Goal: Information Seeking & Learning: Learn about a topic

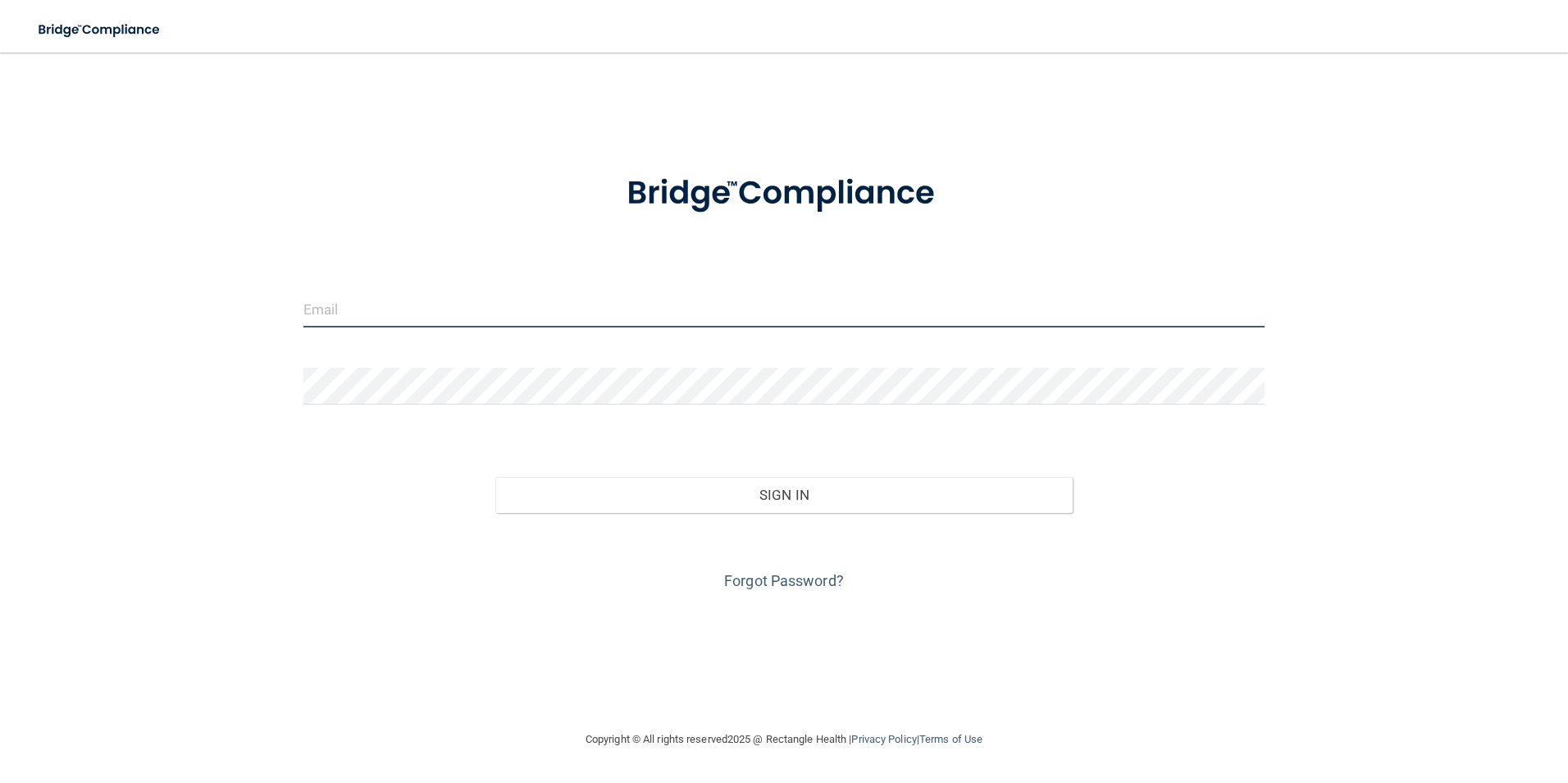
click at [327, 318] on input "email" at bounding box center [784, 309] width 962 height 37
type input "[EMAIL_ADDRESS][DOMAIN_NAME]"
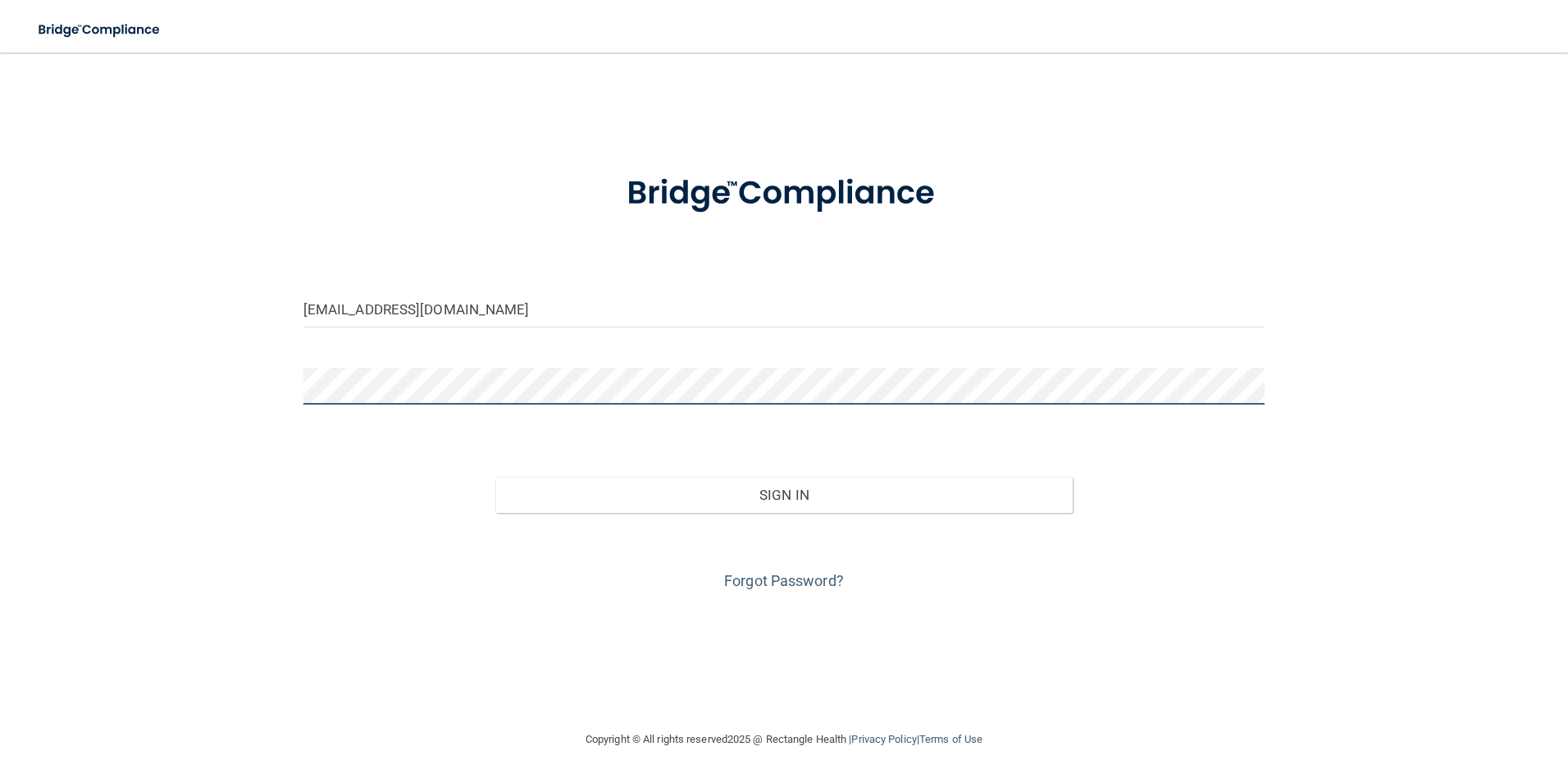
click at [495, 476] on button "Sign In" at bounding box center [784, 494] width 578 height 36
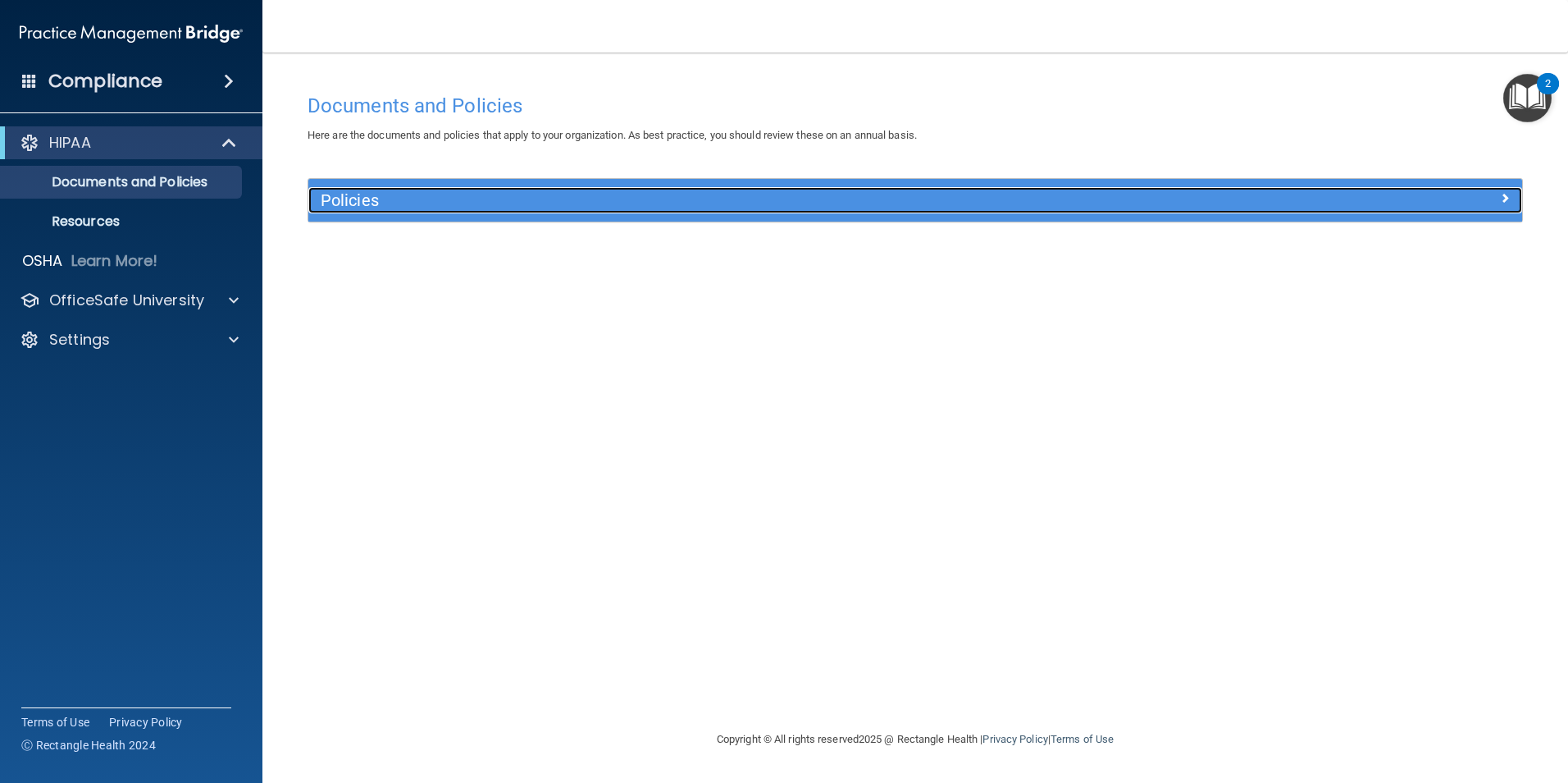
click at [1506, 195] on span at bounding box center [1504, 197] width 10 height 19
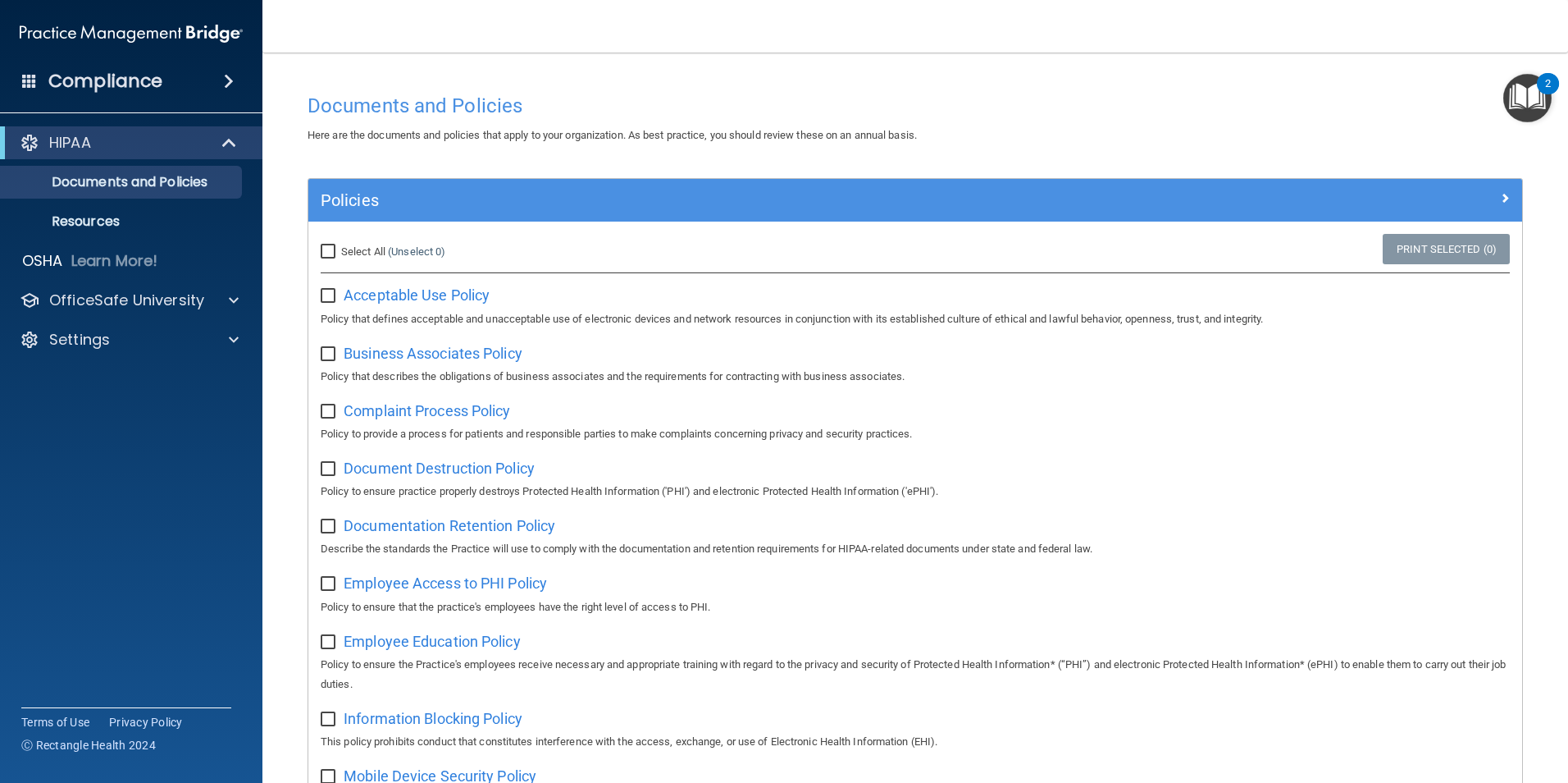
click at [326, 251] on input "Select All (Unselect 0) Unselect All" at bounding box center [330, 252] width 19 height 13
checkbox input "true"
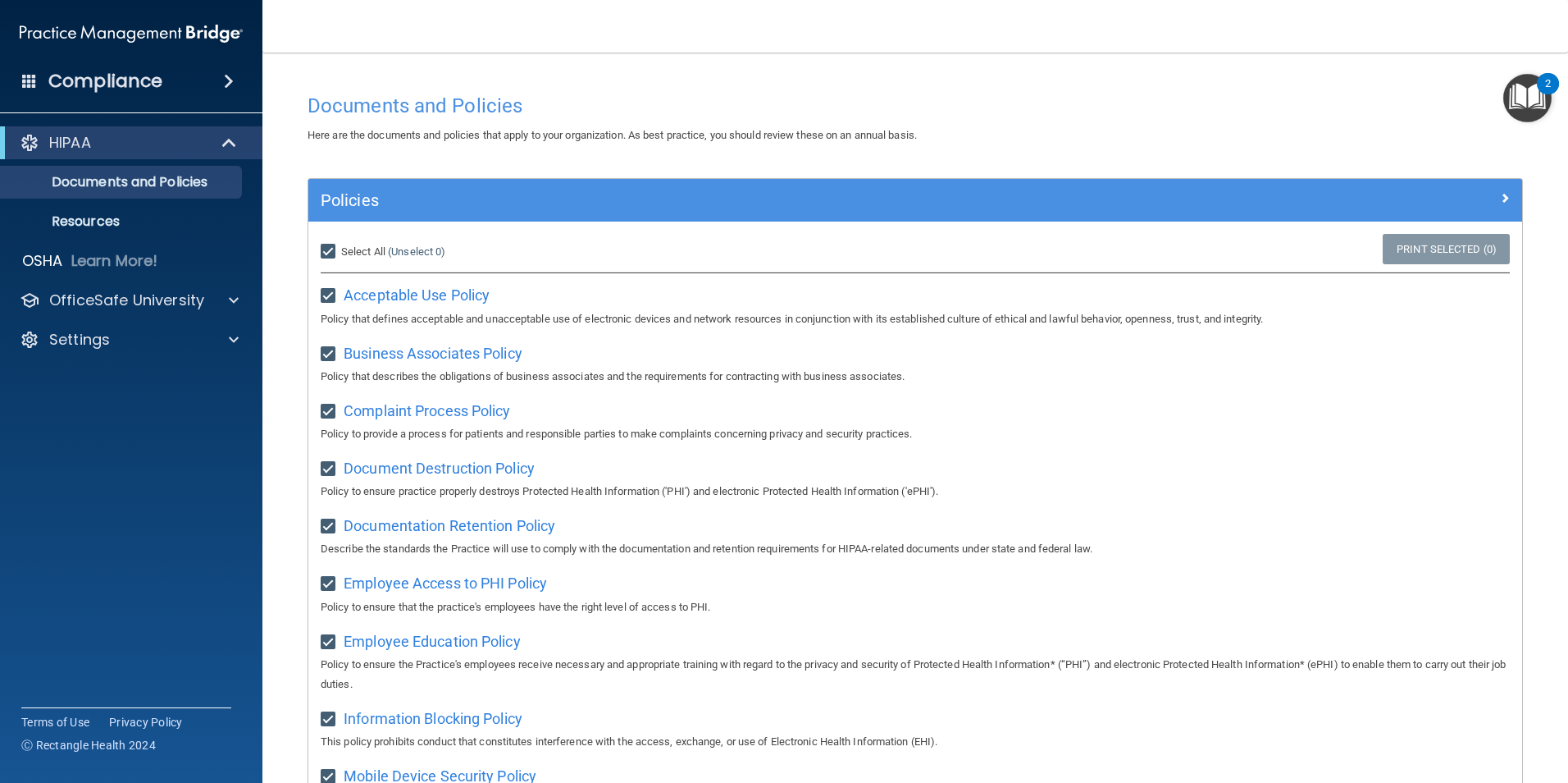
checkbox input "true"
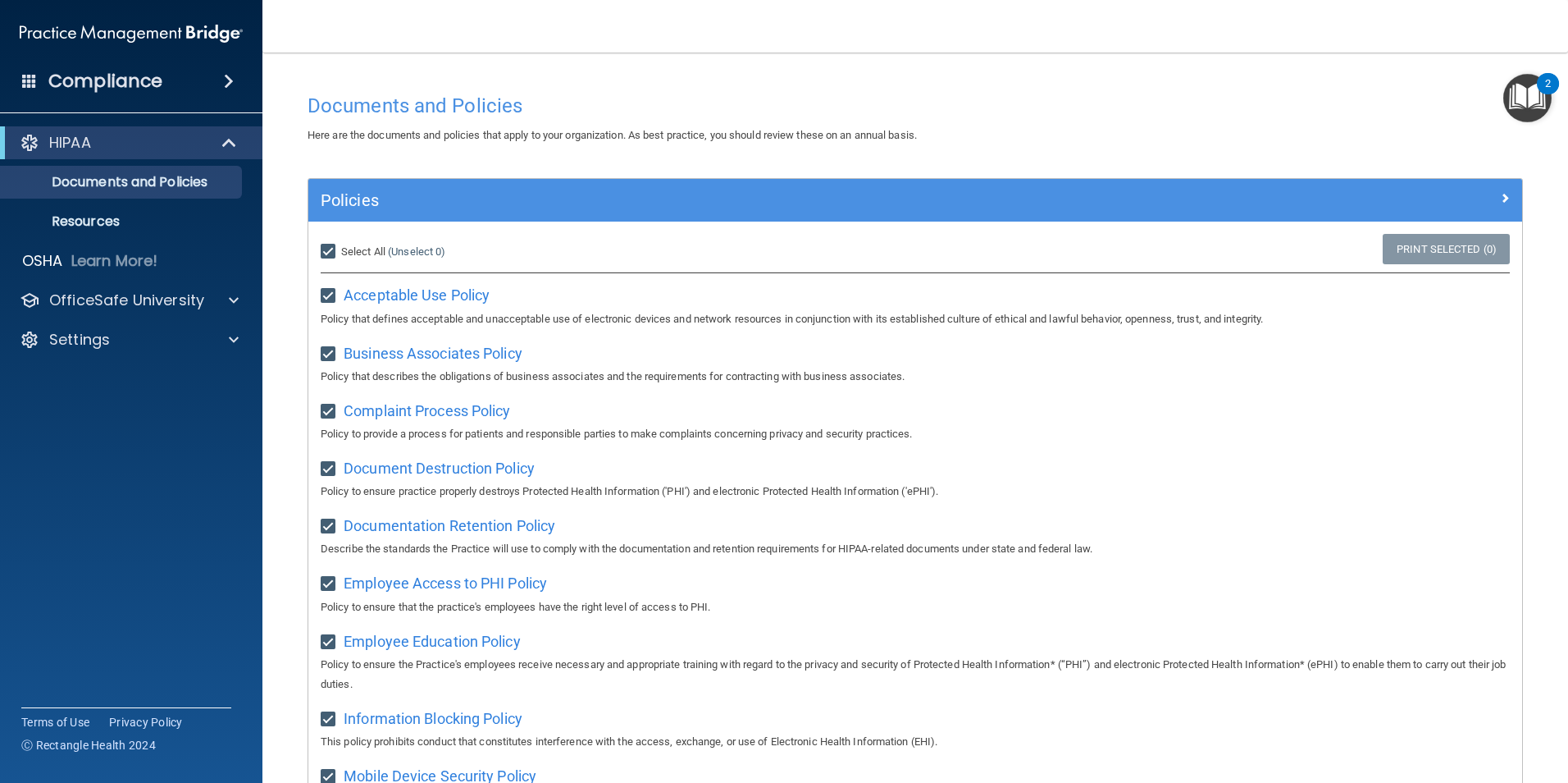
checkbox input "true"
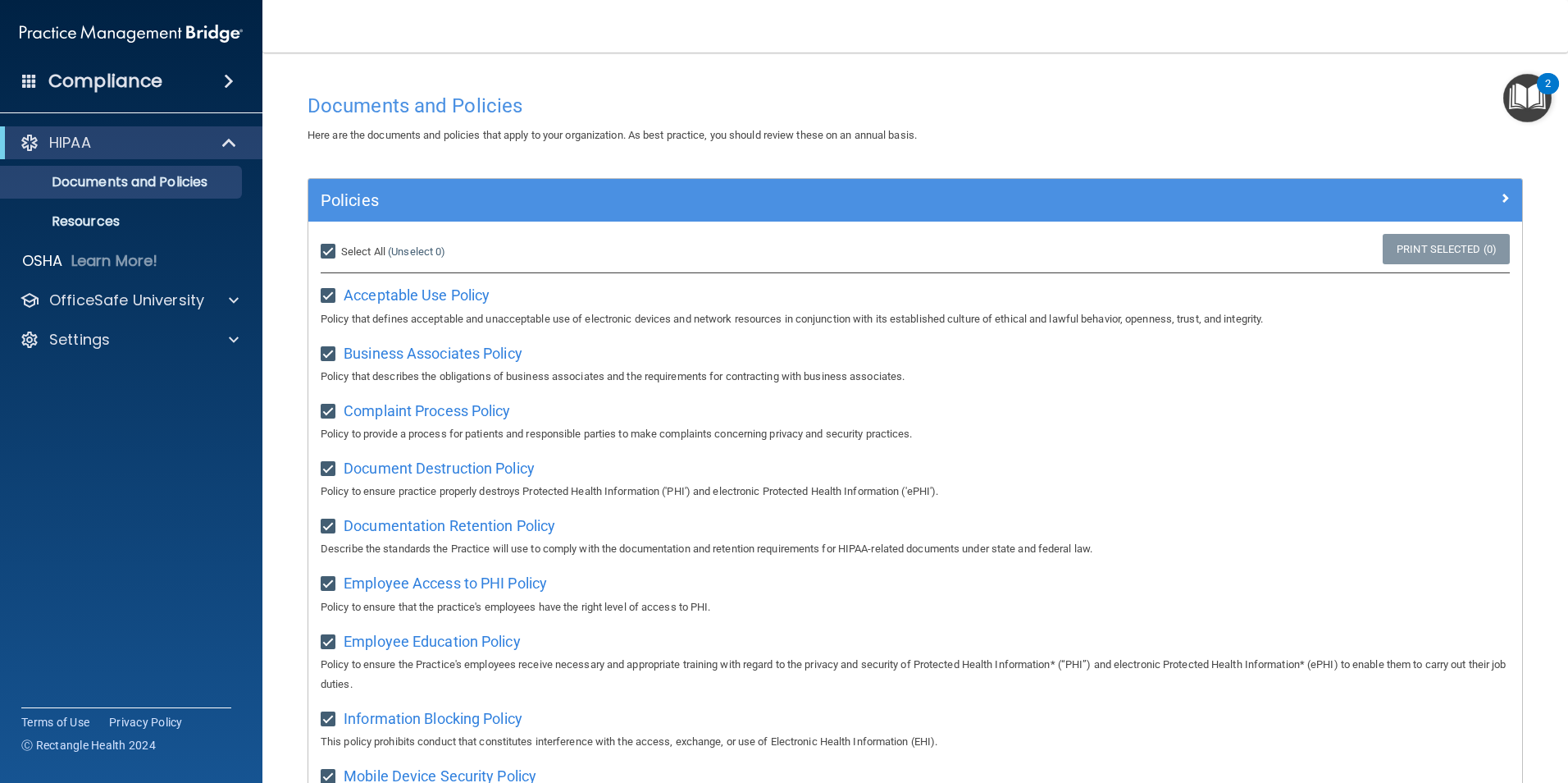
checkbox input "true"
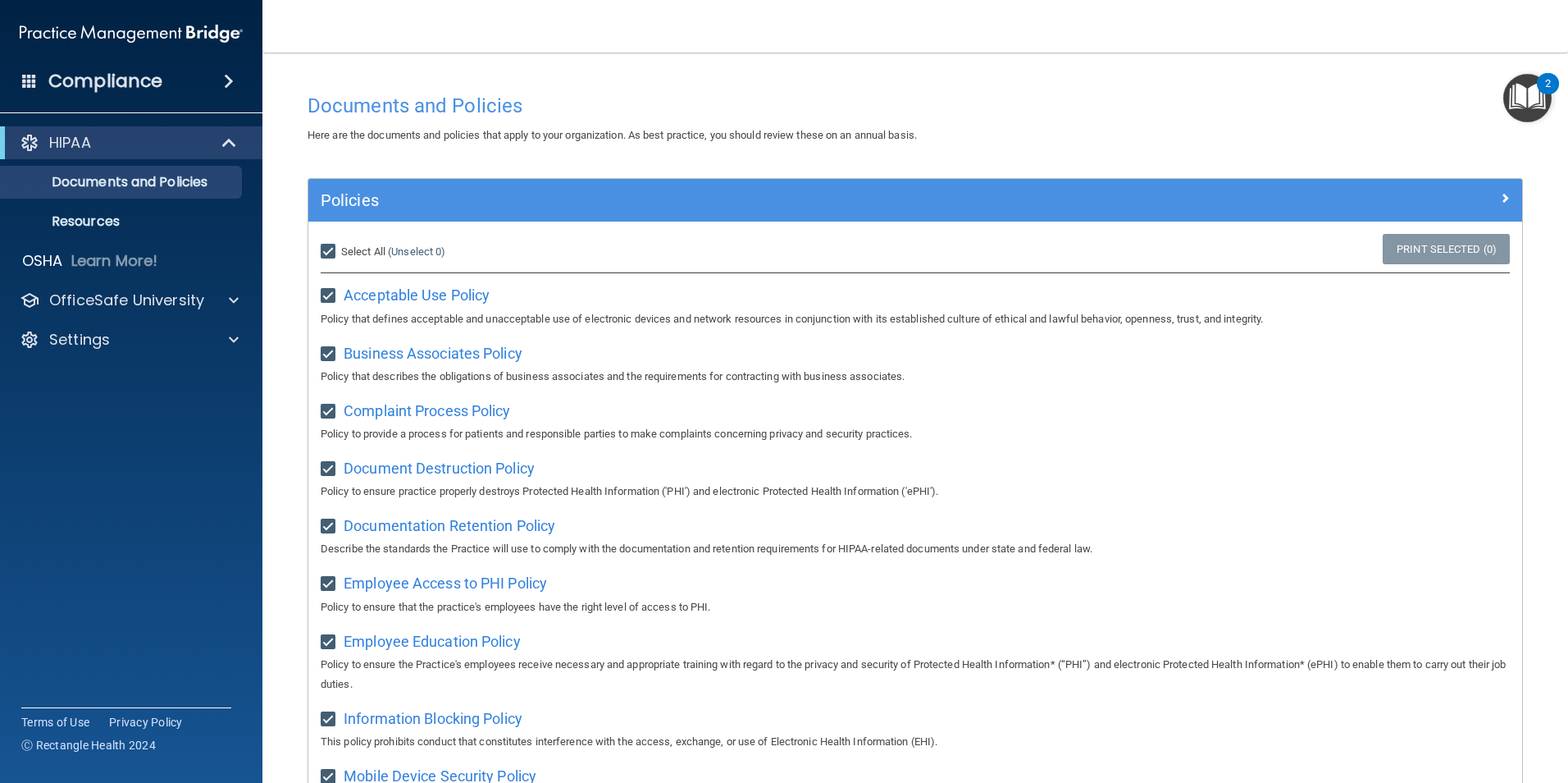
checkbox input "true"
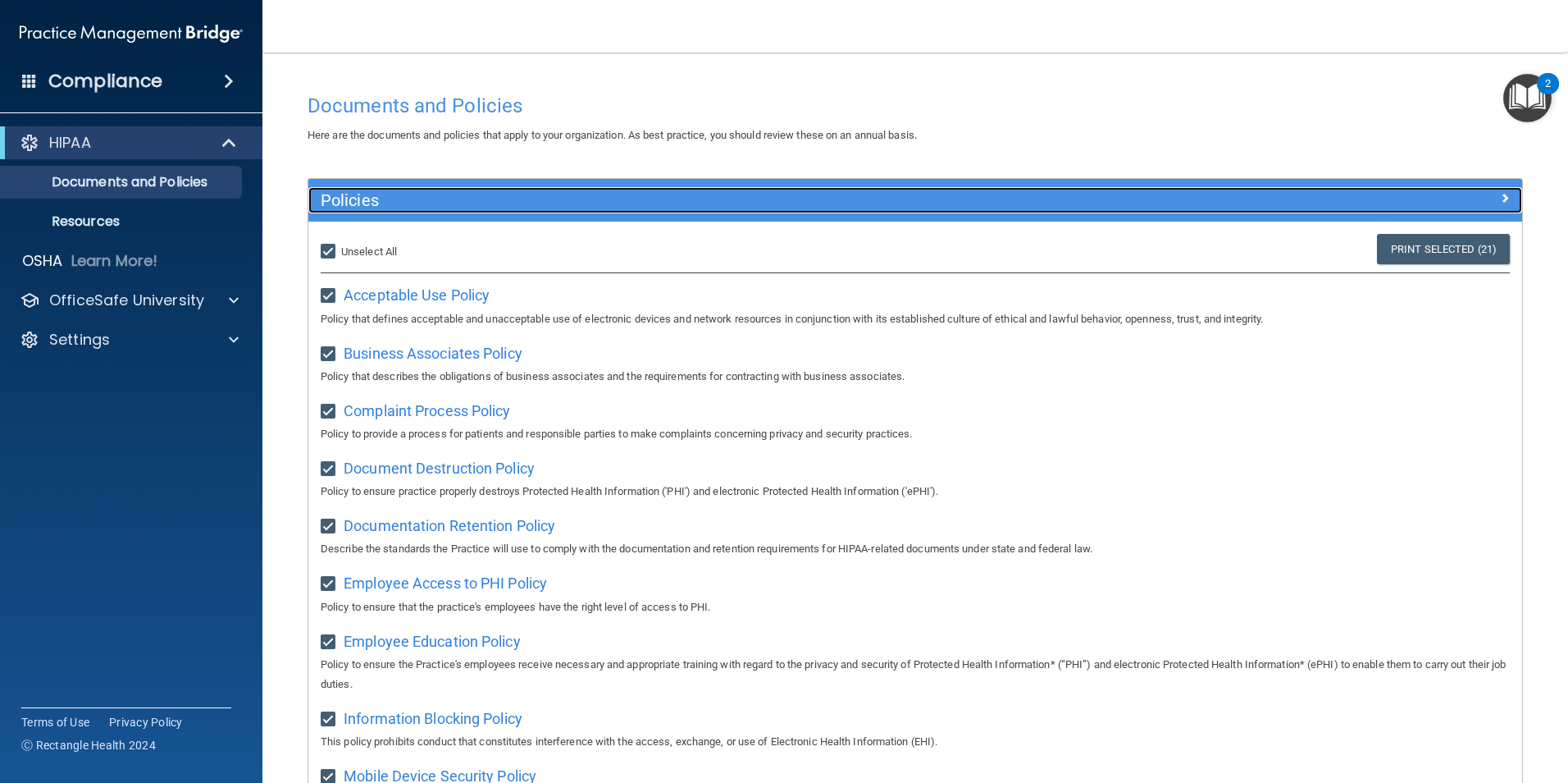
click at [1499, 194] on span at bounding box center [1504, 197] width 10 height 19
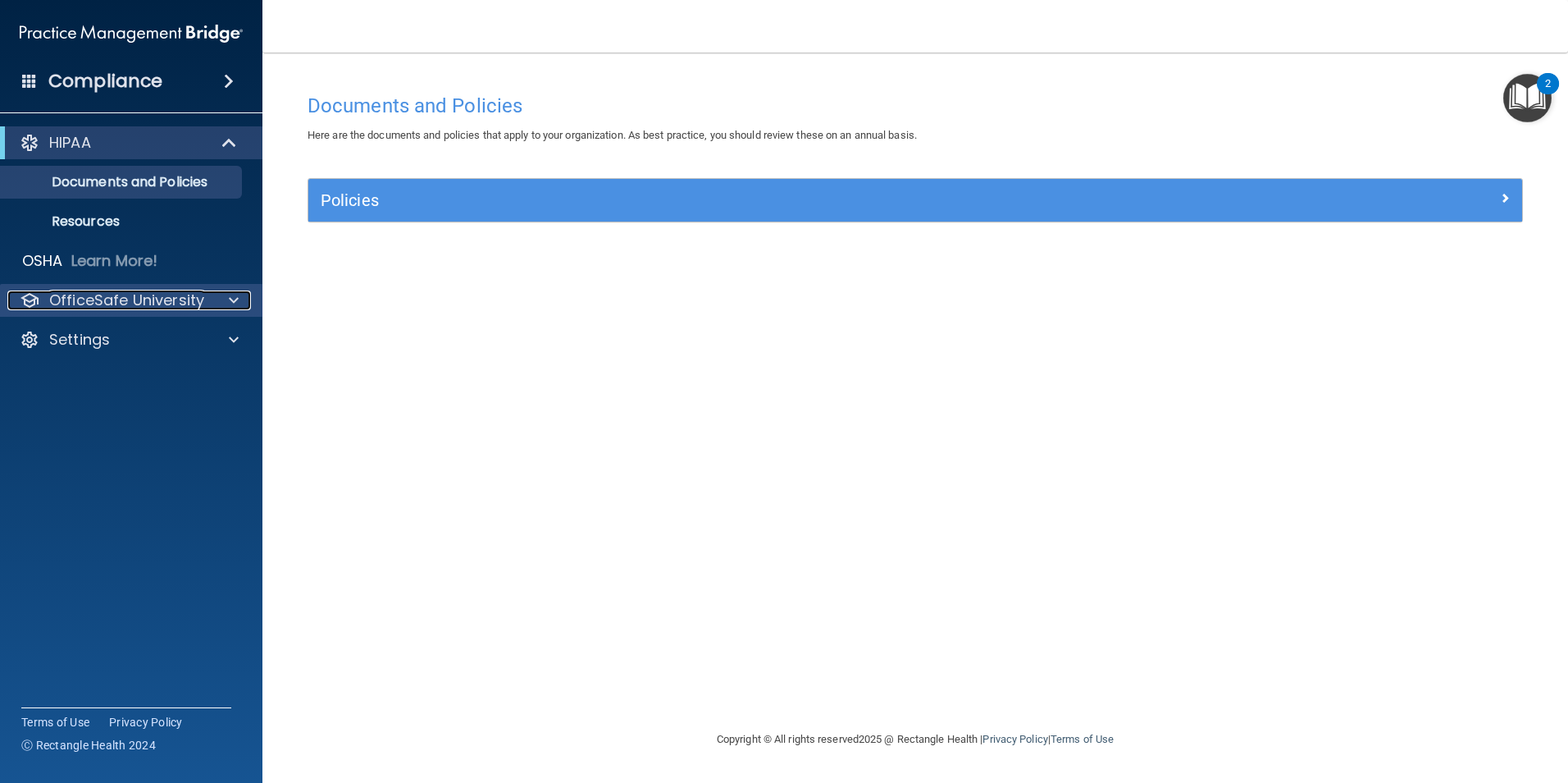
click at [230, 300] on span at bounding box center [233, 299] width 10 height 19
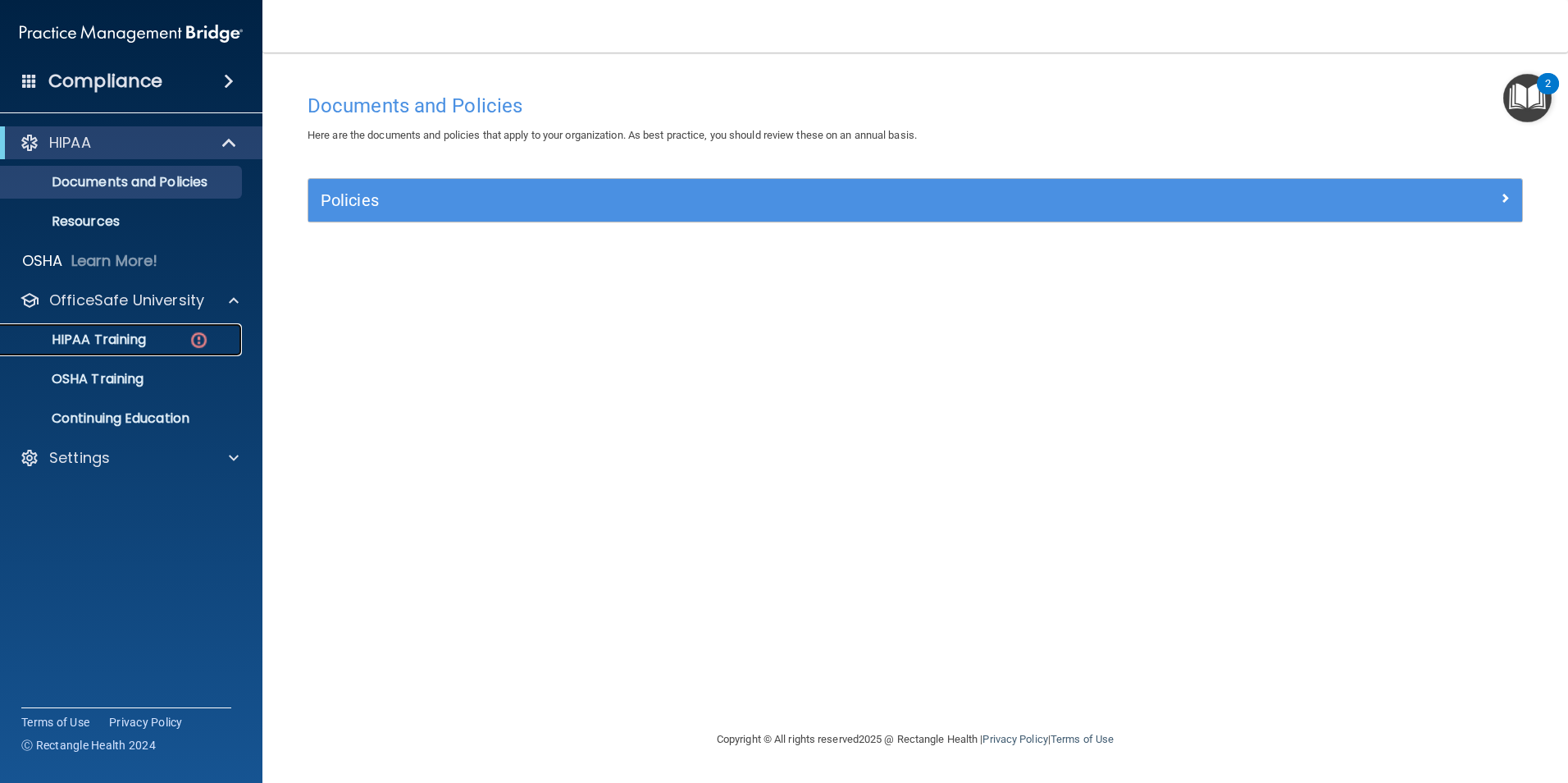
click at [114, 345] on p "HIPAA Training" at bounding box center [79, 340] width 135 height 16
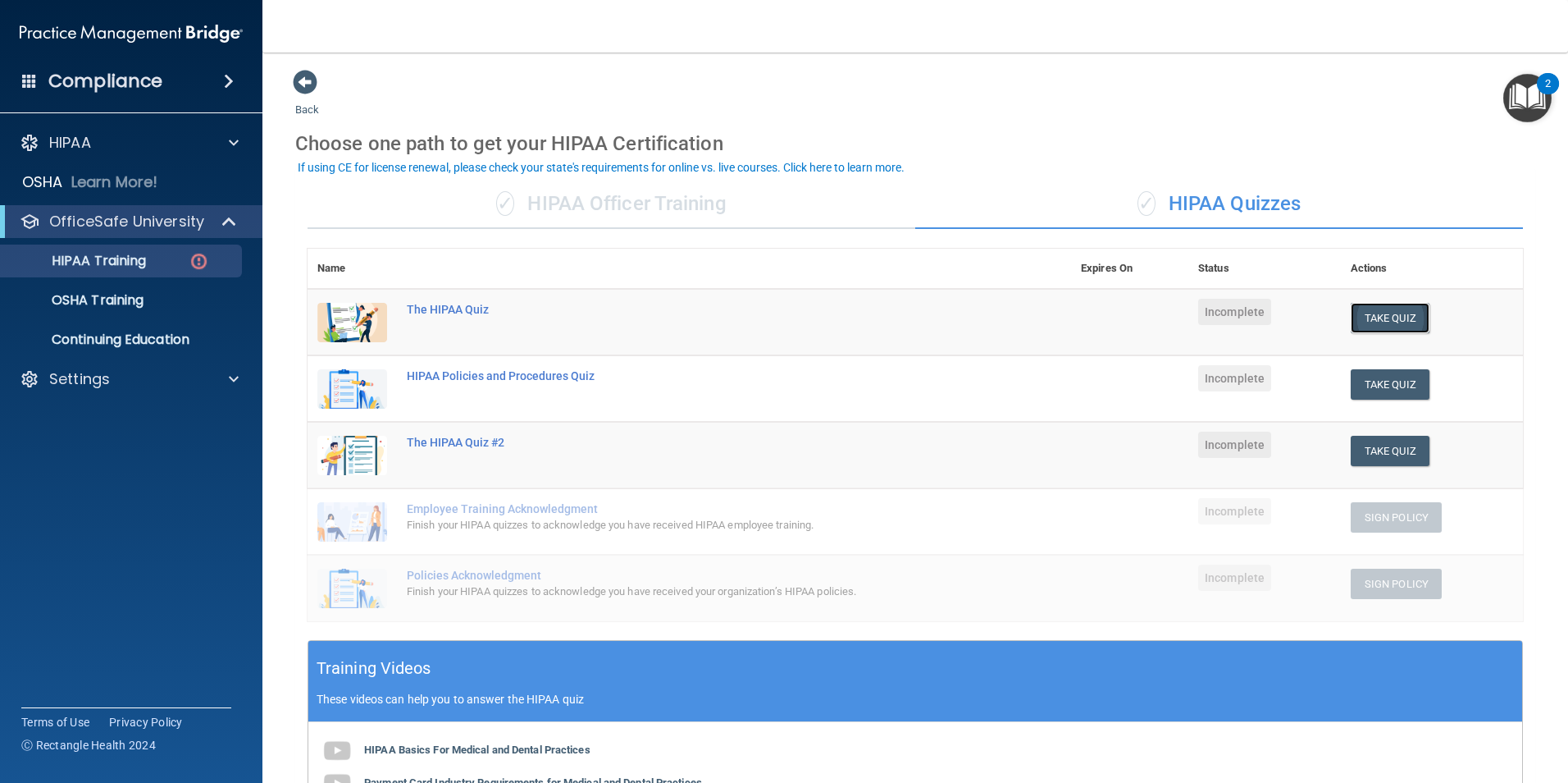
click at [1373, 319] on button "Take Quiz" at bounding box center [1390, 318] width 79 height 30
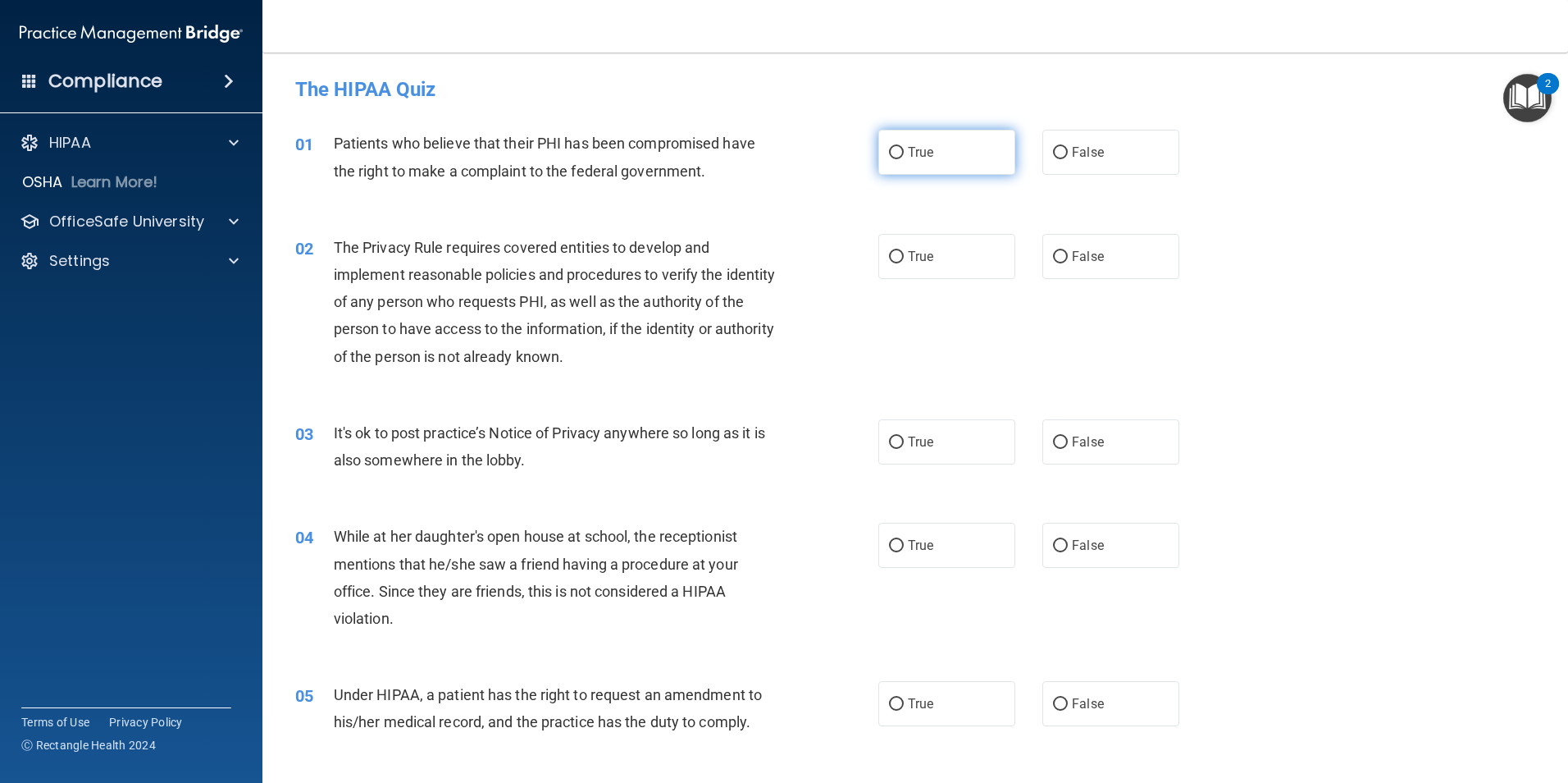
click at [889, 150] on input "True" at bounding box center [896, 152] width 15 height 12
radio input "true"
click at [889, 257] on input "True" at bounding box center [896, 256] width 15 height 12
radio input "true"
click at [1053, 441] on input "False" at bounding box center [1060, 442] width 15 height 12
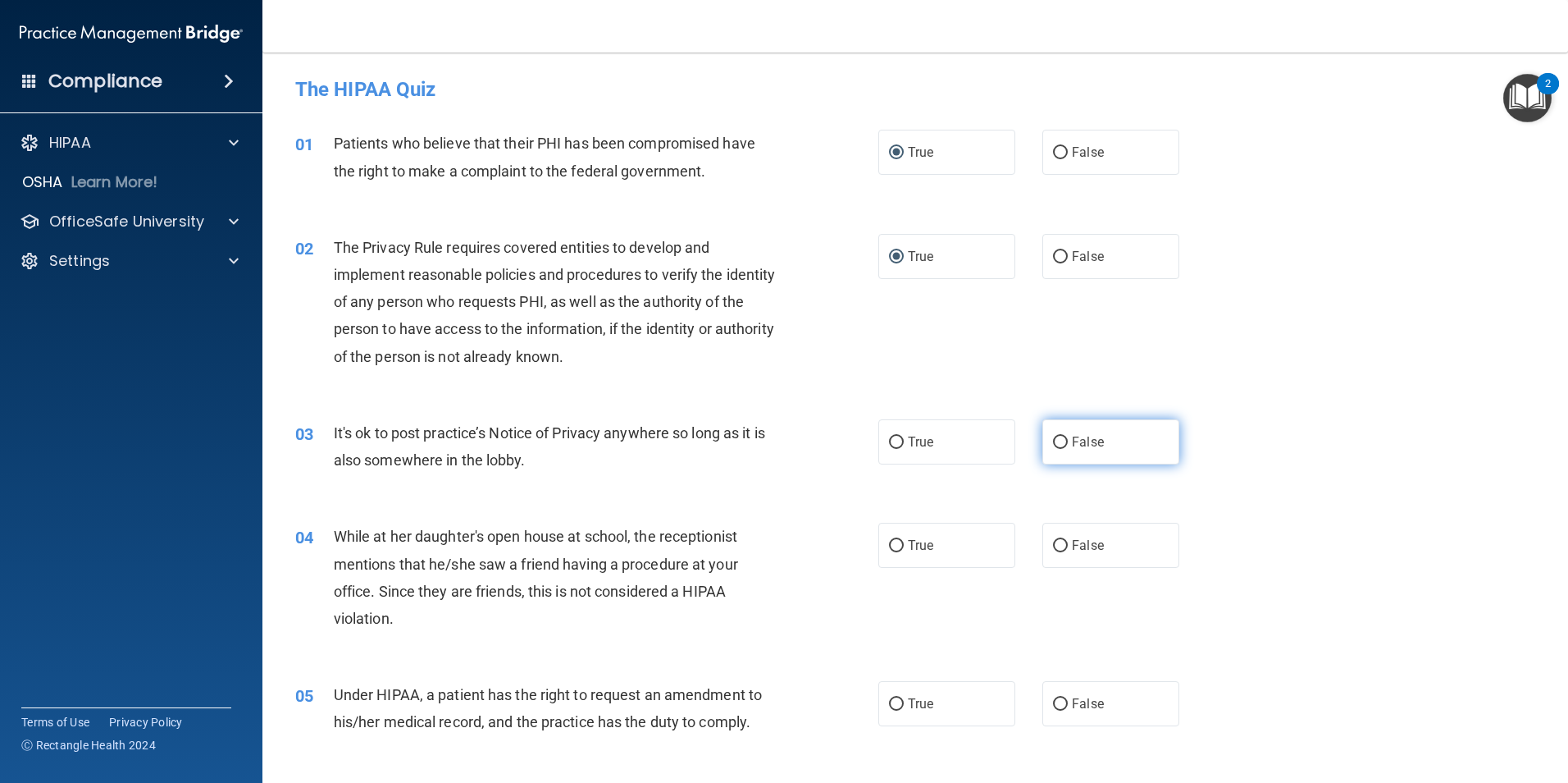
radio input "true"
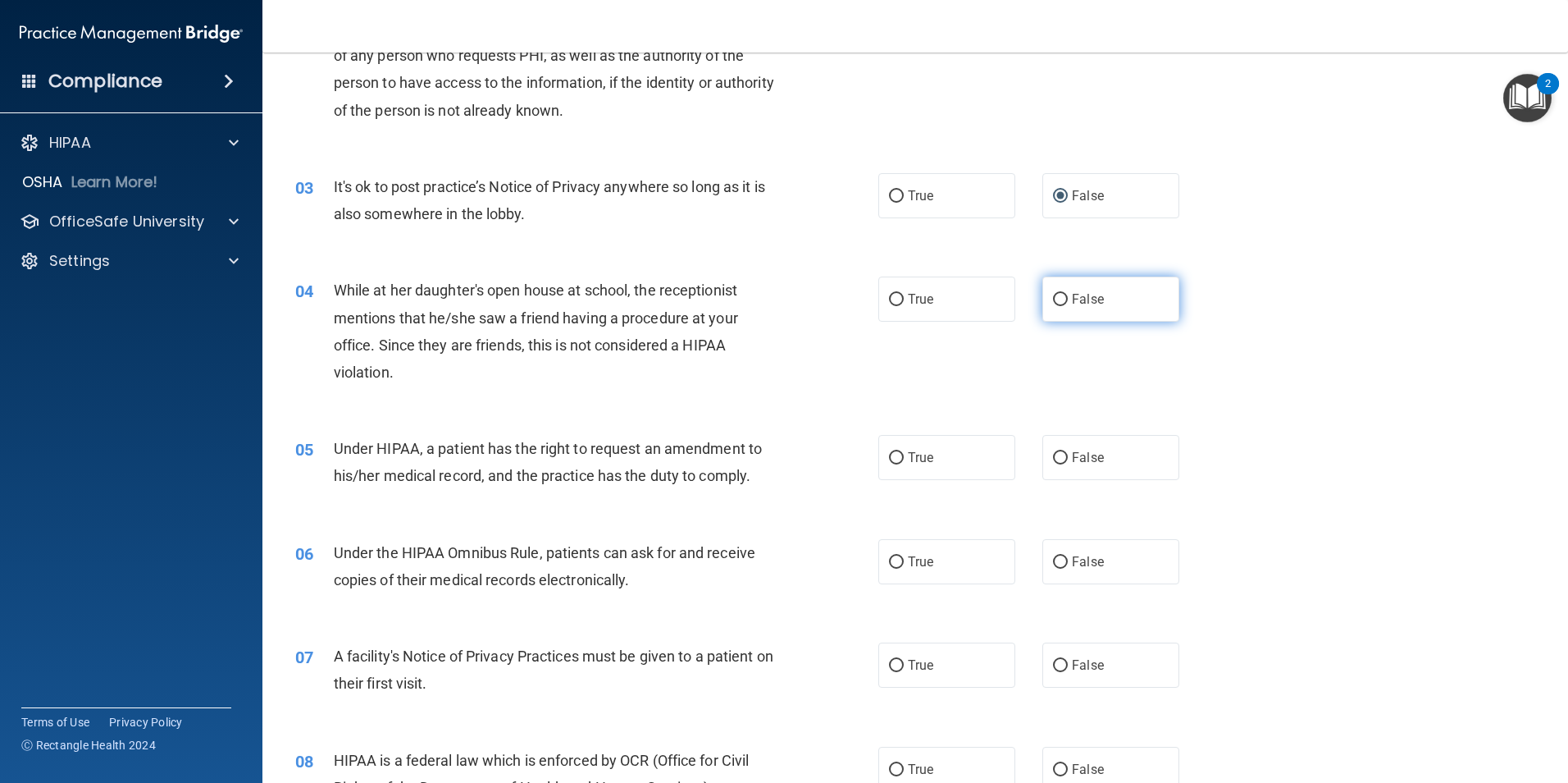
click at [1053, 306] on input "False" at bounding box center [1060, 299] width 15 height 12
radio input "true"
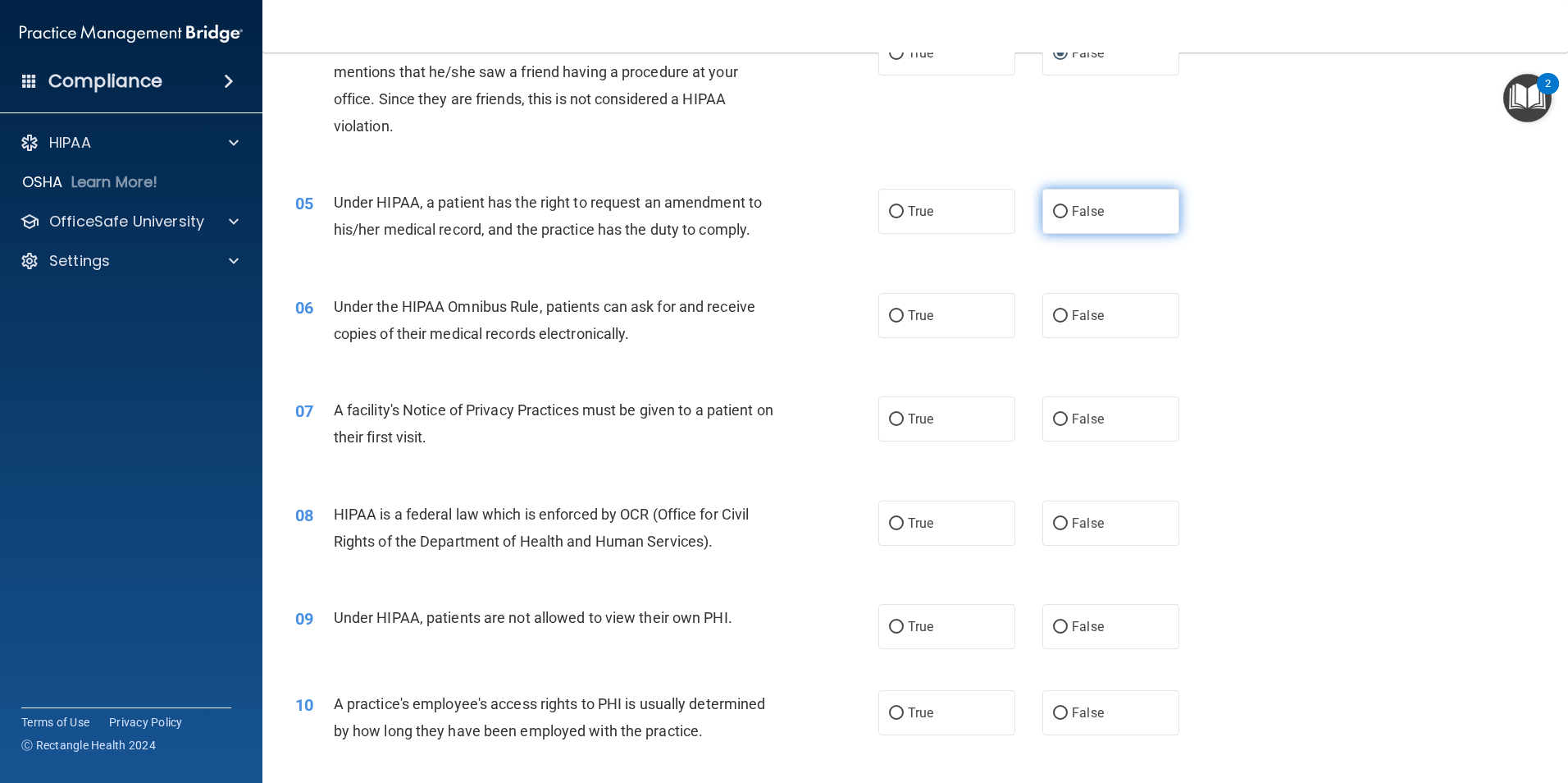
click at [1058, 215] on input "False" at bounding box center [1060, 212] width 15 height 12
radio input "true"
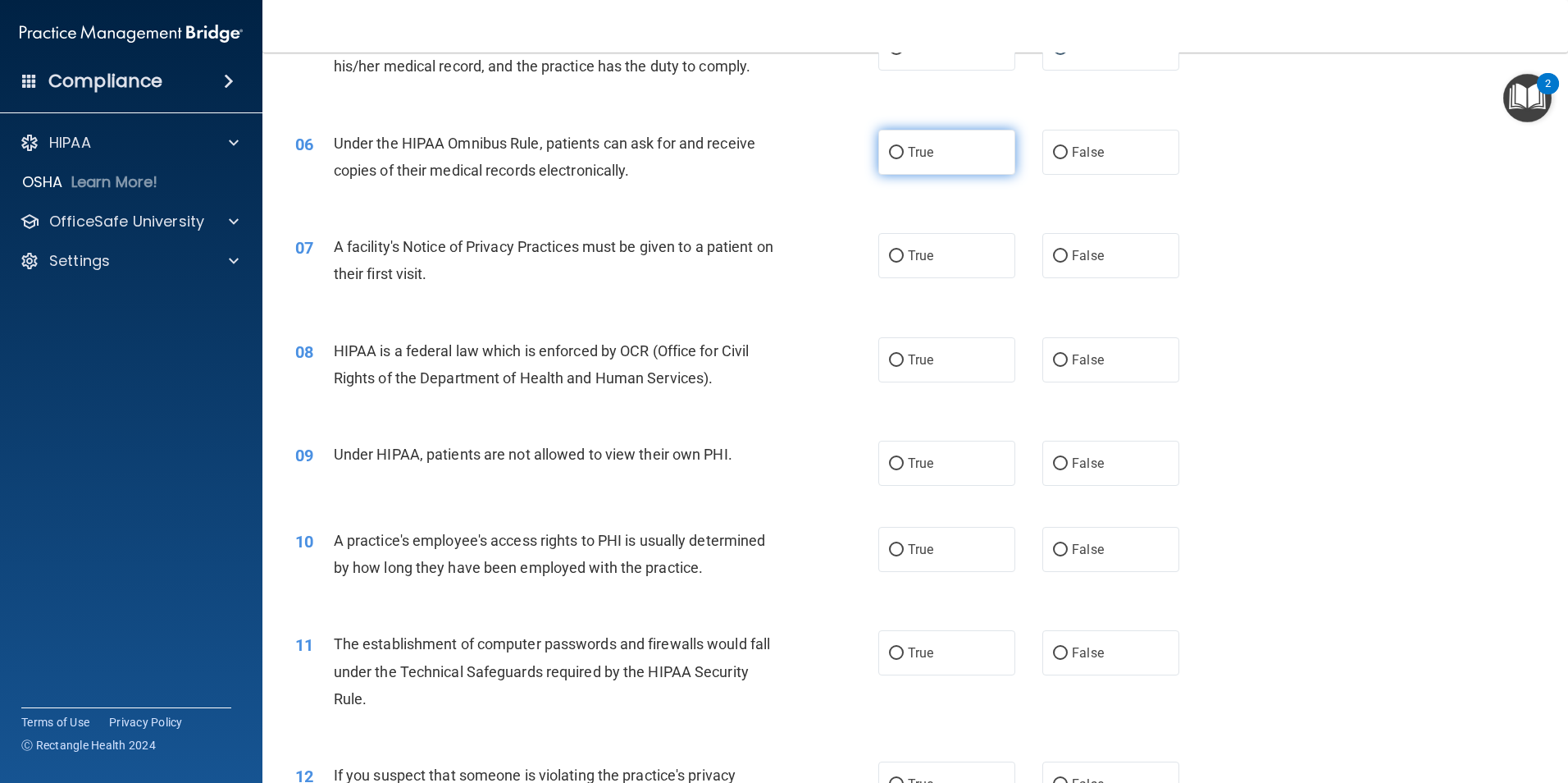
scroll to position [657, 0]
click at [889, 150] on input "True" at bounding box center [896, 151] width 15 height 12
radio input "true"
click at [892, 255] on input "True" at bounding box center [896, 255] width 15 height 12
radio input "true"
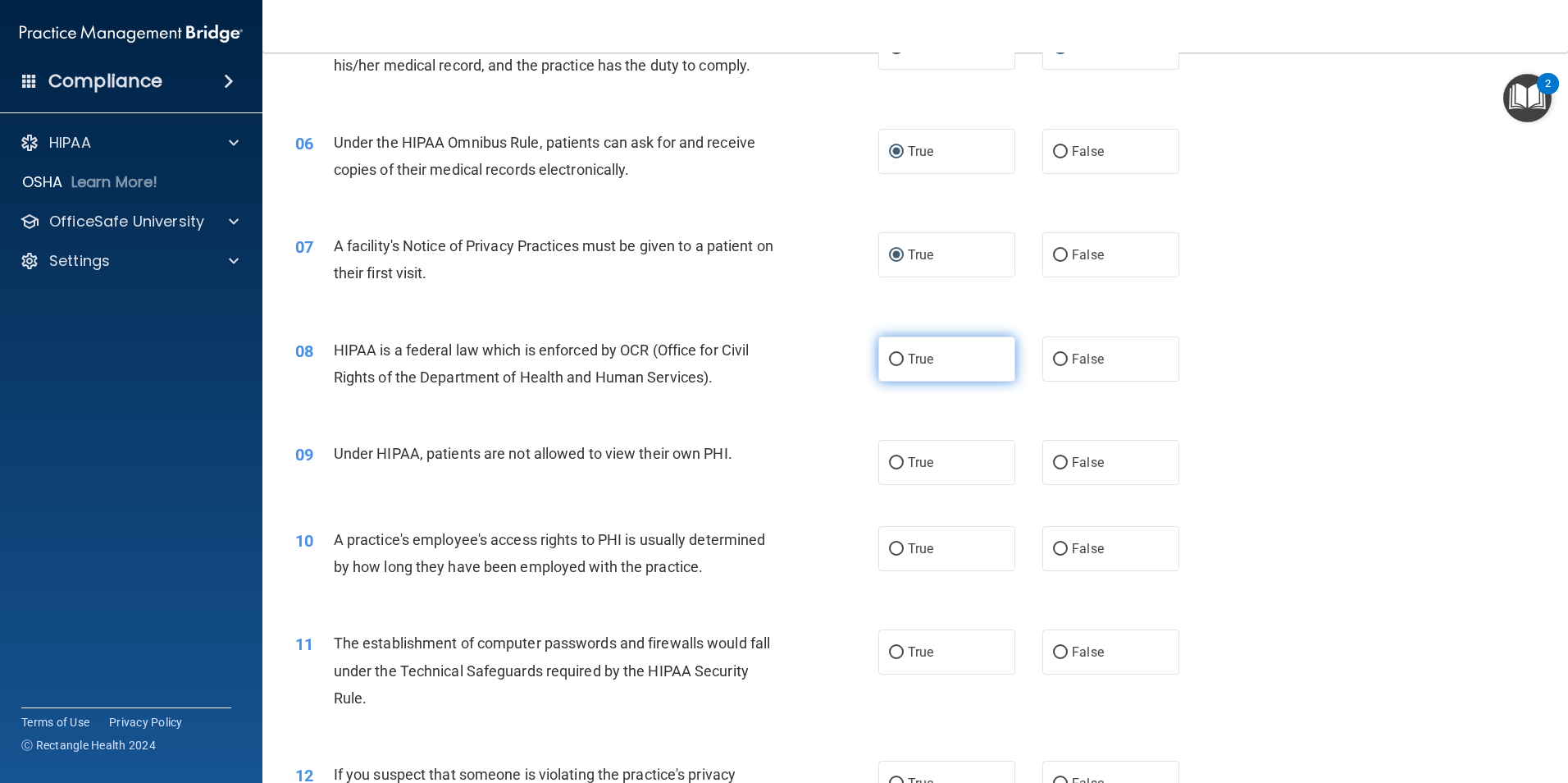
click at [889, 363] on input "True" at bounding box center [896, 359] width 15 height 12
radio input "true"
click at [1053, 468] on input "False" at bounding box center [1060, 462] width 15 height 12
radio input "true"
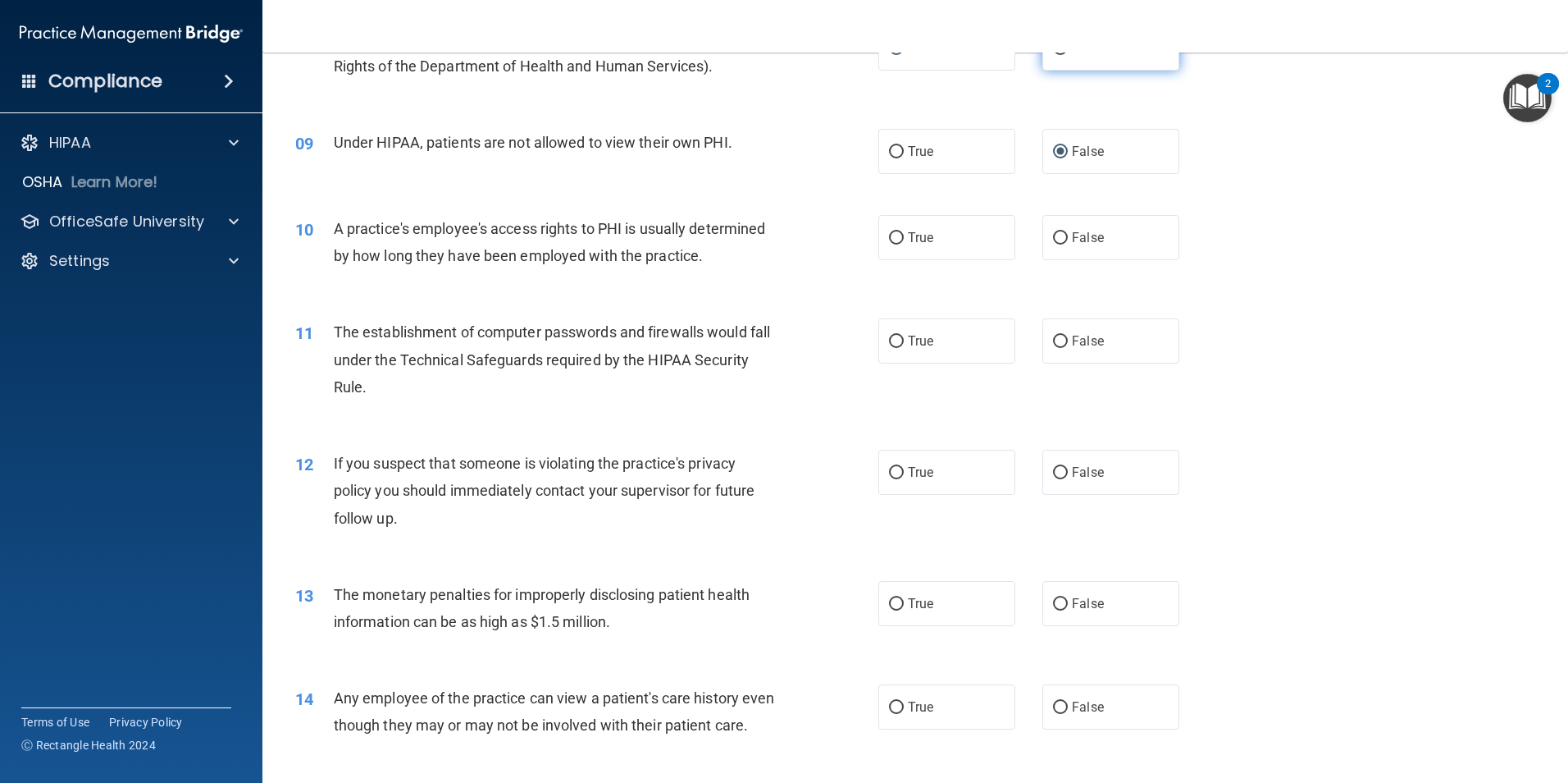
scroll to position [984, 0]
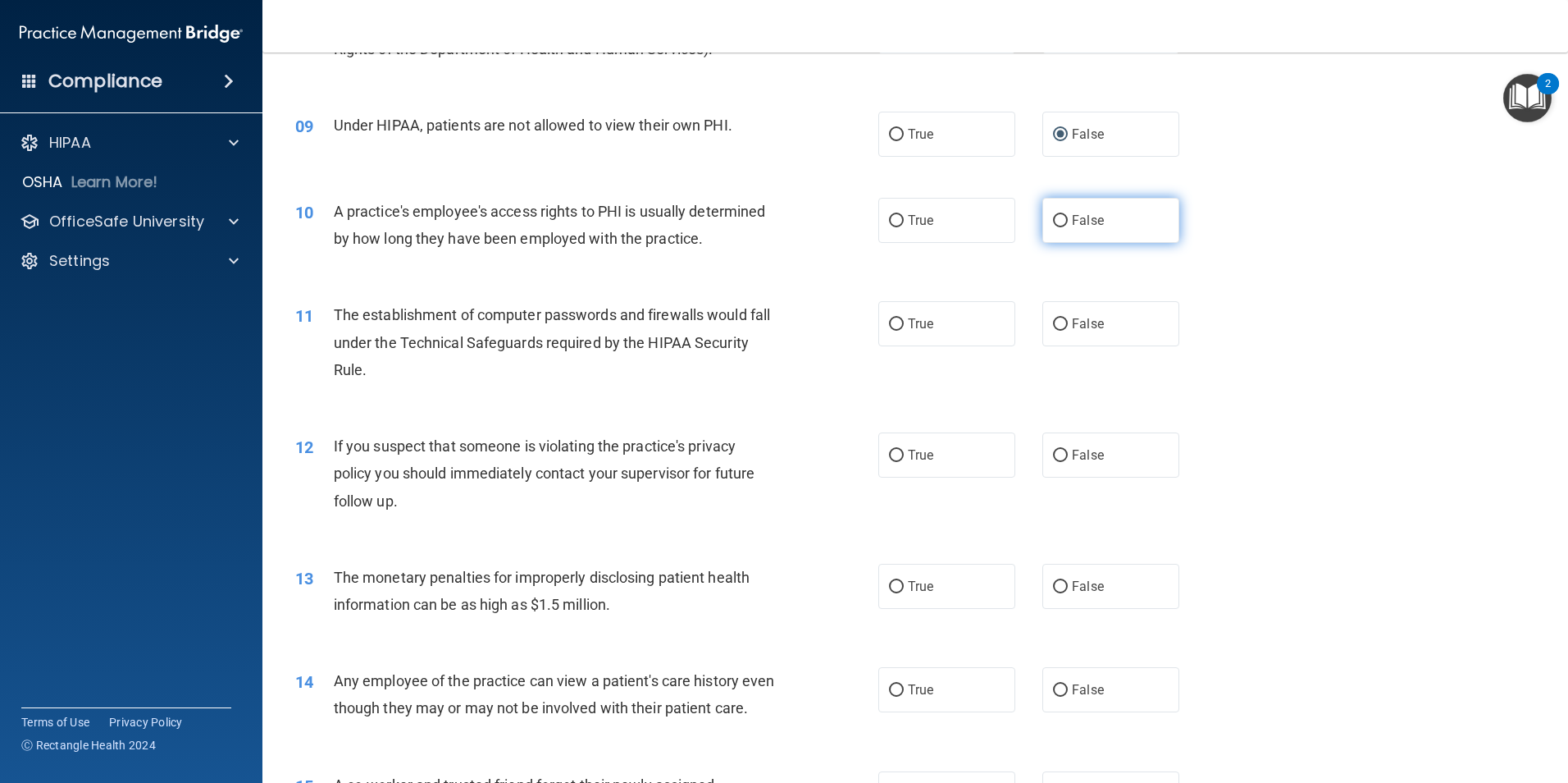
click at [1053, 224] on input "False" at bounding box center [1060, 221] width 15 height 12
radio input "true"
click at [892, 327] on input "True" at bounding box center [896, 324] width 15 height 12
radio input "true"
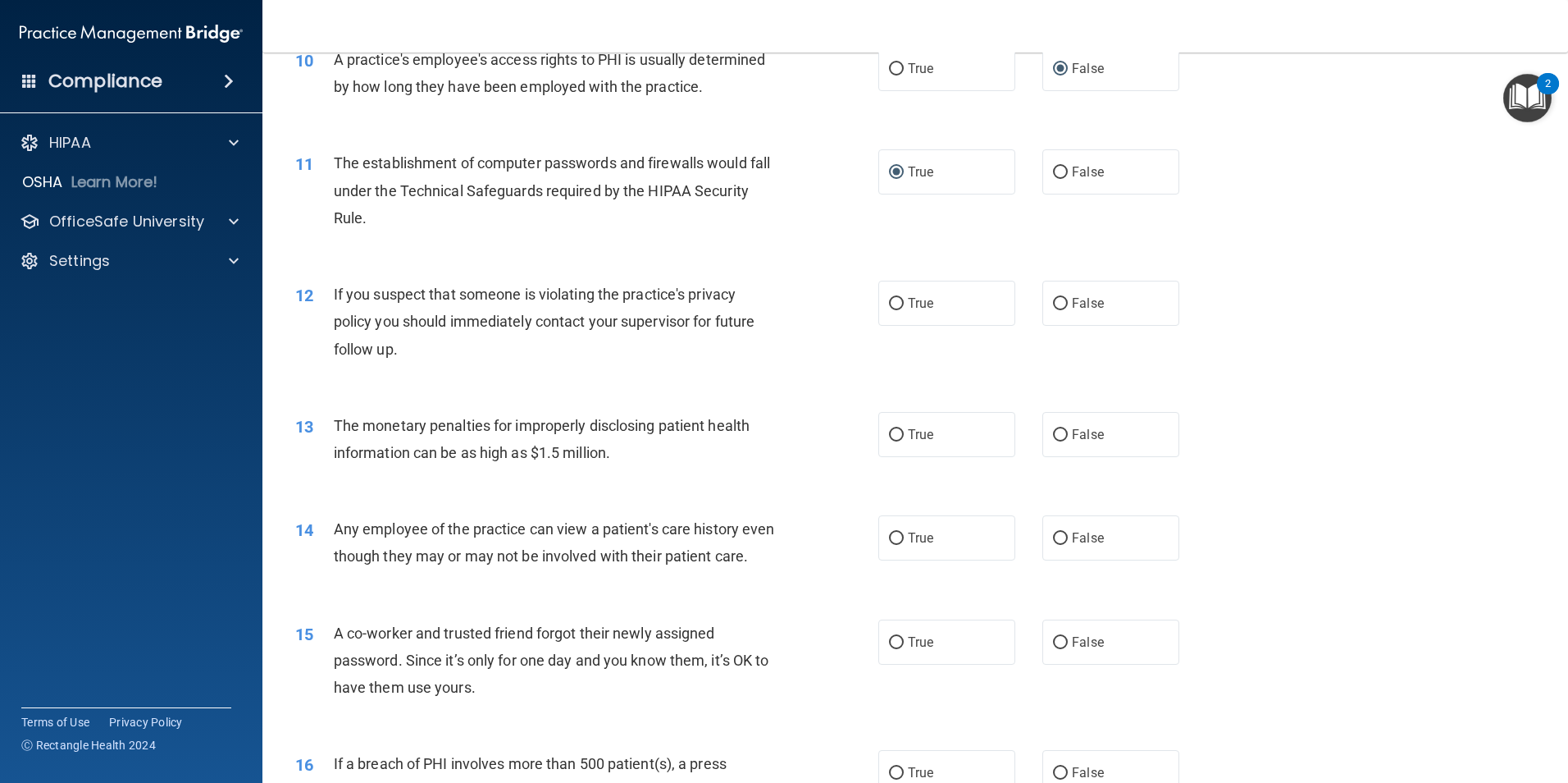
scroll to position [1148, 0]
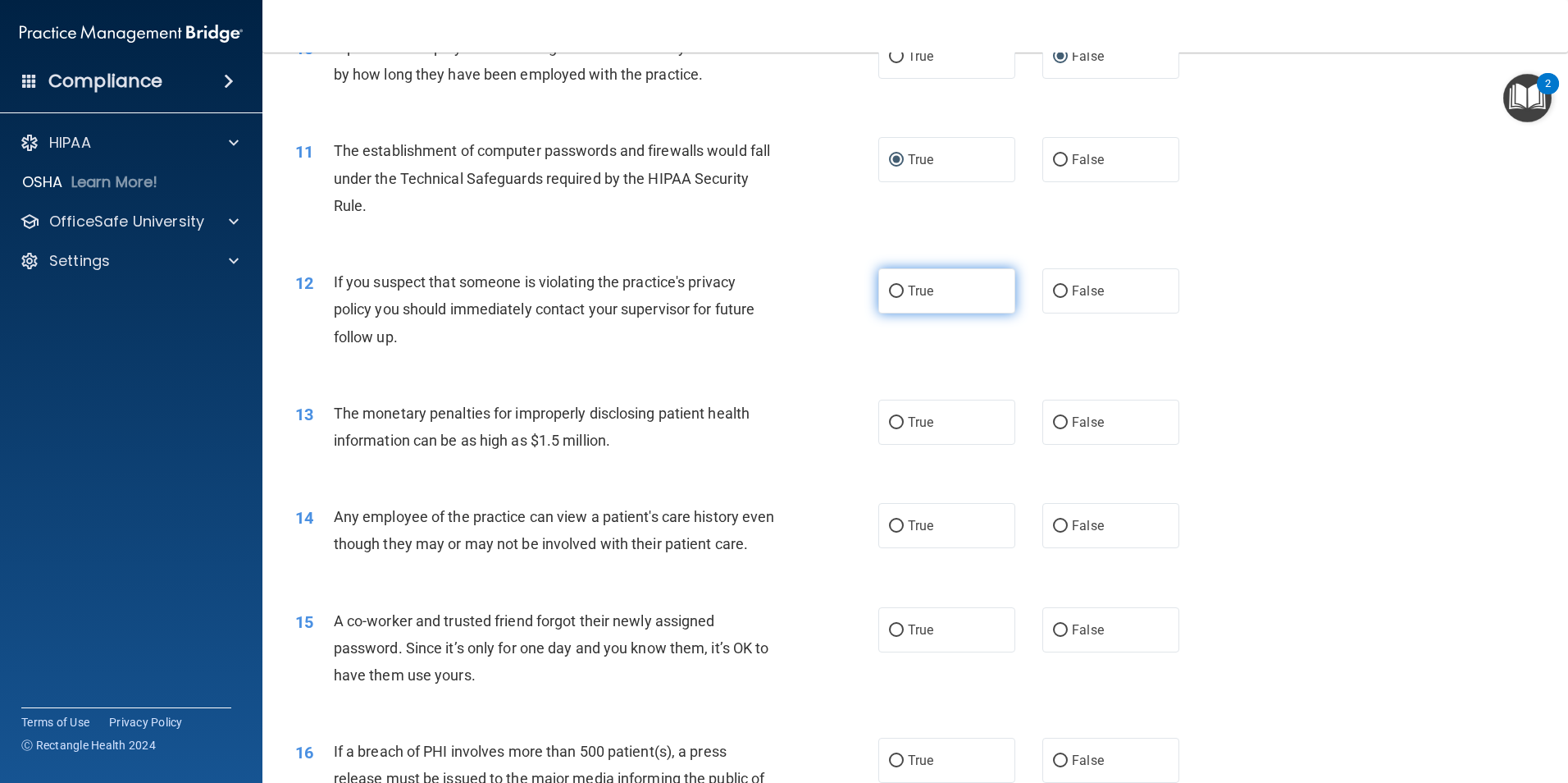
click at [890, 296] on input "True" at bounding box center [896, 291] width 15 height 12
radio input "true"
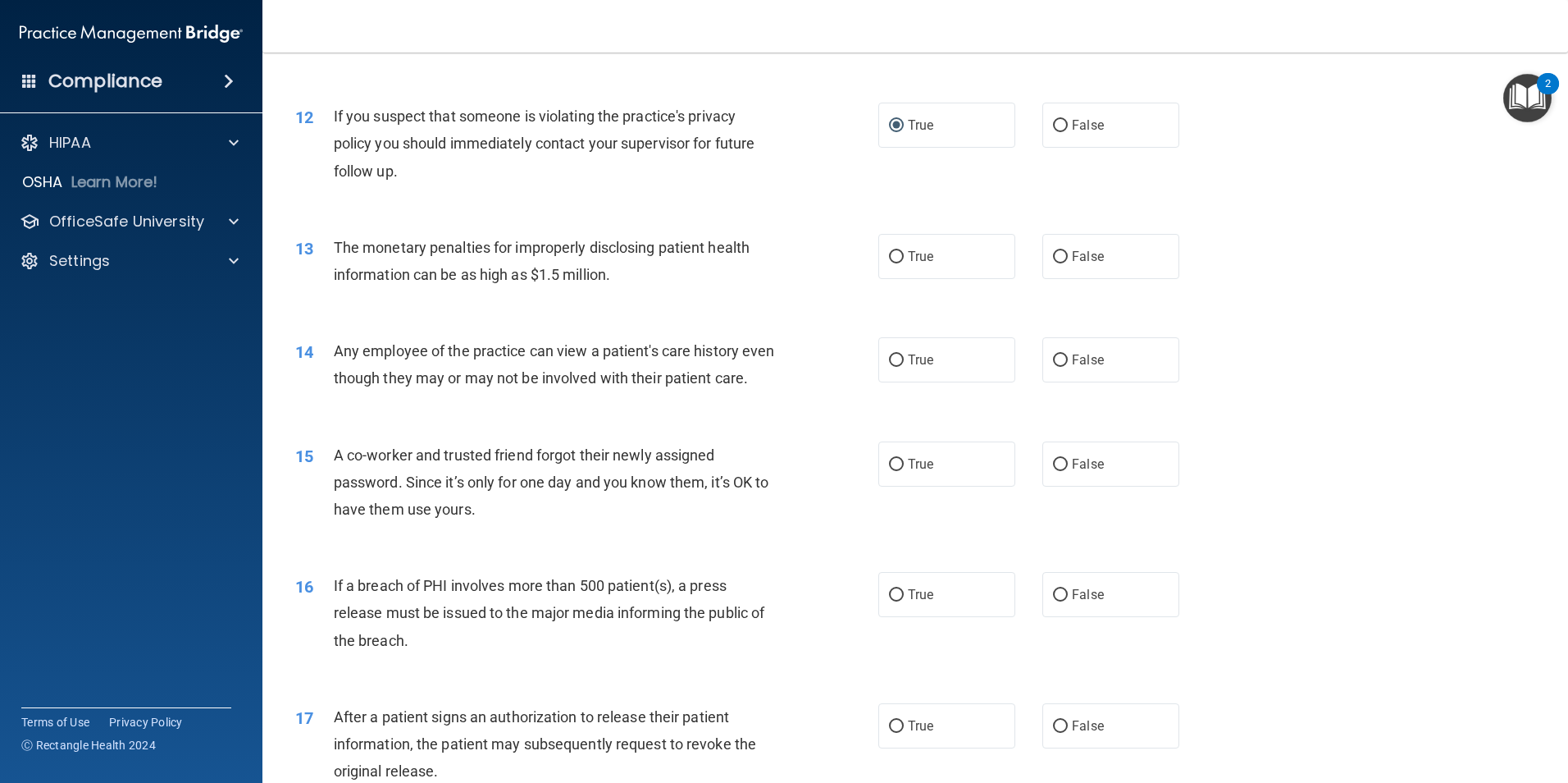
scroll to position [1395, 0]
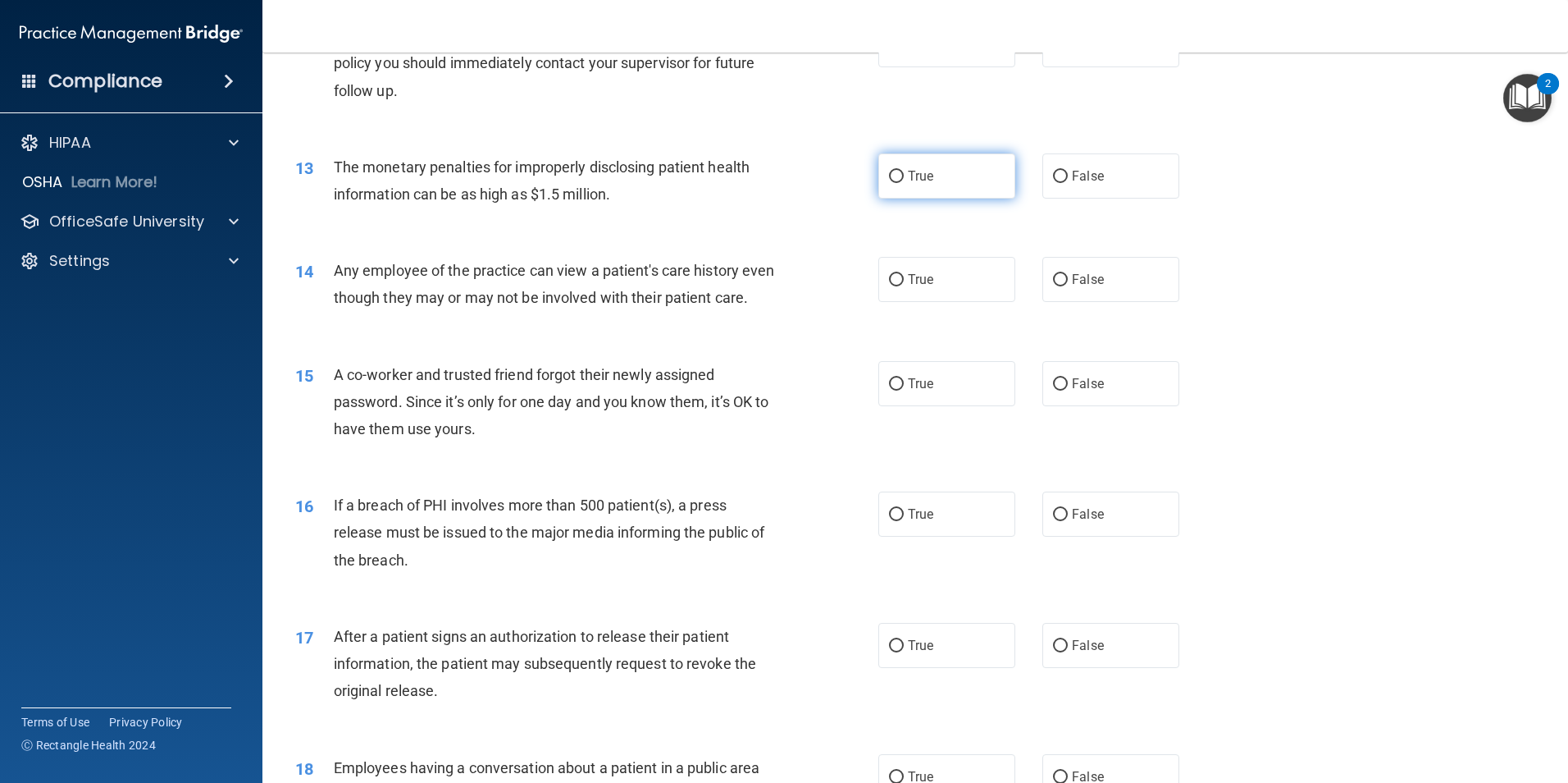
click at [891, 178] on input "True" at bounding box center [896, 176] width 15 height 12
radio input "true"
click at [1053, 279] on input "False" at bounding box center [1060, 279] width 15 height 12
radio input "true"
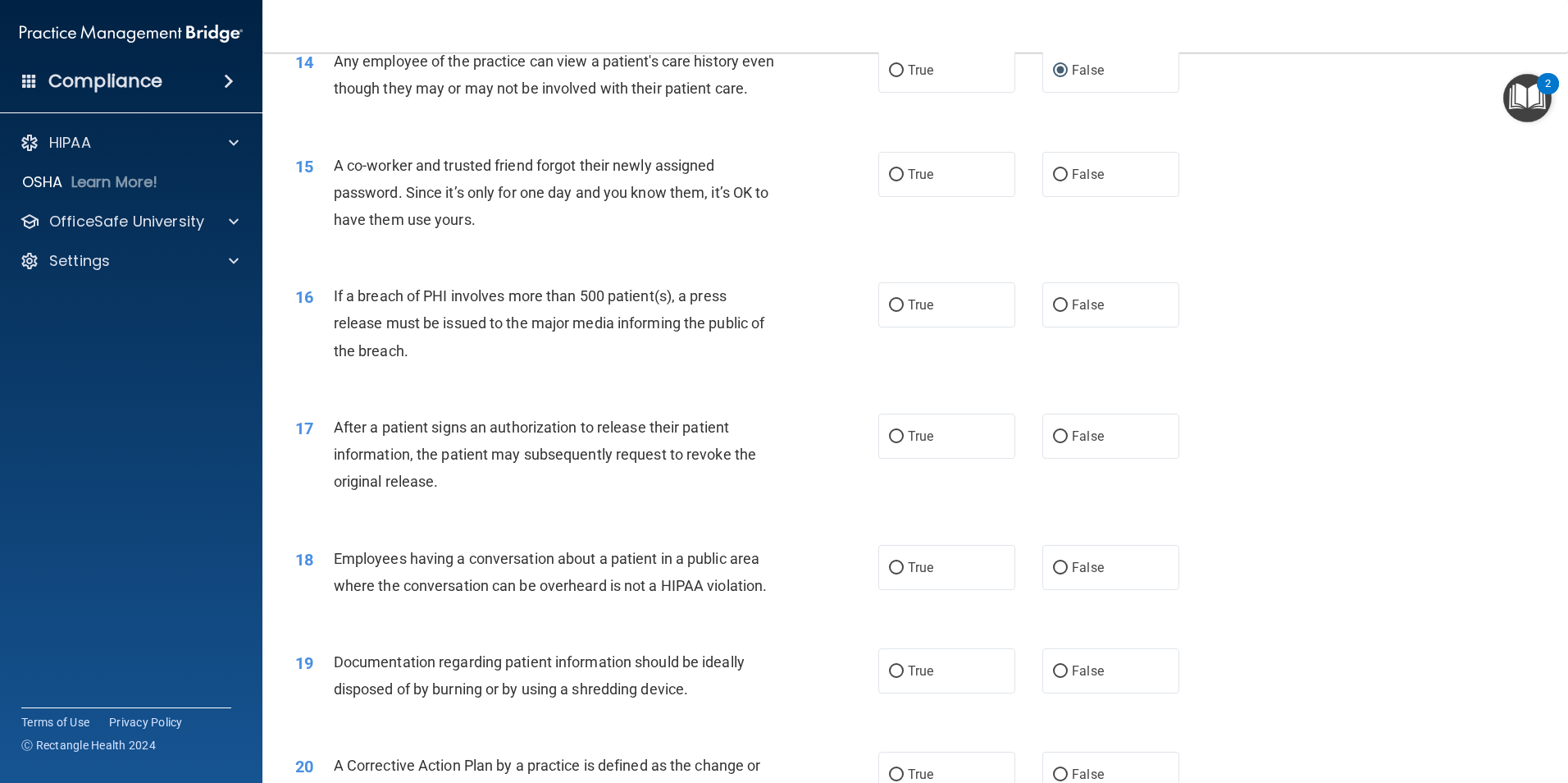
scroll to position [1641, 0]
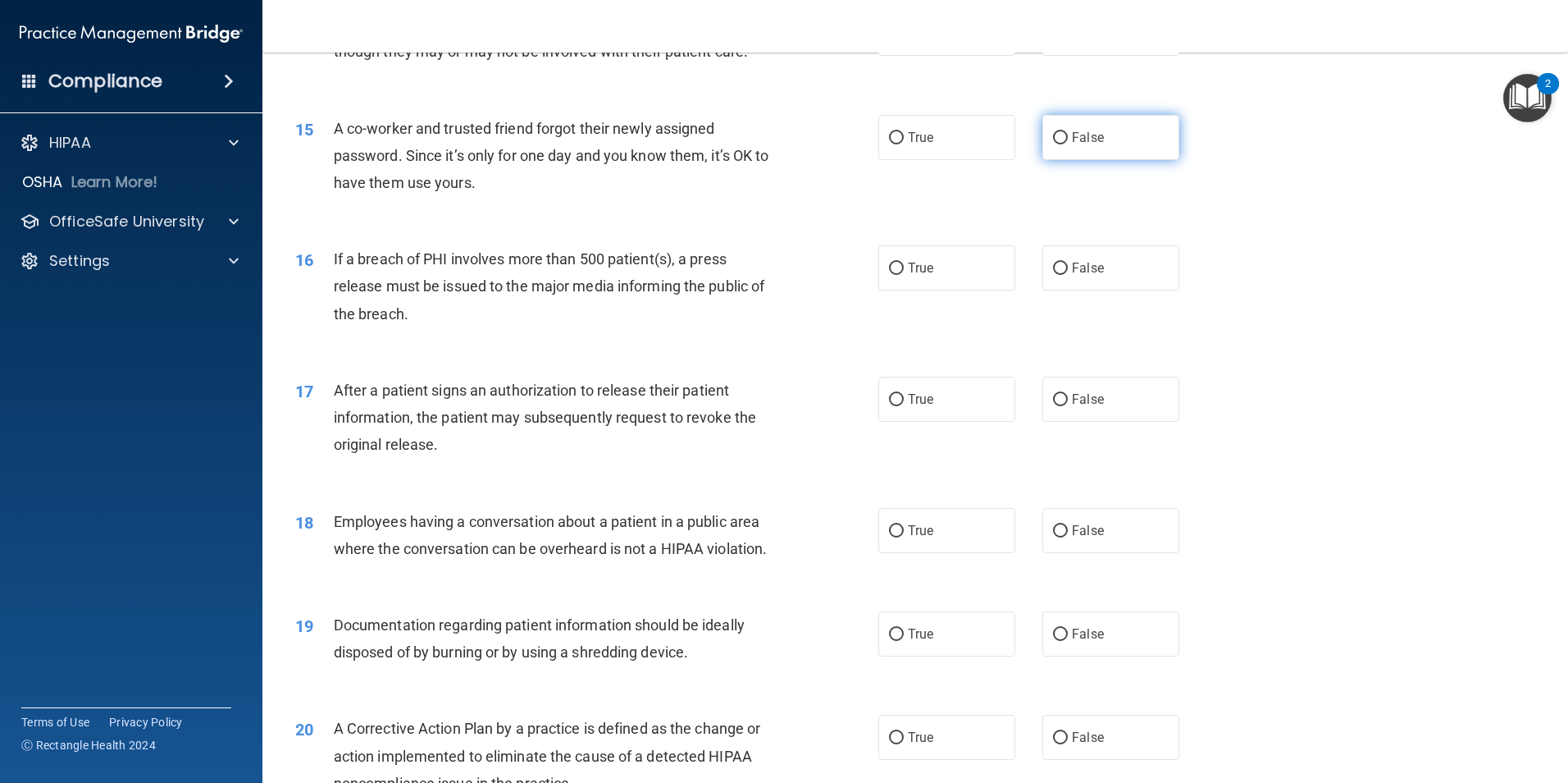
click at [1053, 145] on input "False" at bounding box center [1060, 137] width 15 height 12
radio input "true"
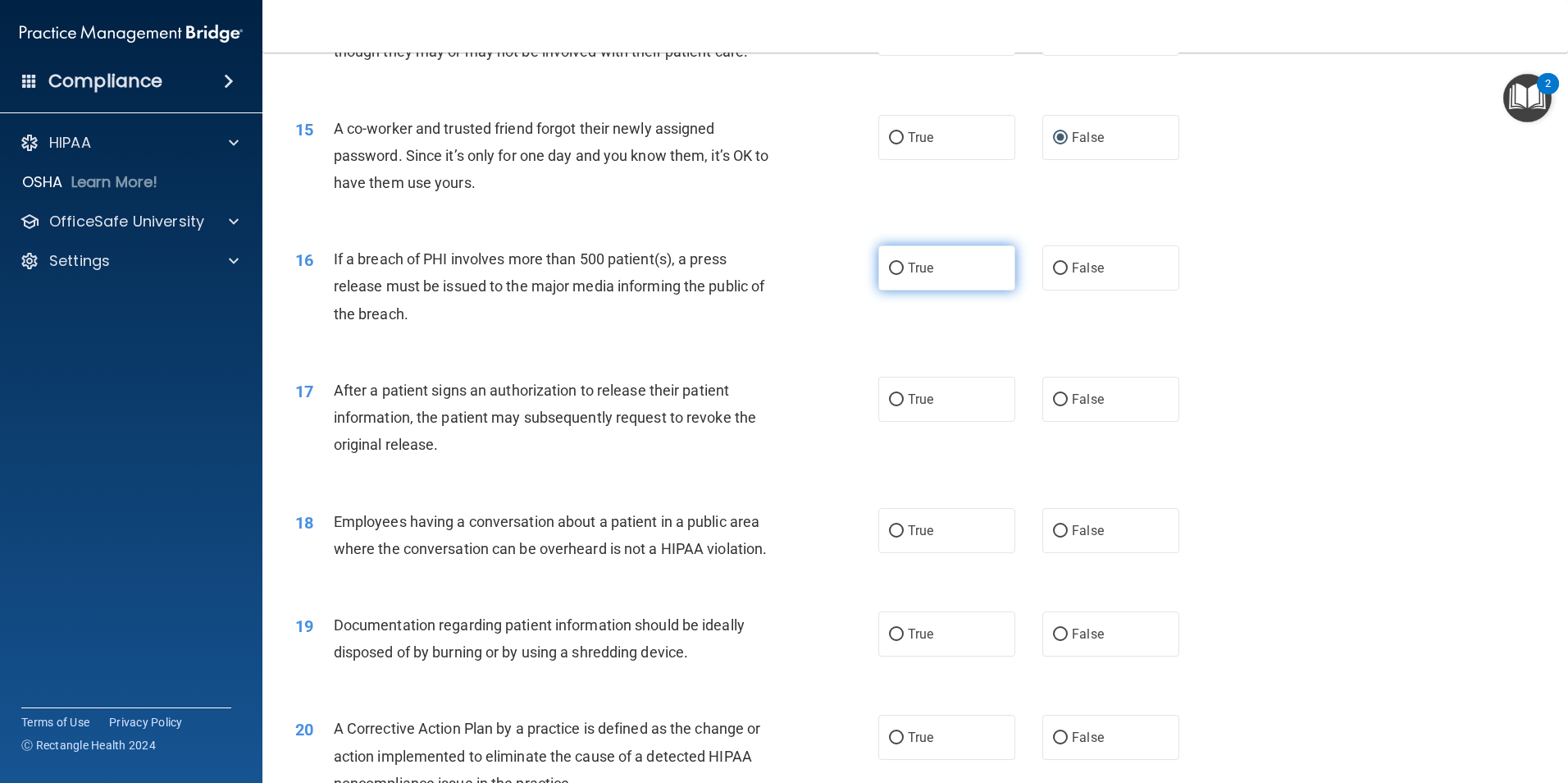
click at [892, 275] on input "True" at bounding box center [896, 268] width 15 height 12
radio input "true"
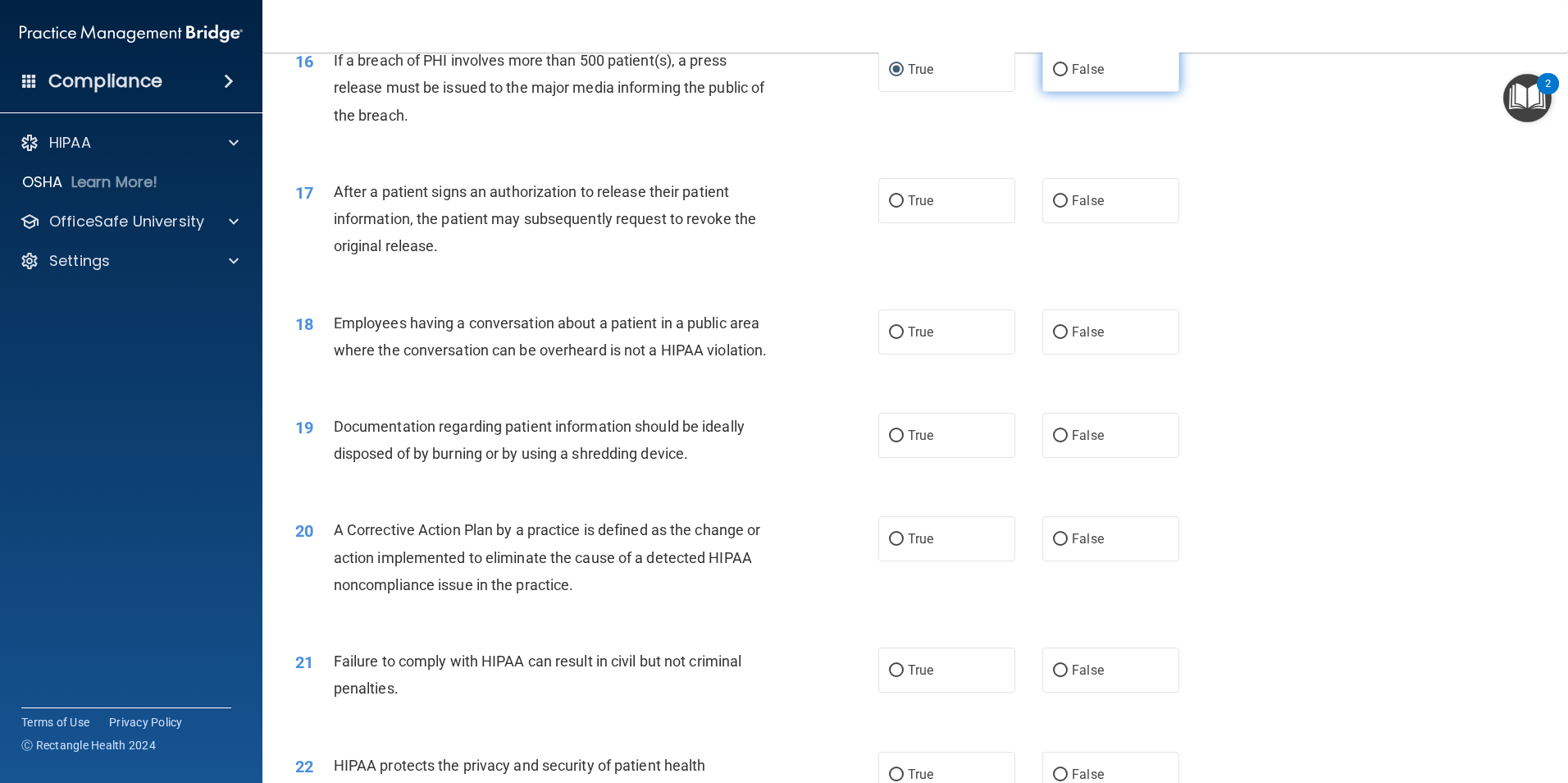
scroll to position [1887, 0]
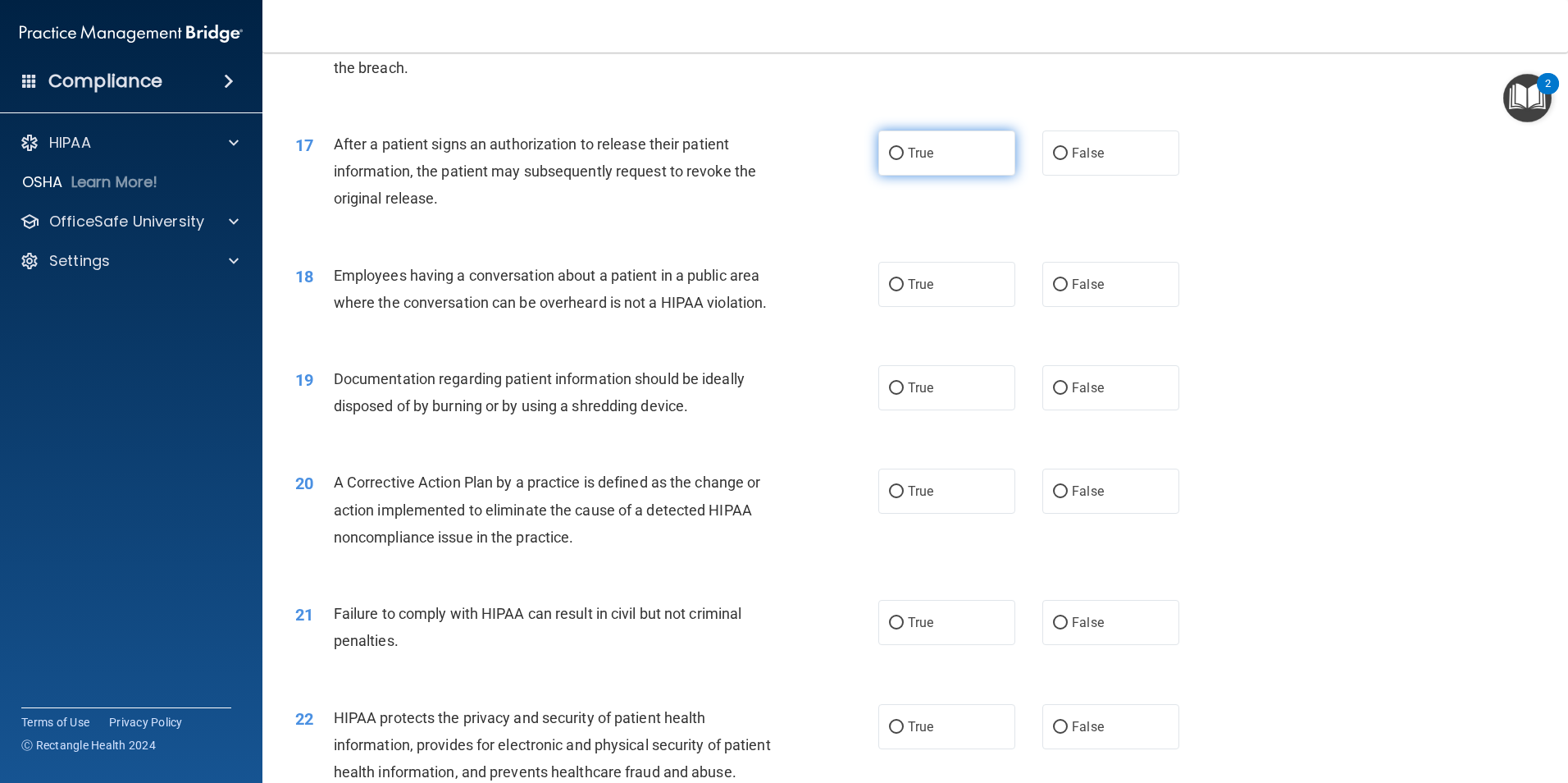
click at [890, 160] on input "True" at bounding box center [896, 153] width 15 height 12
radio input "true"
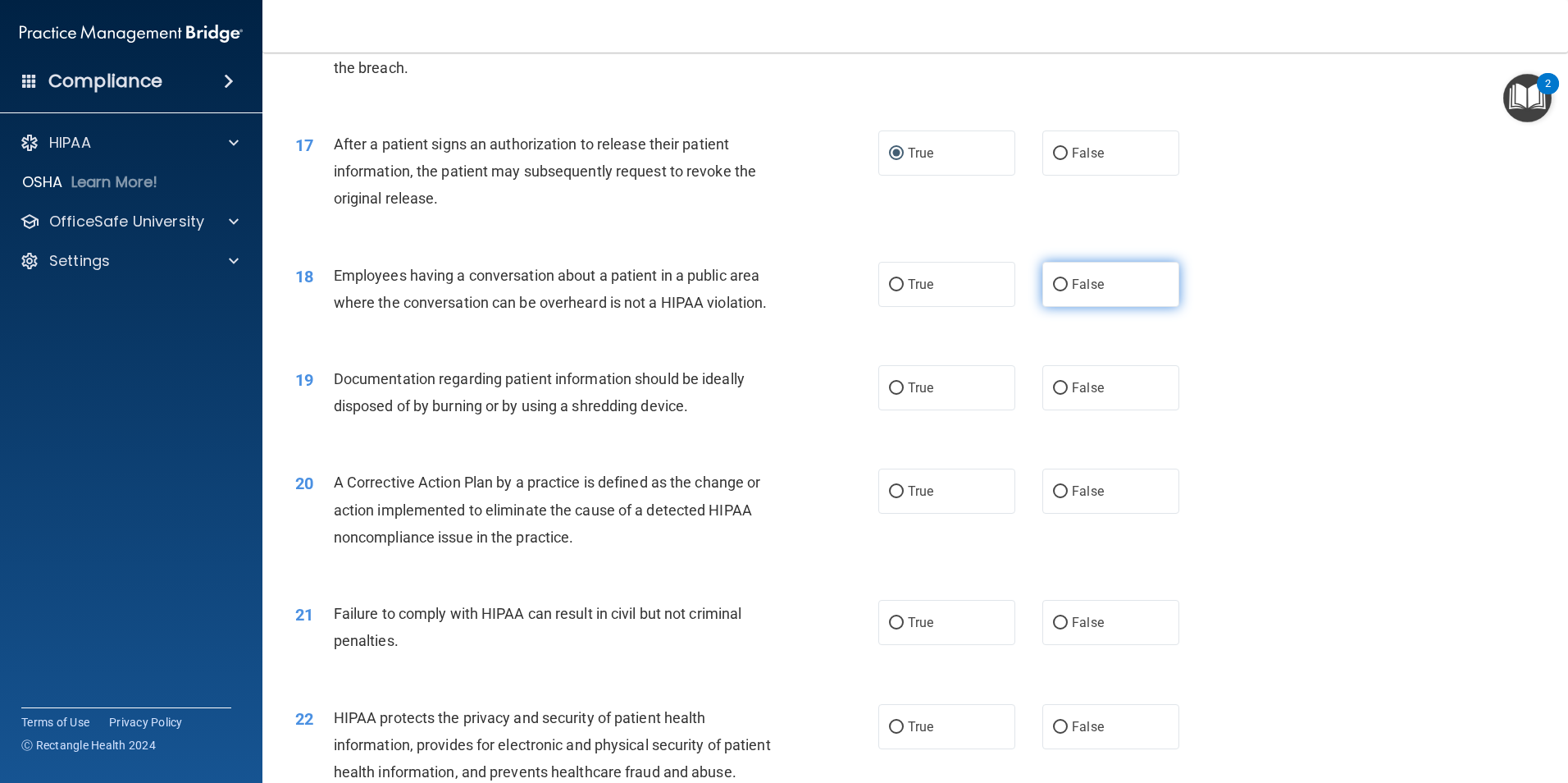
click at [1053, 291] on input "False" at bounding box center [1060, 285] width 15 height 12
radio input "true"
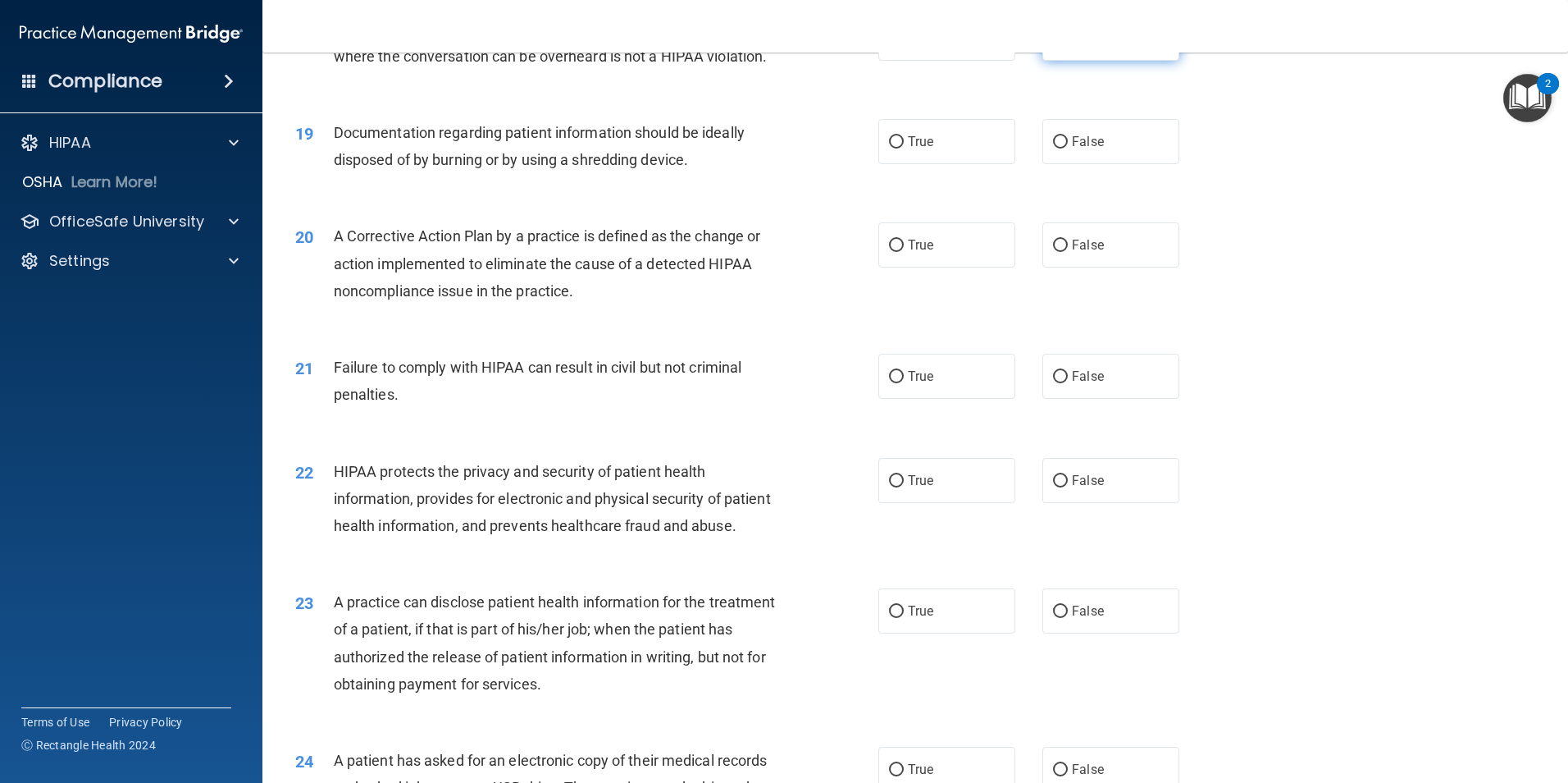
scroll to position [2215, 0]
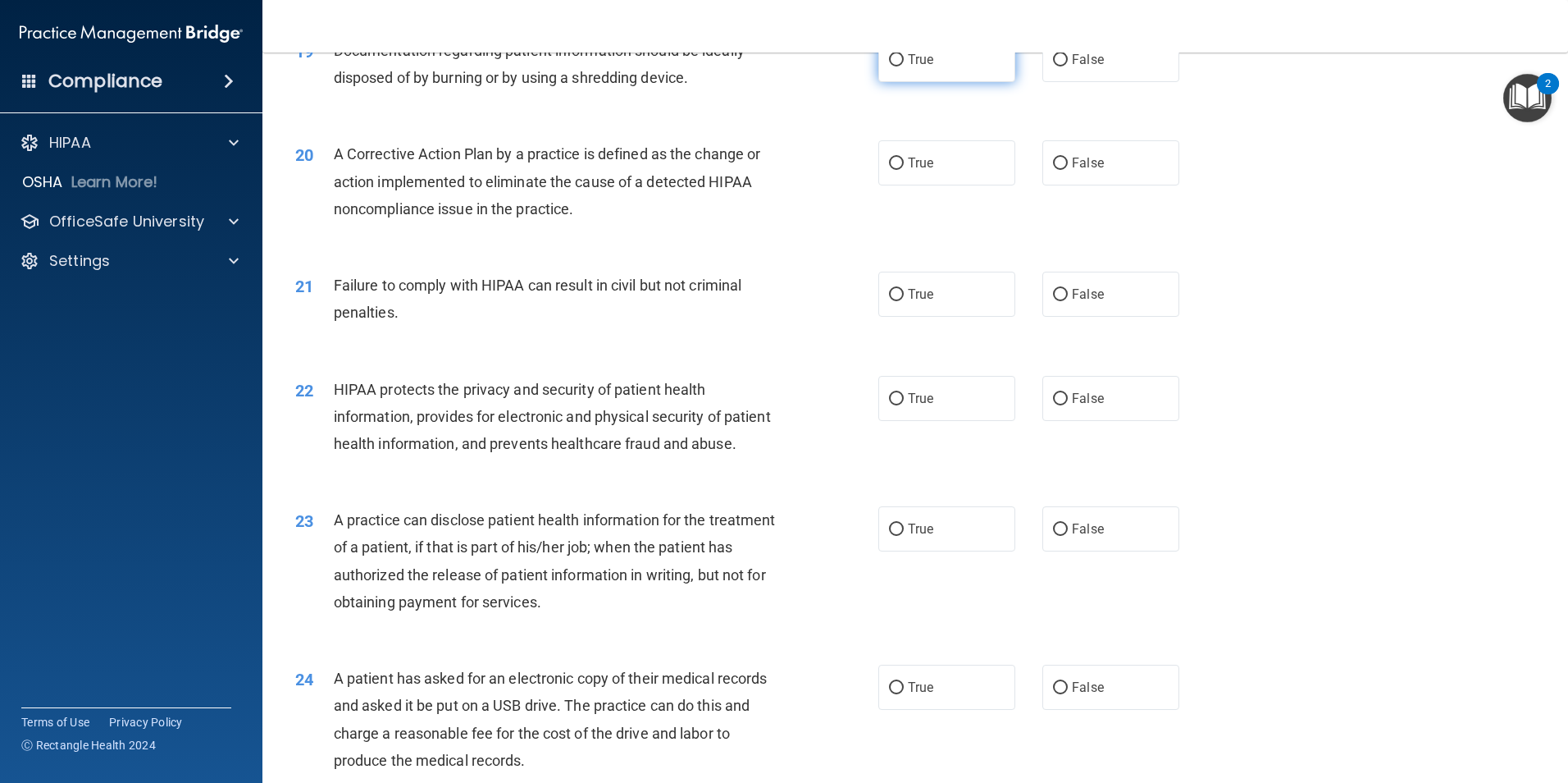
click at [889, 67] on input "True" at bounding box center [896, 60] width 15 height 12
radio input "true"
click at [889, 169] on input "True" at bounding box center [896, 163] width 15 height 12
radio input "true"
click at [1053, 301] on input "False" at bounding box center [1060, 294] width 15 height 12
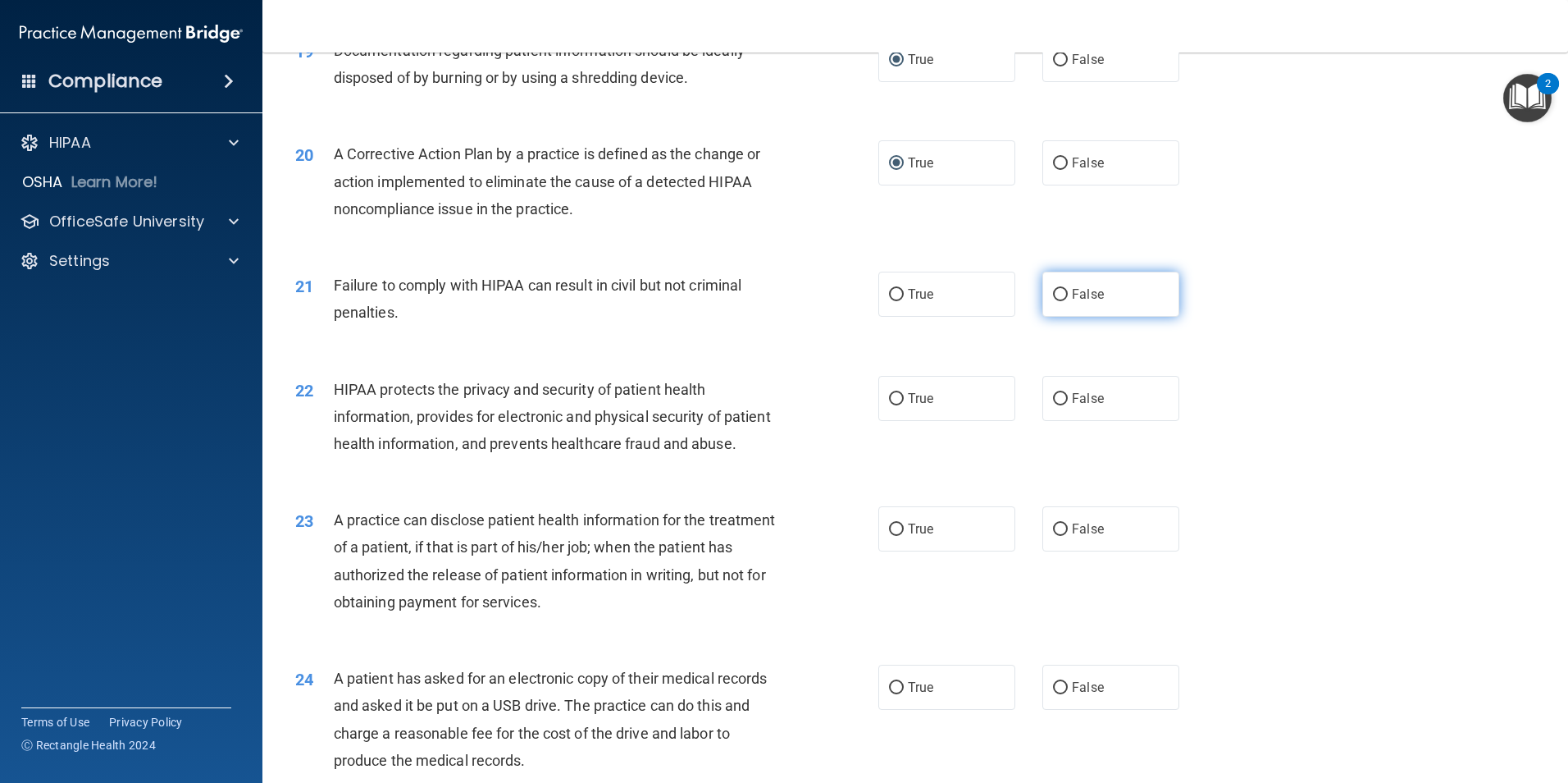
radio input "true"
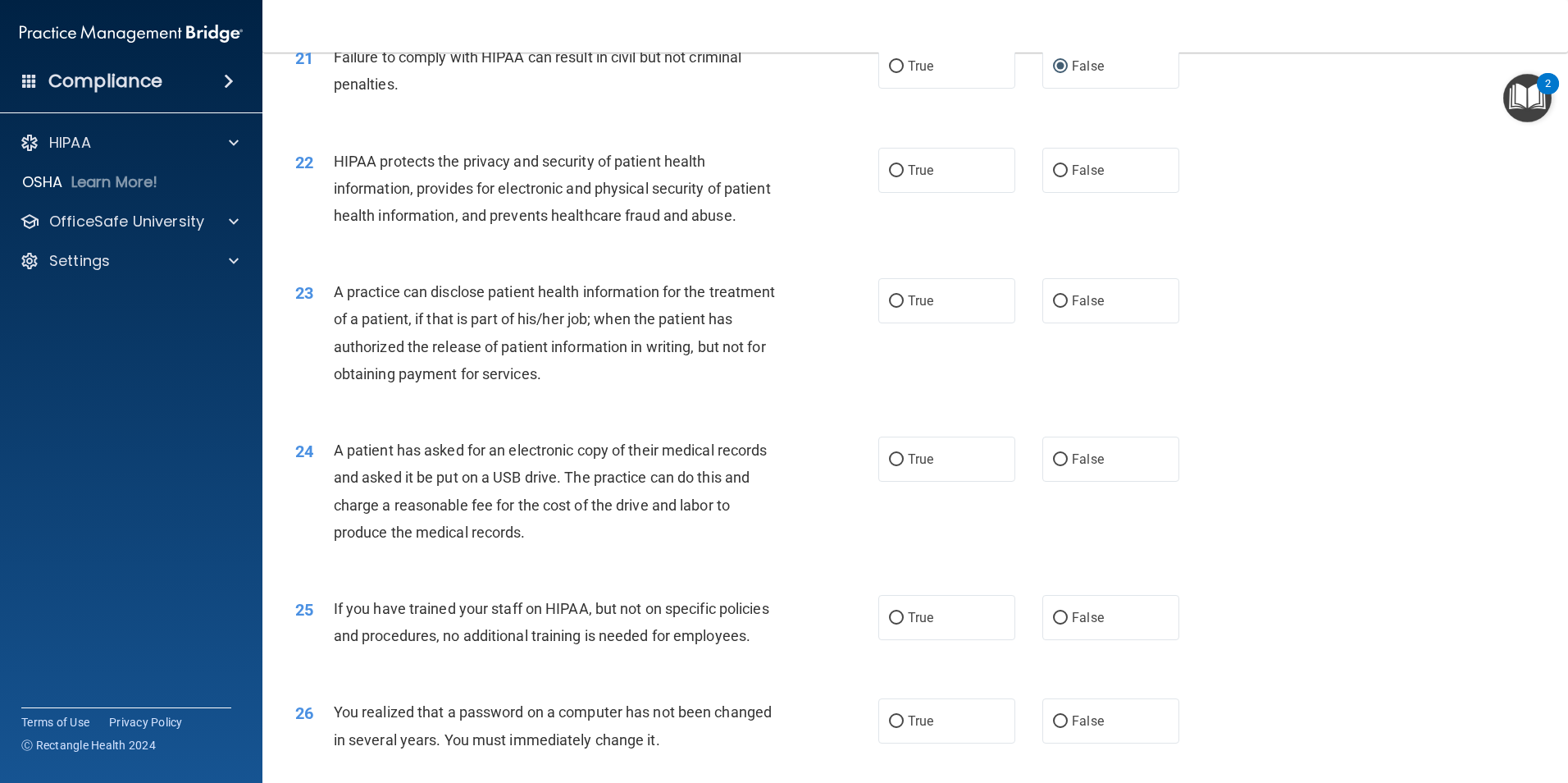
scroll to position [2461, 0]
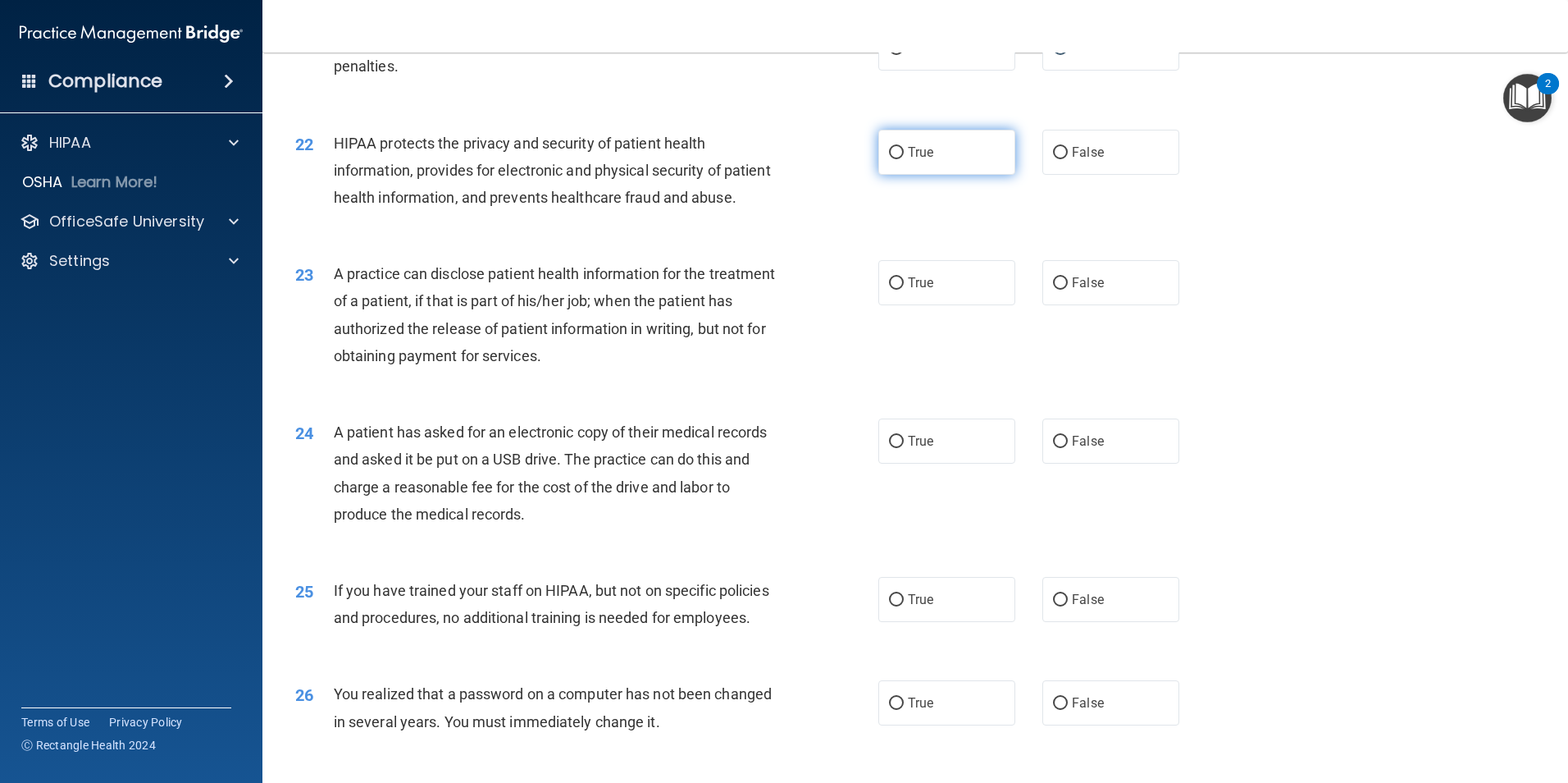
click at [889, 159] on input "True" at bounding box center [896, 152] width 15 height 12
radio input "true"
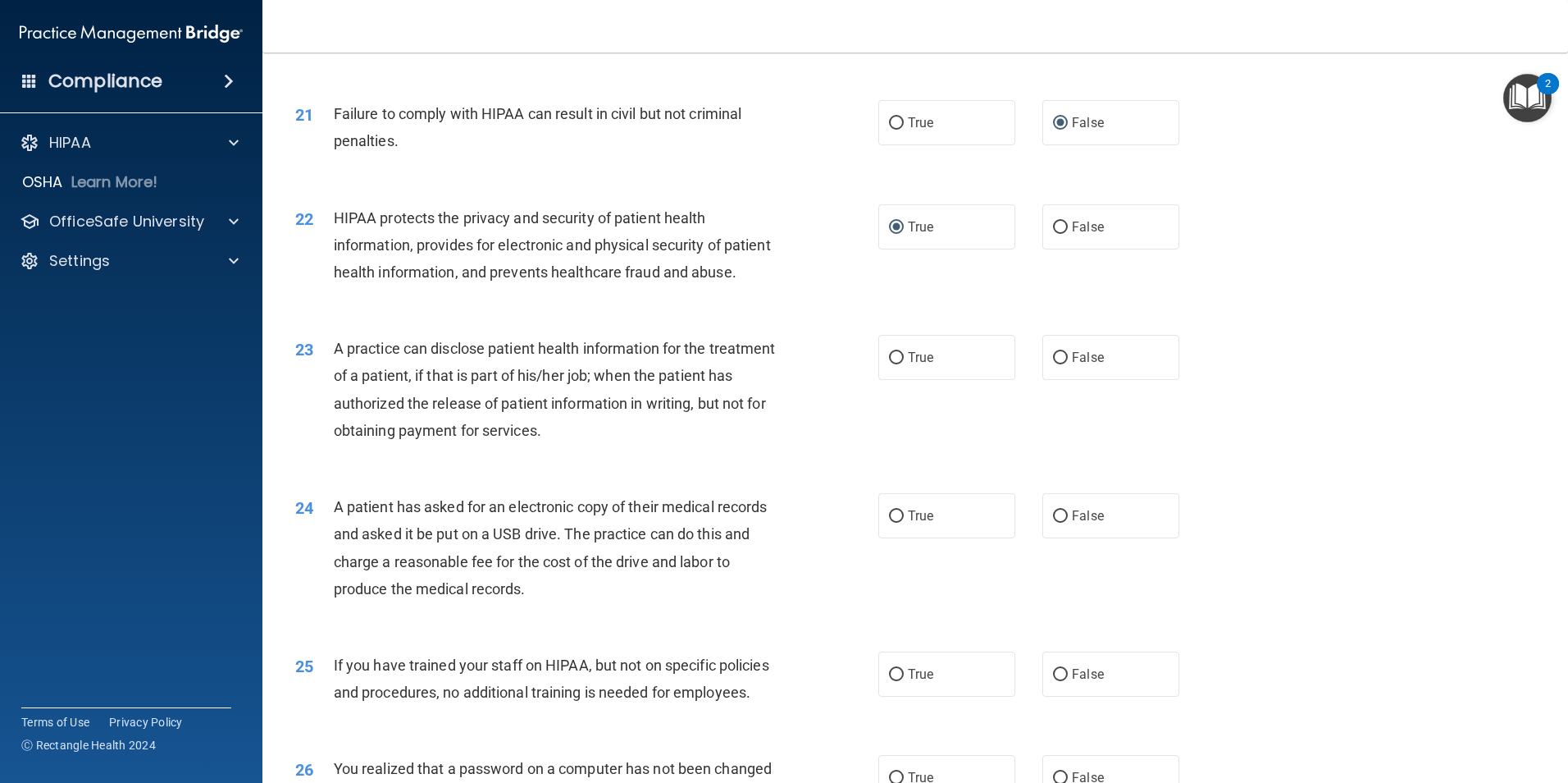
scroll to position [2379, 0]
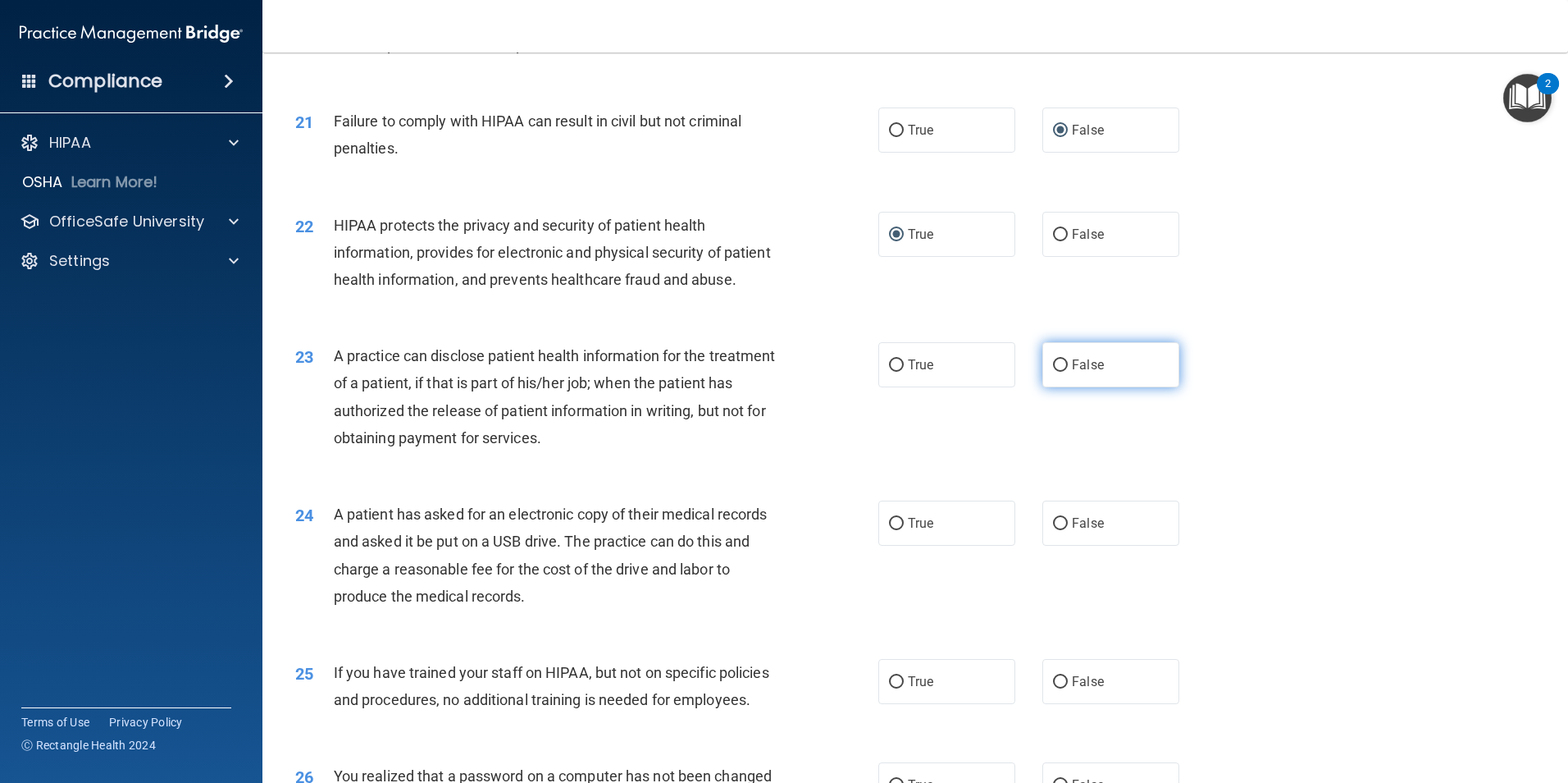
click at [1054, 372] on input "False" at bounding box center [1060, 364] width 15 height 12
radio input "true"
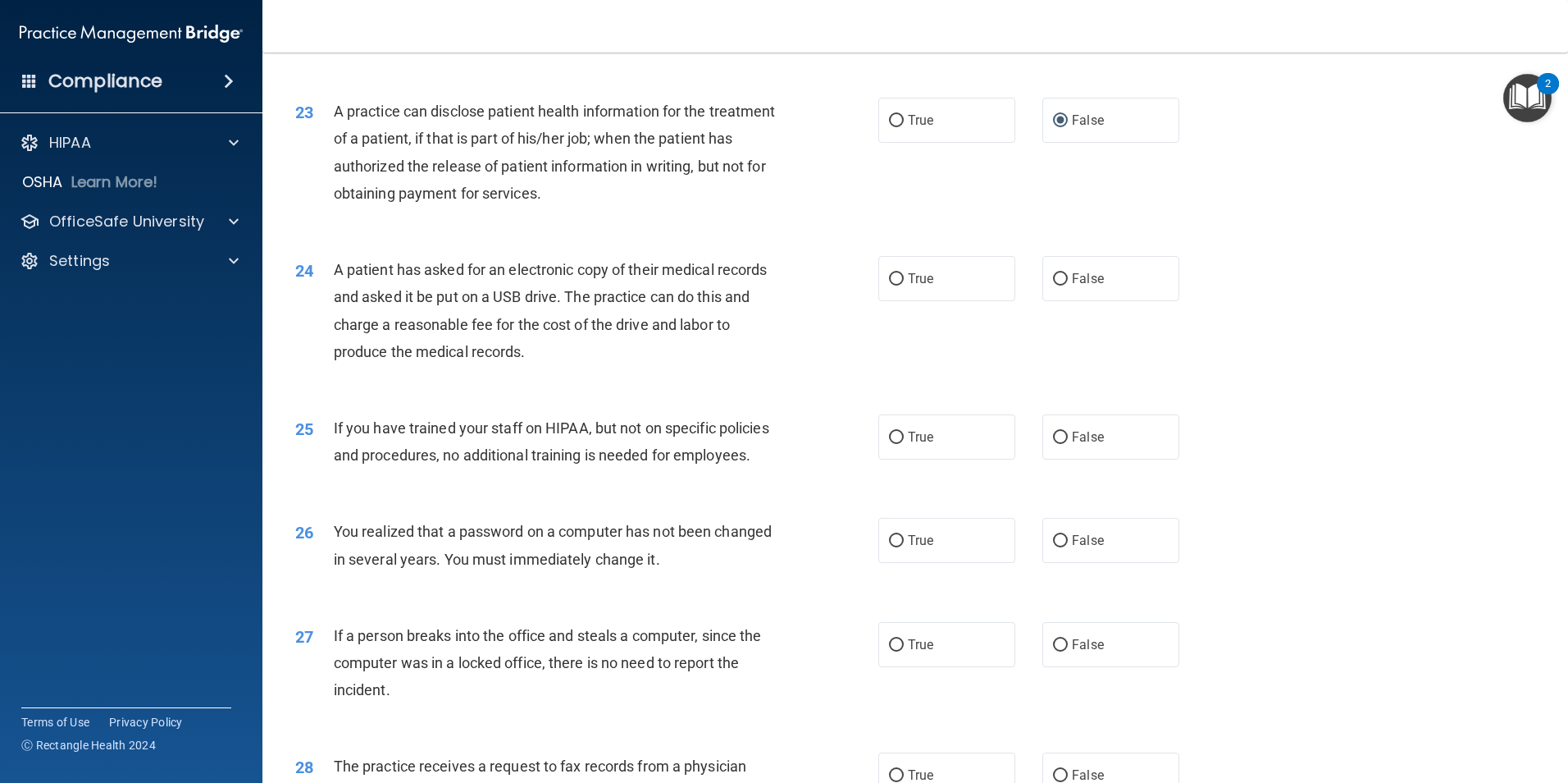
scroll to position [2625, 0]
click at [889, 284] on input "True" at bounding box center [896, 277] width 15 height 12
radio input "true"
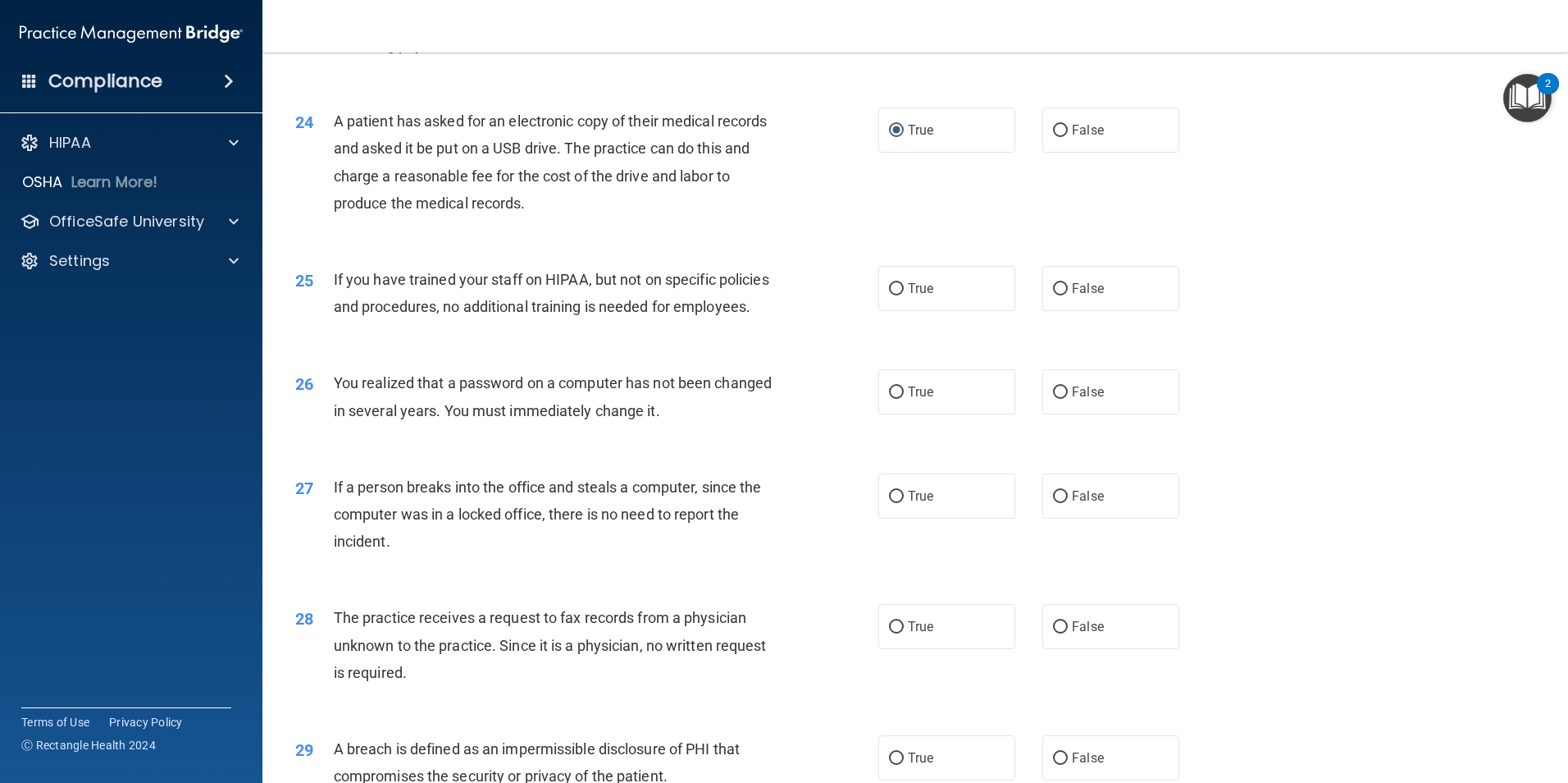
scroll to position [2789, 0]
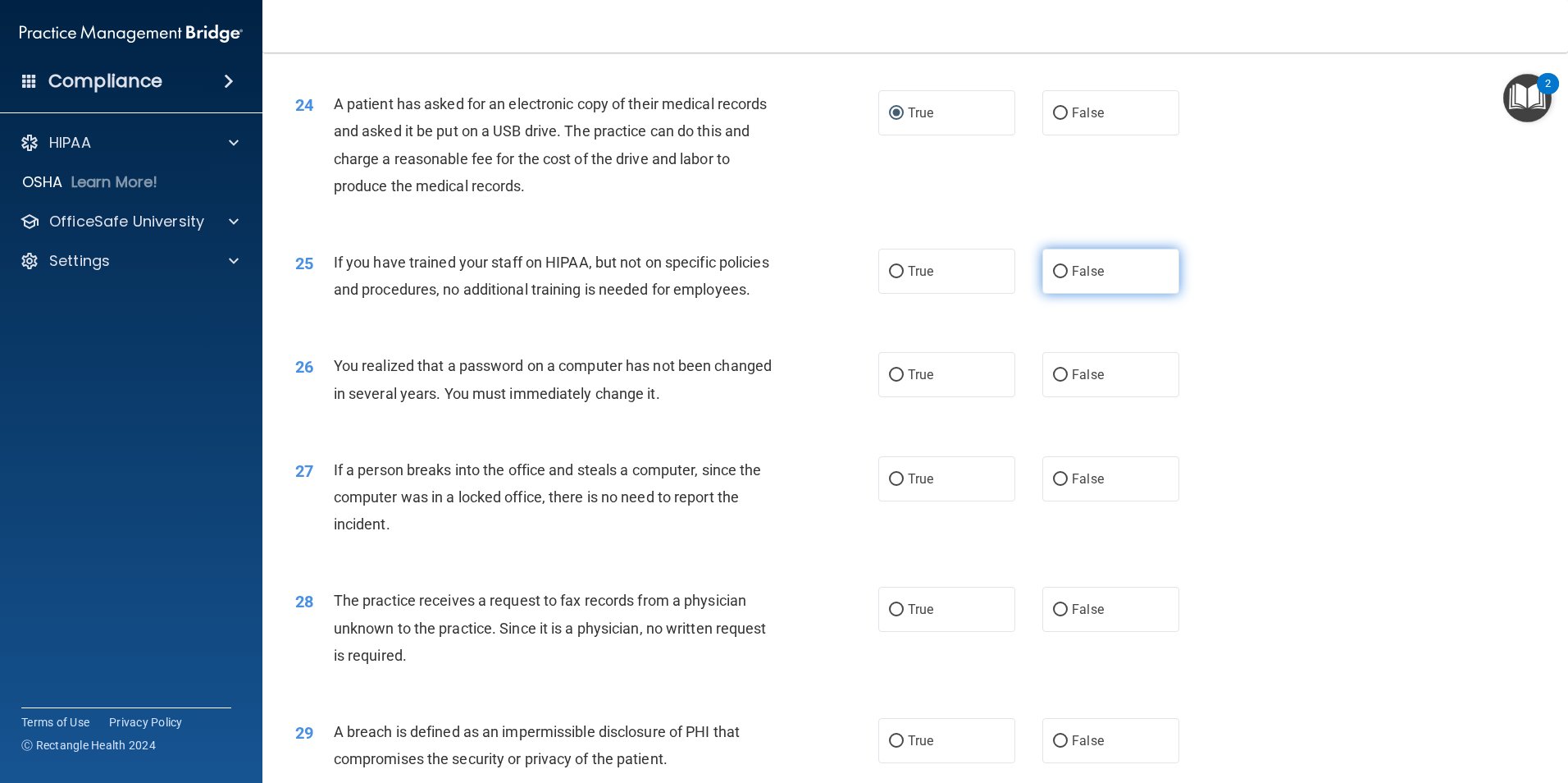
click at [1053, 278] on input "False" at bounding box center [1060, 271] width 15 height 12
radio input "true"
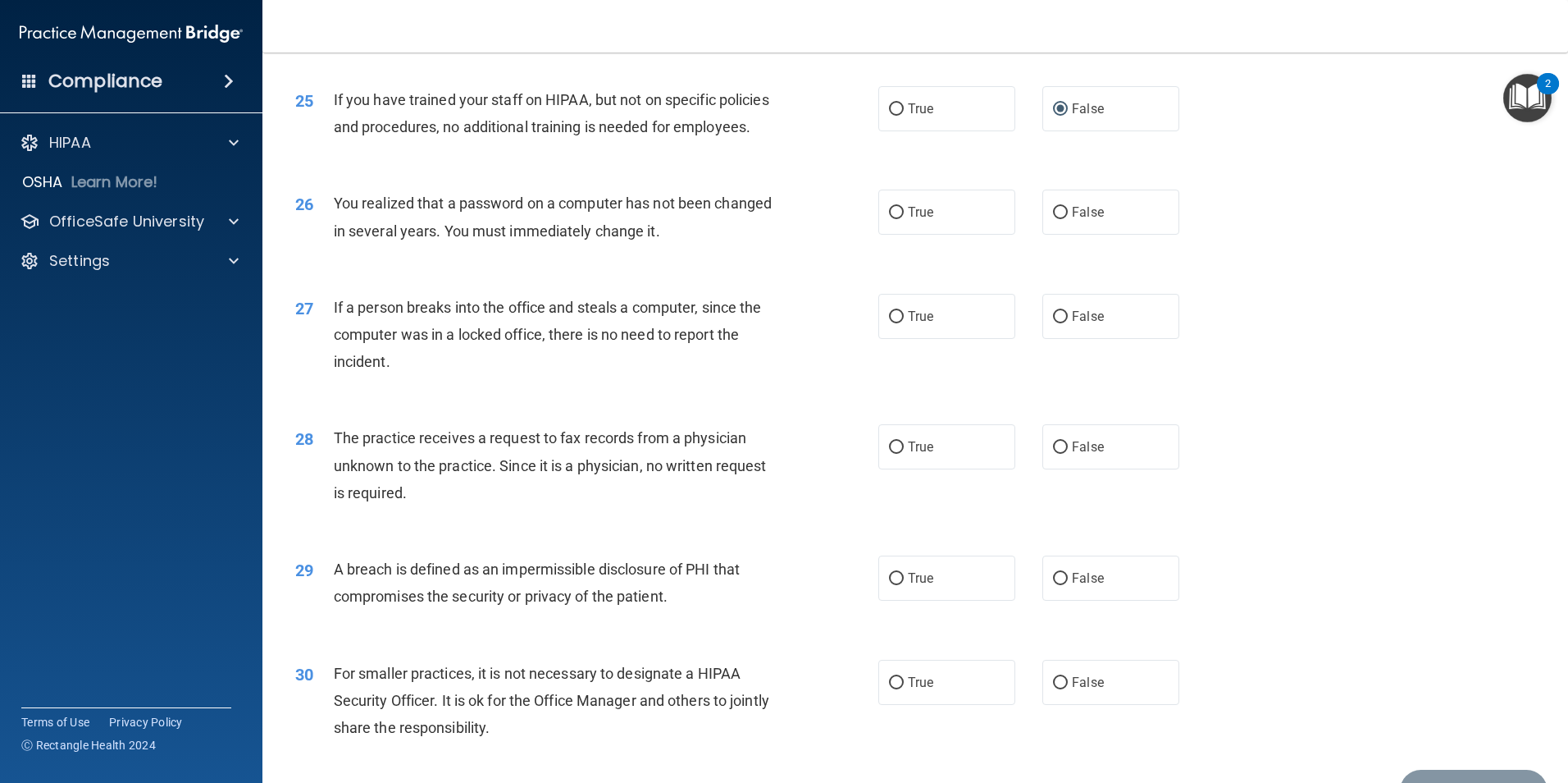
scroll to position [2953, 0]
click at [894, 217] on input "True" at bounding box center [896, 211] width 15 height 12
radio input "true"
click at [1053, 321] on input "False" at bounding box center [1060, 315] width 15 height 12
radio input "true"
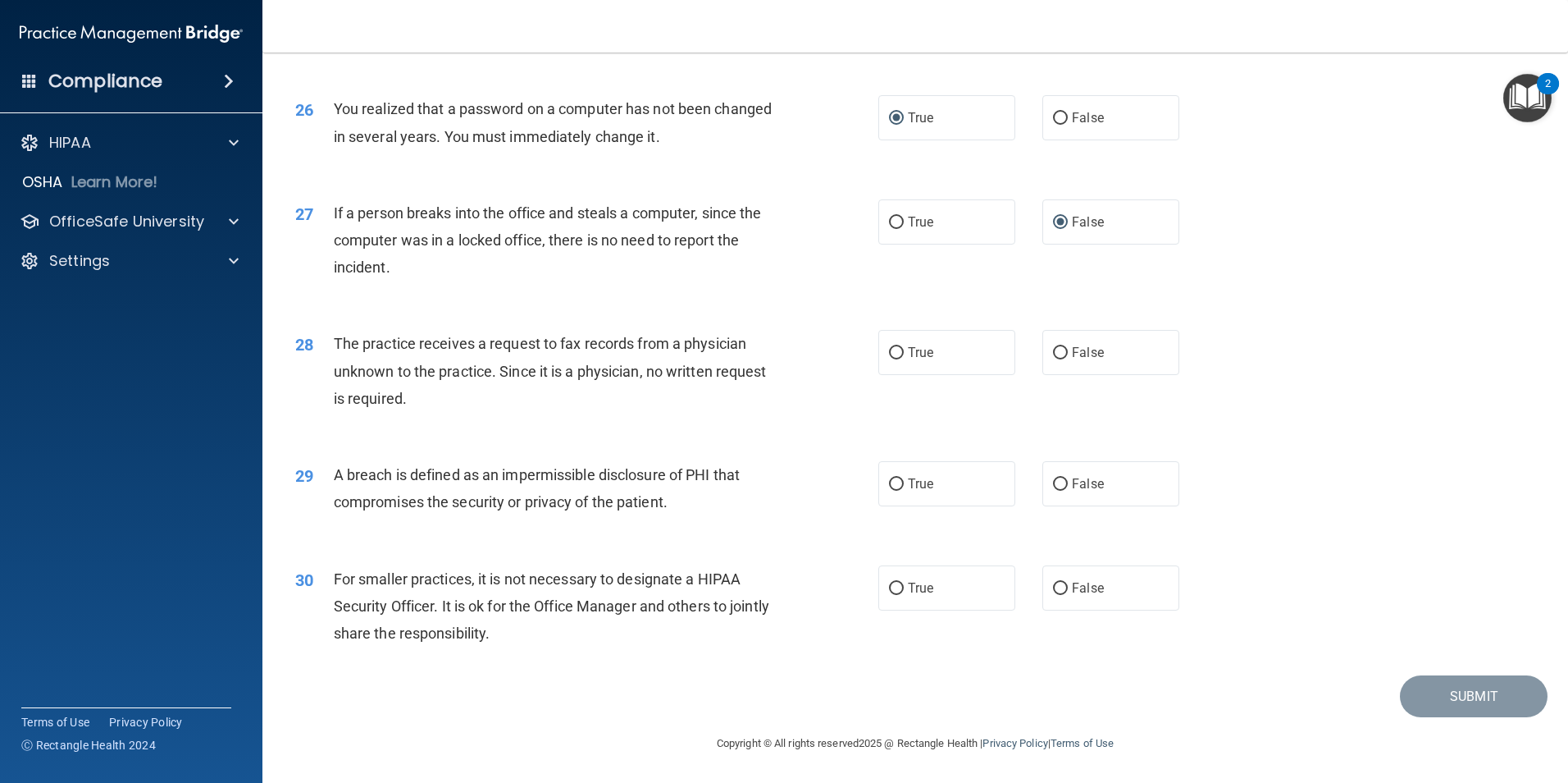
scroll to position [3127, 0]
click at [1055, 357] on input "False" at bounding box center [1060, 353] width 15 height 12
radio input "true"
click at [890, 484] on input "True" at bounding box center [896, 484] width 15 height 12
radio input "true"
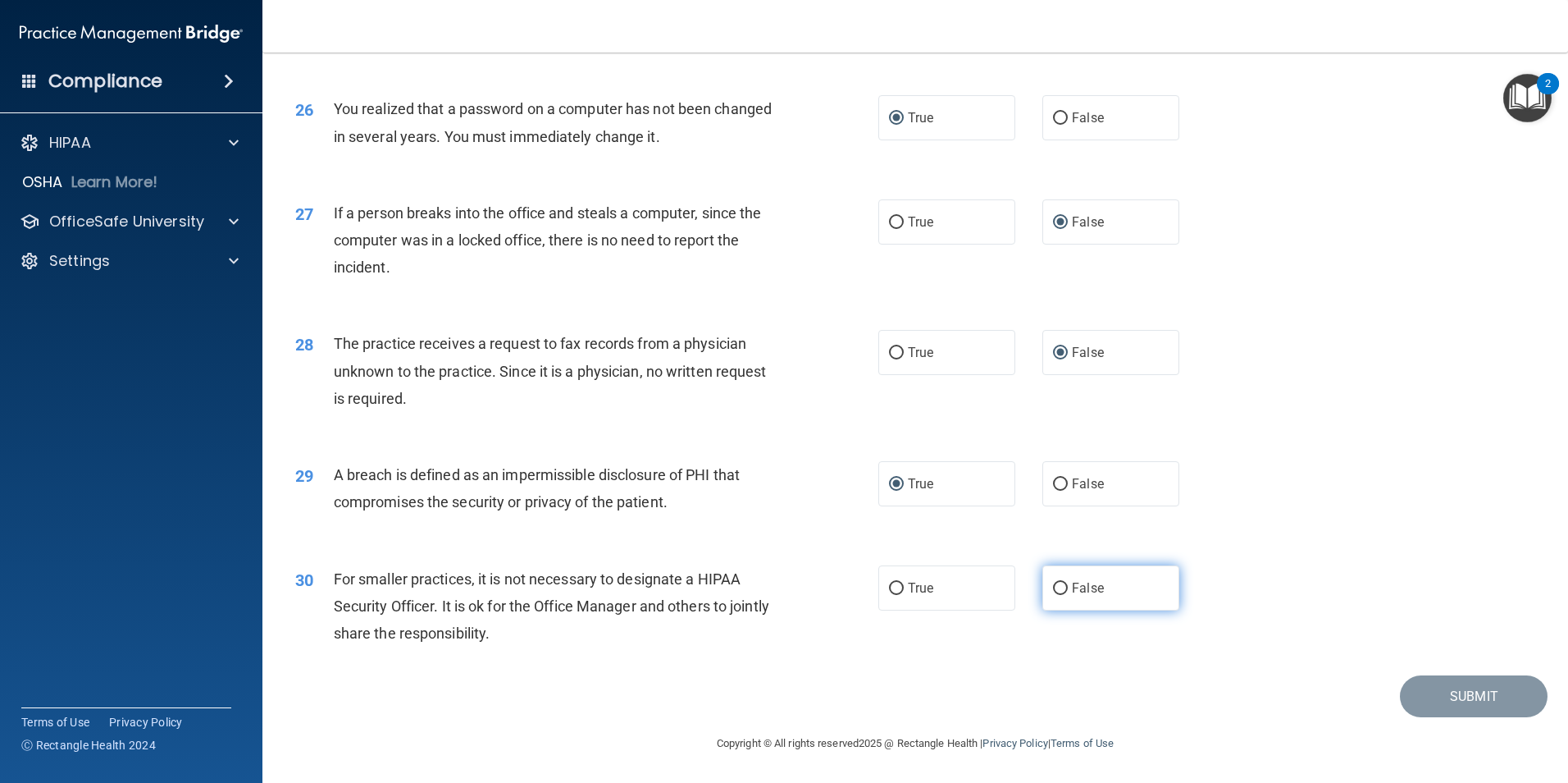
click at [1054, 588] on input "False" at bounding box center [1060, 588] width 15 height 12
radio input "true"
click at [1463, 698] on button "Submit" at bounding box center [1473, 696] width 147 height 42
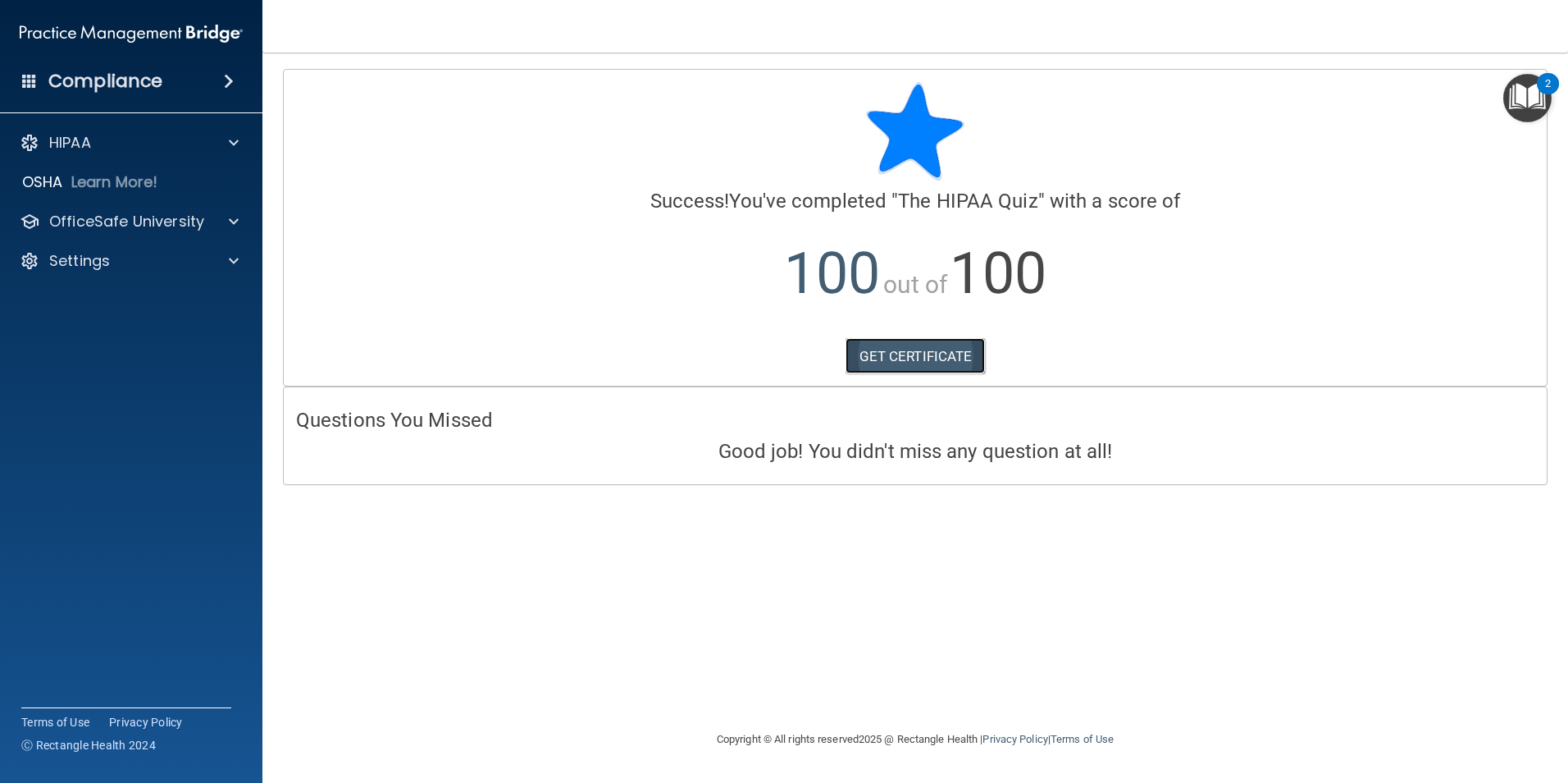
click at [892, 360] on link "GET CERTIFICATE" at bounding box center [915, 355] width 140 height 36
click at [227, 216] on div at bounding box center [231, 221] width 41 height 19
click at [170, 263] on div "HIPAA Training" at bounding box center [123, 261] width 224 height 16
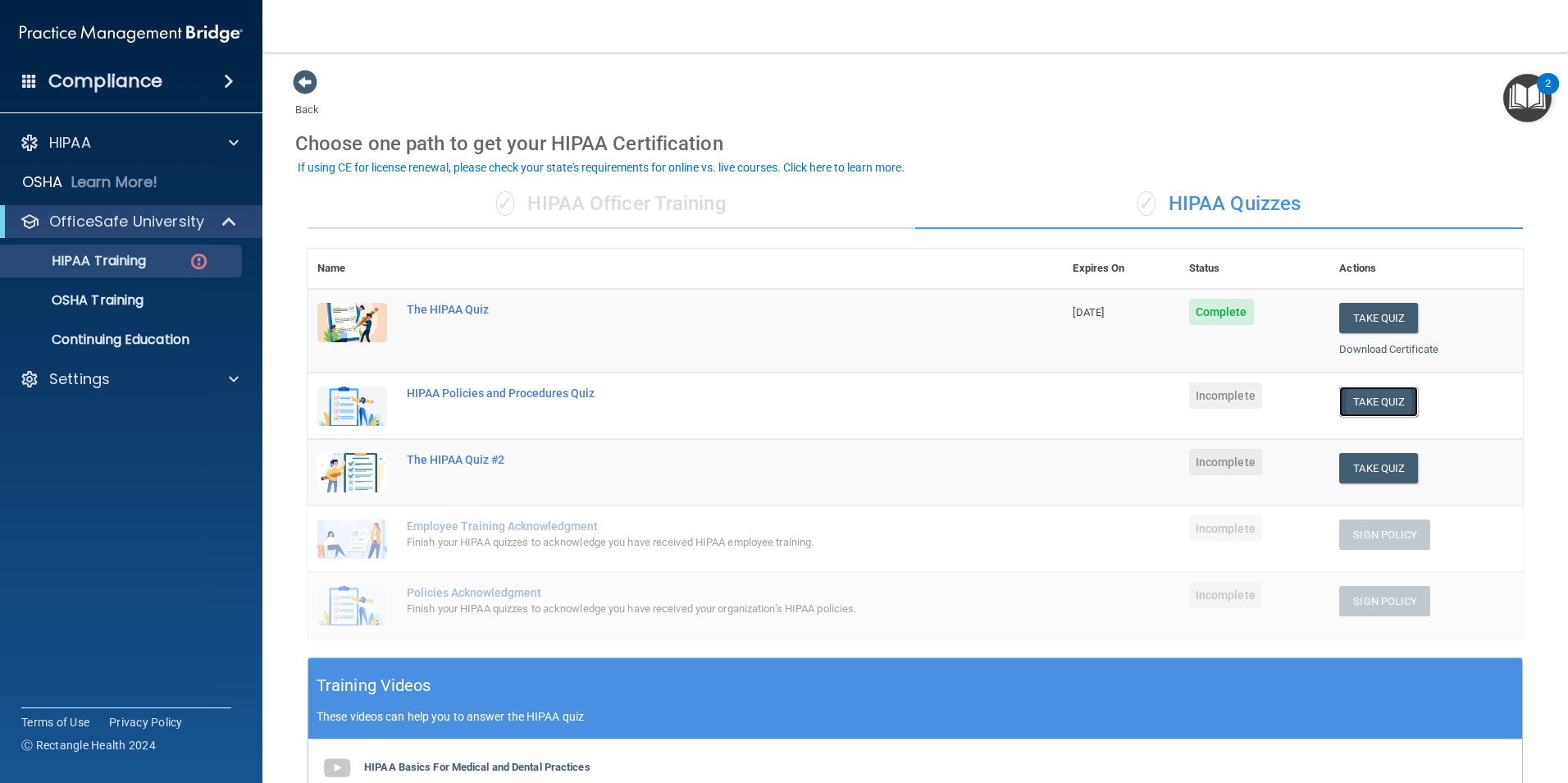
click at [1373, 398] on button "Take Quiz" at bounding box center [1379, 401] width 79 height 30
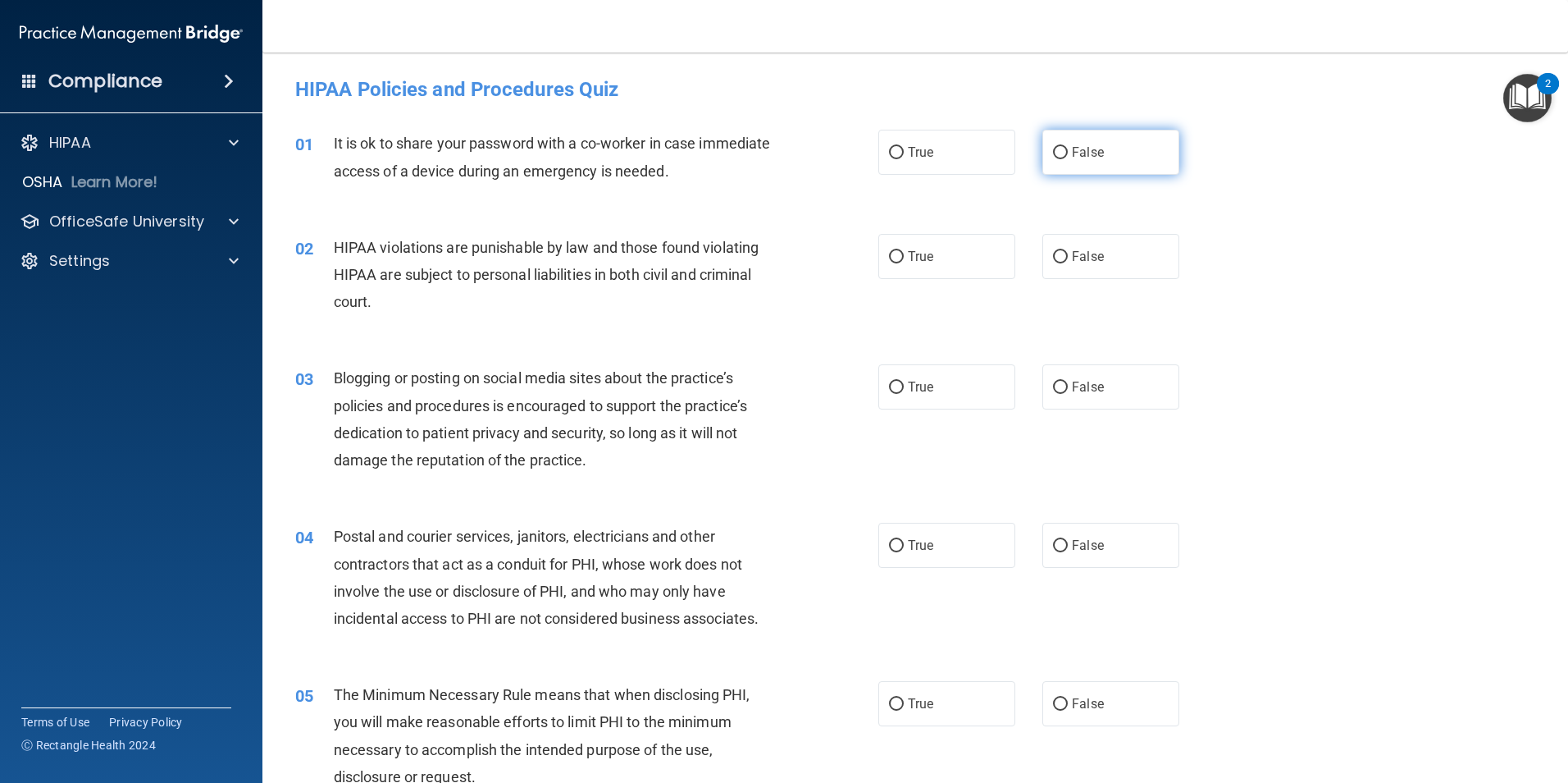
click at [1053, 154] on input "False" at bounding box center [1060, 152] width 15 height 12
radio input "true"
click at [889, 259] on input "True" at bounding box center [896, 256] width 15 height 12
radio input "true"
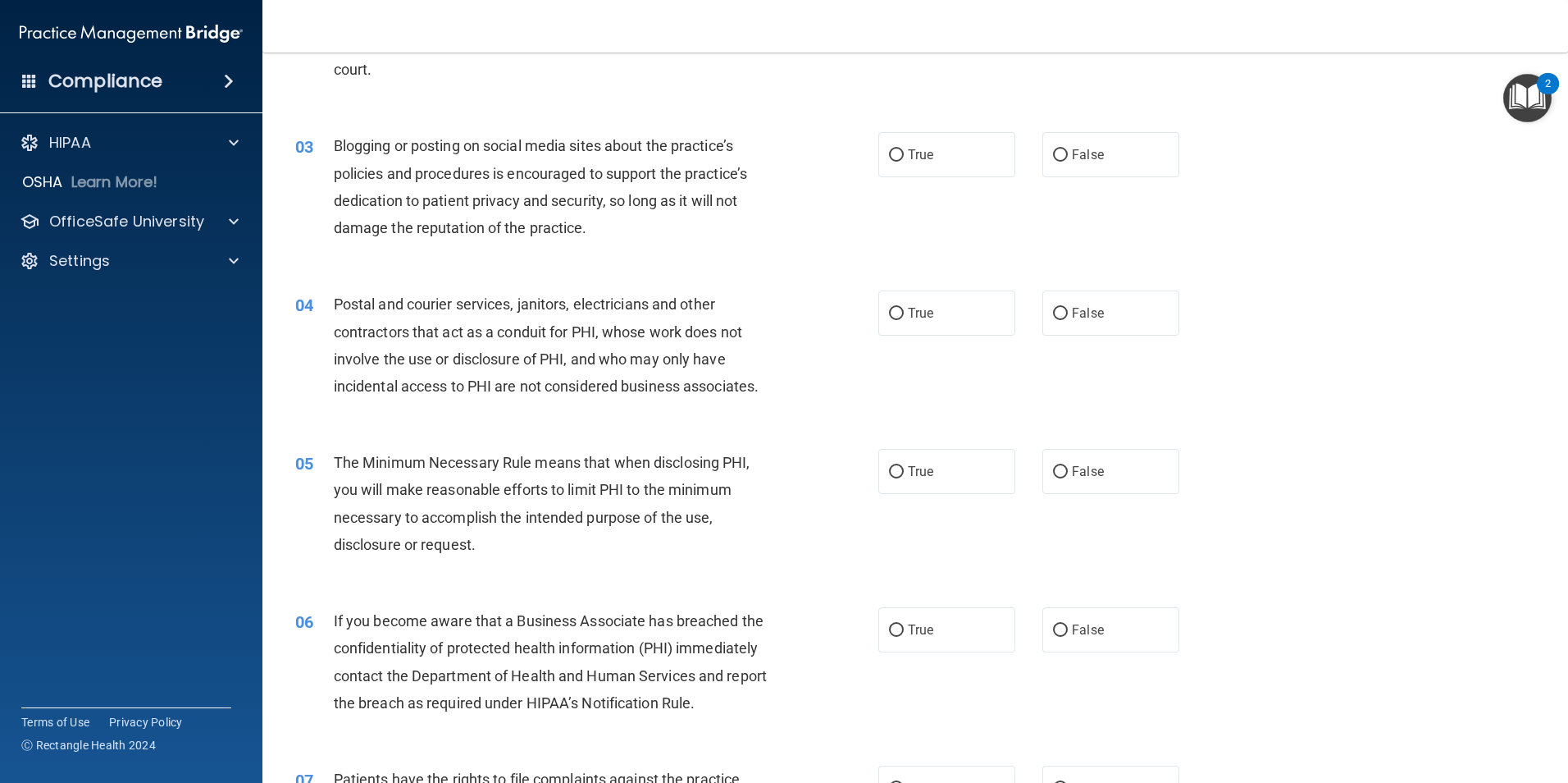
scroll to position [246, 0]
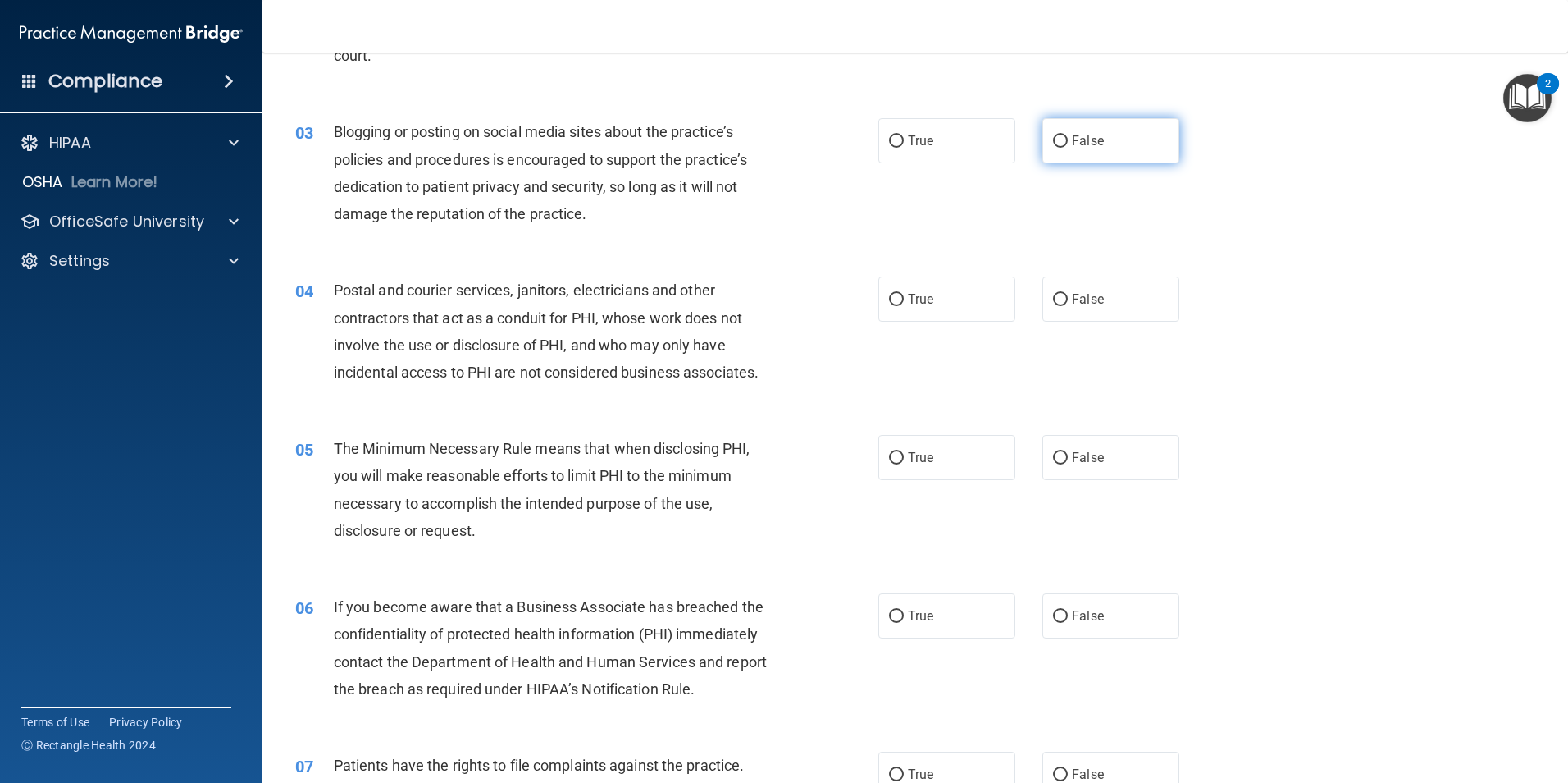
click at [1053, 142] on input "False" at bounding box center [1060, 141] width 15 height 12
radio input "true"
click at [889, 301] on input "True" at bounding box center [896, 299] width 15 height 12
radio input "true"
click at [889, 457] on input "True" at bounding box center [896, 458] width 15 height 12
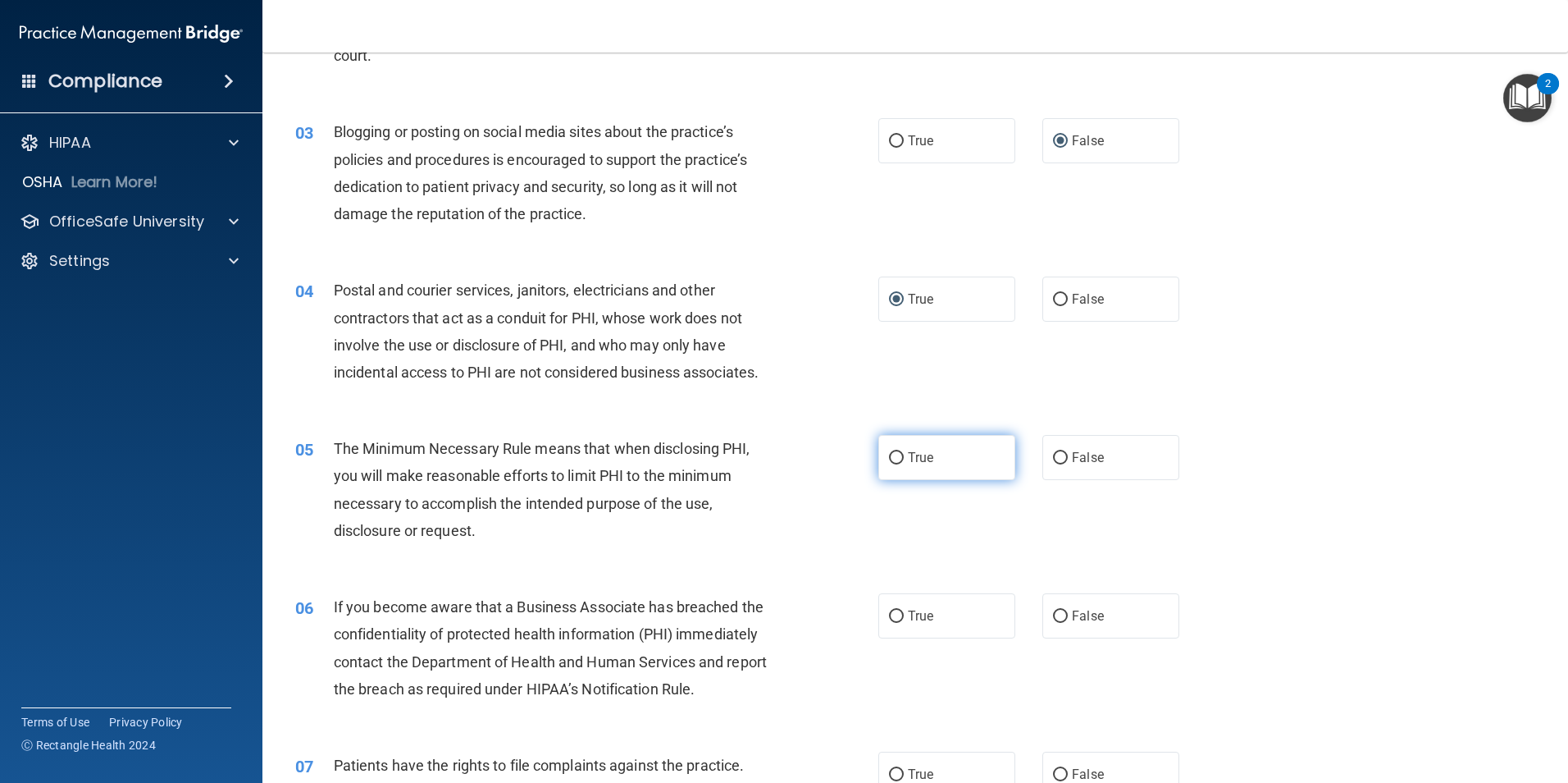
radio input "true"
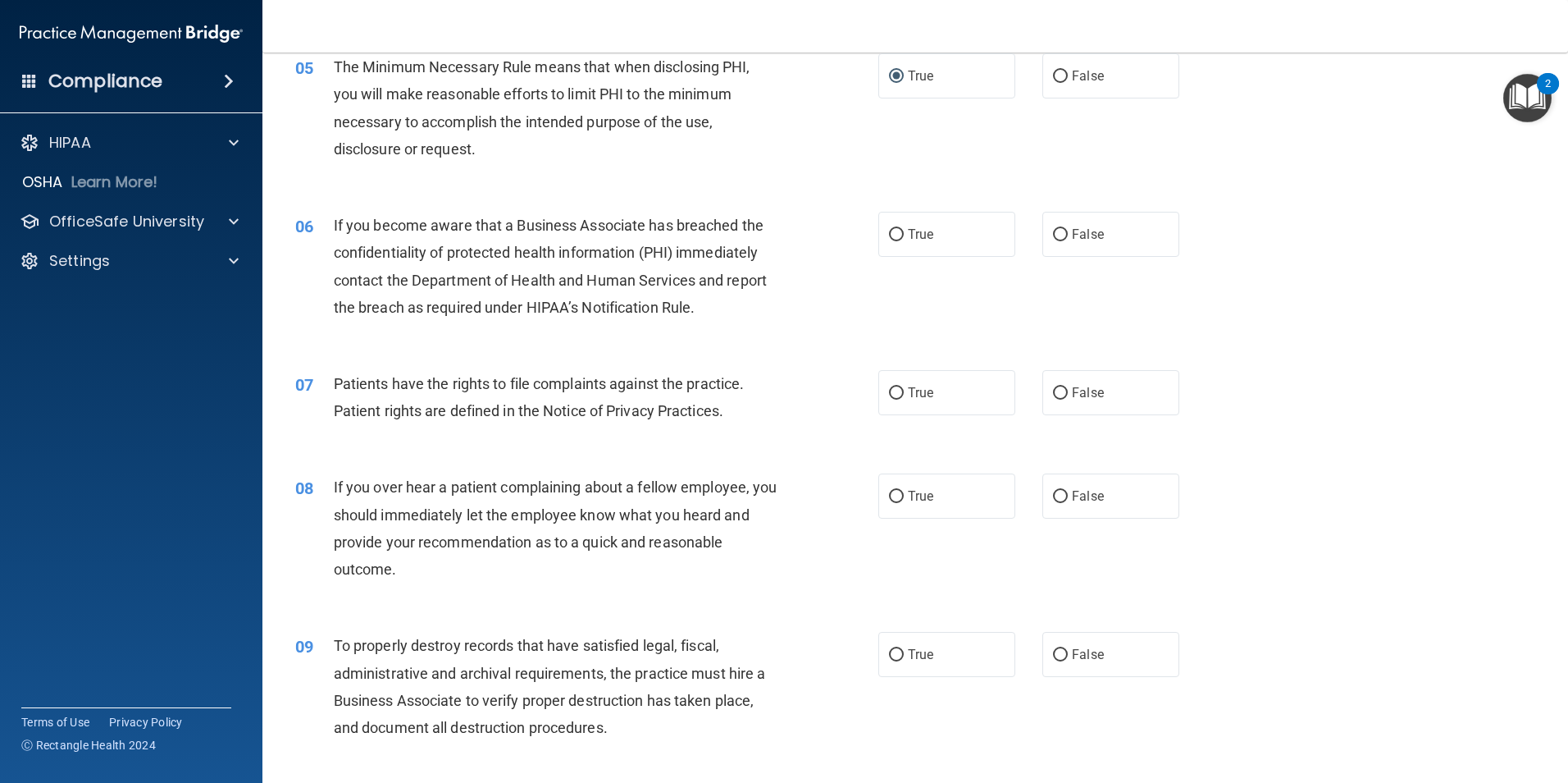
scroll to position [657, 0]
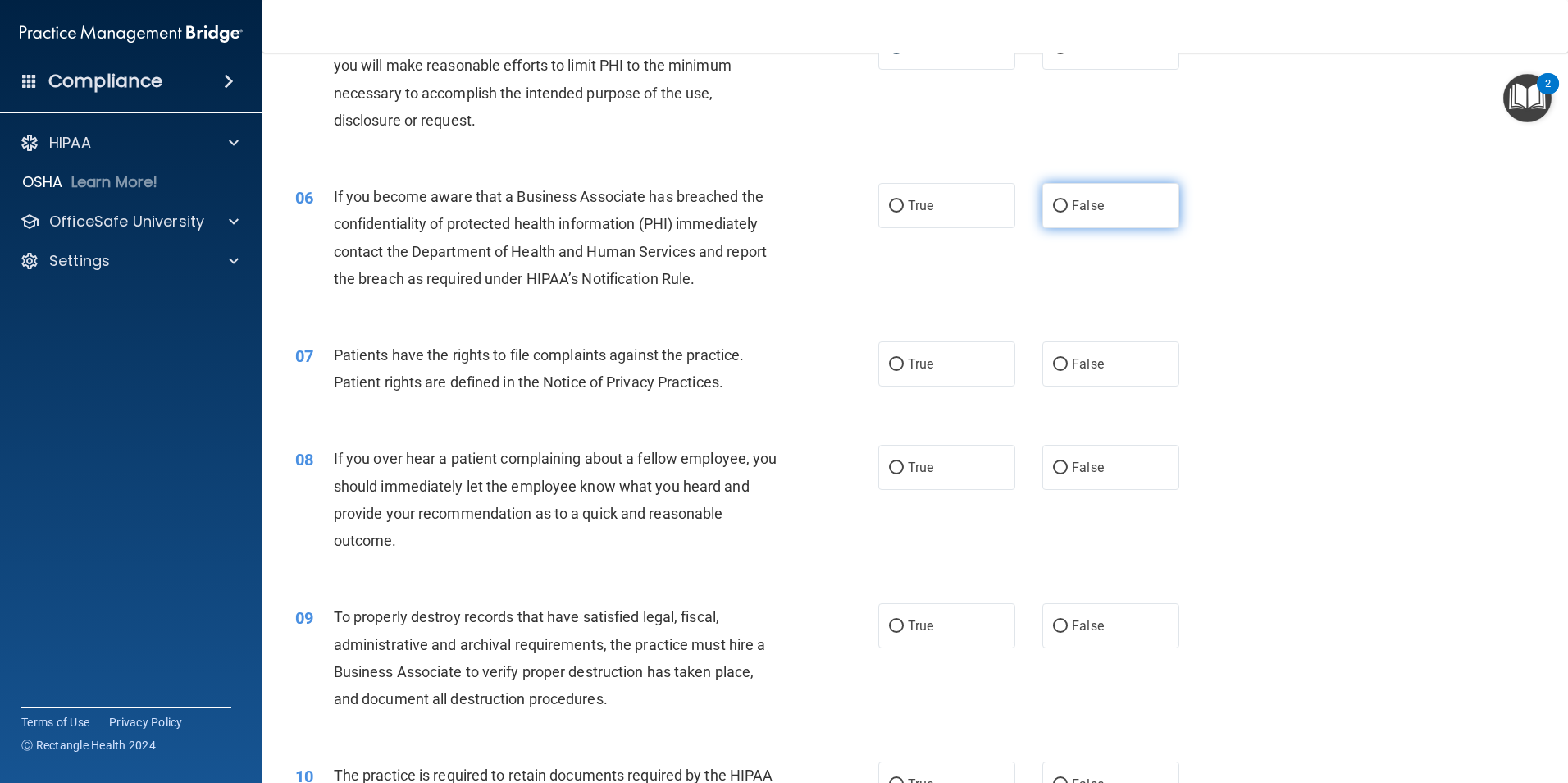
click at [1055, 202] on input "False" at bounding box center [1060, 206] width 15 height 12
radio input "true"
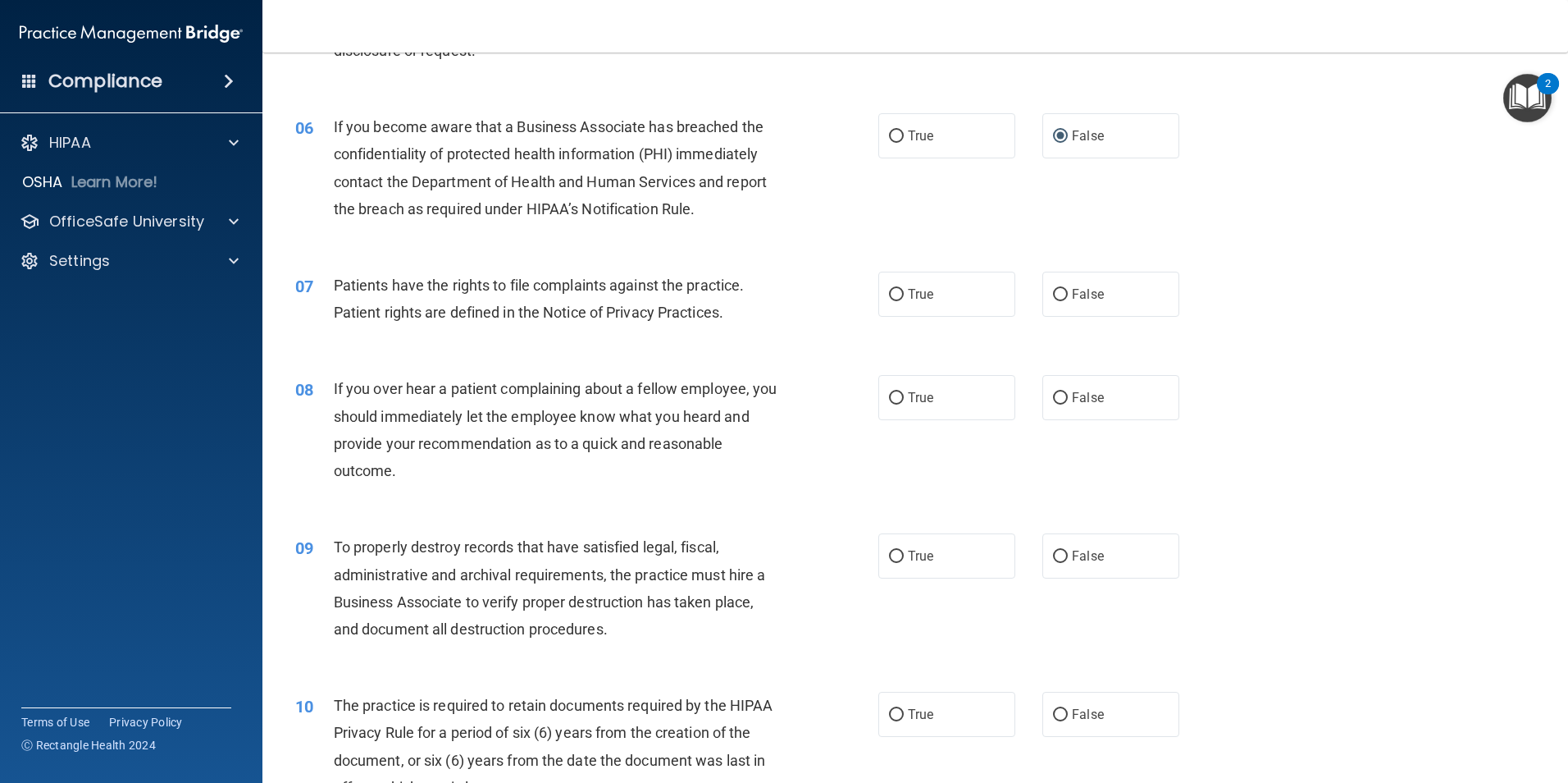
scroll to position [902, 0]
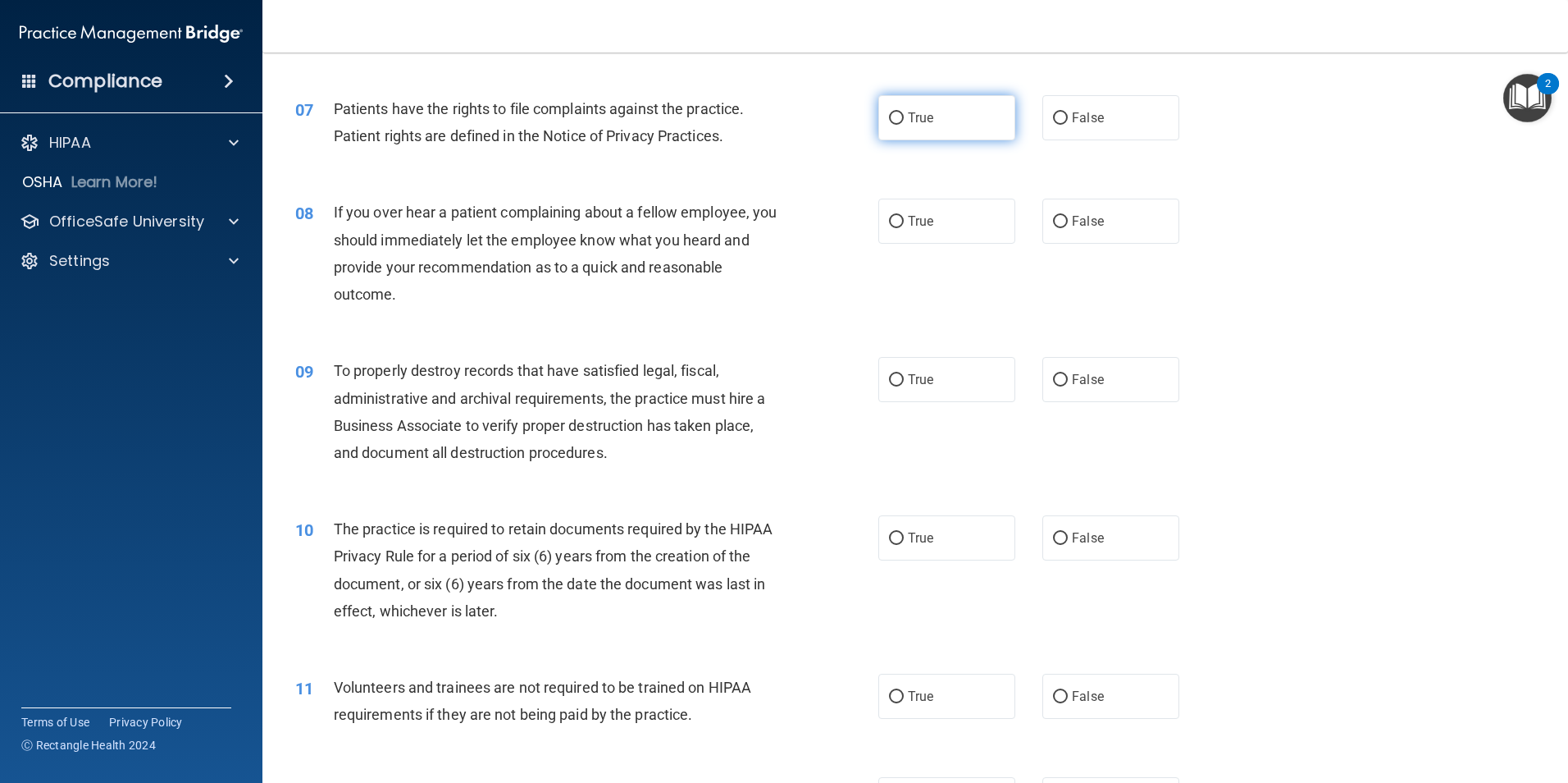
click at [892, 118] on input "True" at bounding box center [896, 118] width 15 height 12
radio input "true"
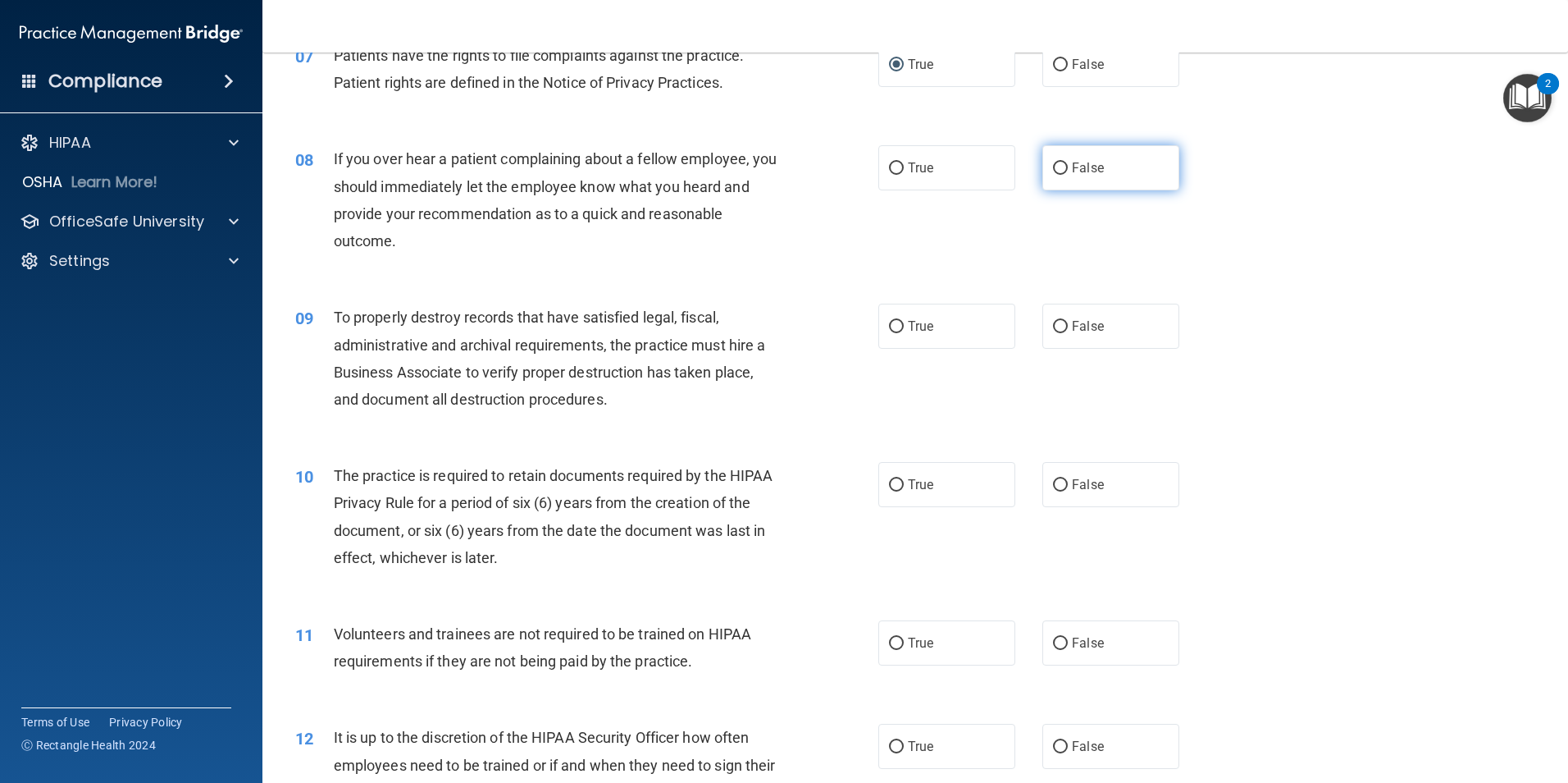
scroll to position [984, 0]
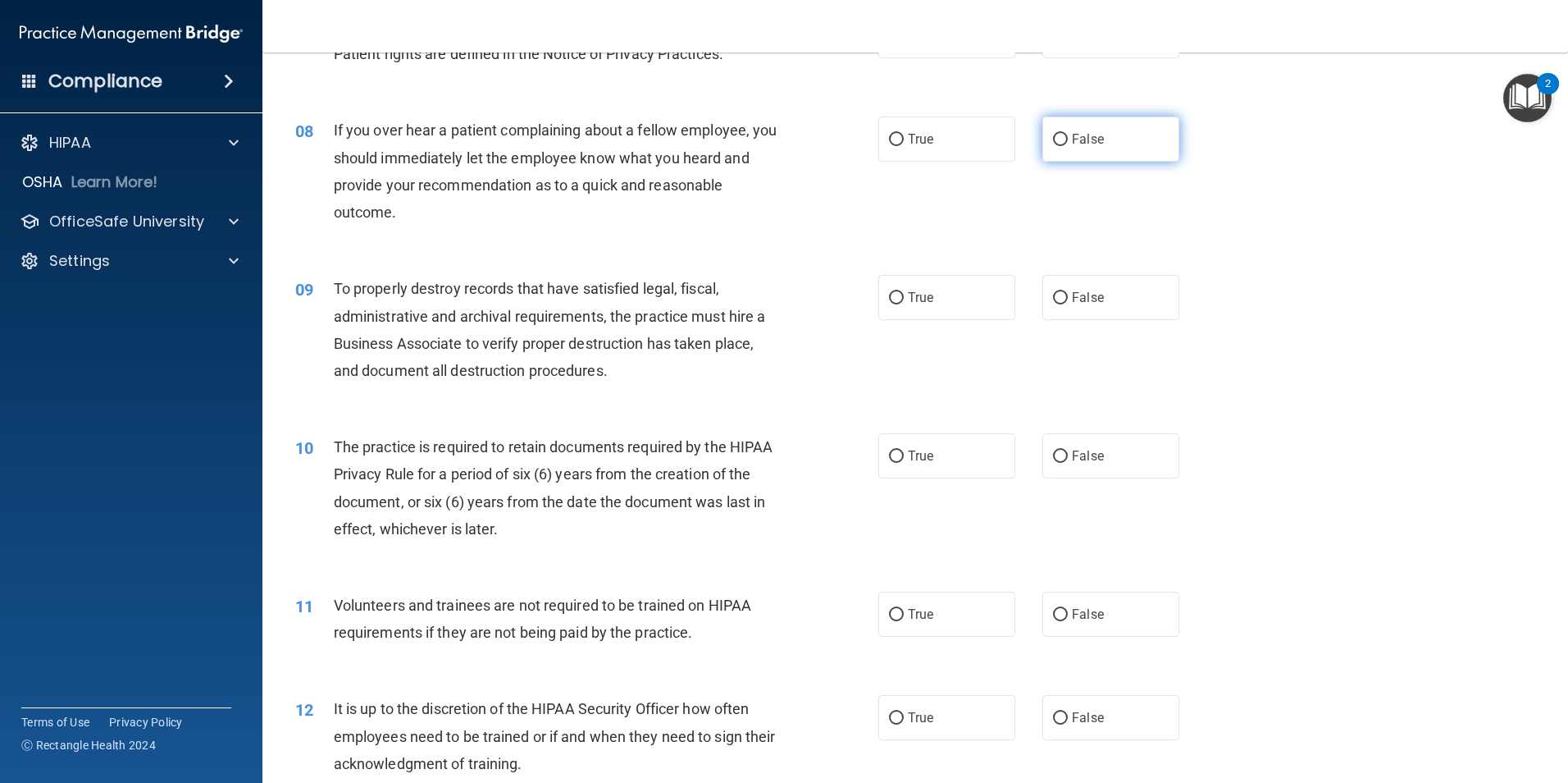
click at [1053, 137] on input "False" at bounding box center [1060, 139] width 15 height 12
radio input "true"
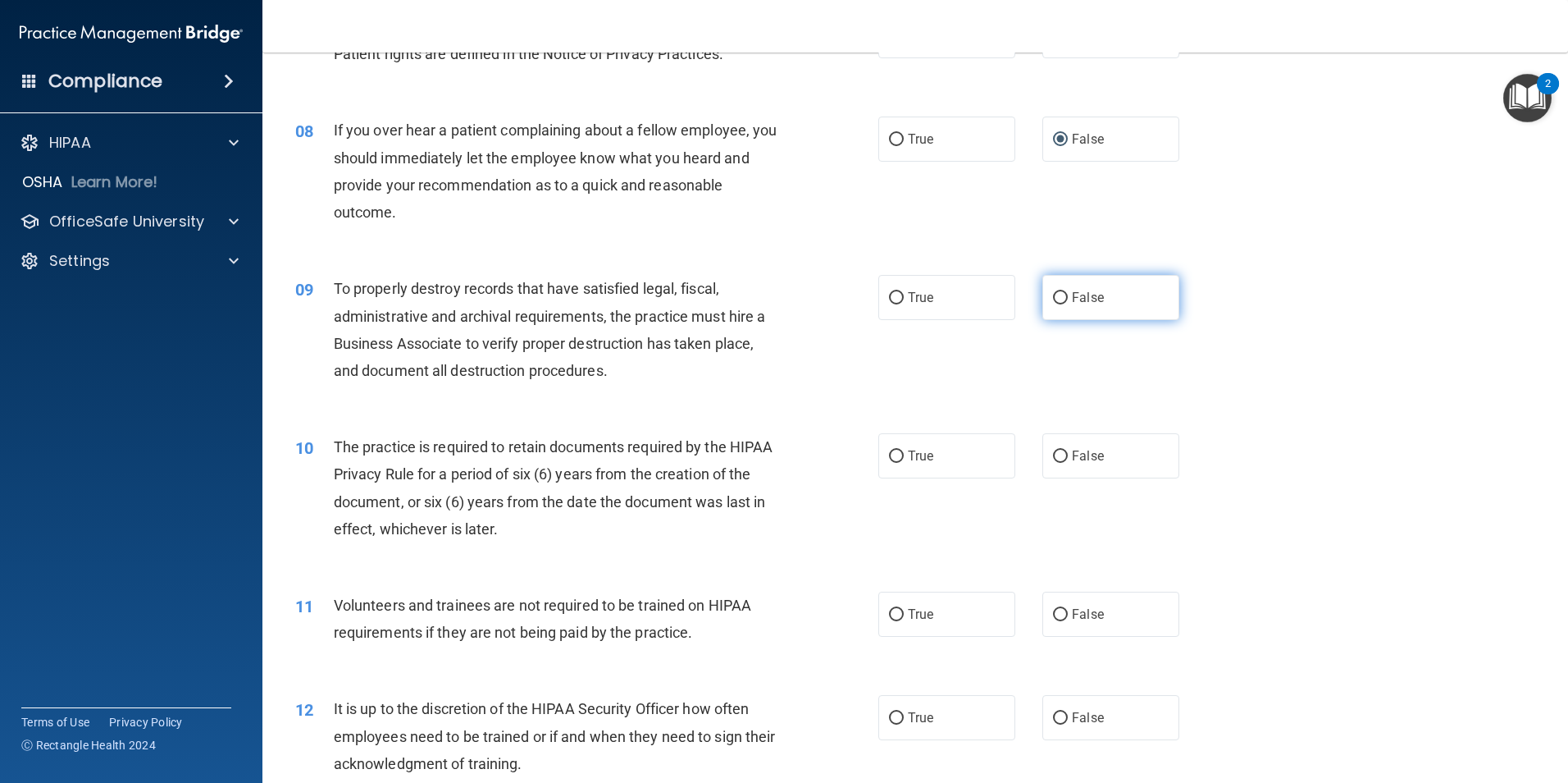
click at [1055, 294] on input "False" at bounding box center [1060, 298] width 15 height 12
radio input "true"
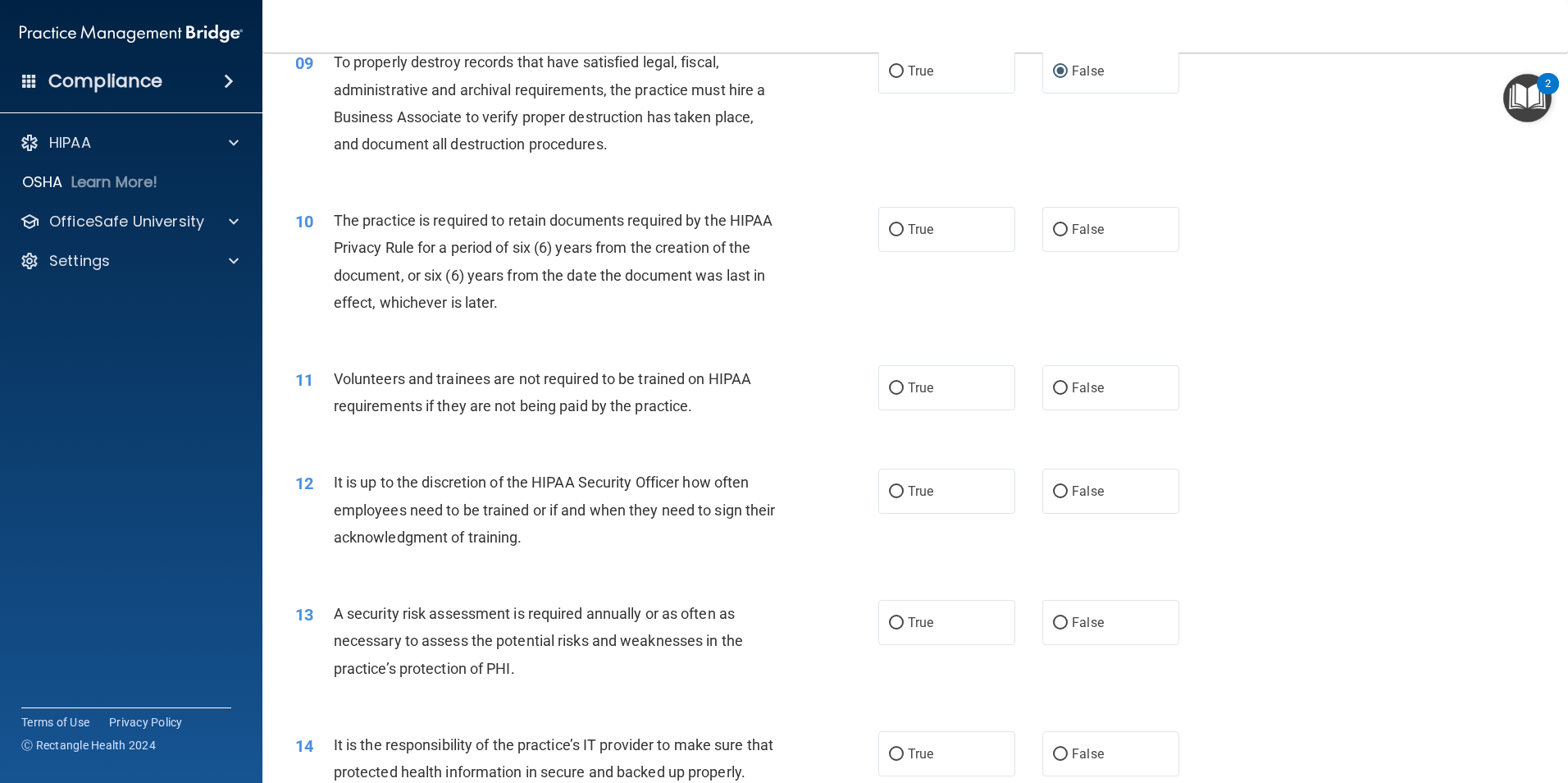
scroll to position [1231, 0]
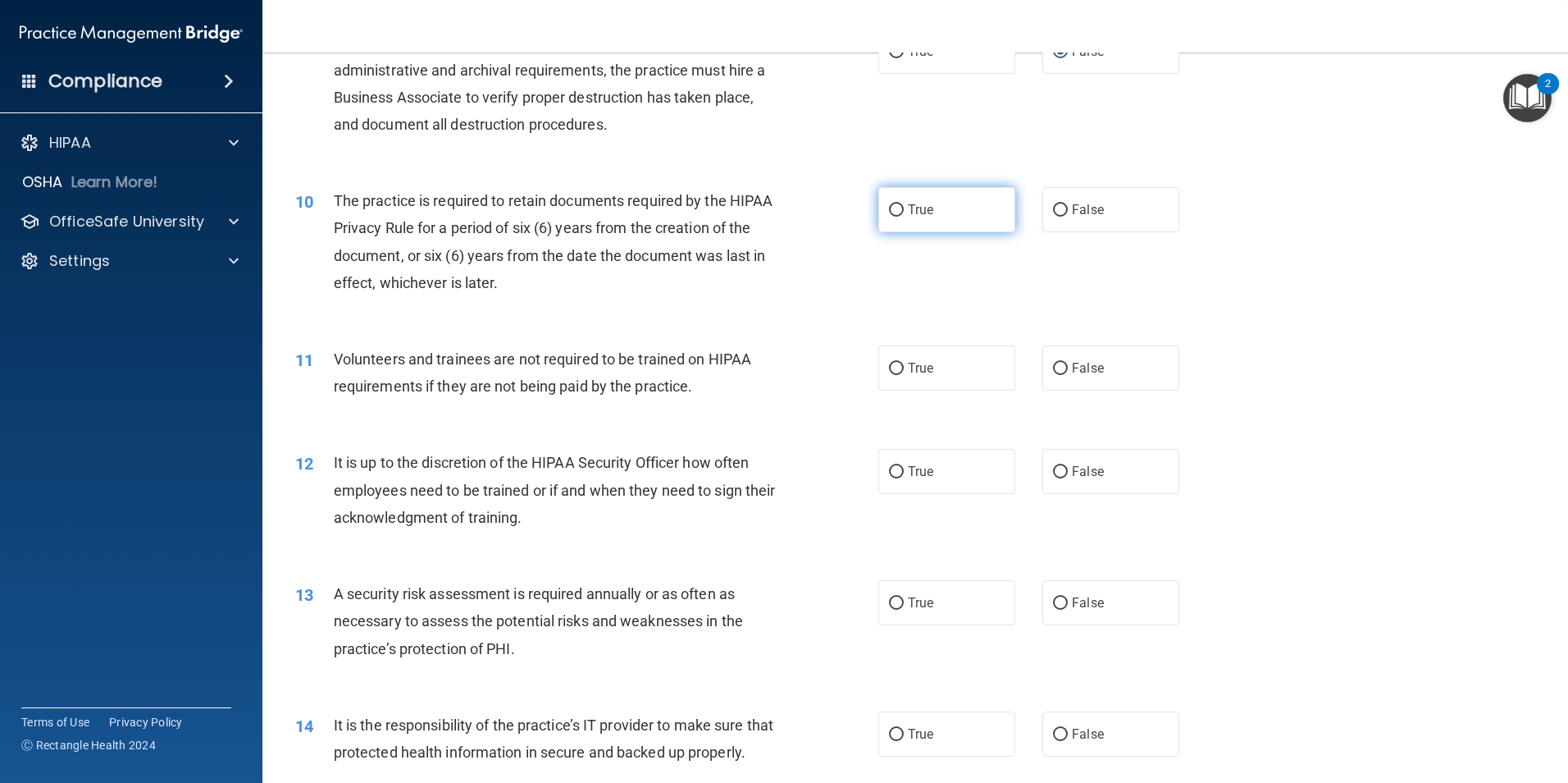
click at [889, 211] on input "True" at bounding box center [896, 210] width 15 height 12
radio input "true"
click at [1053, 371] on input "False" at bounding box center [1060, 368] width 15 height 12
radio input "true"
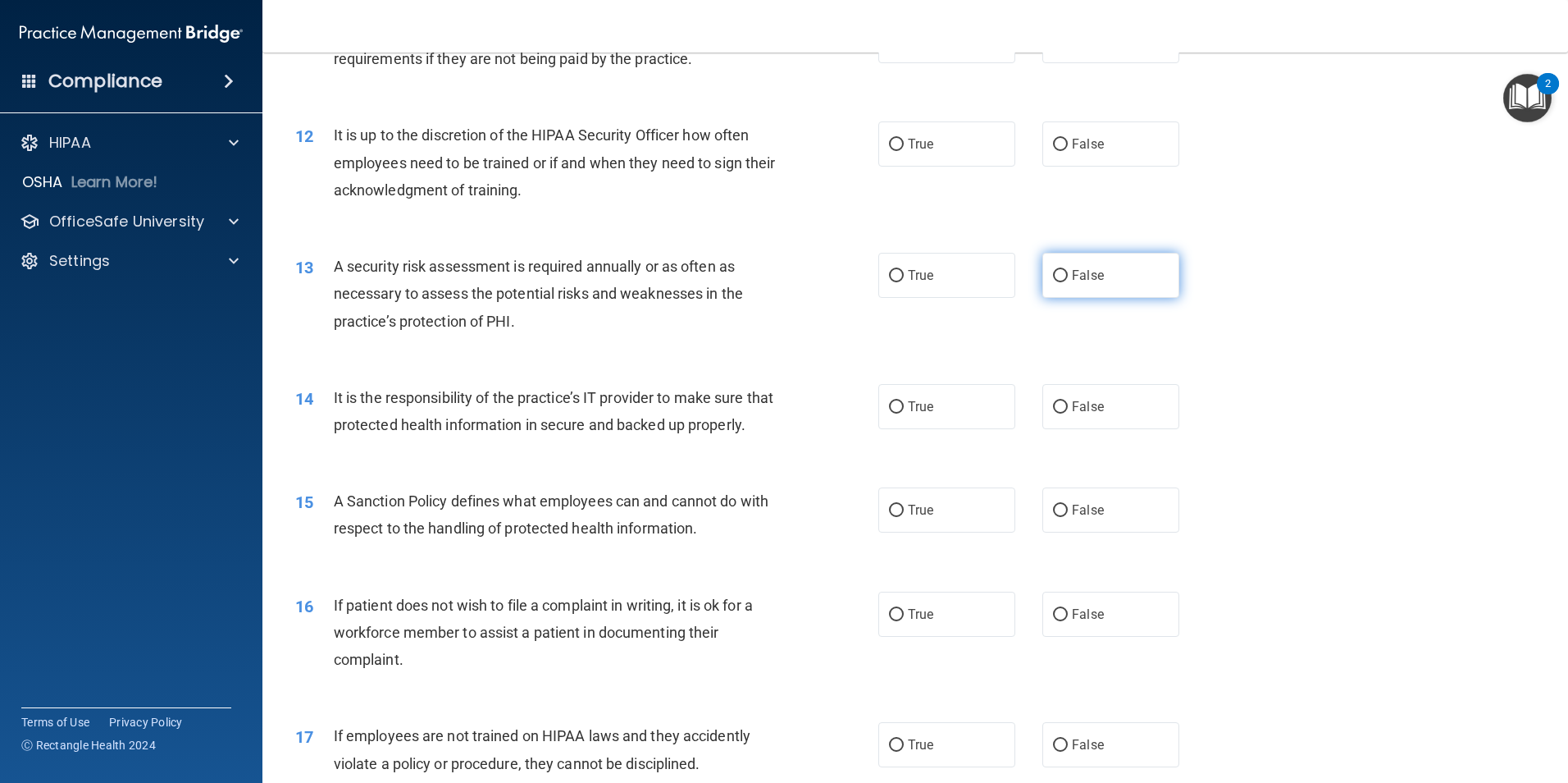
scroll to position [1559, 0]
click at [1057, 144] on input "False" at bounding box center [1060, 143] width 15 height 12
radio input "true"
click at [889, 277] on input "True" at bounding box center [896, 275] width 15 height 12
radio input "true"
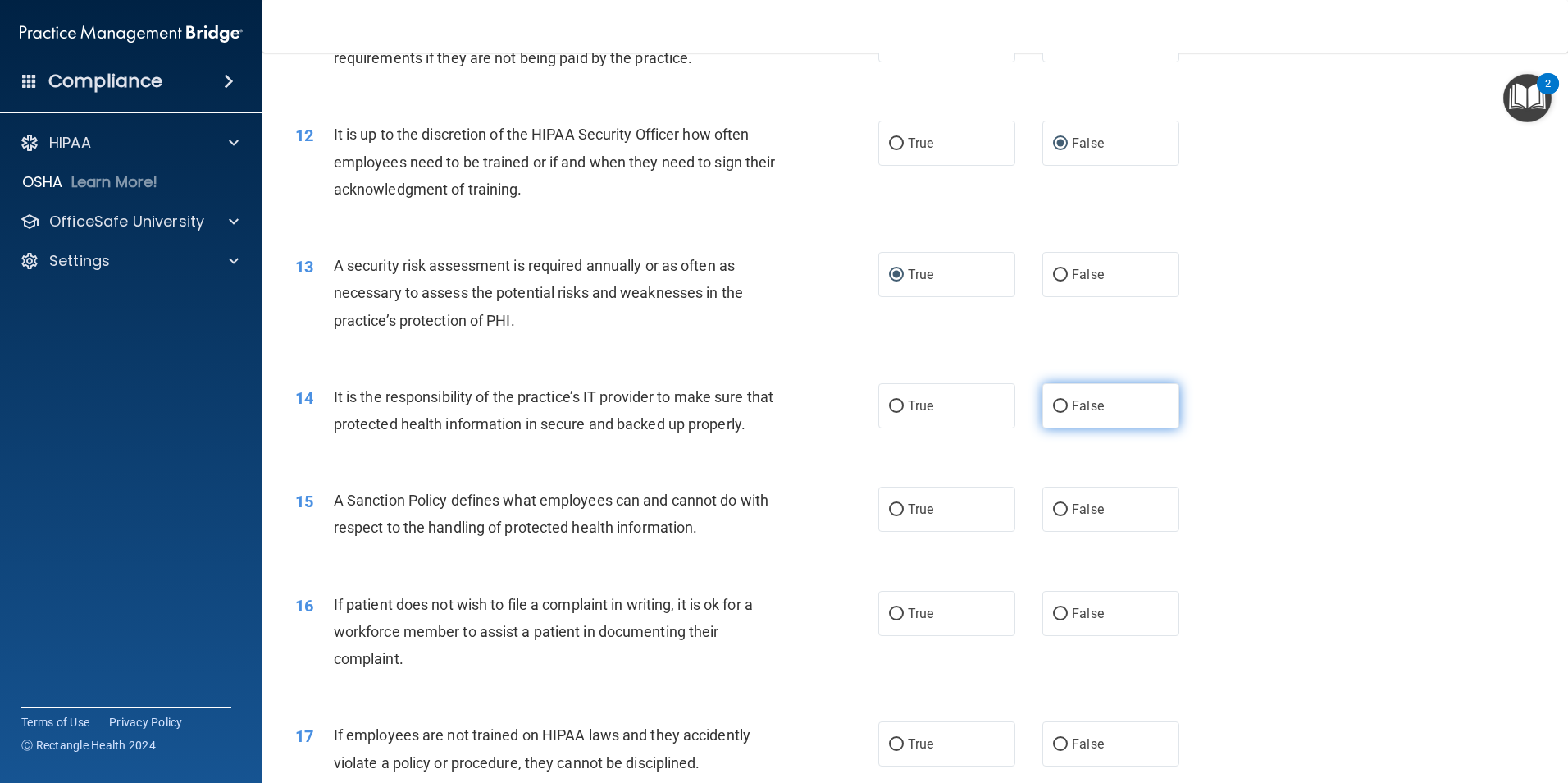
click at [1053, 406] on input "False" at bounding box center [1060, 406] width 15 height 12
radio input "true"
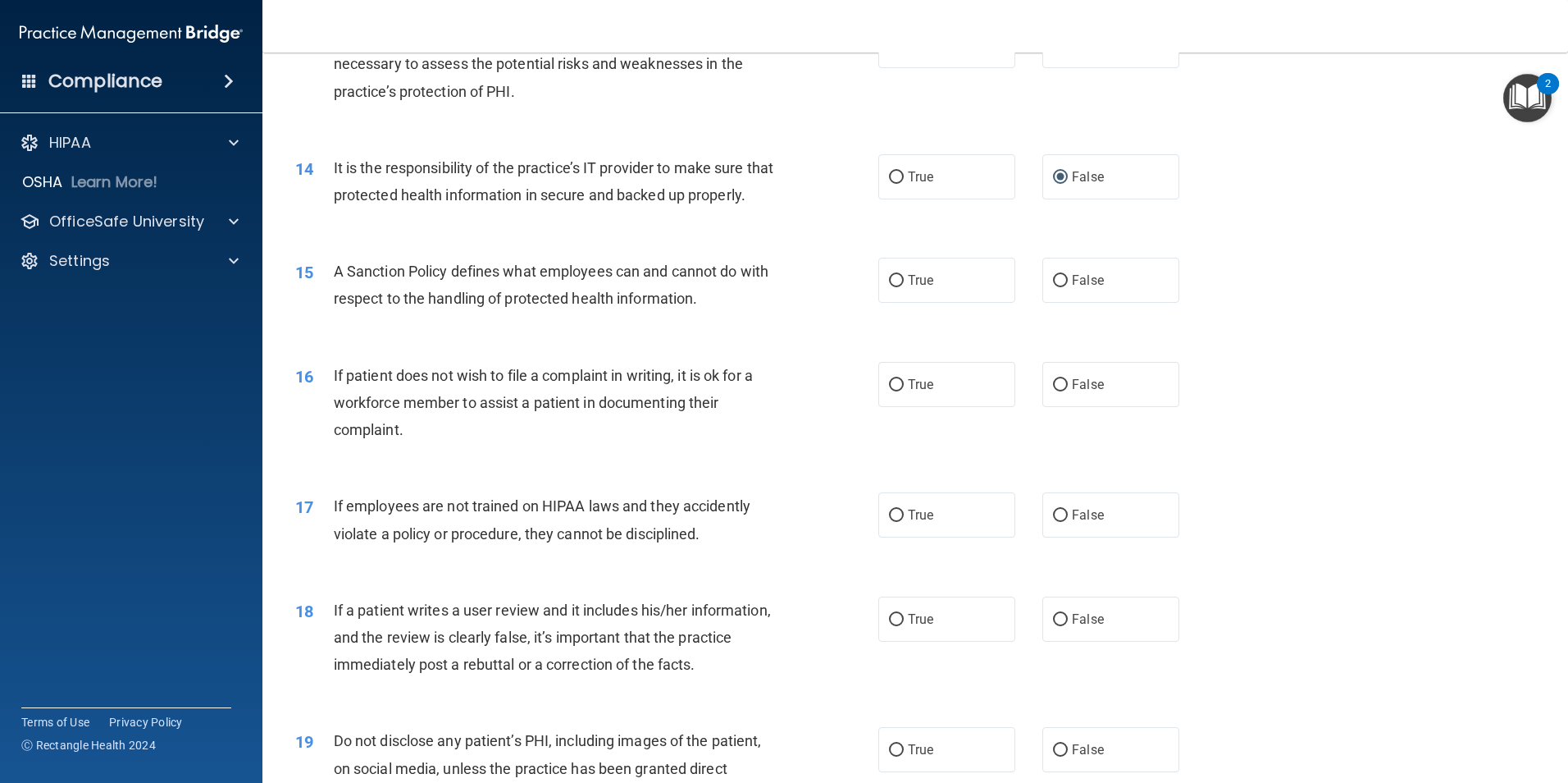
scroll to position [1805, 0]
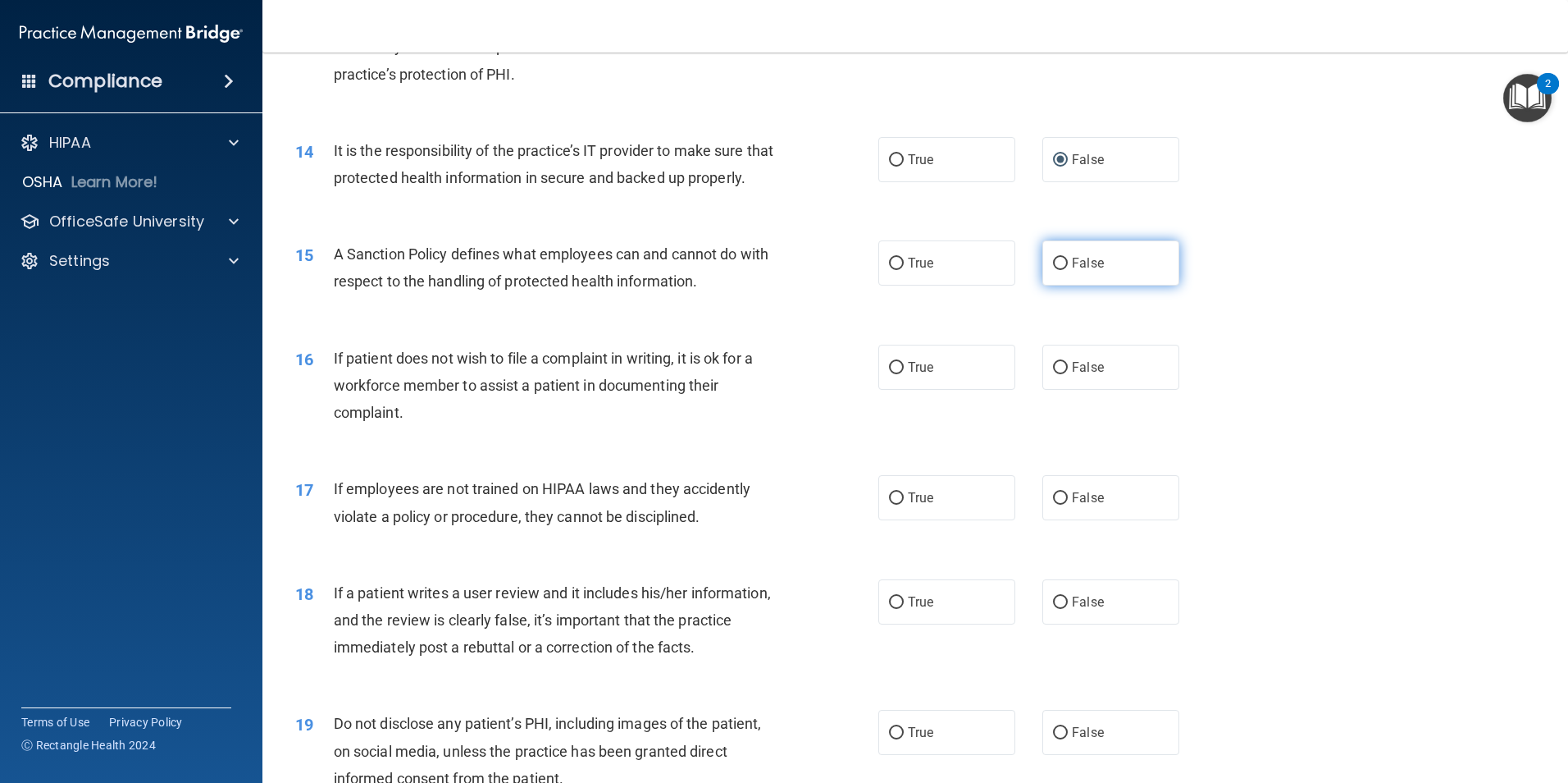
click at [1053, 270] on input "False" at bounding box center [1060, 263] width 15 height 12
radio input "true"
click at [892, 374] on input "True" at bounding box center [896, 367] width 15 height 12
radio input "true"
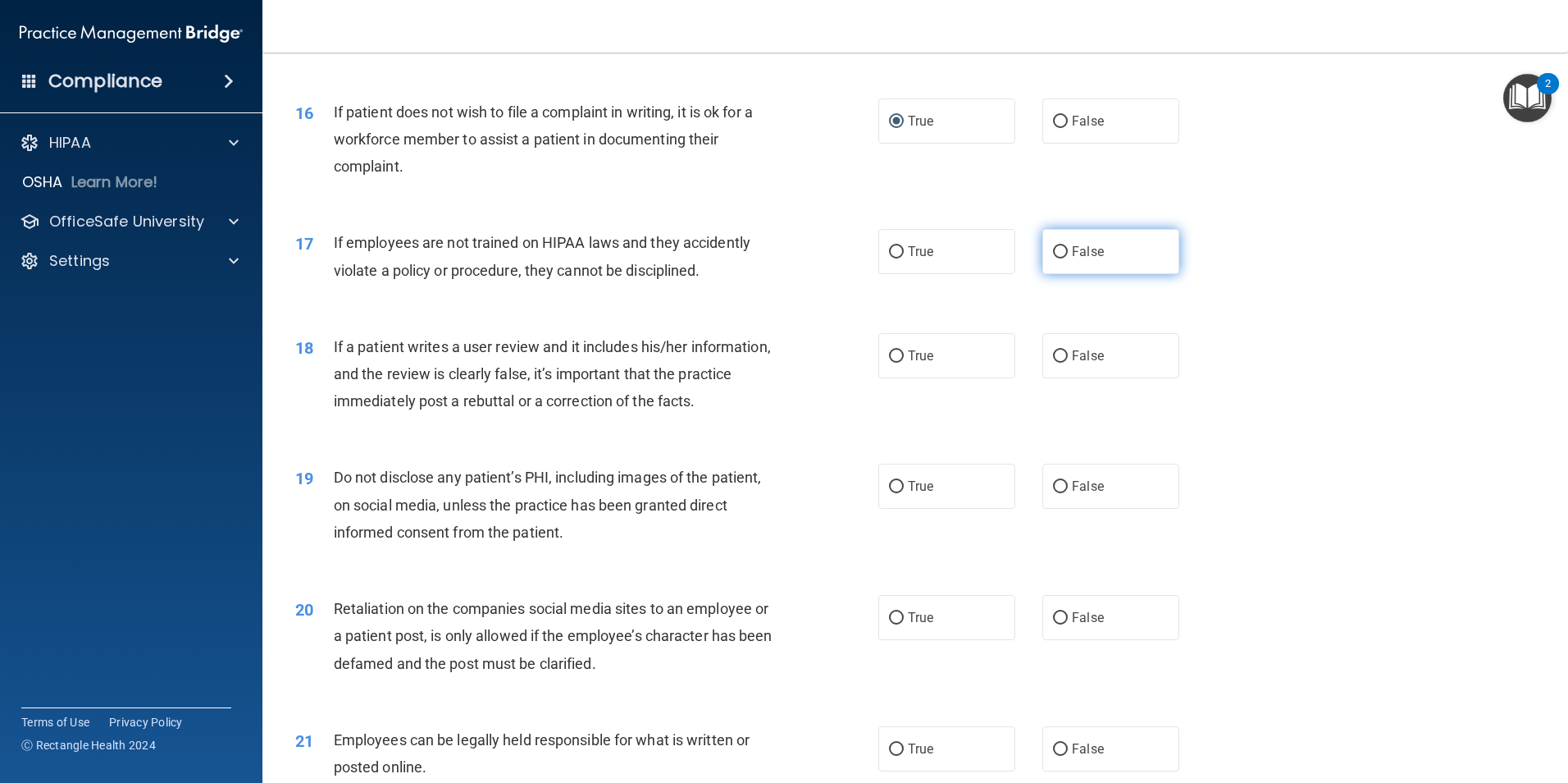
click at [1053, 258] on input "False" at bounding box center [1060, 252] width 15 height 12
radio input "true"
click at [1053, 363] on input "False" at bounding box center [1060, 355] width 15 height 12
radio input "true"
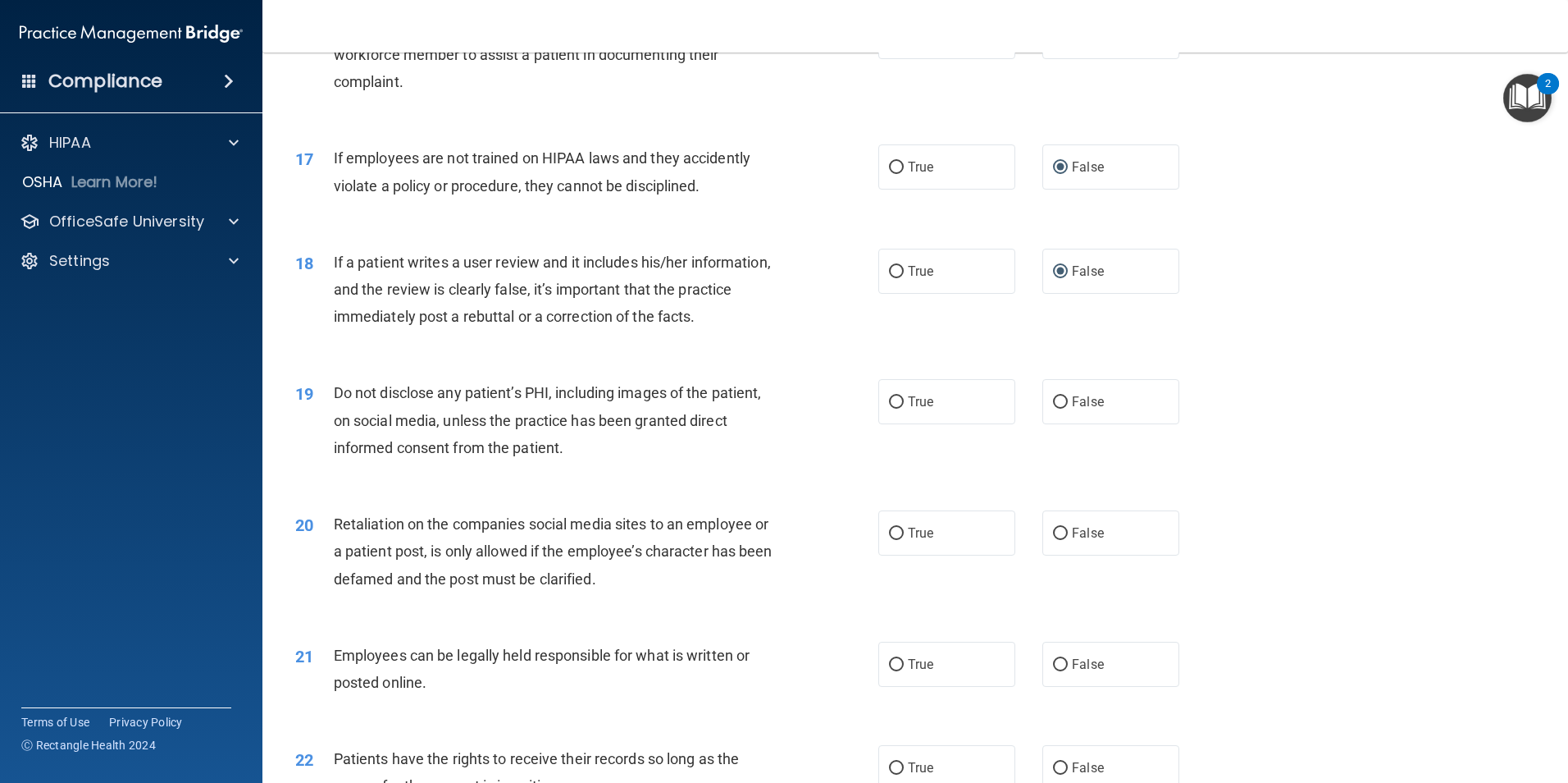
scroll to position [2215, 0]
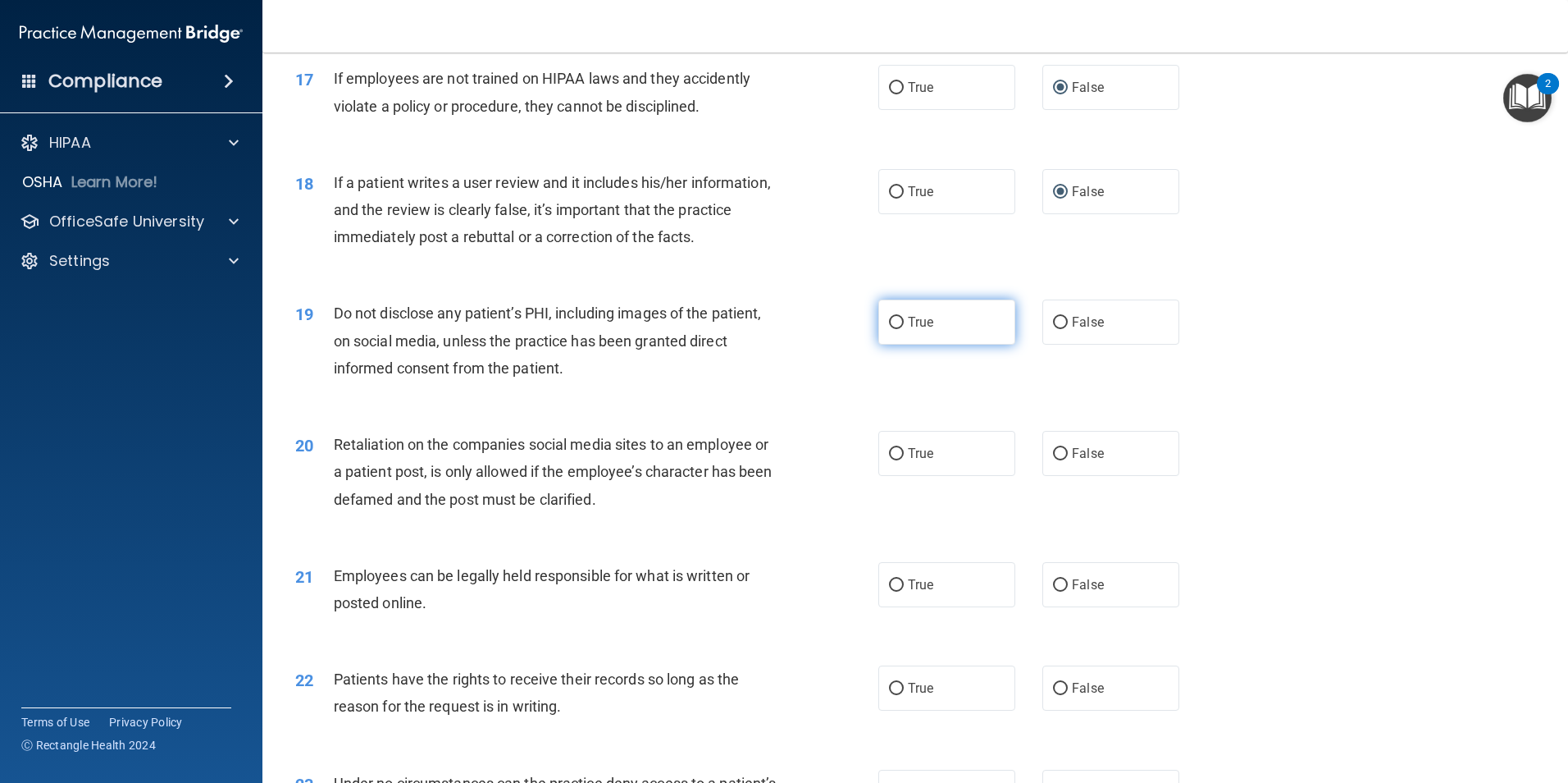
click at [892, 329] on input "True" at bounding box center [896, 322] width 15 height 12
radio input "true"
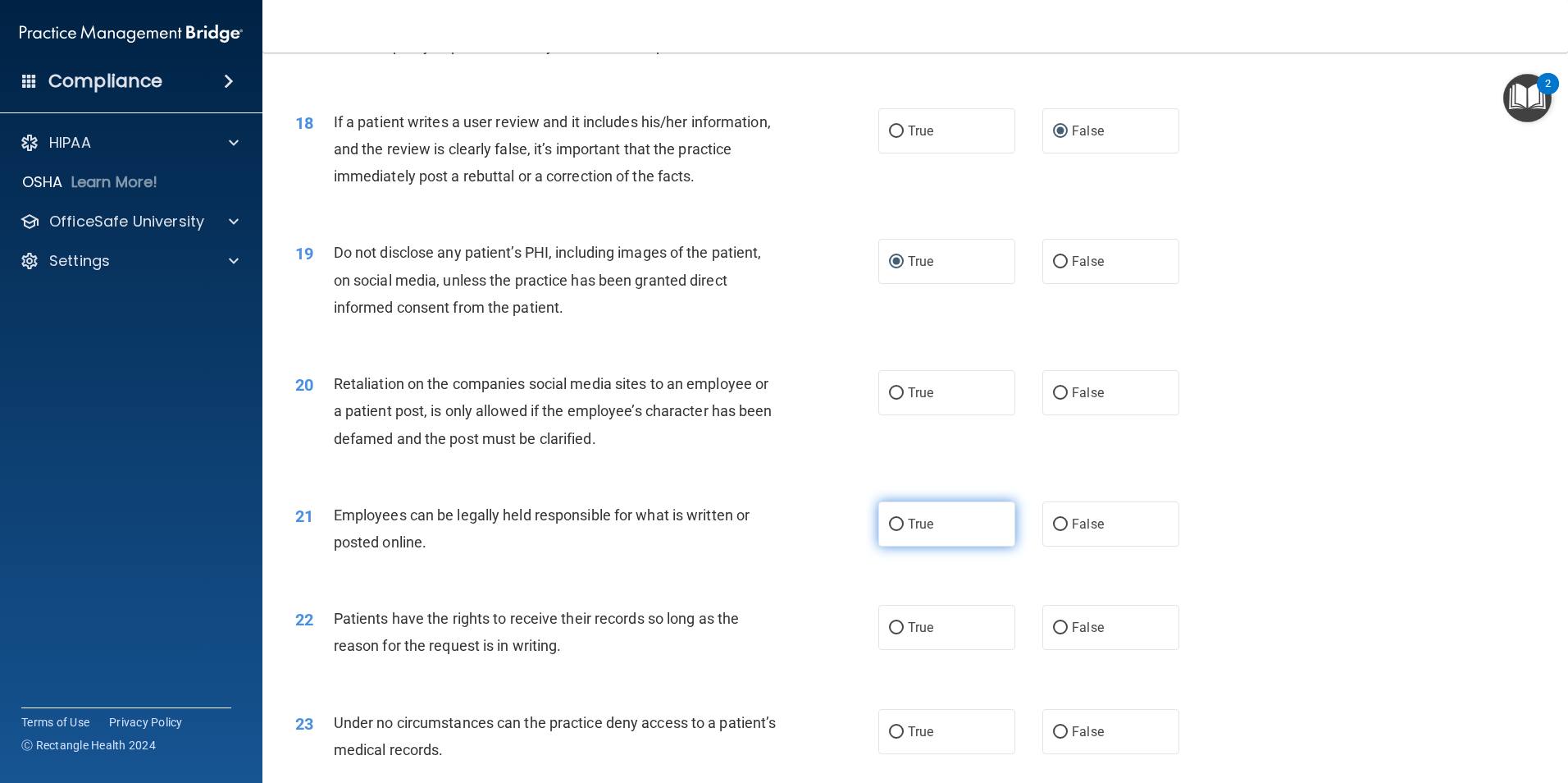
scroll to position [2379, 0]
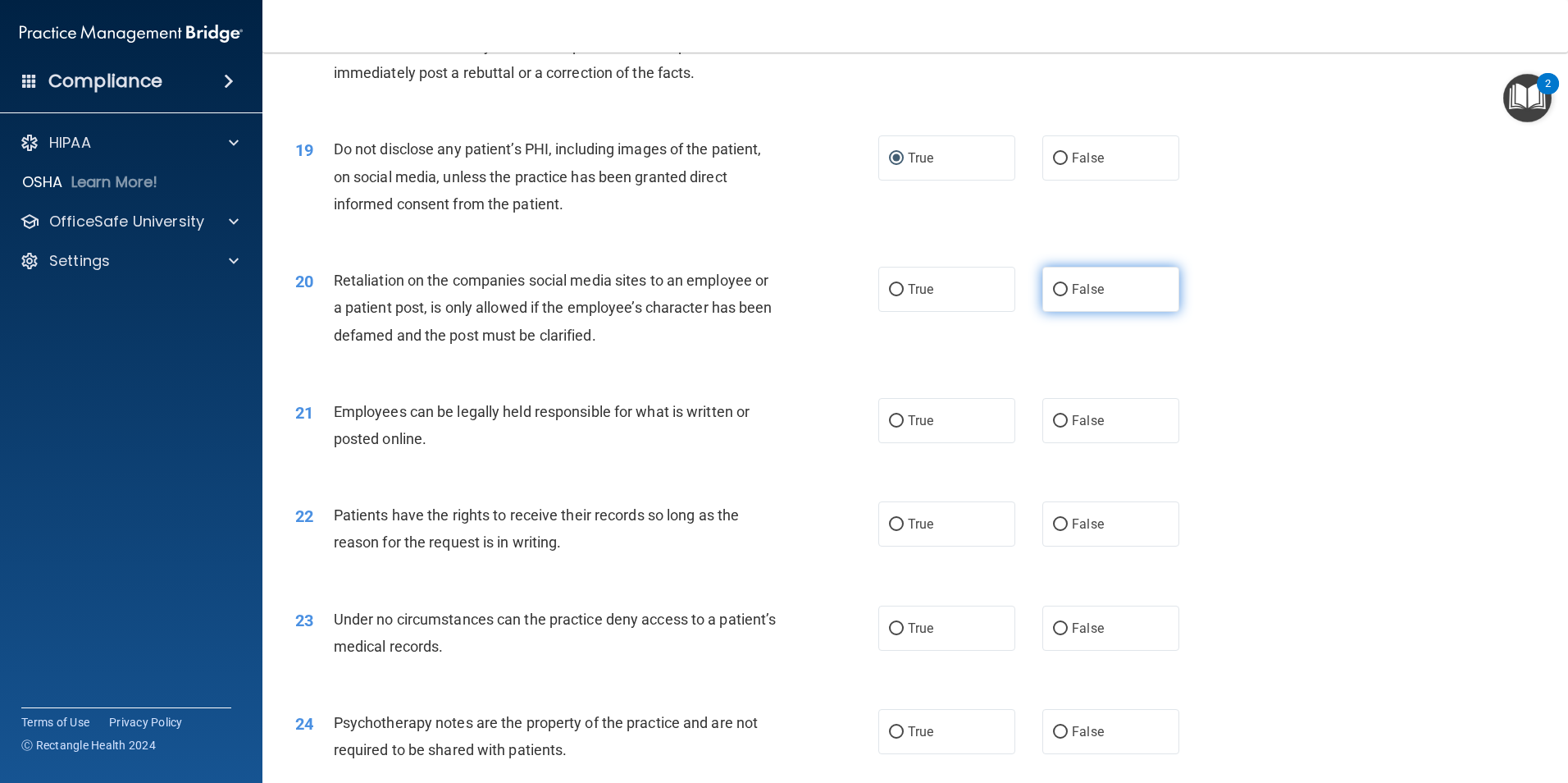
click at [1054, 296] on input "False" at bounding box center [1060, 289] width 15 height 12
radio input "true"
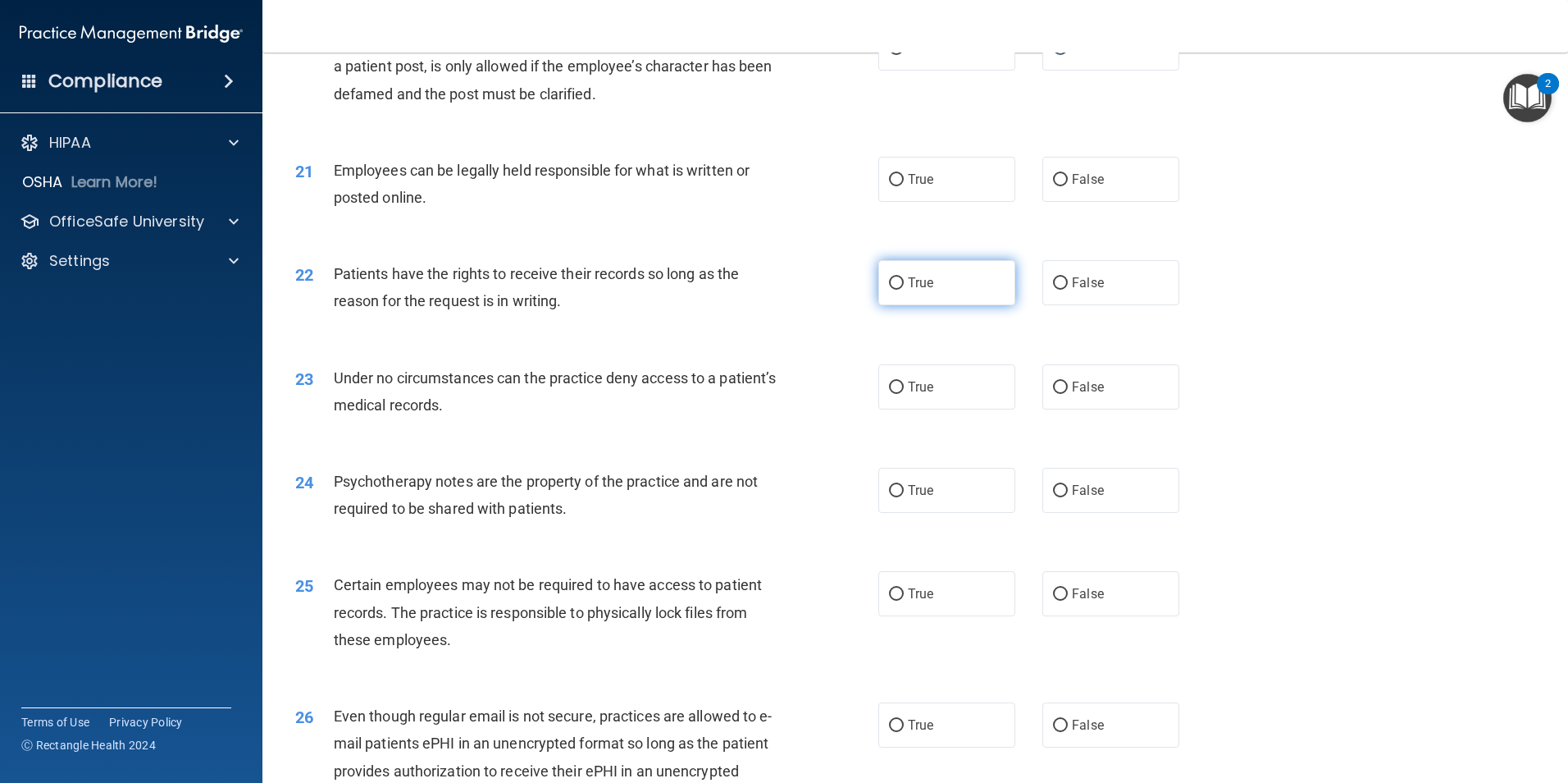
scroll to position [2625, 0]
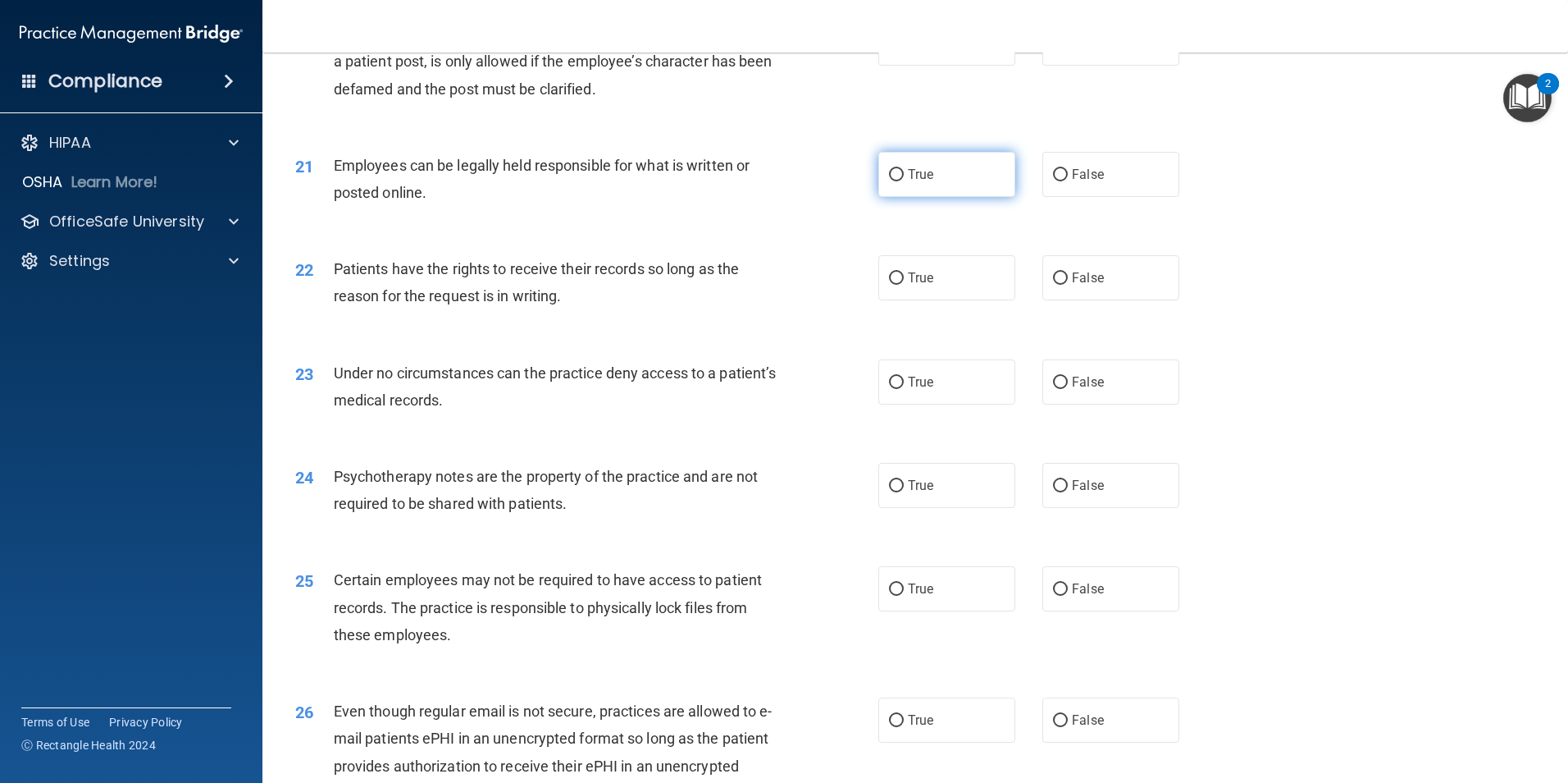
click at [889, 181] on input "True" at bounding box center [896, 175] width 15 height 12
radio input "true"
click at [1053, 285] on input "False" at bounding box center [1060, 277] width 15 height 12
radio input "true"
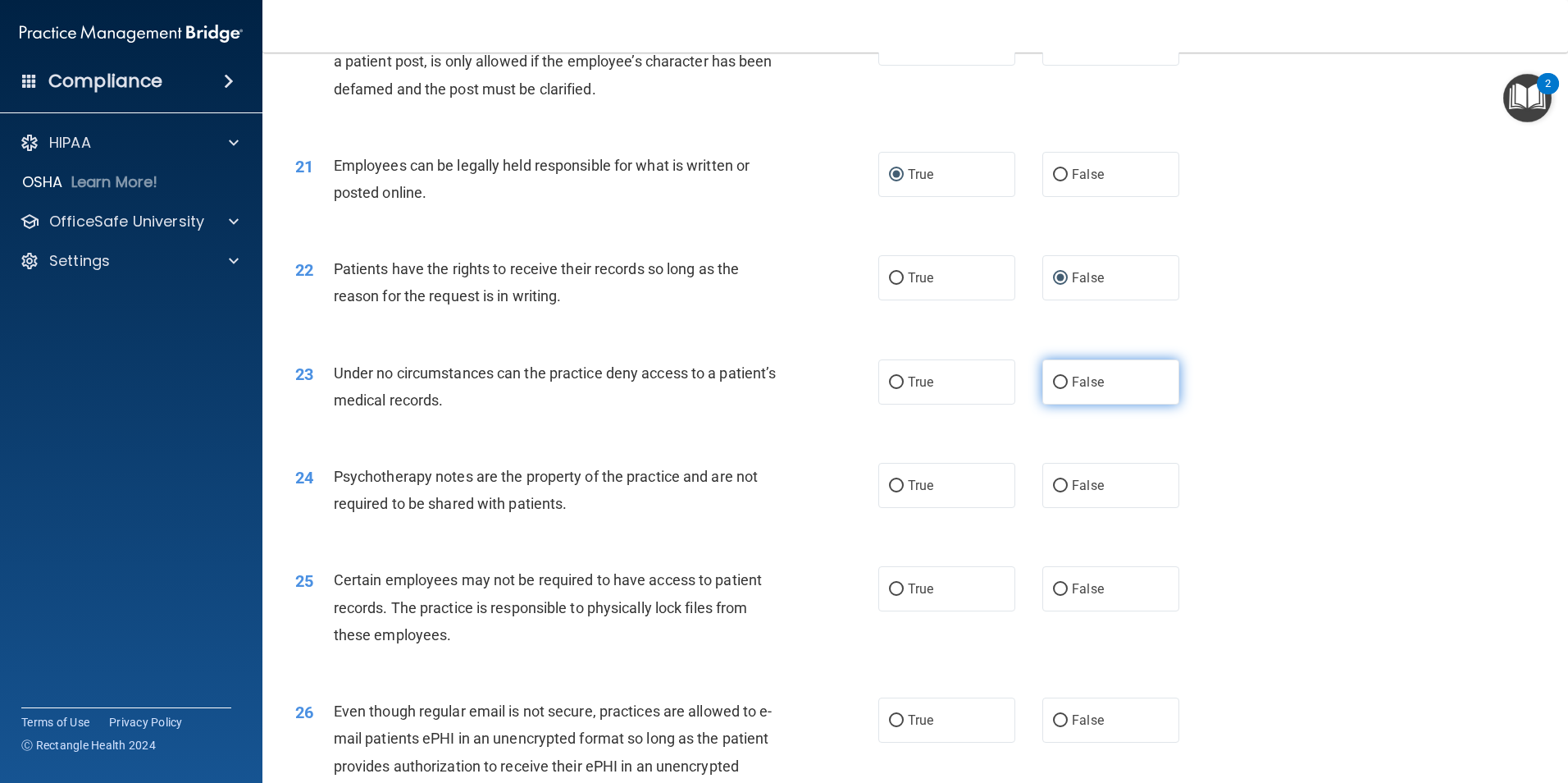
click at [1054, 389] on input "False" at bounding box center [1060, 382] width 15 height 12
radio input "true"
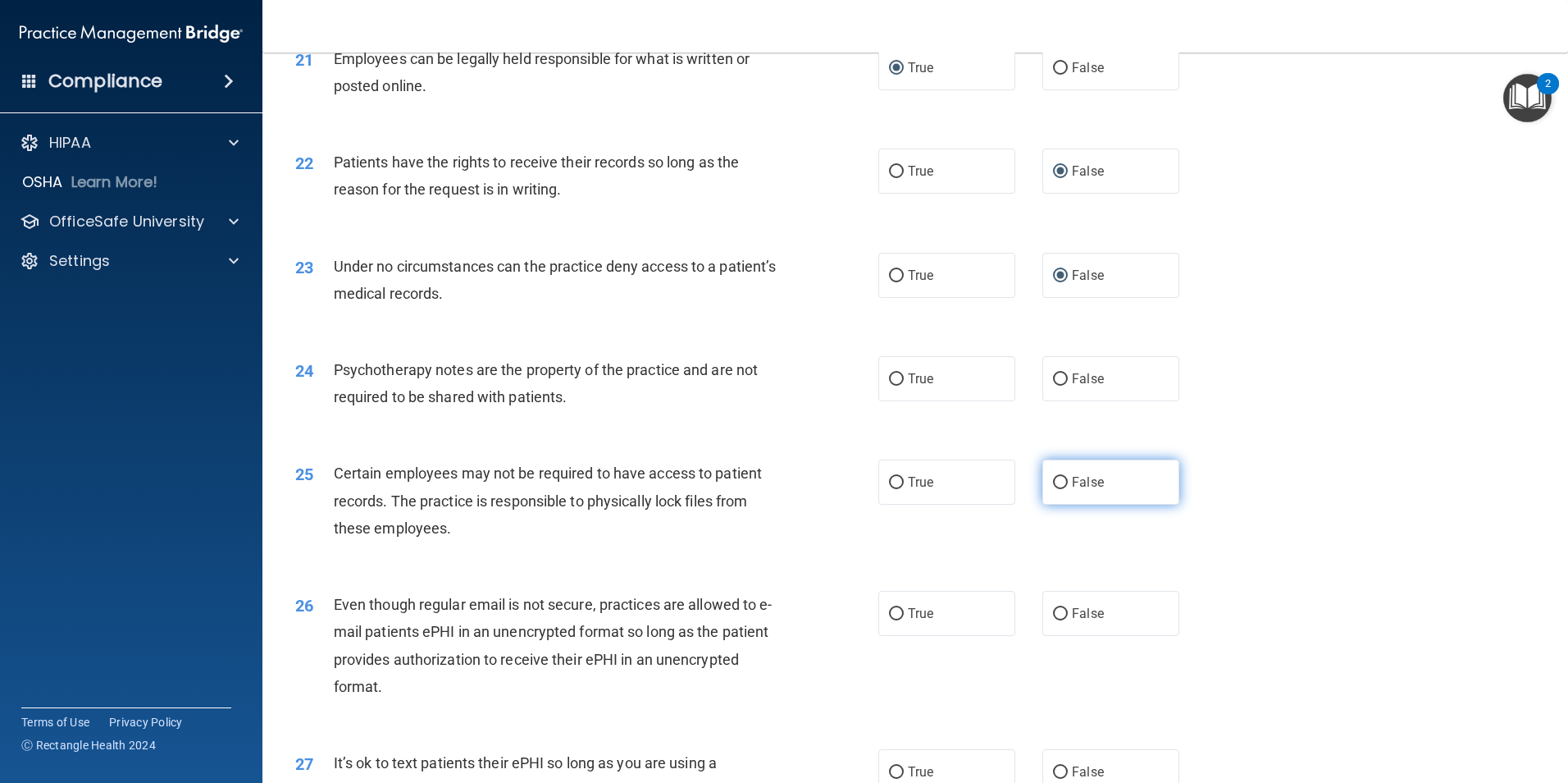
scroll to position [2871, 0]
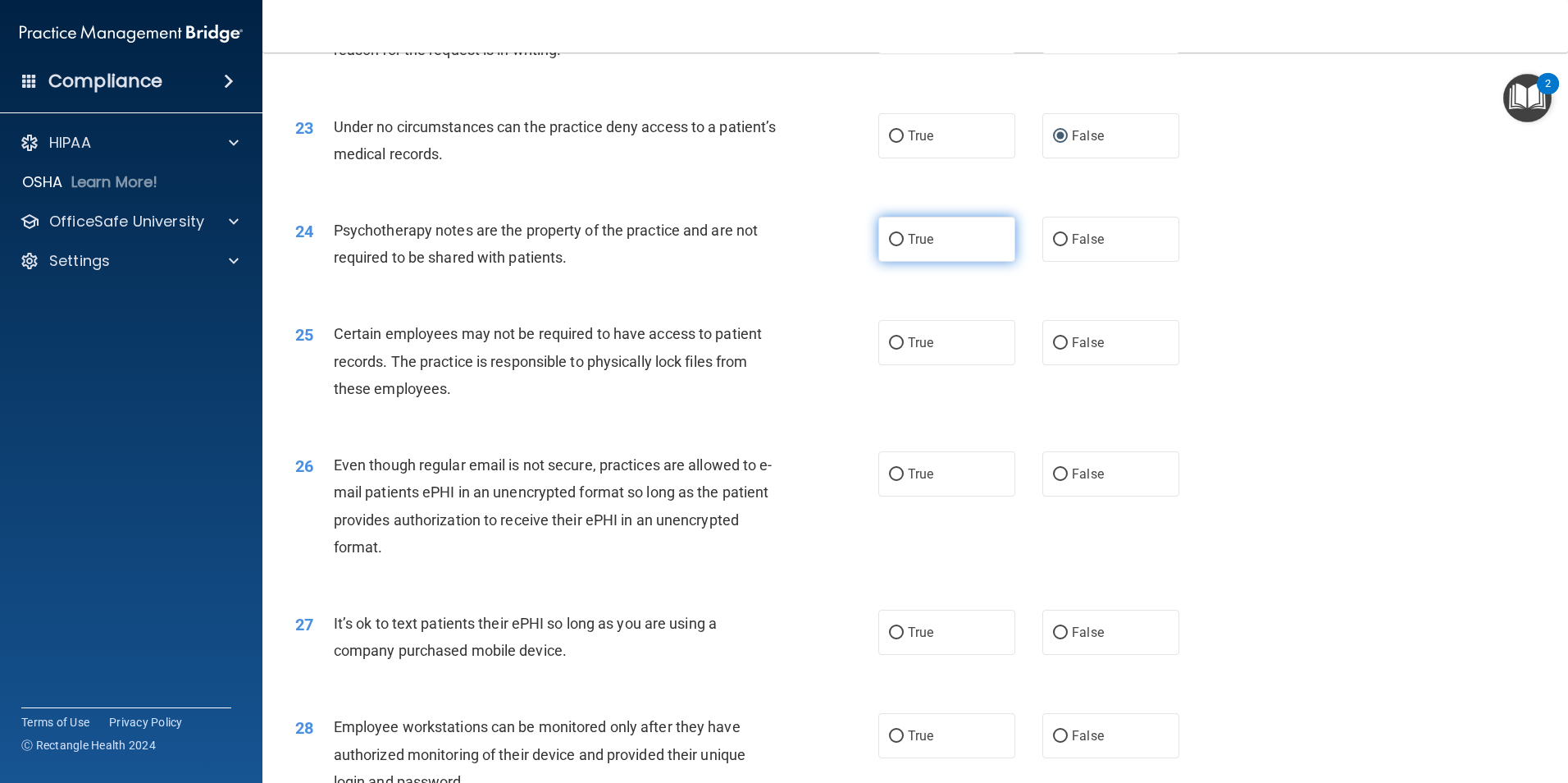
click at [895, 246] on input "True" at bounding box center [896, 239] width 15 height 12
radio input "true"
click at [891, 350] on input "True" at bounding box center [896, 343] width 15 height 12
radio input "true"
click at [892, 481] on input "True" at bounding box center [896, 473] width 15 height 12
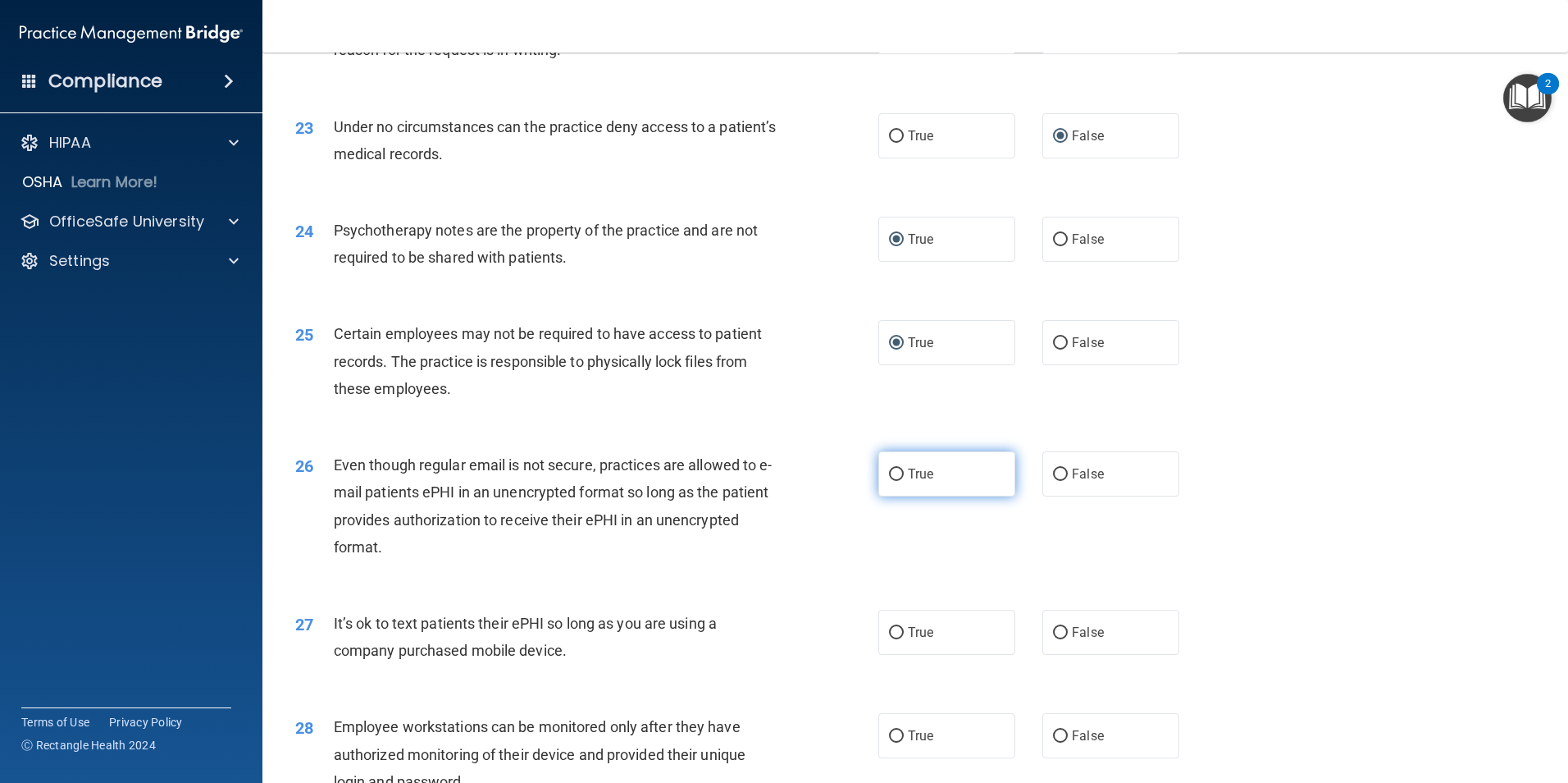
radio input "true"
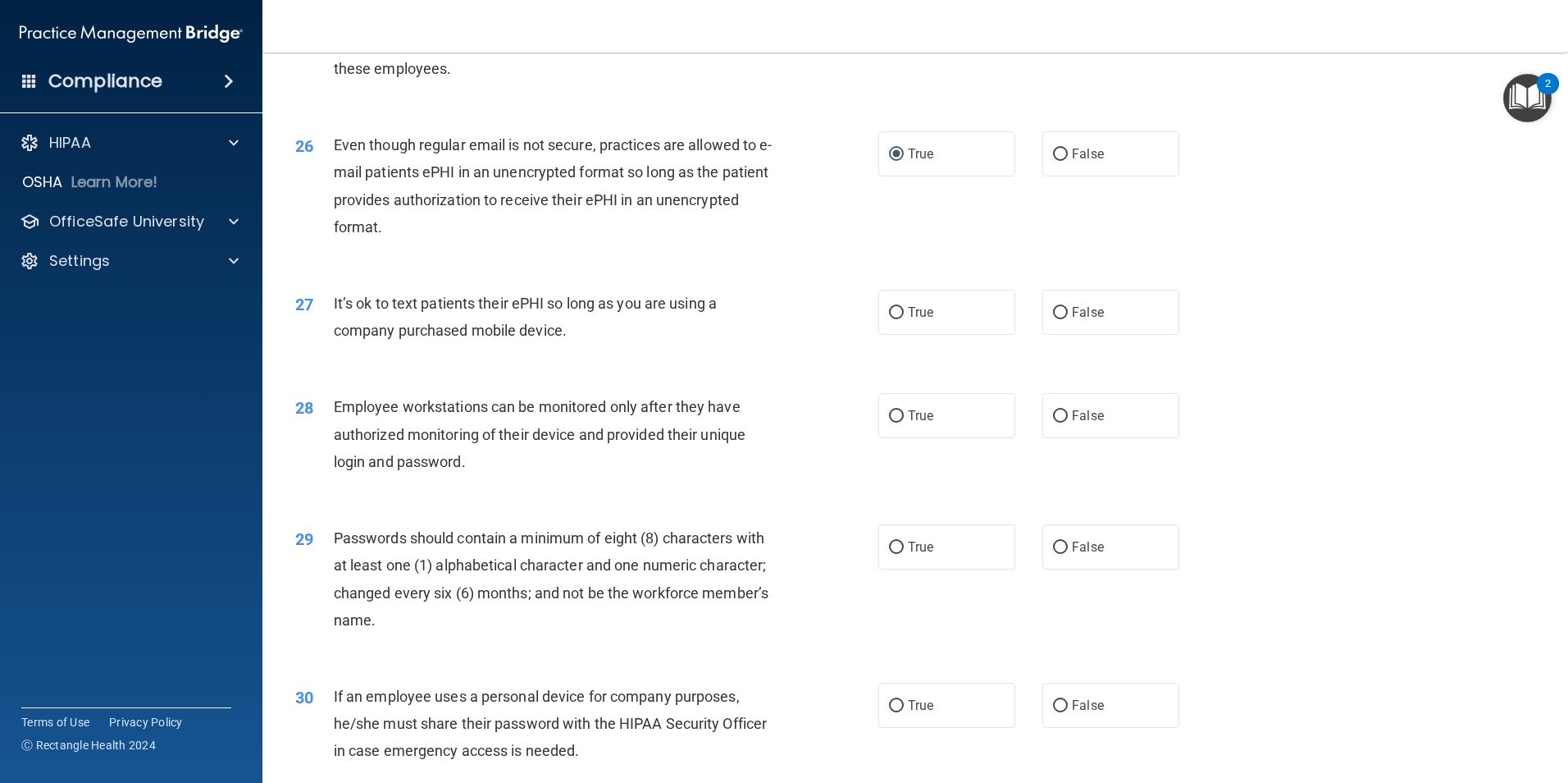
scroll to position [3200, 0]
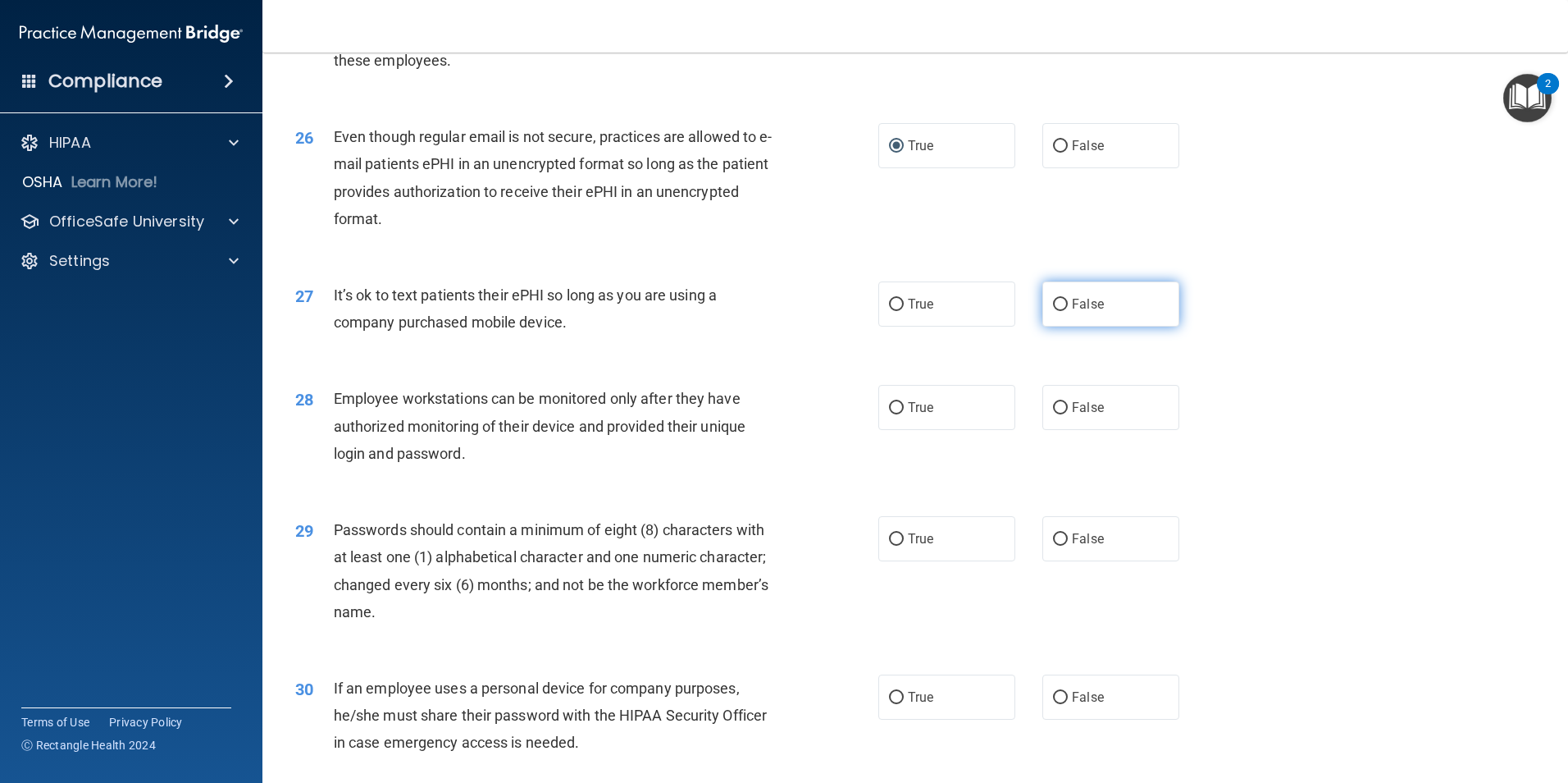
click at [1057, 310] on input "False" at bounding box center [1060, 304] width 15 height 12
radio input "true"
click at [1053, 414] on input "False" at bounding box center [1060, 408] width 15 height 12
radio input "true"
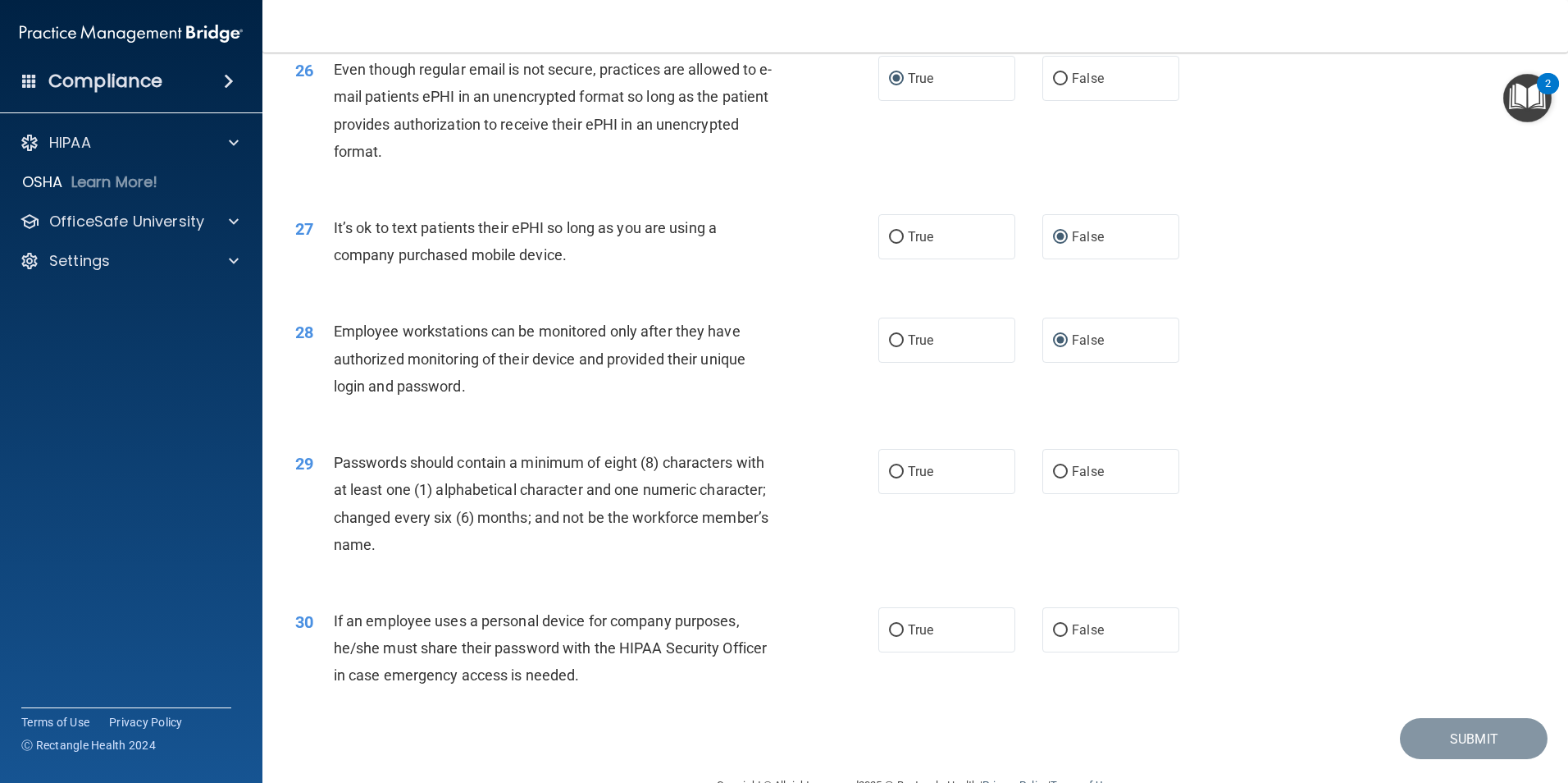
scroll to position [3335, 0]
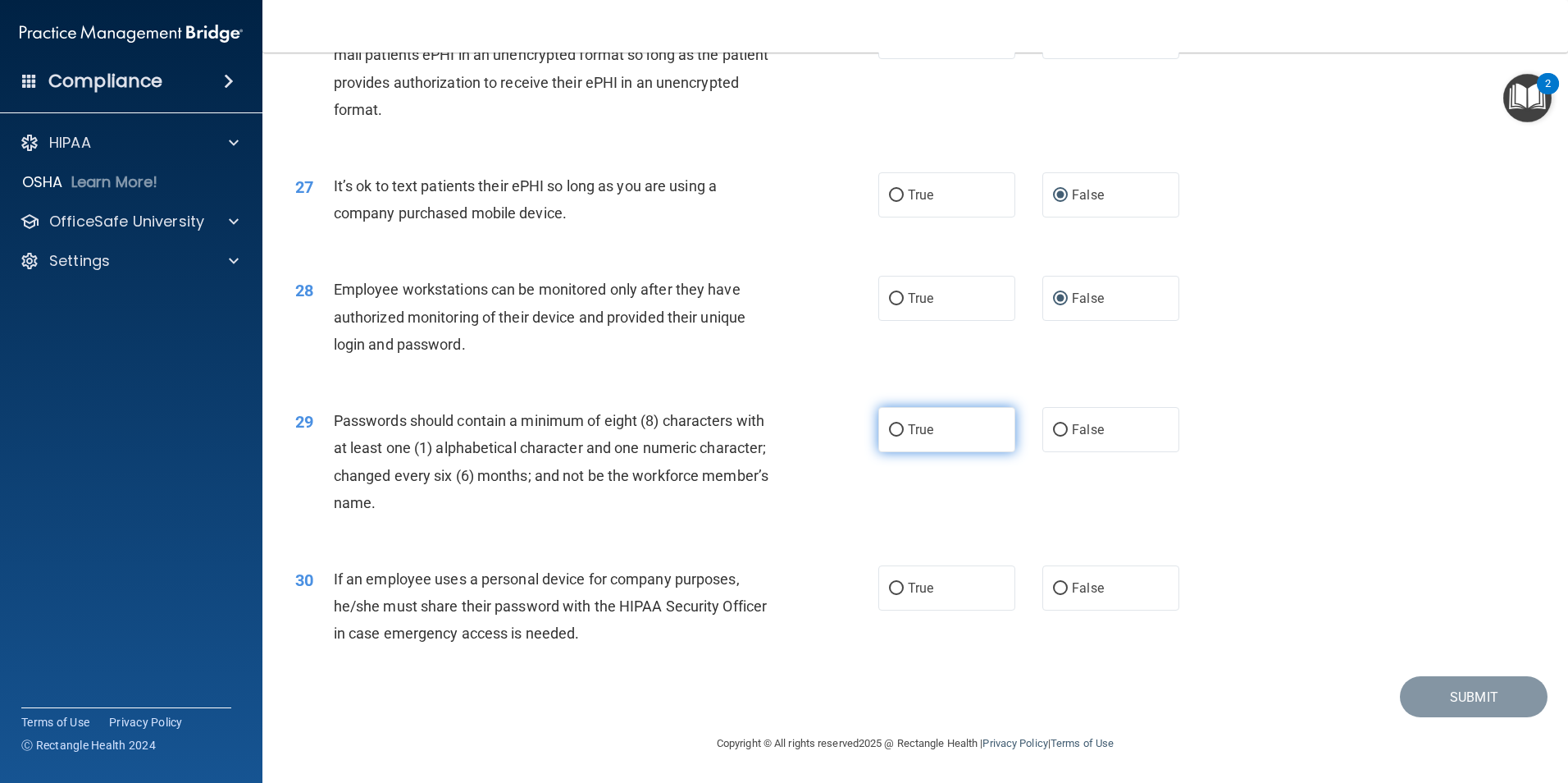
click at [890, 431] on input "True" at bounding box center [896, 430] width 15 height 12
radio input "true"
click at [1053, 592] on input "False" at bounding box center [1060, 588] width 15 height 12
radio input "true"
click at [1459, 699] on button "Submit" at bounding box center [1473, 697] width 147 height 42
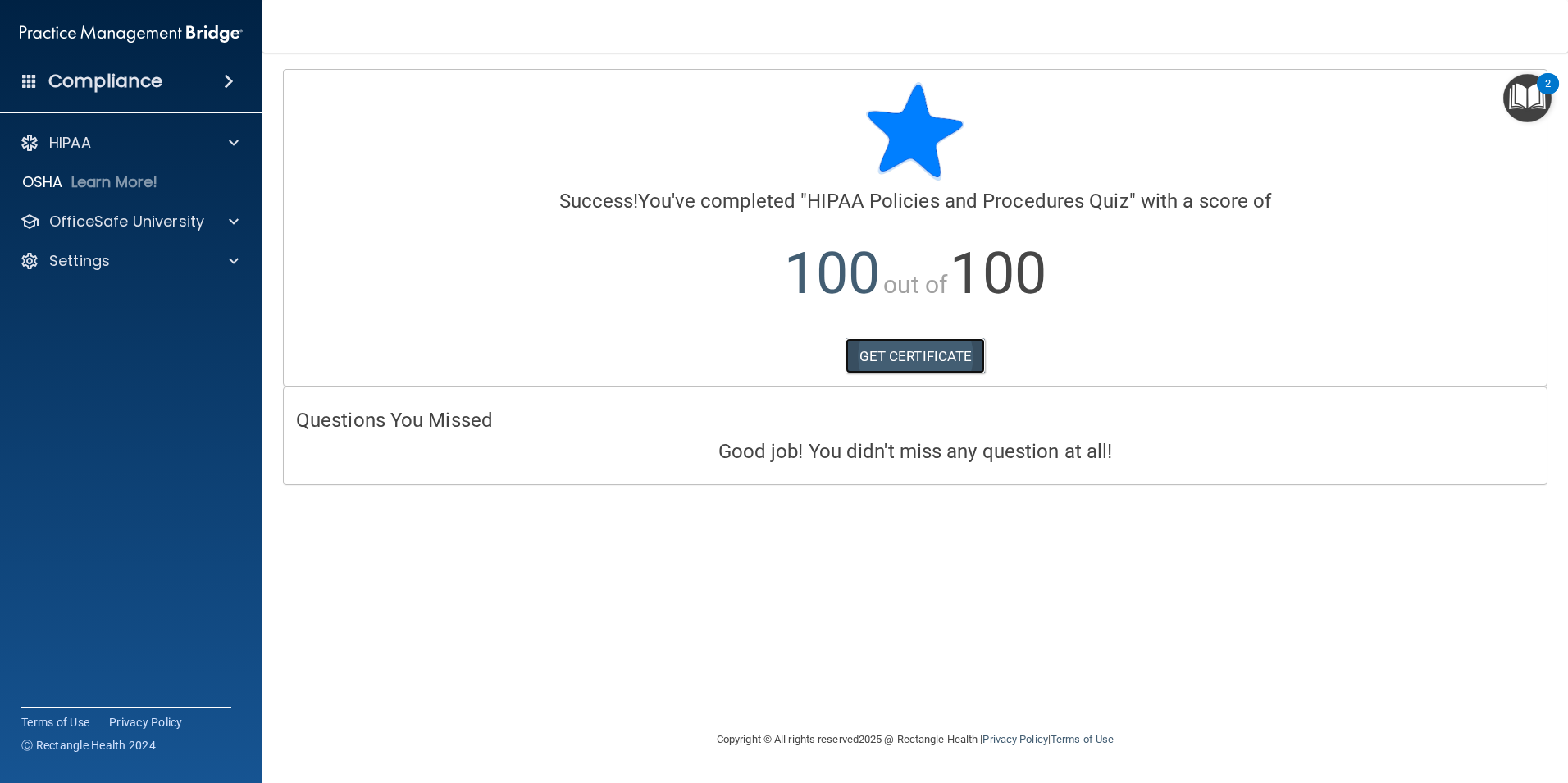
click at [946, 353] on link "GET CERTIFICATE" at bounding box center [915, 355] width 140 height 36
click at [232, 216] on span at bounding box center [233, 221] width 10 height 19
click at [196, 261] on img at bounding box center [199, 261] width 20 height 20
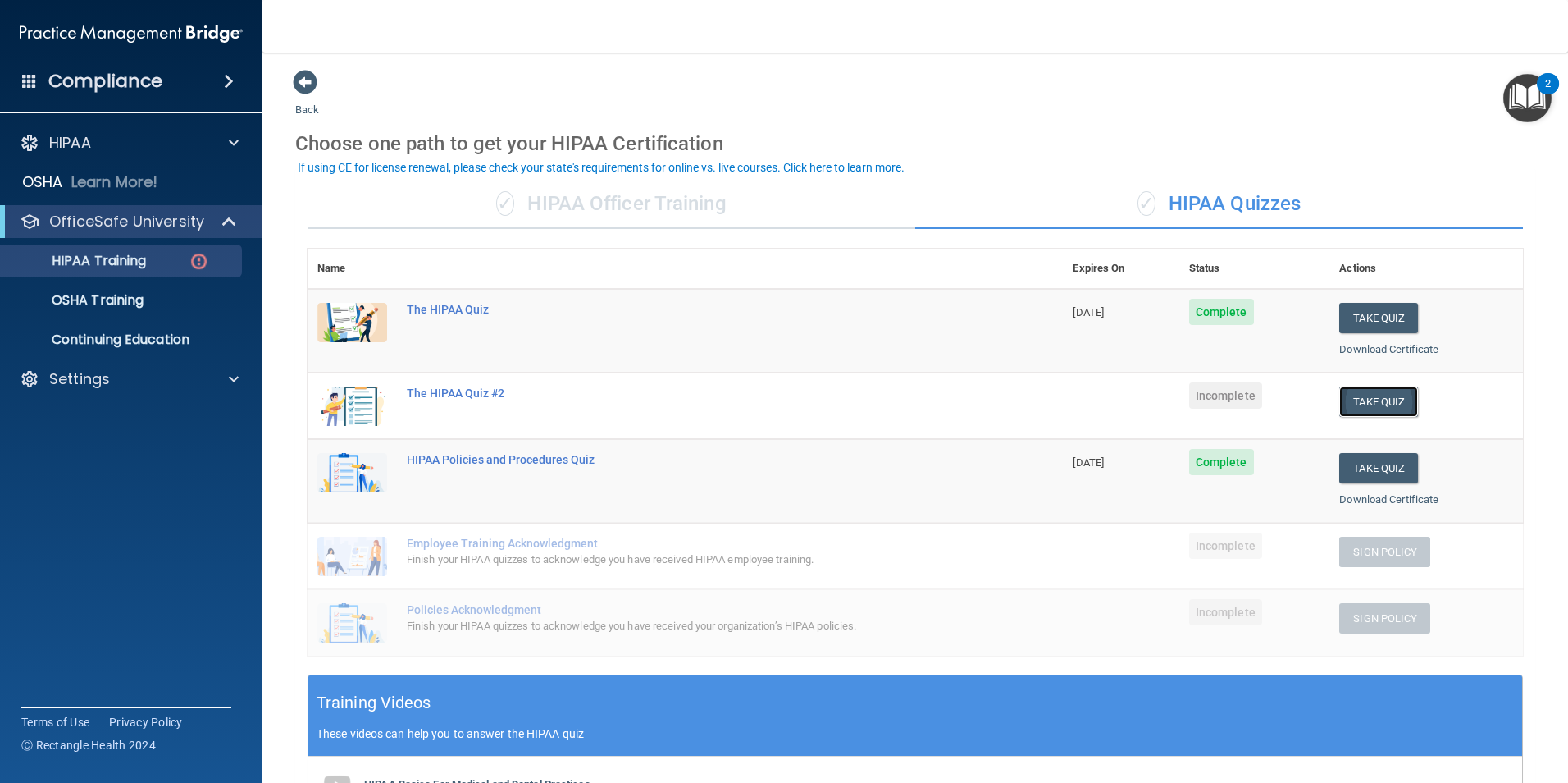
click at [1362, 398] on button "Take Quiz" at bounding box center [1379, 401] width 79 height 30
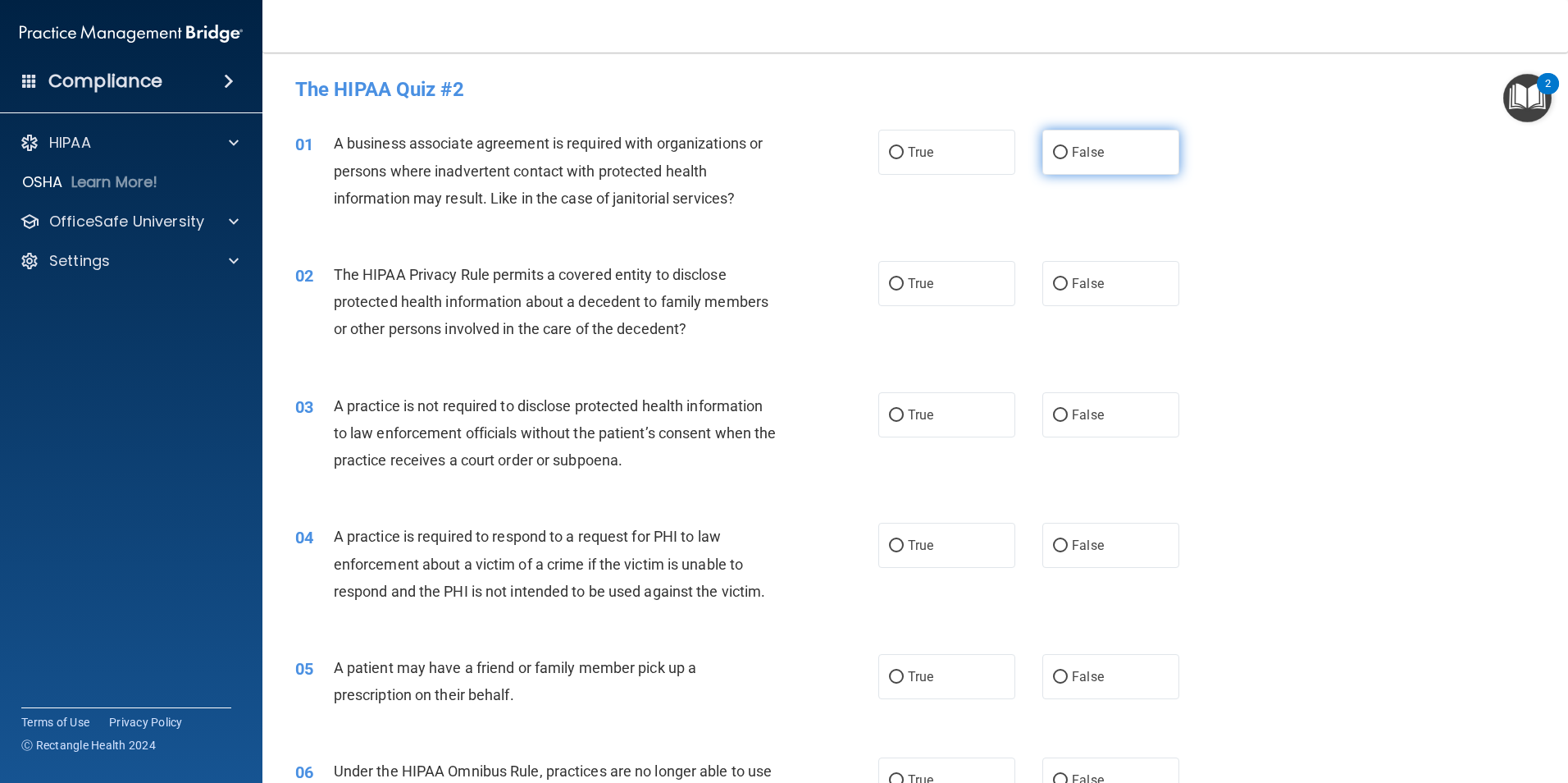
click at [1053, 148] on input "False" at bounding box center [1060, 152] width 15 height 12
radio input "true"
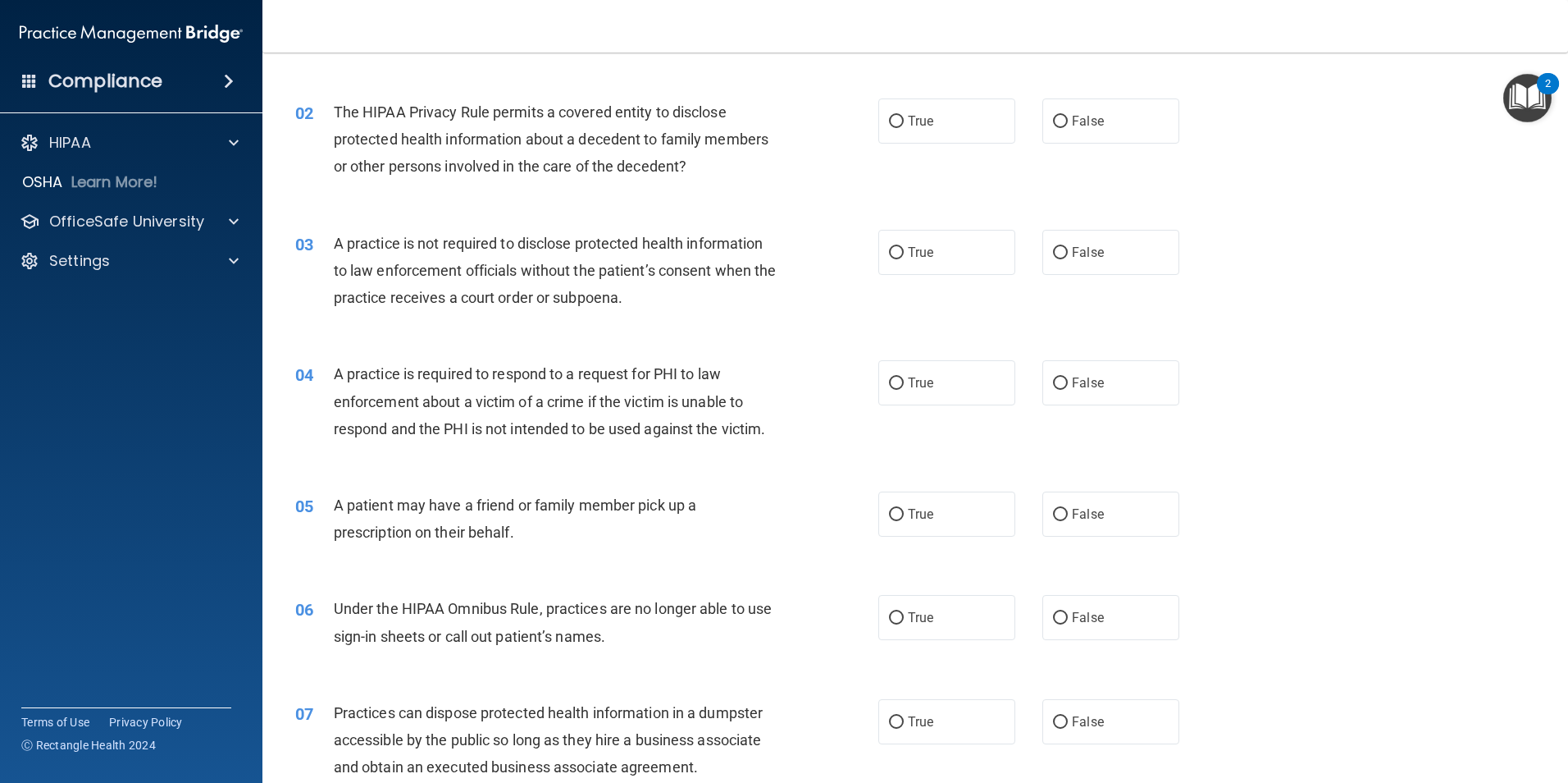
scroll to position [164, 0]
click at [891, 121] on input "True" at bounding box center [896, 120] width 15 height 12
radio input "true"
click at [1053, 249] on input "False" at bounding box center [1060, 251] width 15 height 12
radio input "true"
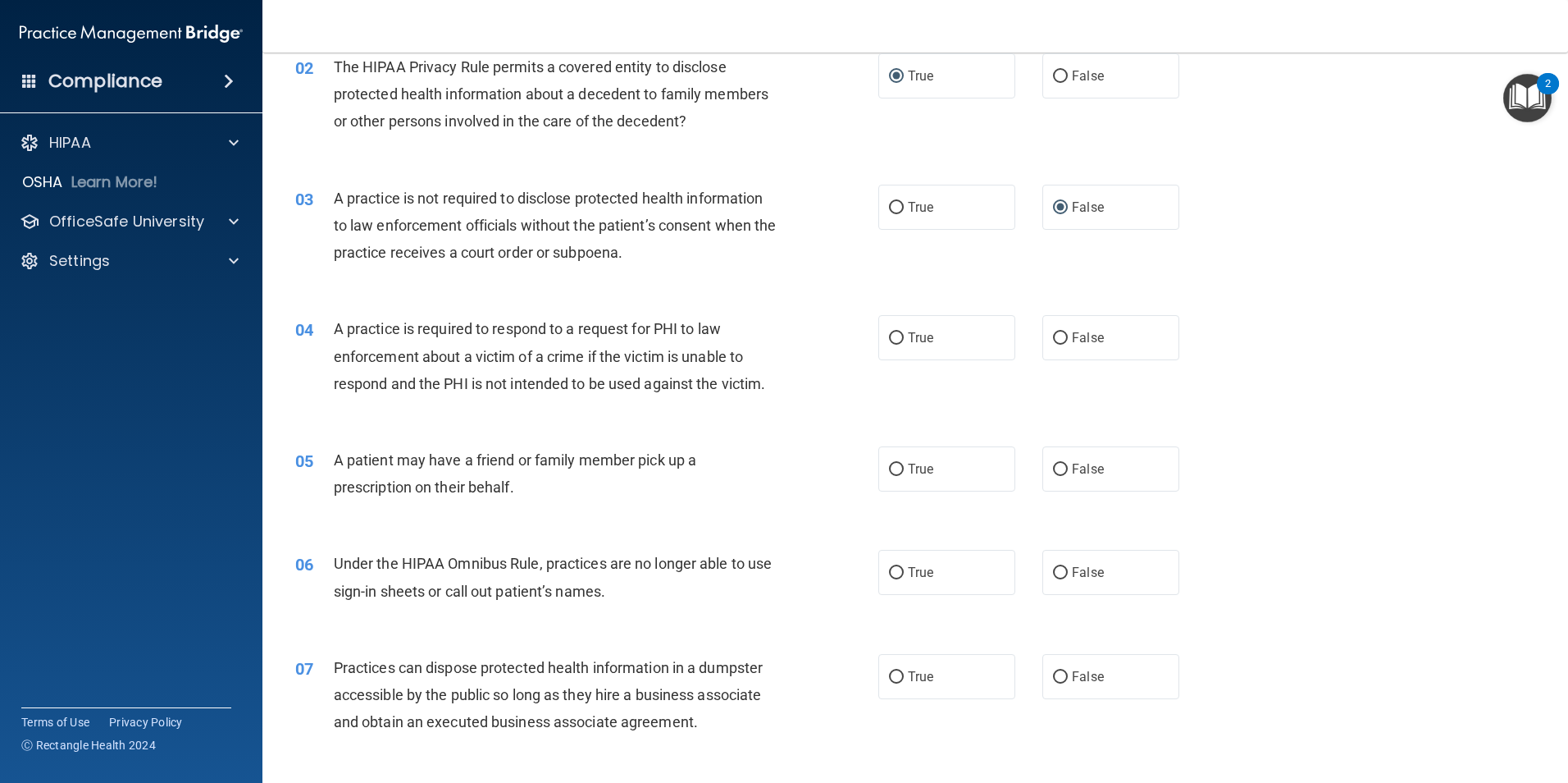
scroll to position [246, 0]
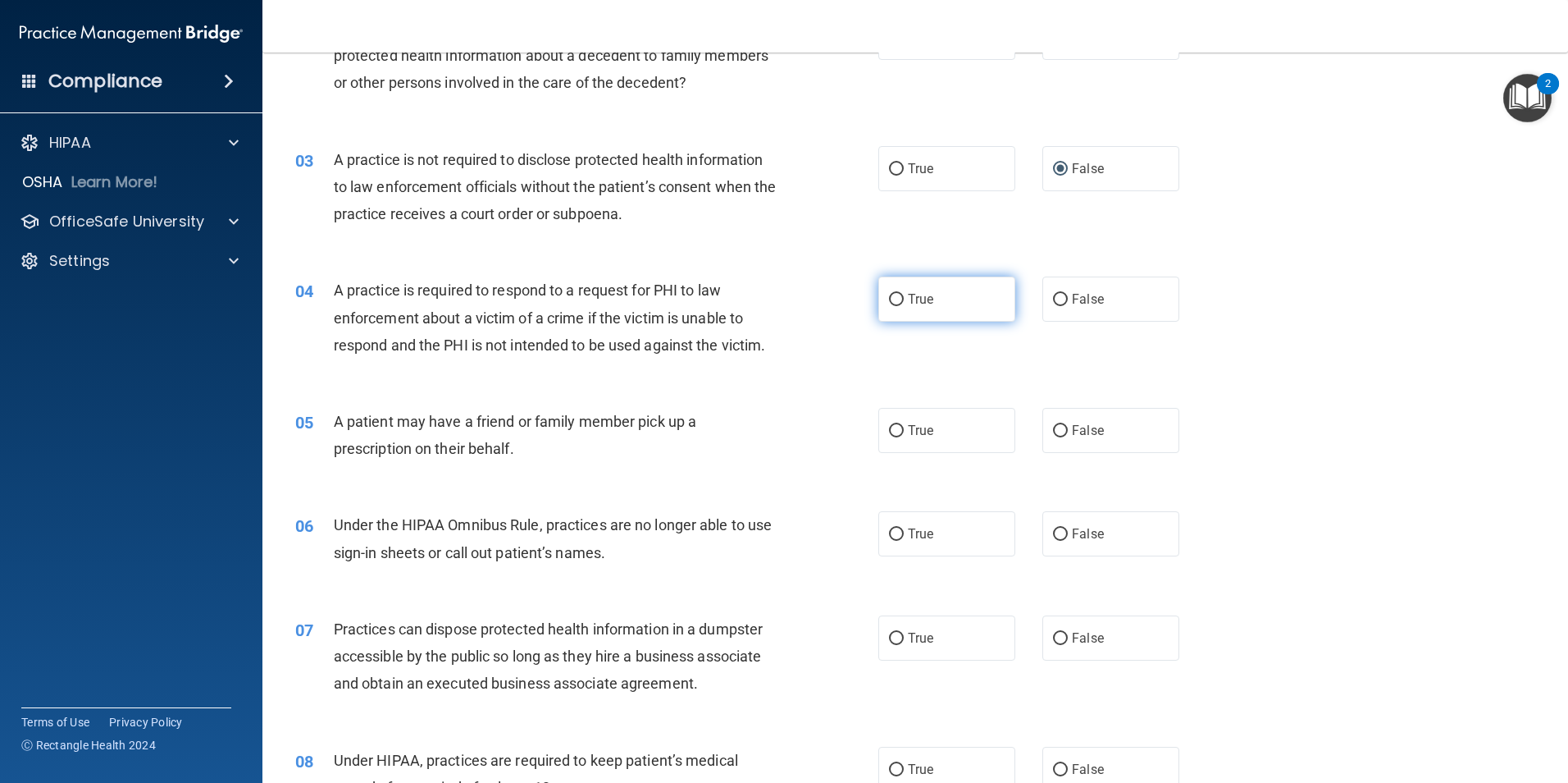
drag, startPoint x: 890, startPoint y: 297, endPoint x: 897, endPoint y: 308, distance: 13.0
click at [890, 298] on input "True" at bounding box center [896, 299] width 15 height 12
radio input "true"
click at [890, 430] on input "True" at bounding box center [896, 430] width 15 height 12
radio input "true"
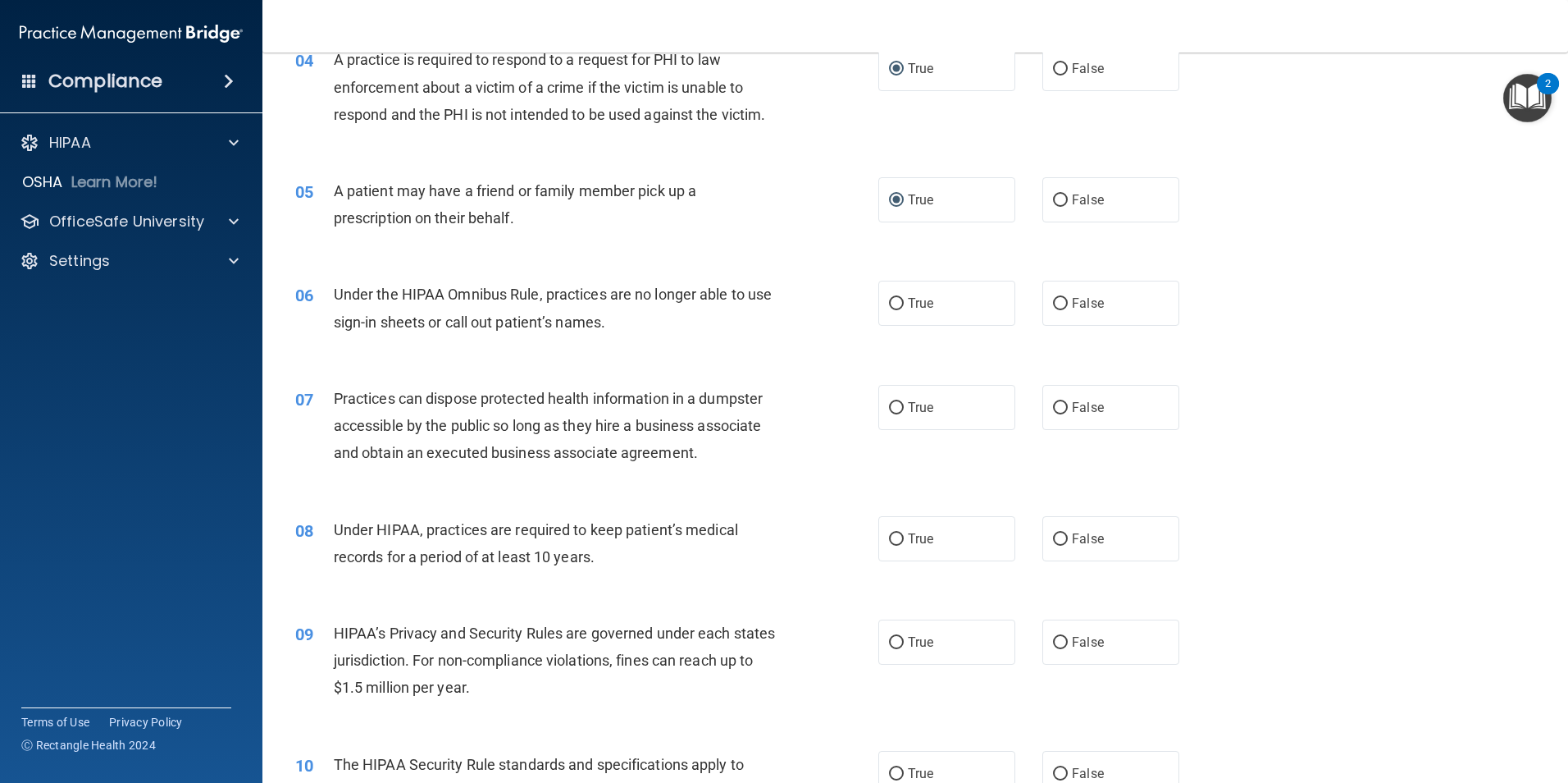
scroll to position [492, 0]
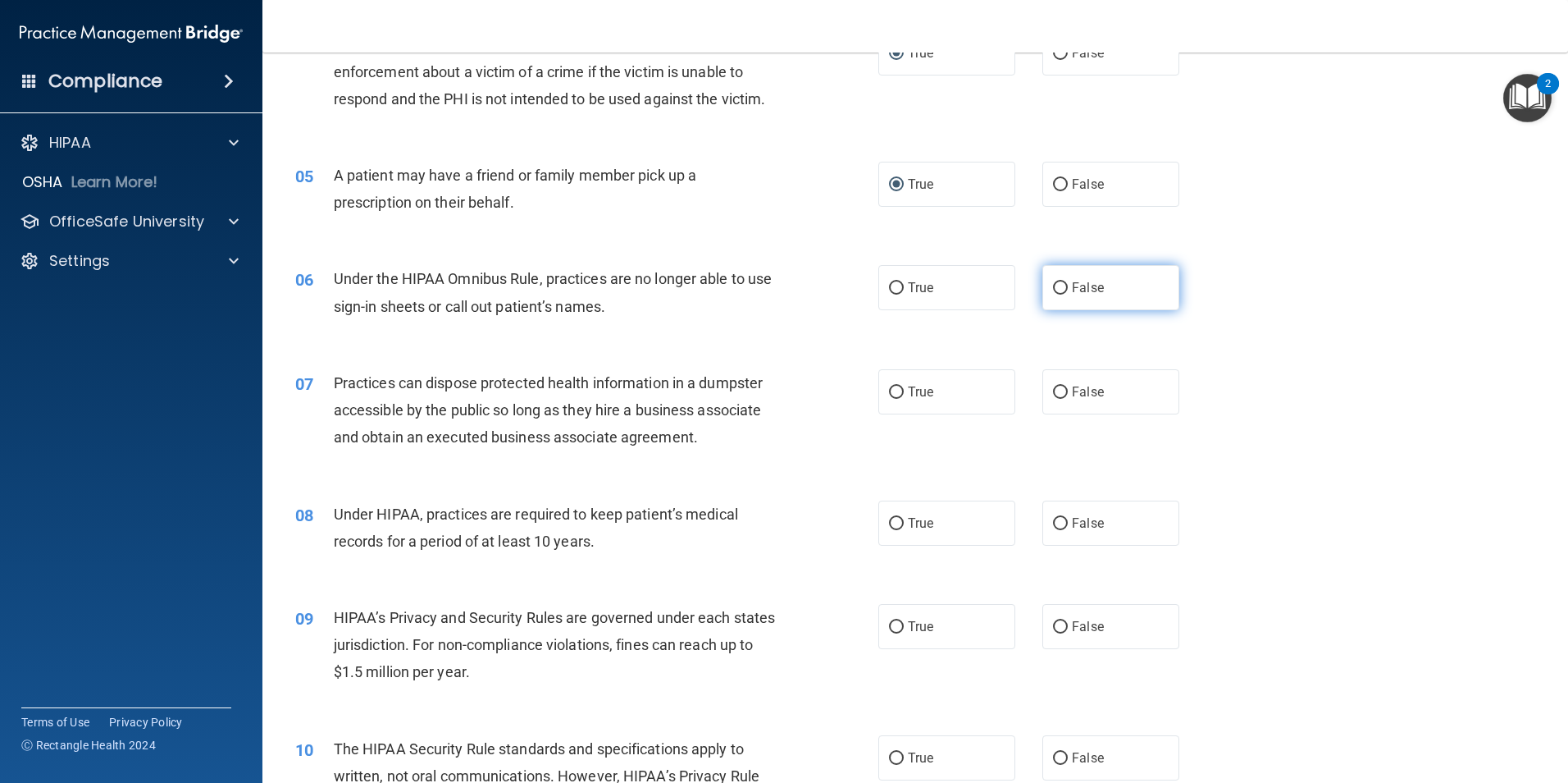
click at [1056, 287] on input "False" at bounding box center [1060, 288] width 15 height 12
radio input "true"
click at [1053, 387] on input "False" at bounding box center [1060, 392] width 15 height 12
radio input "true"
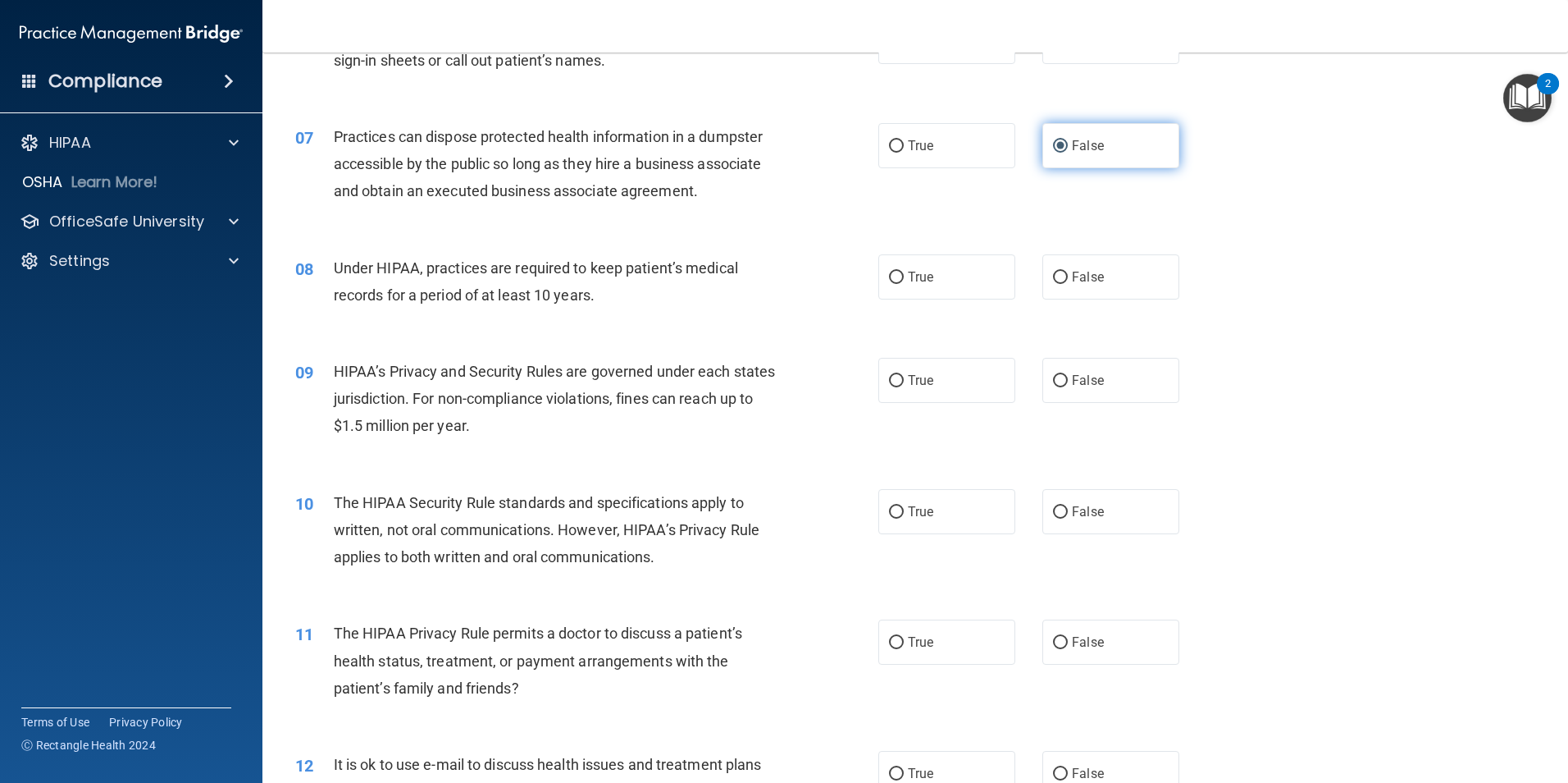
scroll to position [821, 0]
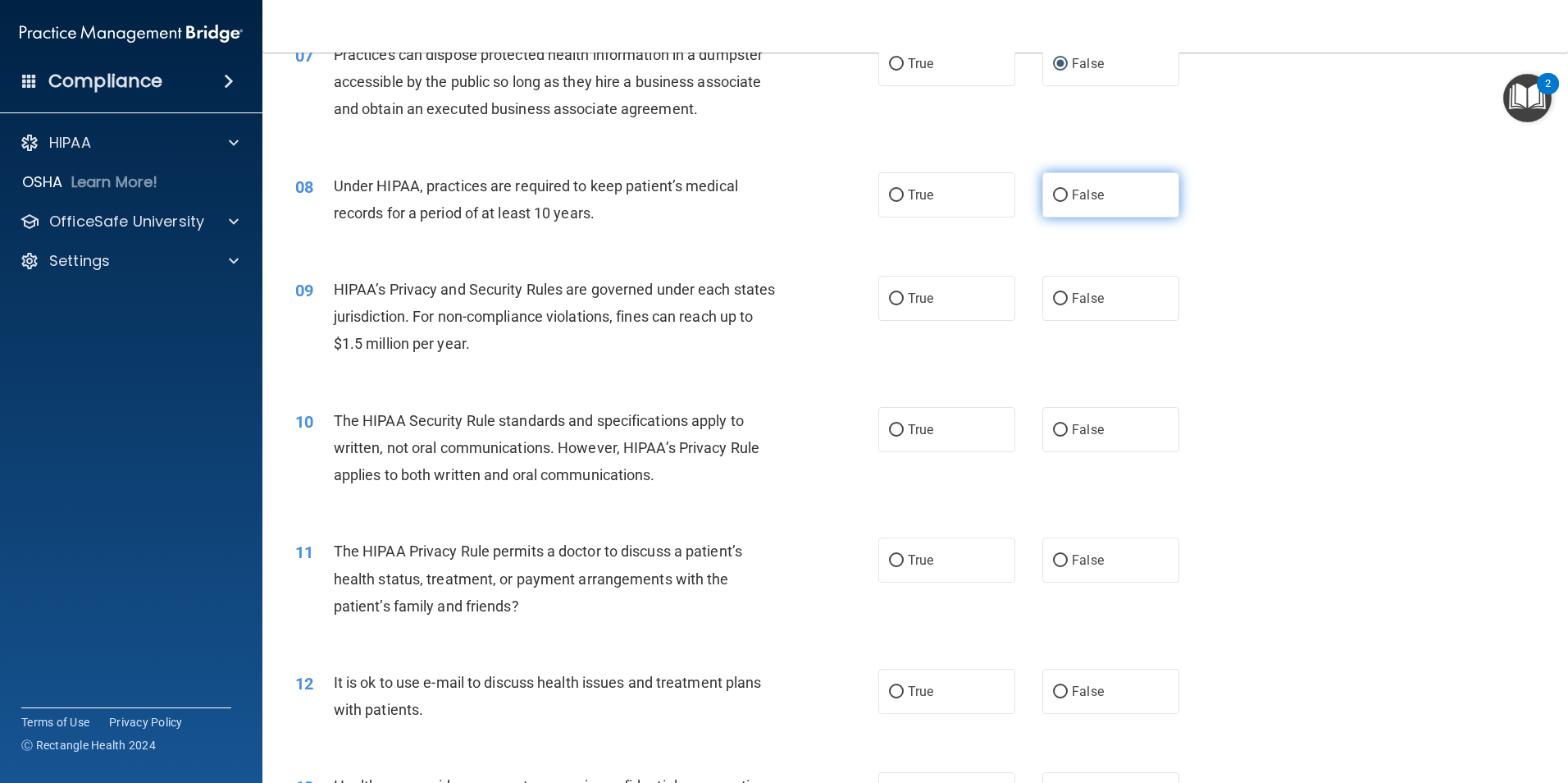
click at [1053, 191] on input "False" at bounding box center [1060, 195] width 15 height 12
radio input "true"
click at [1053, 300] on input "False" at bounding box center [1060, 299] width 15 height 12
radio input "true"
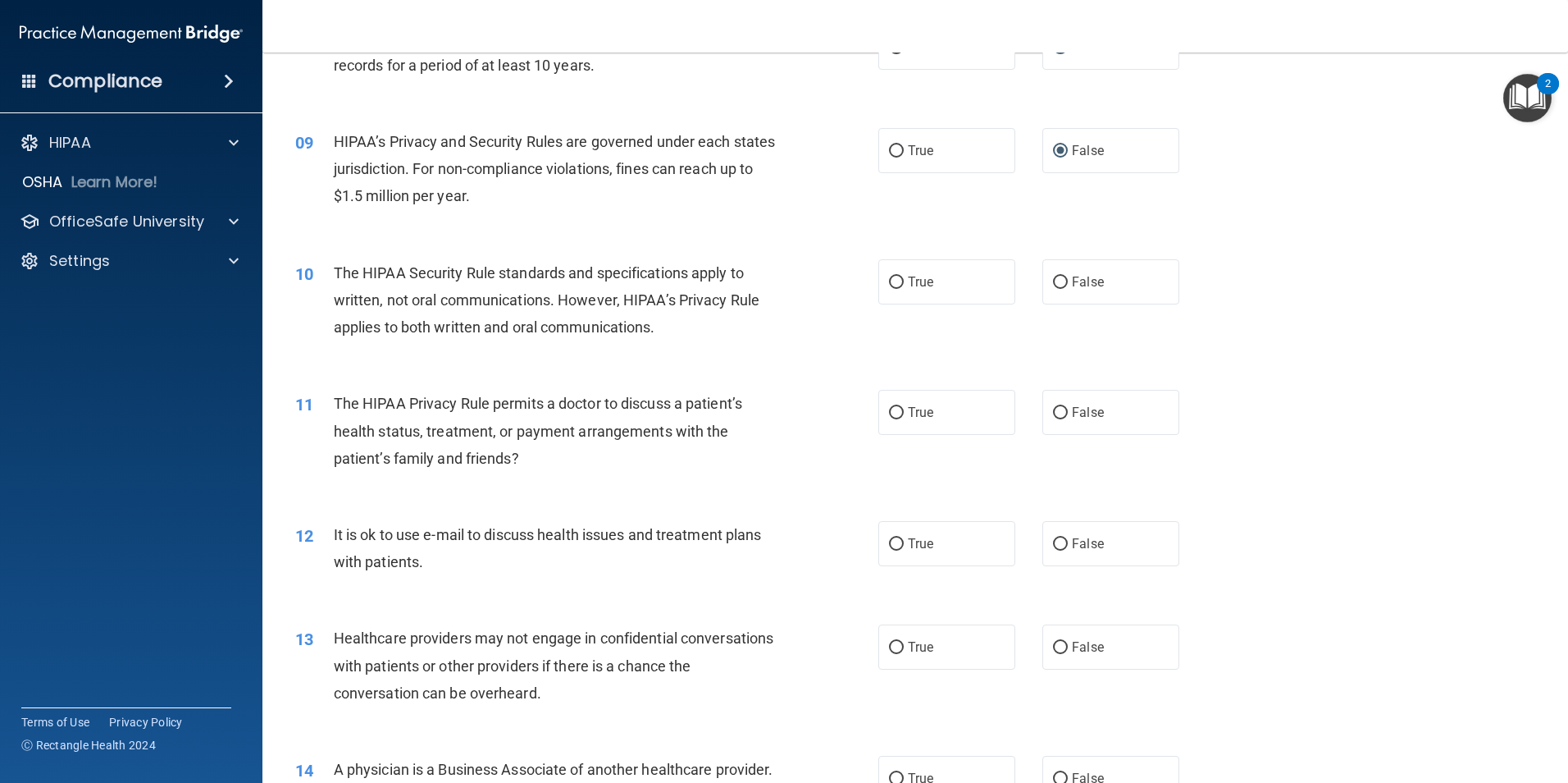
scroll to position [1067, 0]
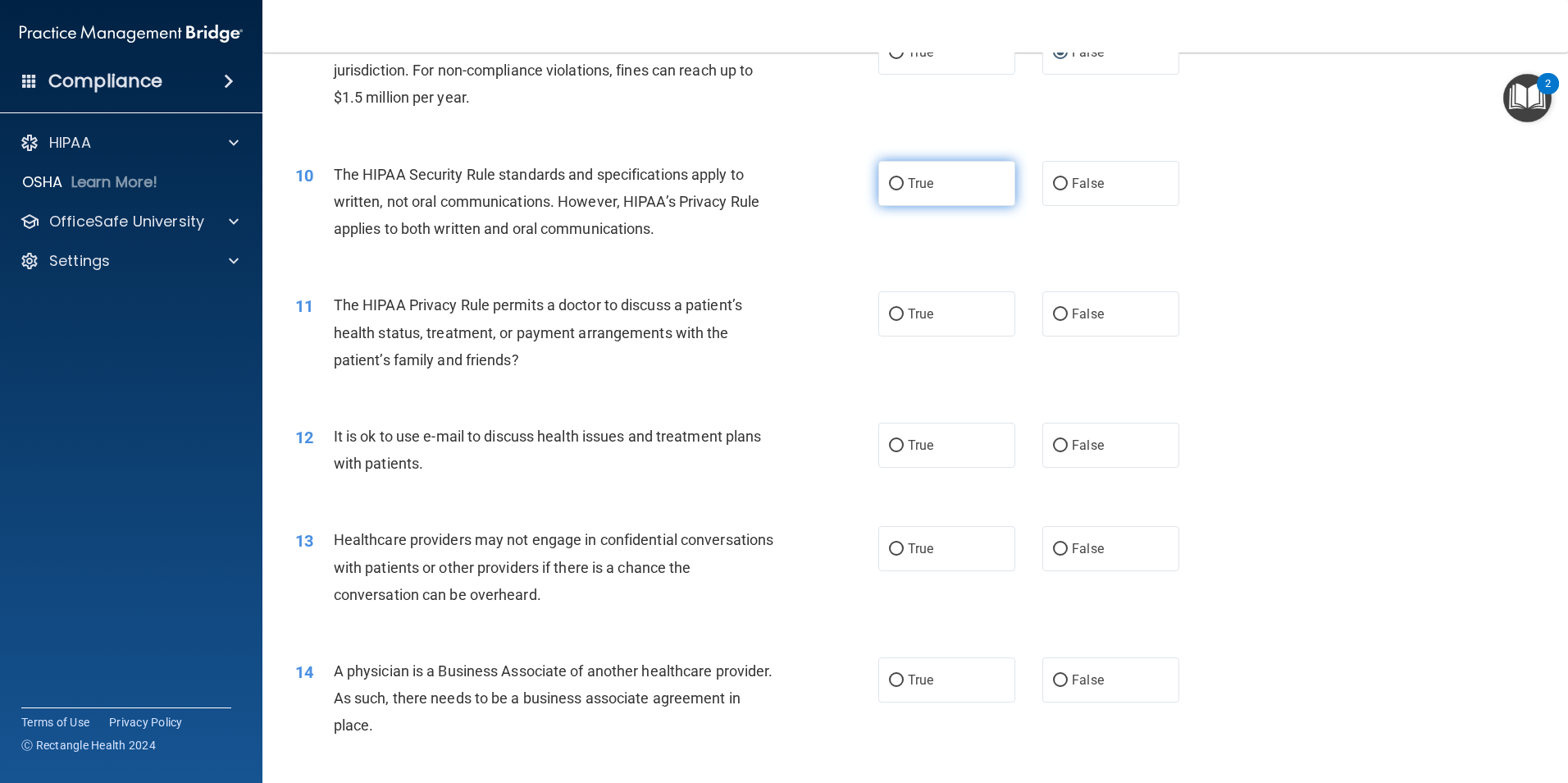
click at [892, 188] on input "True" at bounding box center [896, 183] width 15 height 12
radio input "true"
click at [892, 314] on input "True" at bounding box center [896, 314] width 15 height 12
radio input "true"
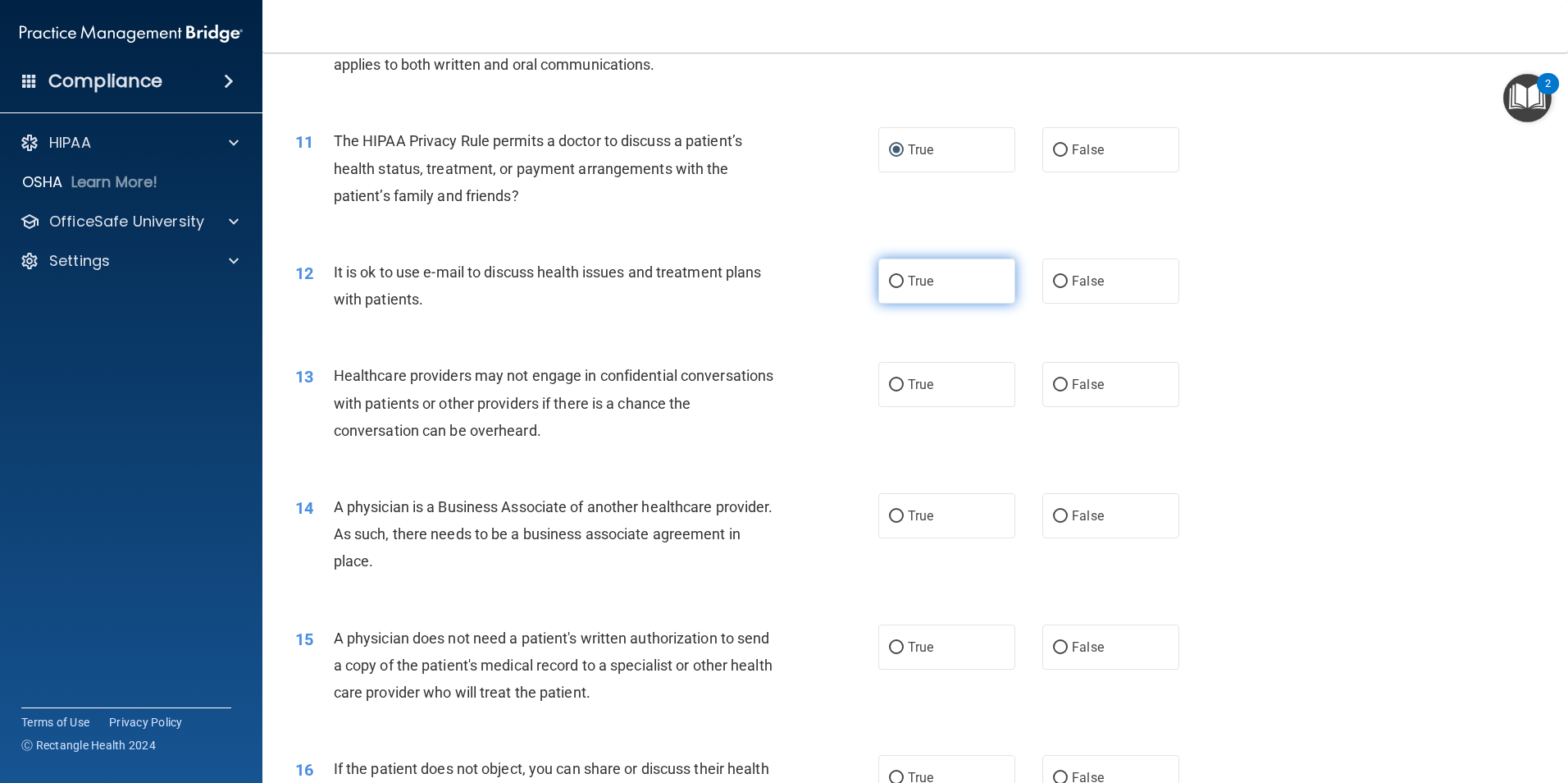
click at [893, 287] on input "True" at bounding box center [896, 281] width 15 height 12
radio input "true"
click at [1054, 379] on input "False" at bounding box center [1060, 385] width 15 height 12
radio input "true"
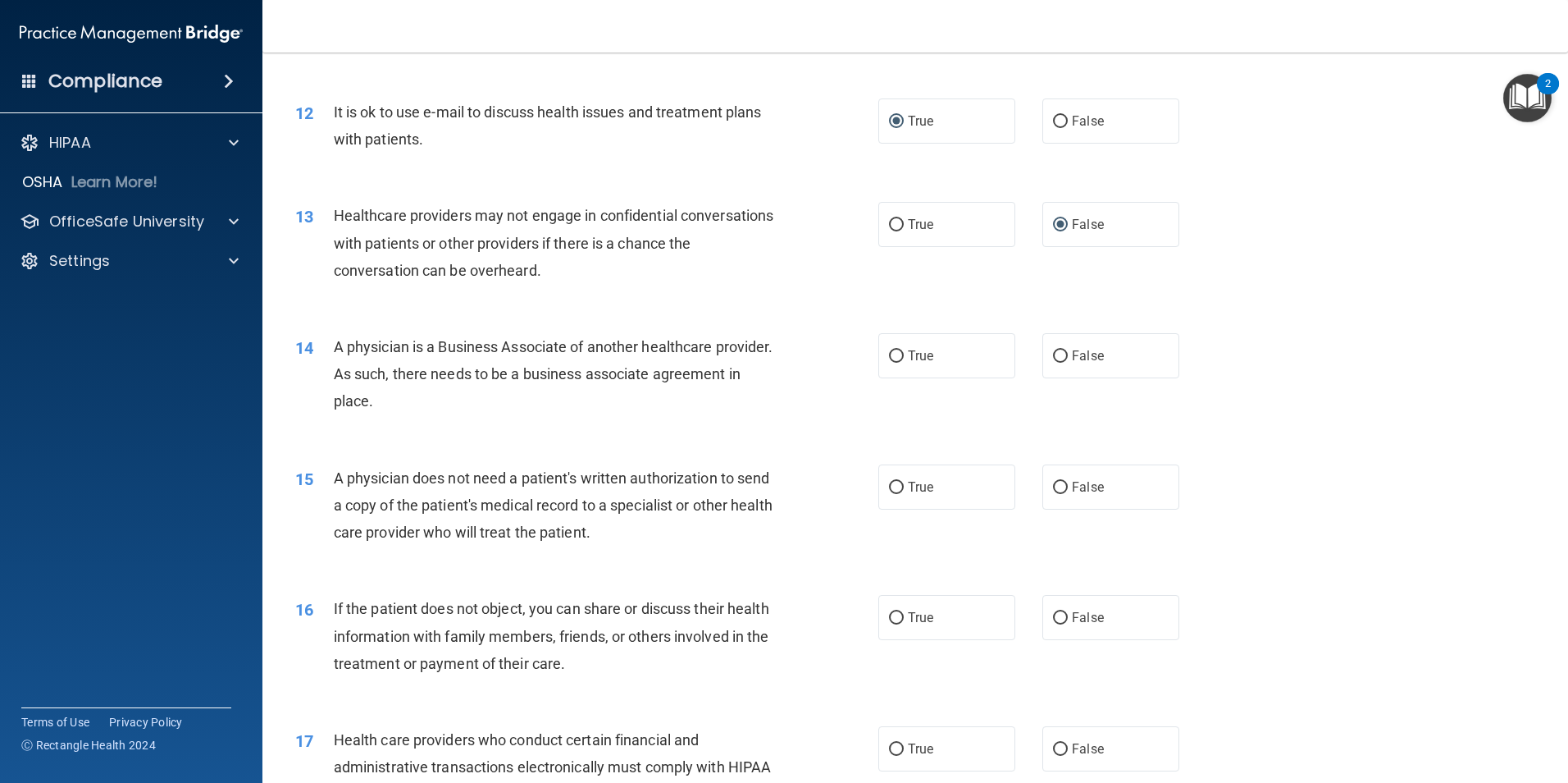
scroll to position [1476, 0]
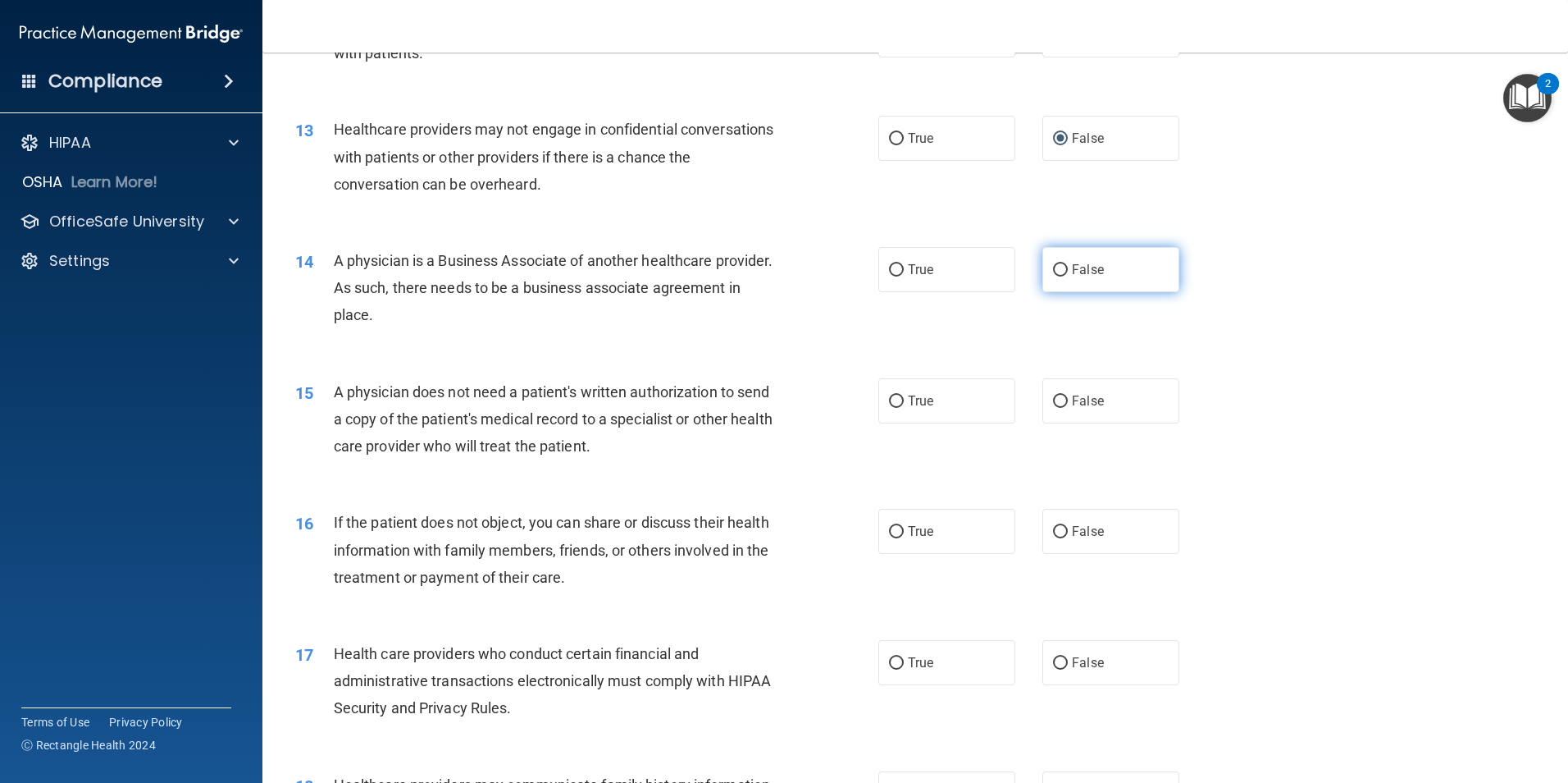
click at [1053, 272] on input "False" at bounding box center [1060, 269] width 15 height 12
radio input "true"
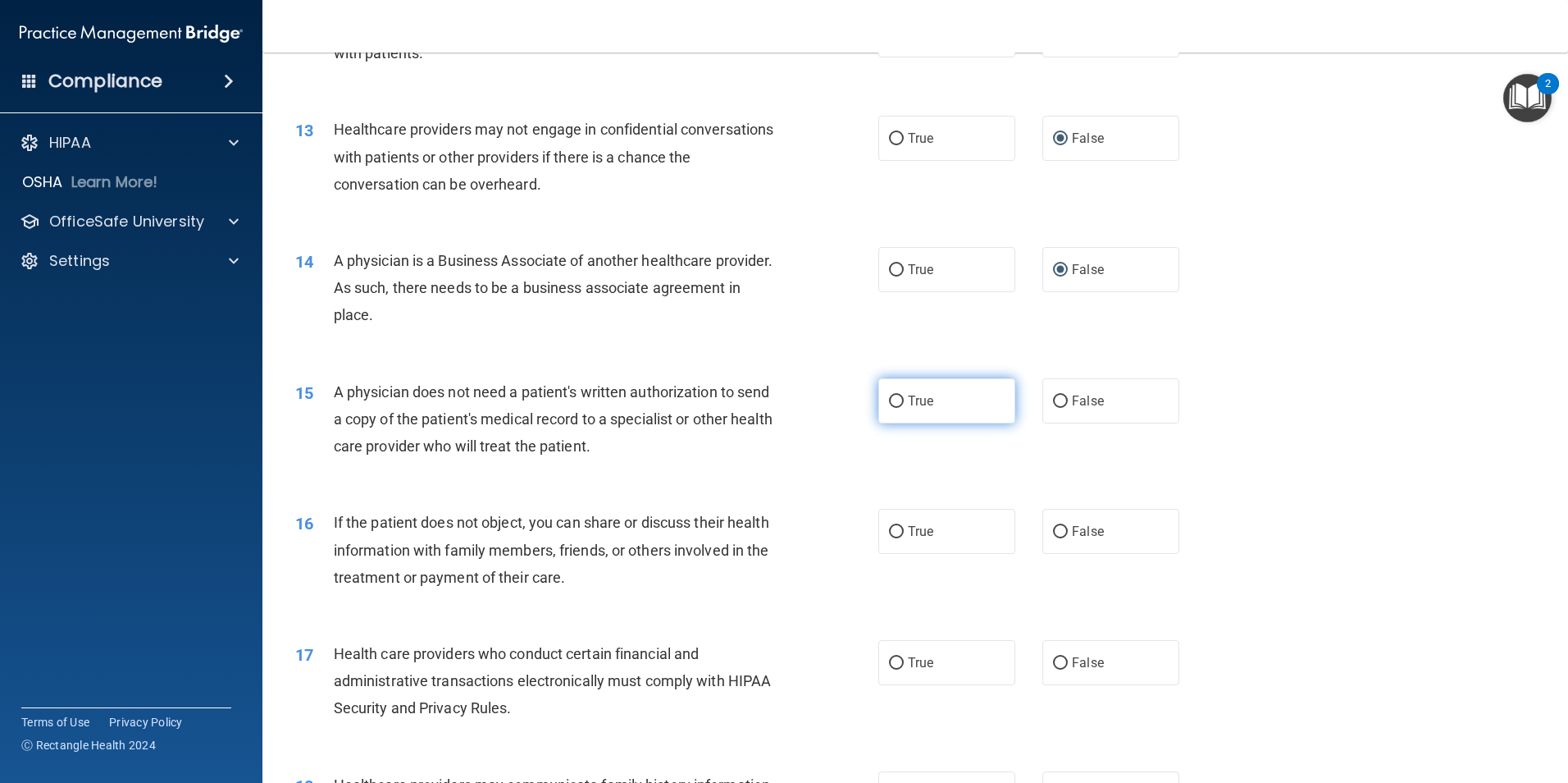
click at [893, 399] on input "True" at bounding box center [896, 401] width 15 height 12
radio input "true"
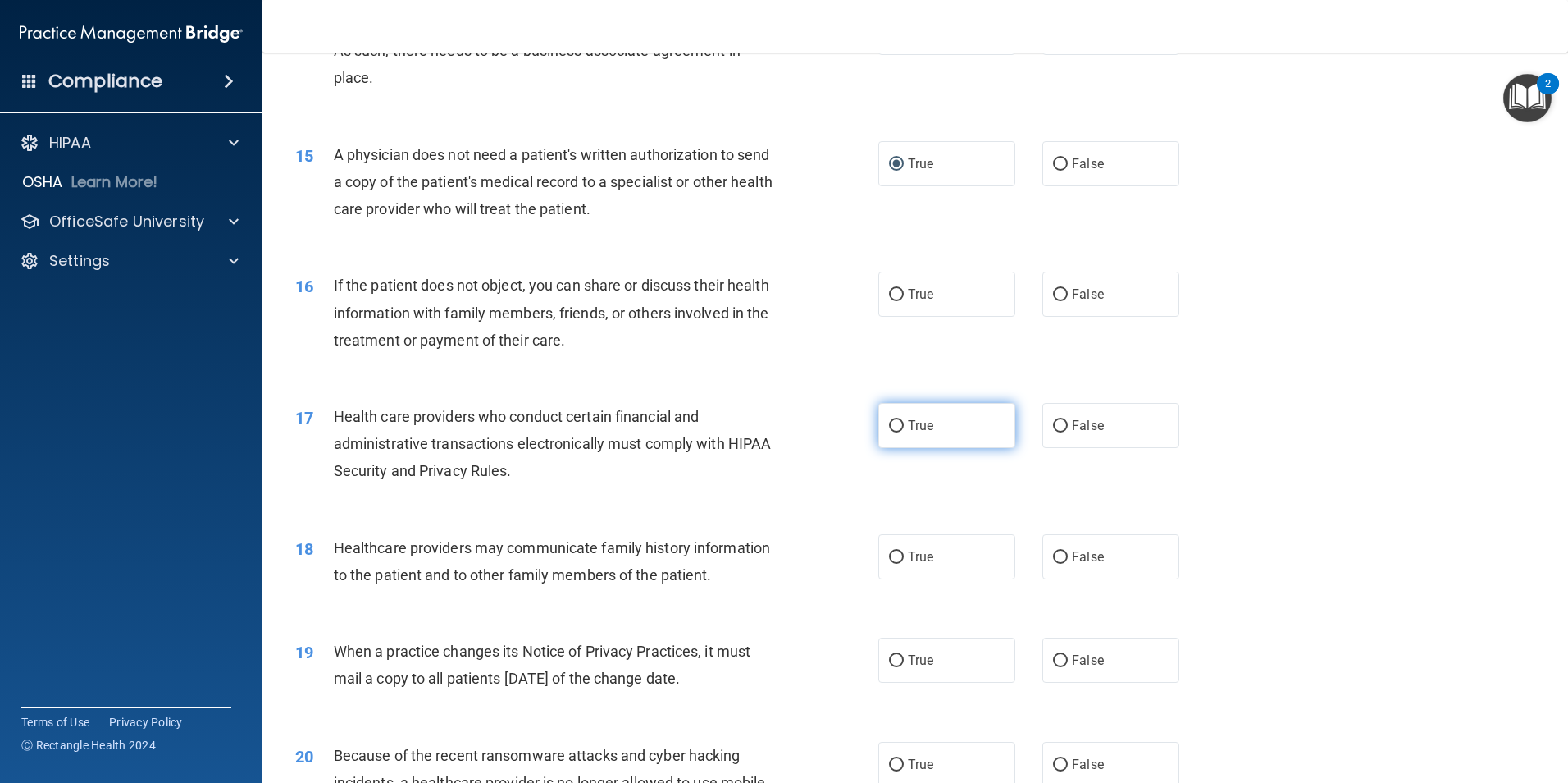
scroll to position [1723, 0]
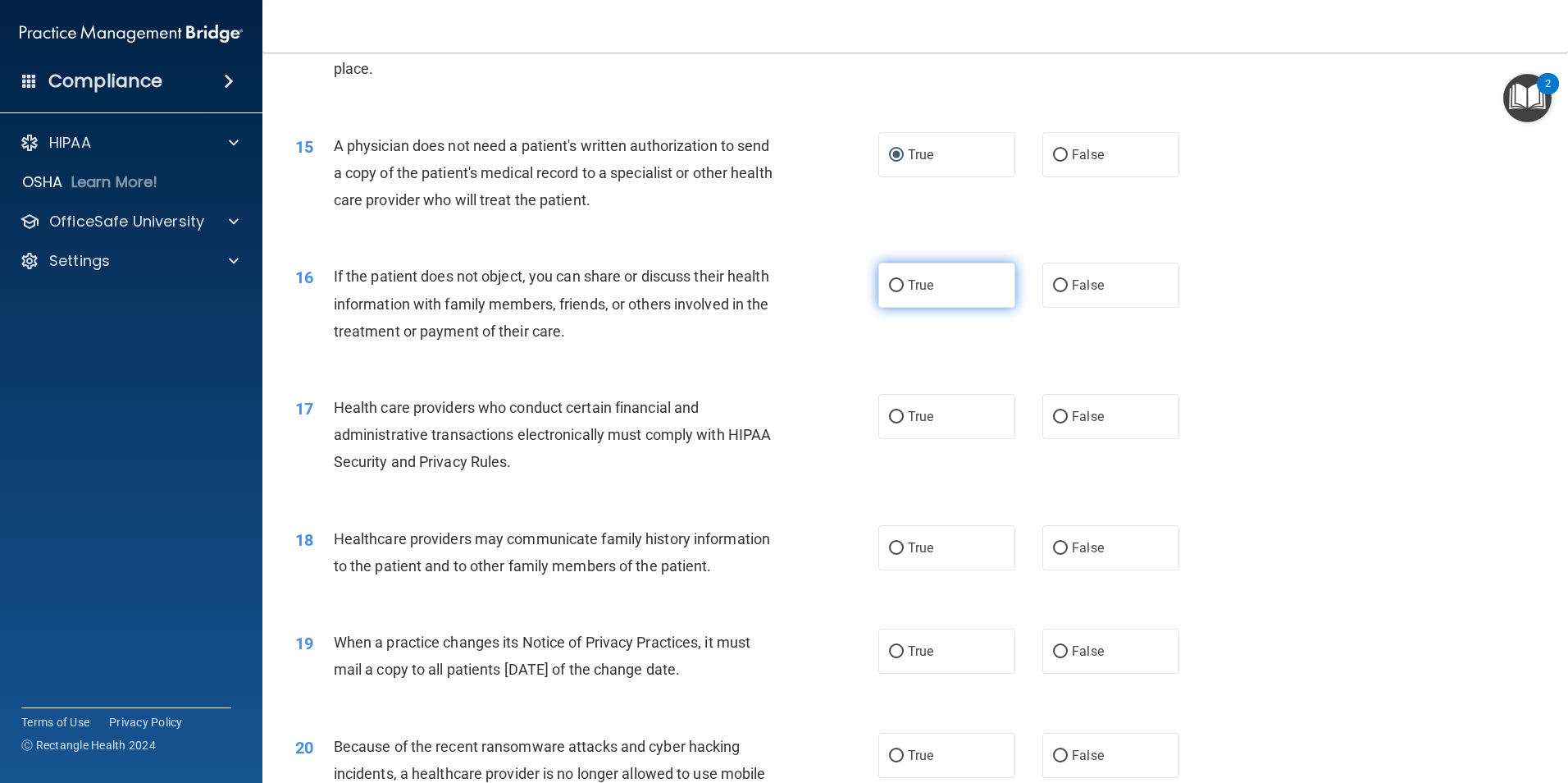
click at [889, 288] on input "True" at bounding box center [896, 285] width 15 height 12
radio input "true"
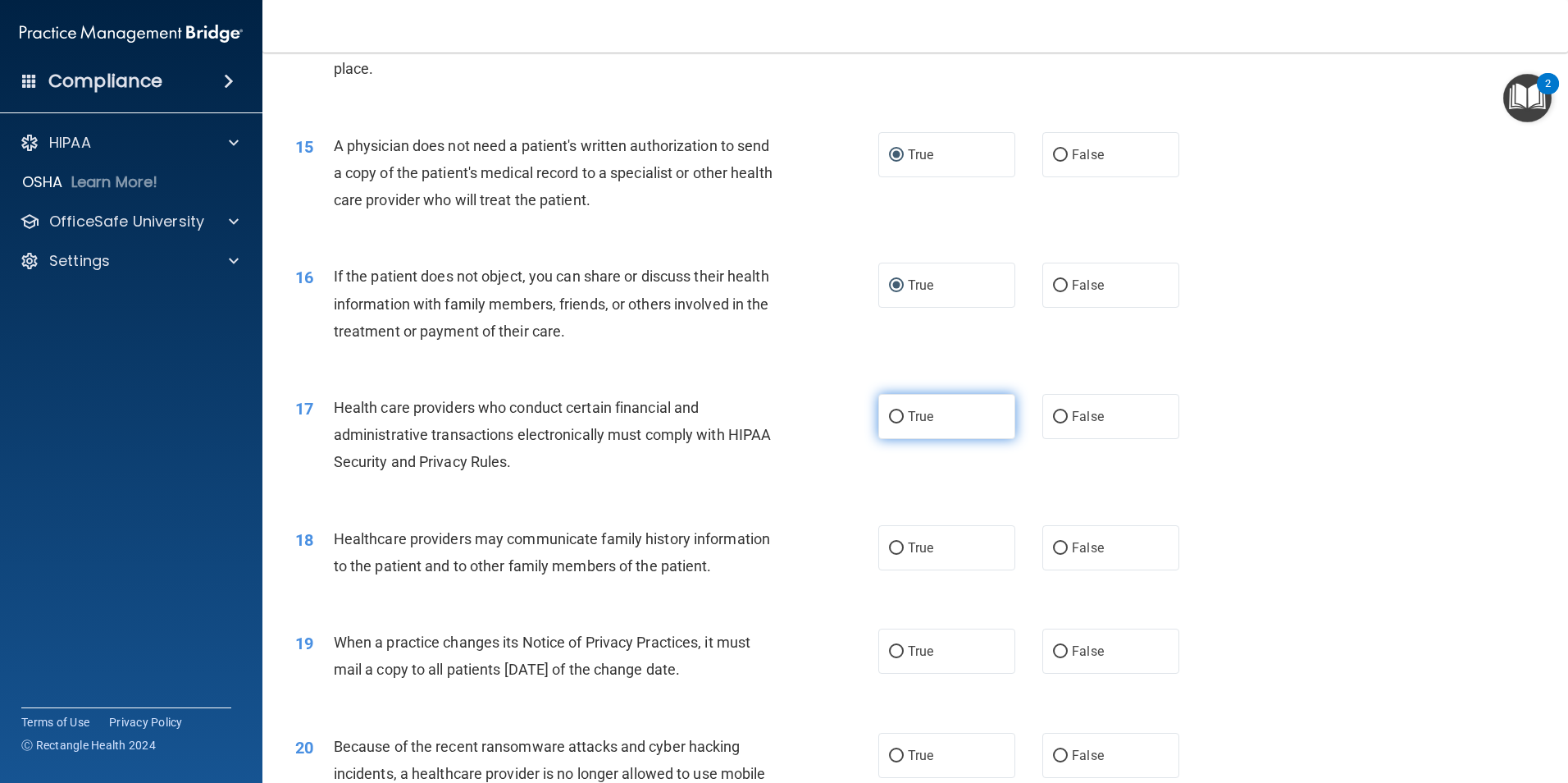
click at [892, 415] on input "True" at bounding box center [896, 417] width 15 height 12
radio input "true"
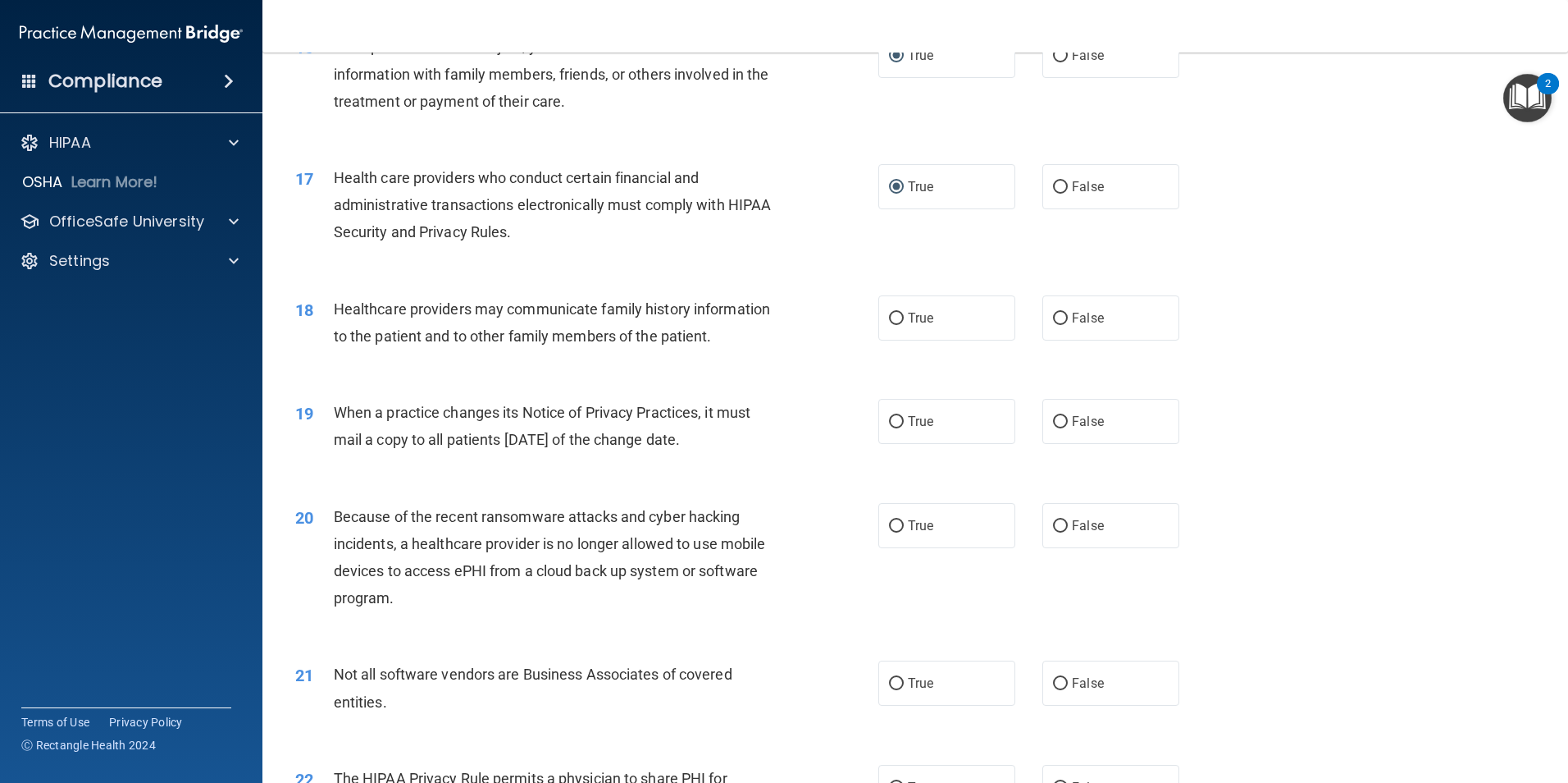
scroll to position [1969, 0]
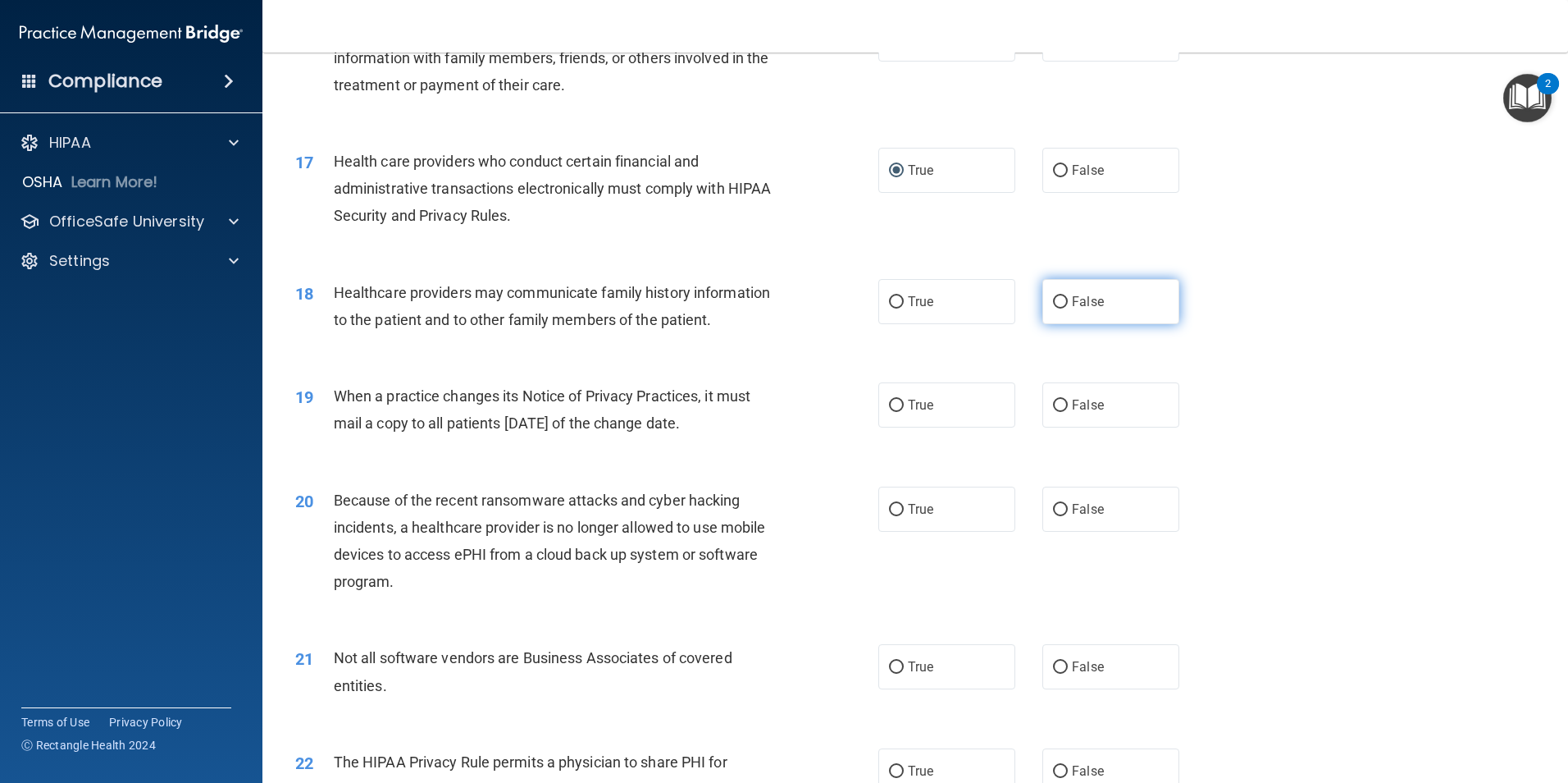
click at [1054, 299] on input "False" at bounding box center [1060, 301] width 15 height 12
radio input "true"
click at [1053, 406] on input "False" at bounding box center [1060, 405] width 15 height 12
radio input "true"
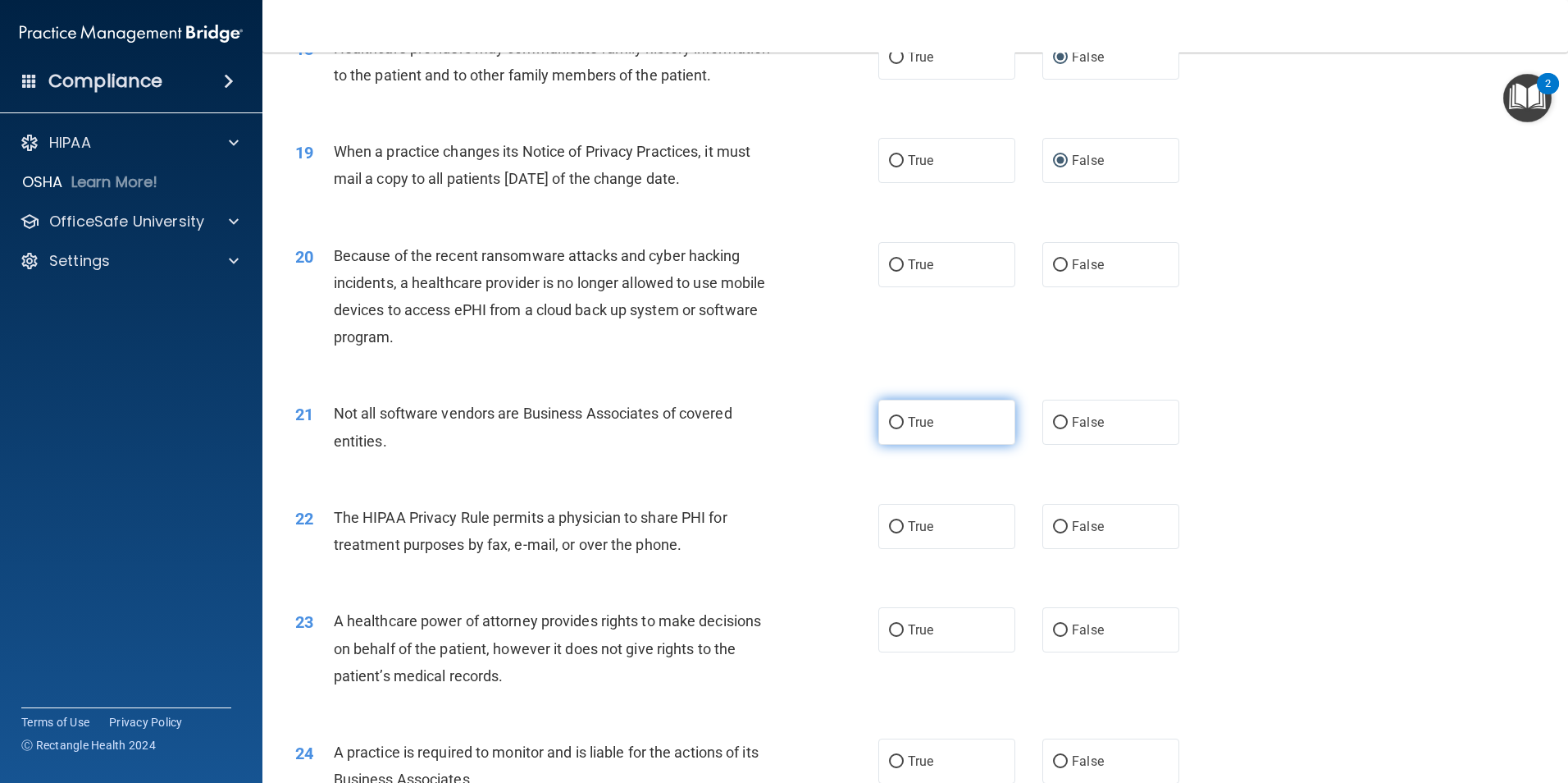
scroll to position [2215, 0]
click at [1054, 262] on input "False" at bounding box center [1060, 263] width 15 height 12
radio input "true"
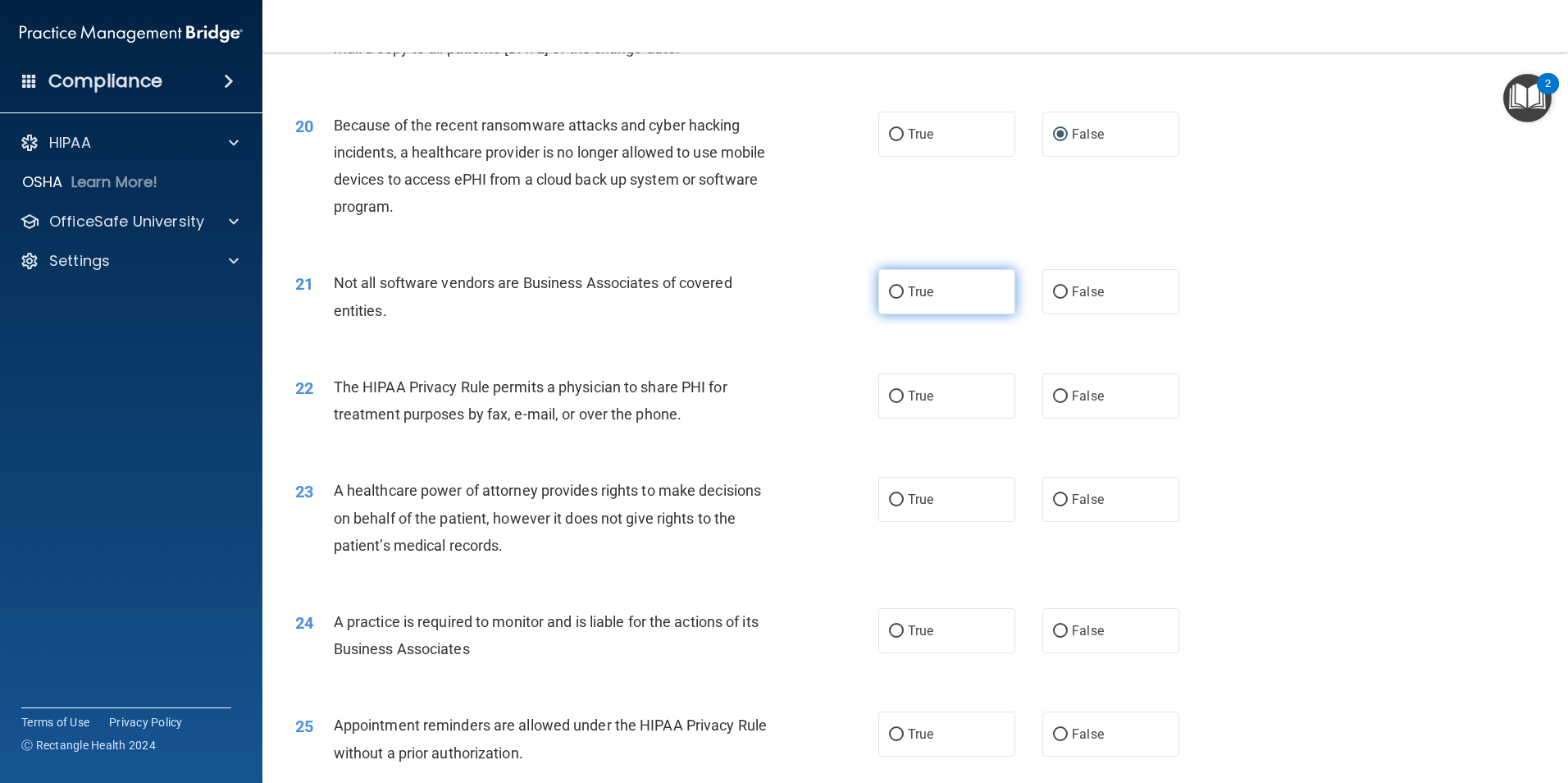
scroll to position [2379, 0]
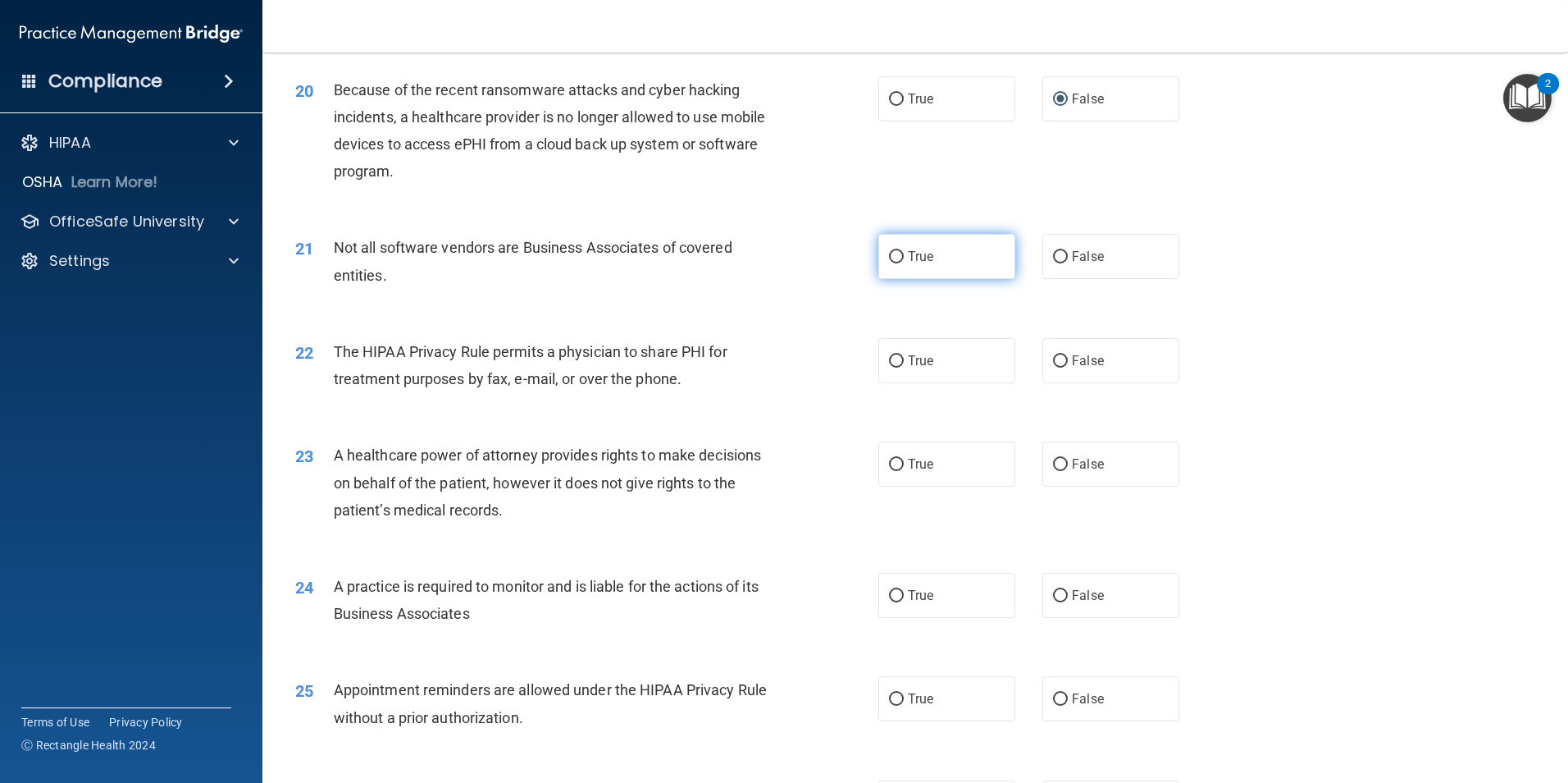
click at [889, 257] on input "True" at bounding box center [896, 256] width 15 height 12
radio input "true"
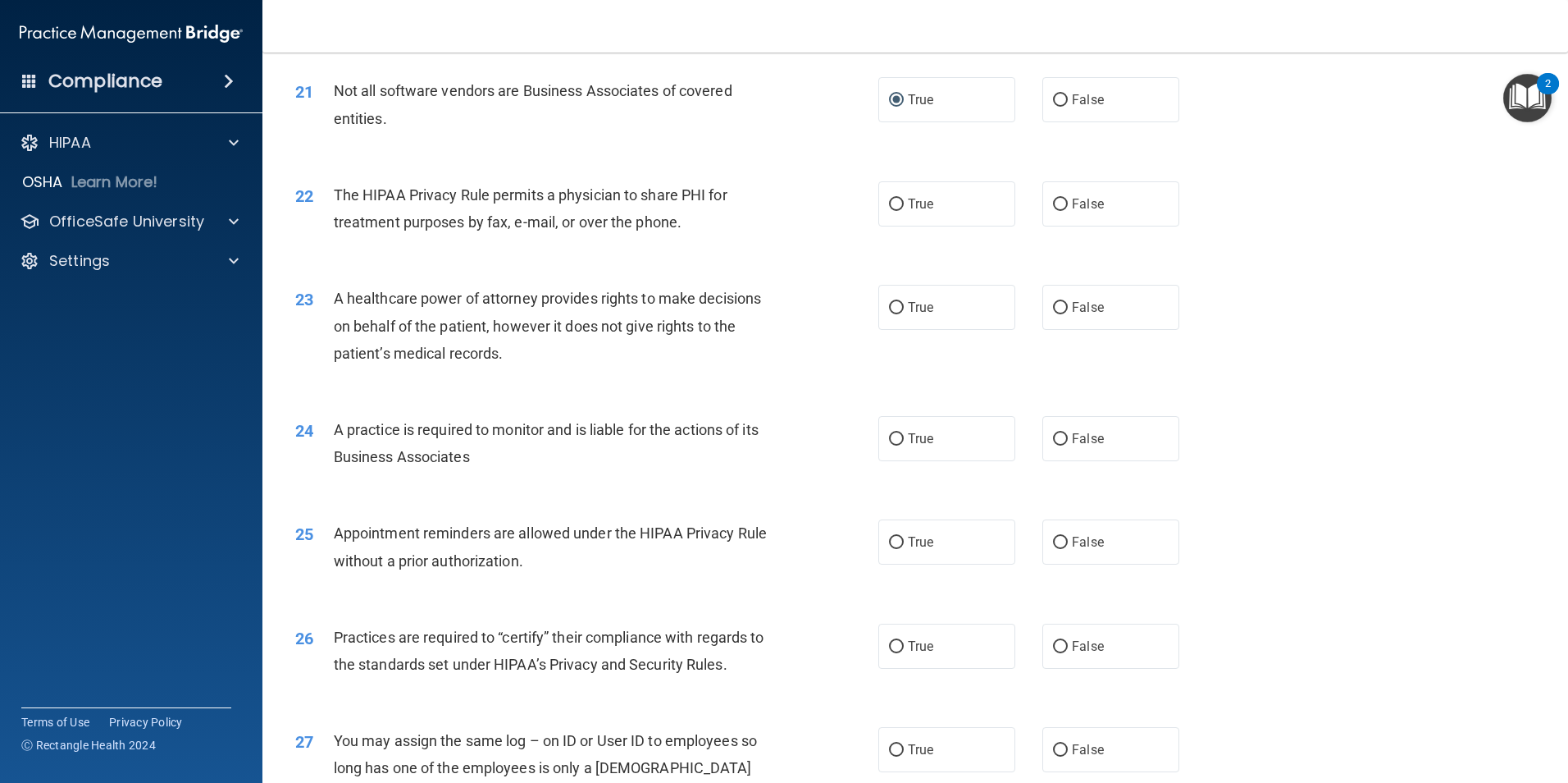
scroll to position [2543, 0]
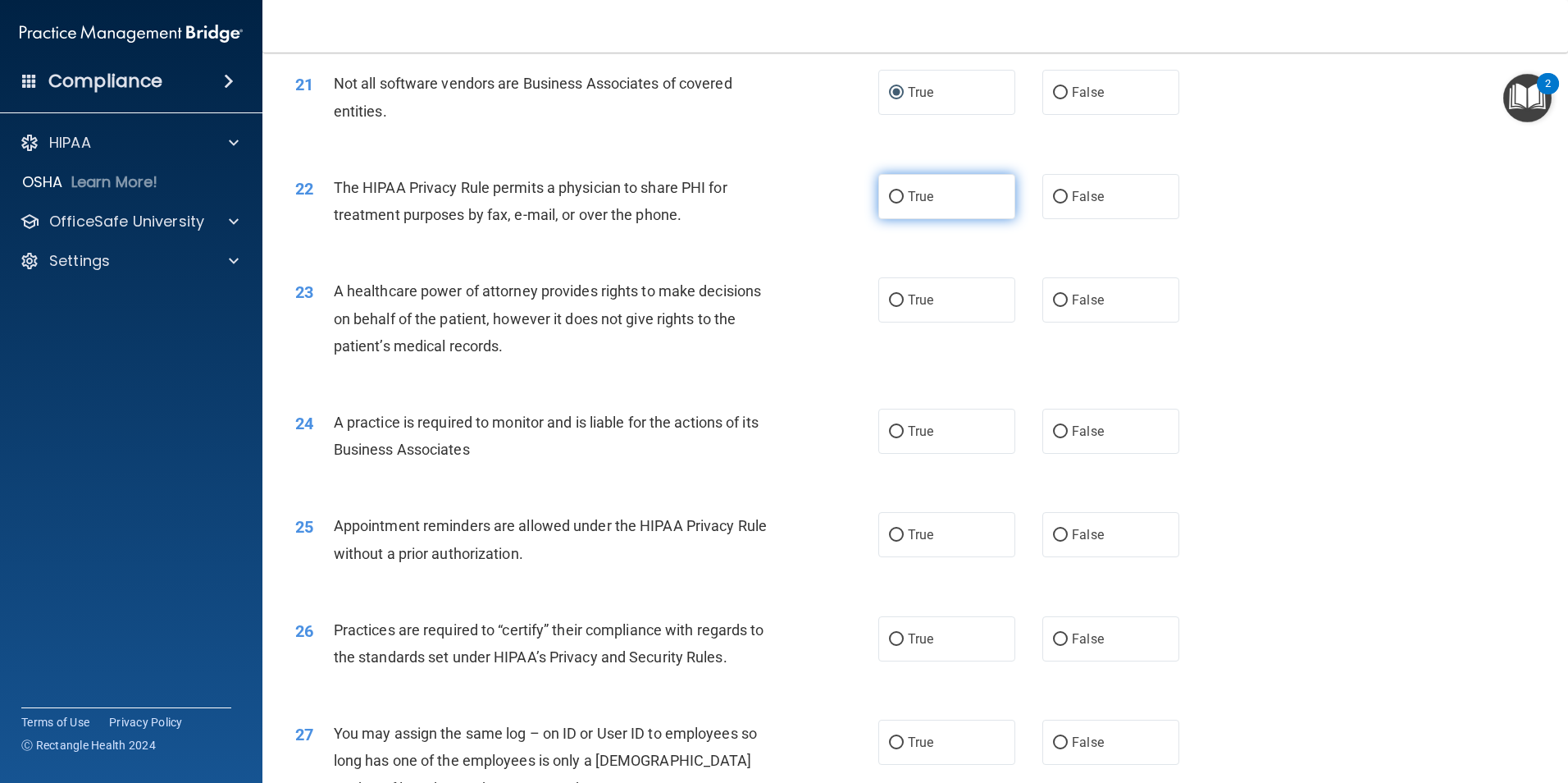
click at [892, 201] on input "True" at bounding box center [896, 197] width 15 height 12
radio input "true"
click at [1055, 295] on input "False" at bounding box center [1060, 300] width 15 height 12
radio input "true"
click at [1053, 432] on input "False" at bounding box center [1060, 431] width 15 height 12
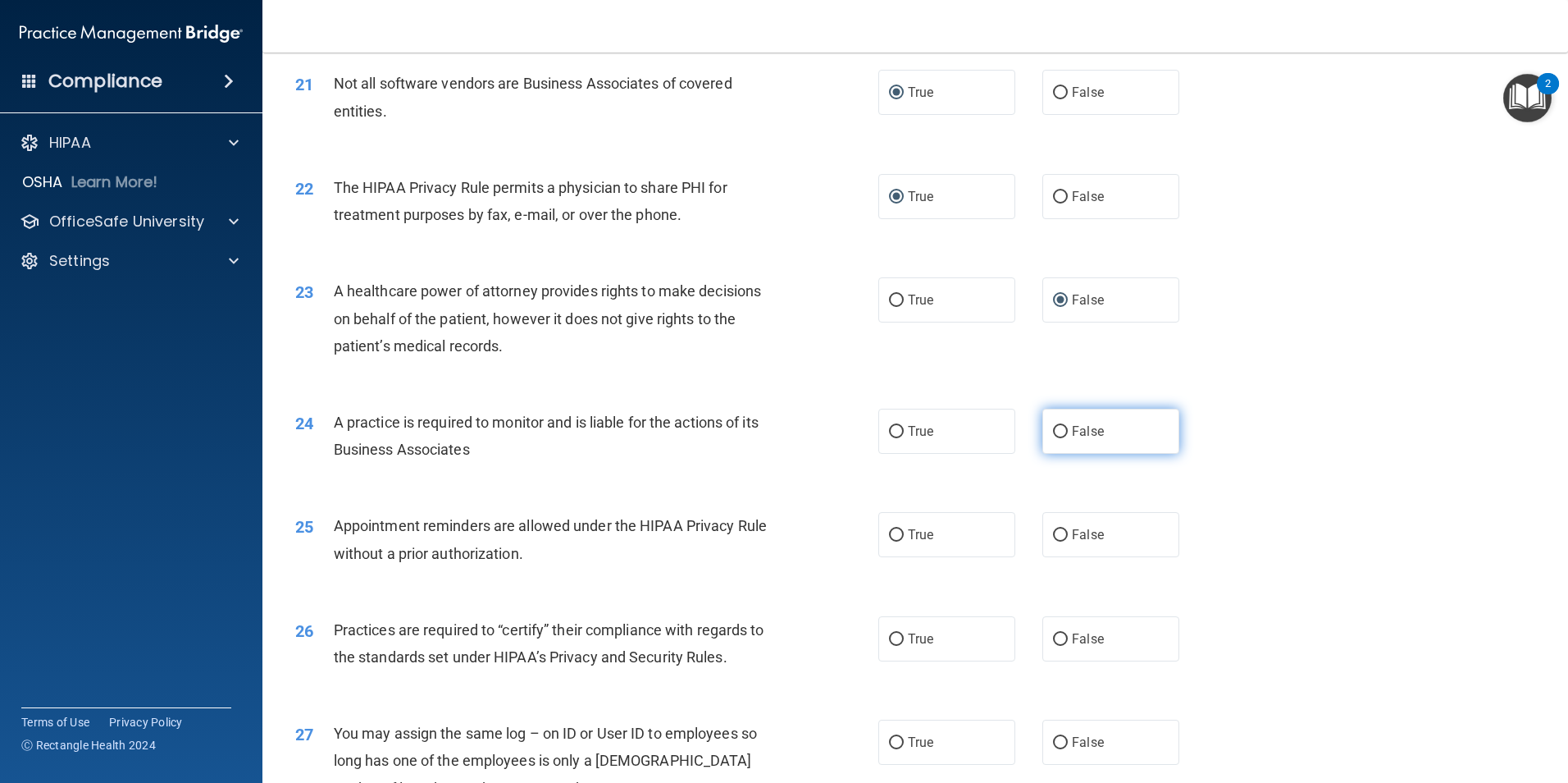
radio input "true"
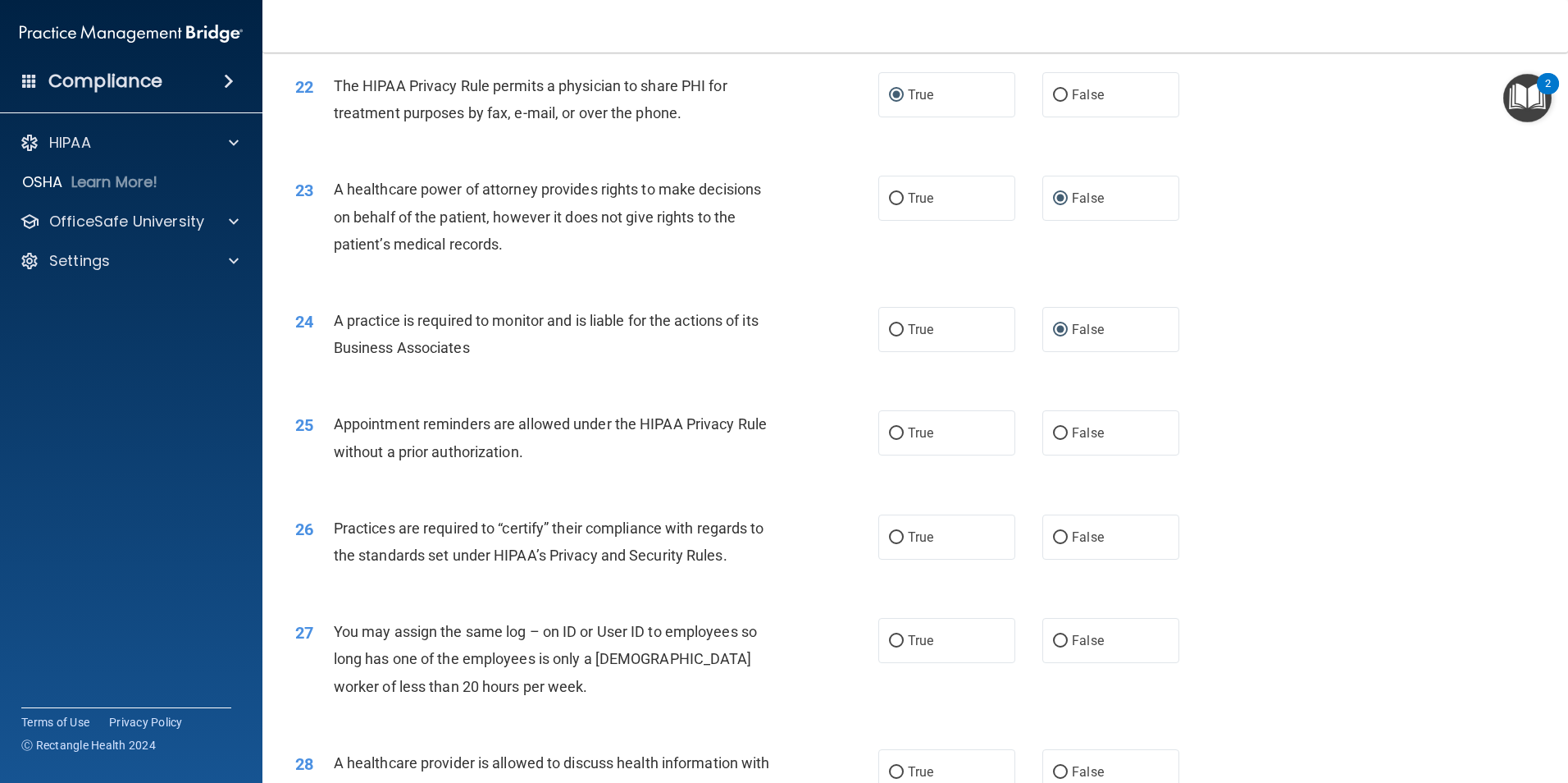
scroll to position [2789, 0]
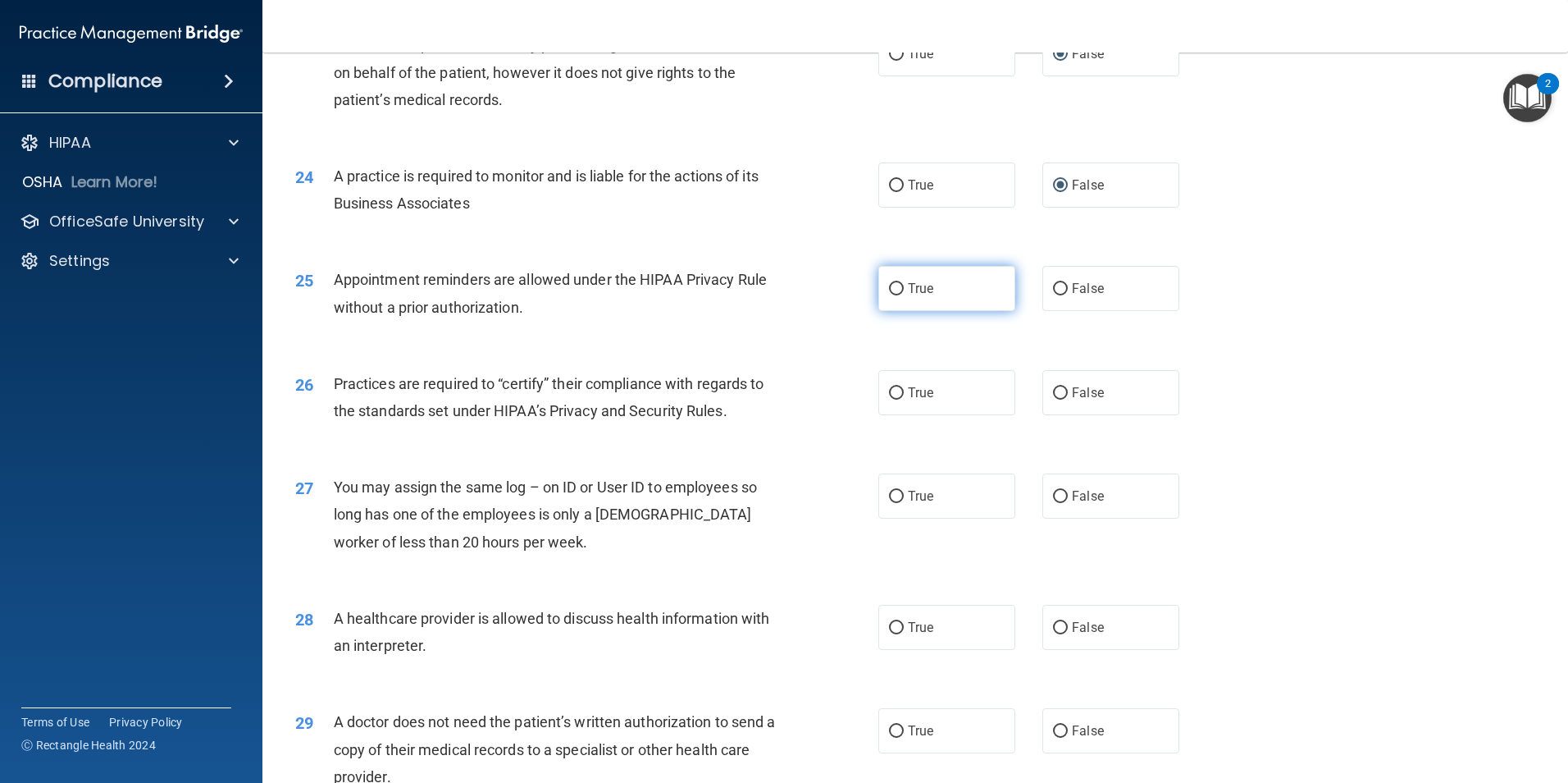
click at [892, 288] on input "True" at bounding box center [896, 288] width 15 height 12
radio input "true"
click at [1053, 397] on input "False" at bounding box center [1060, 393] width 15 height 12
radio input "true"
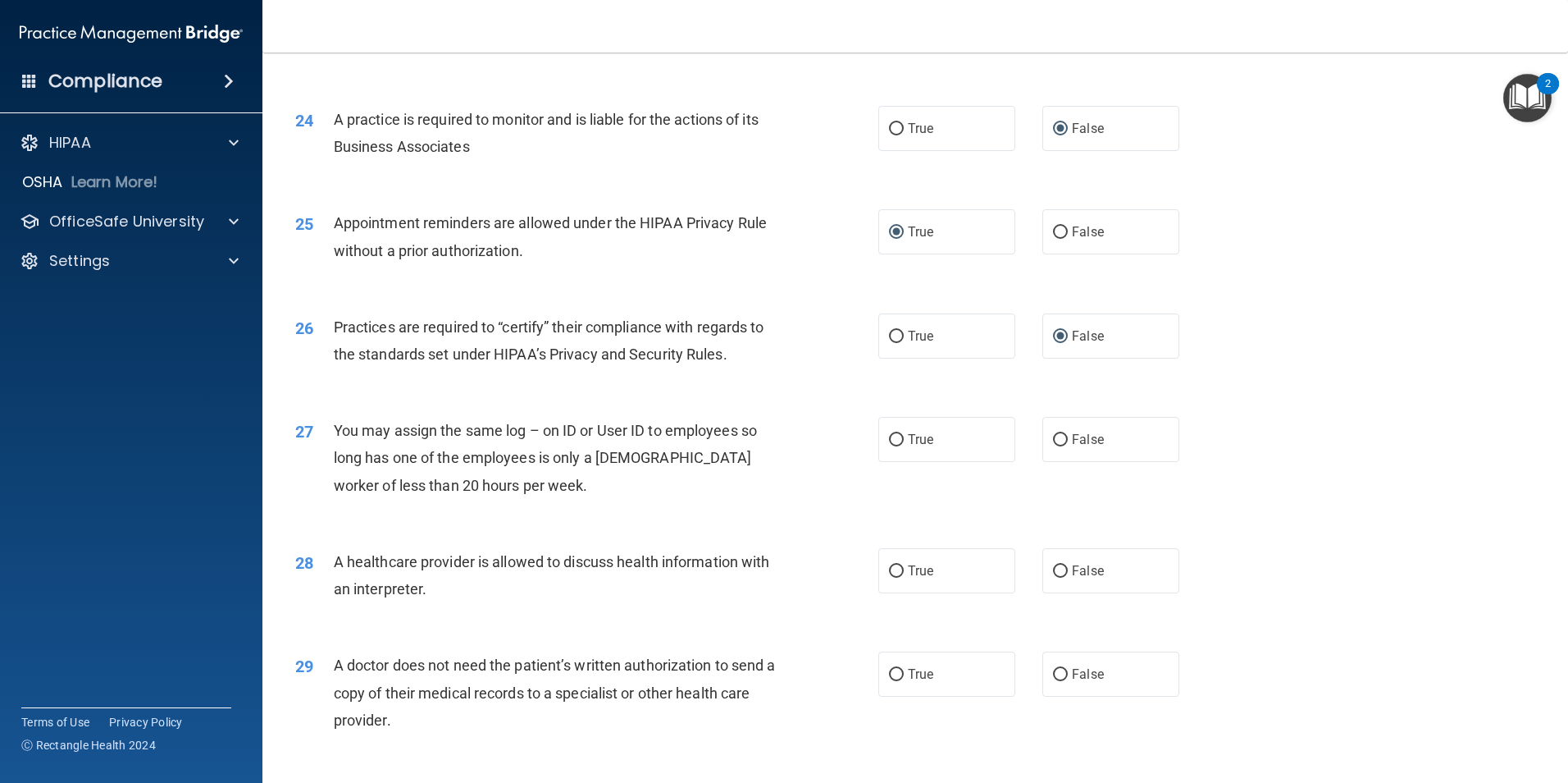
scroll to position [2953, 0]
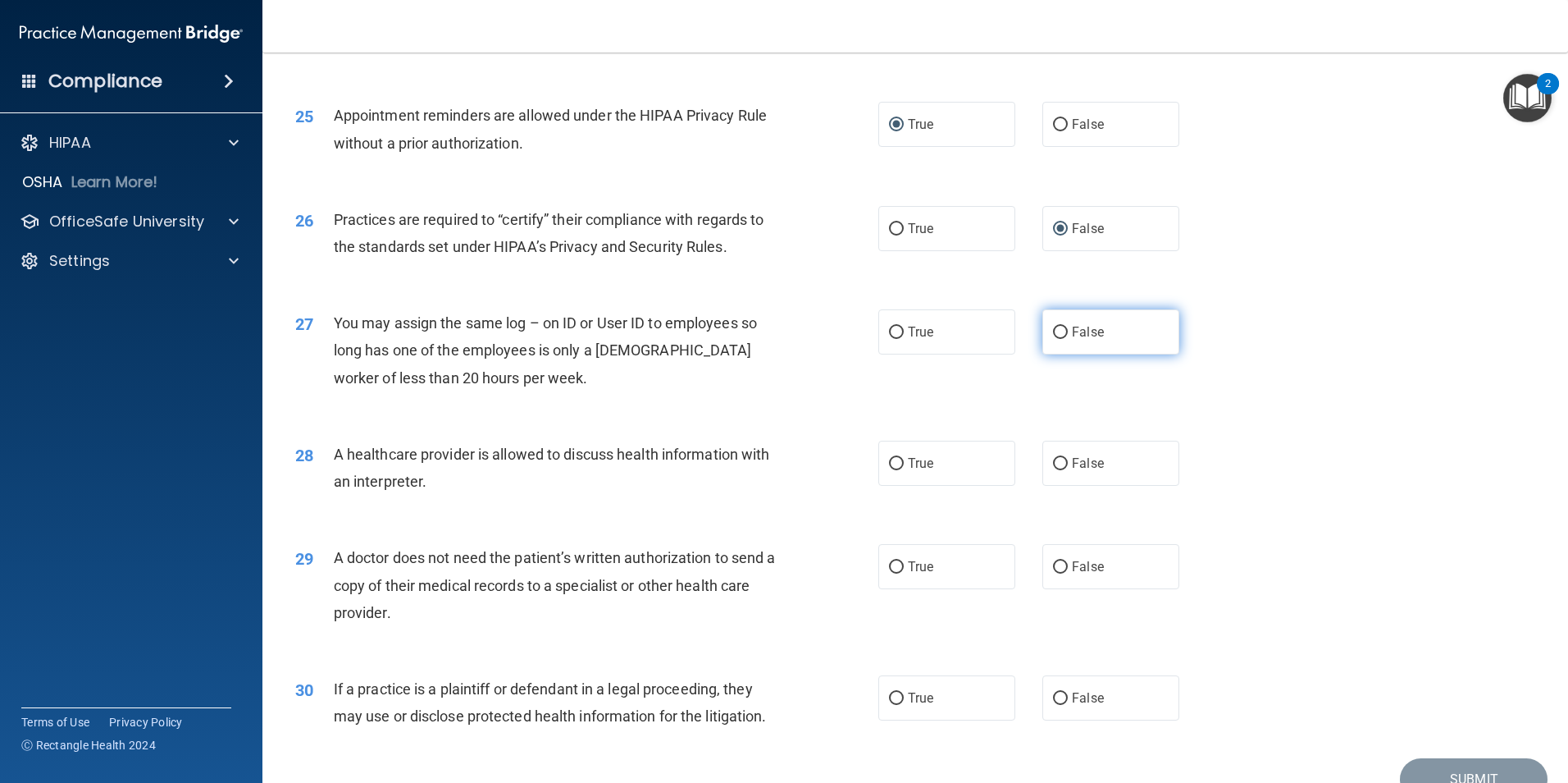
click at [1053, 332] on input "False" at bounding box center [1060, 332] width 15 height 12
radio input "true"
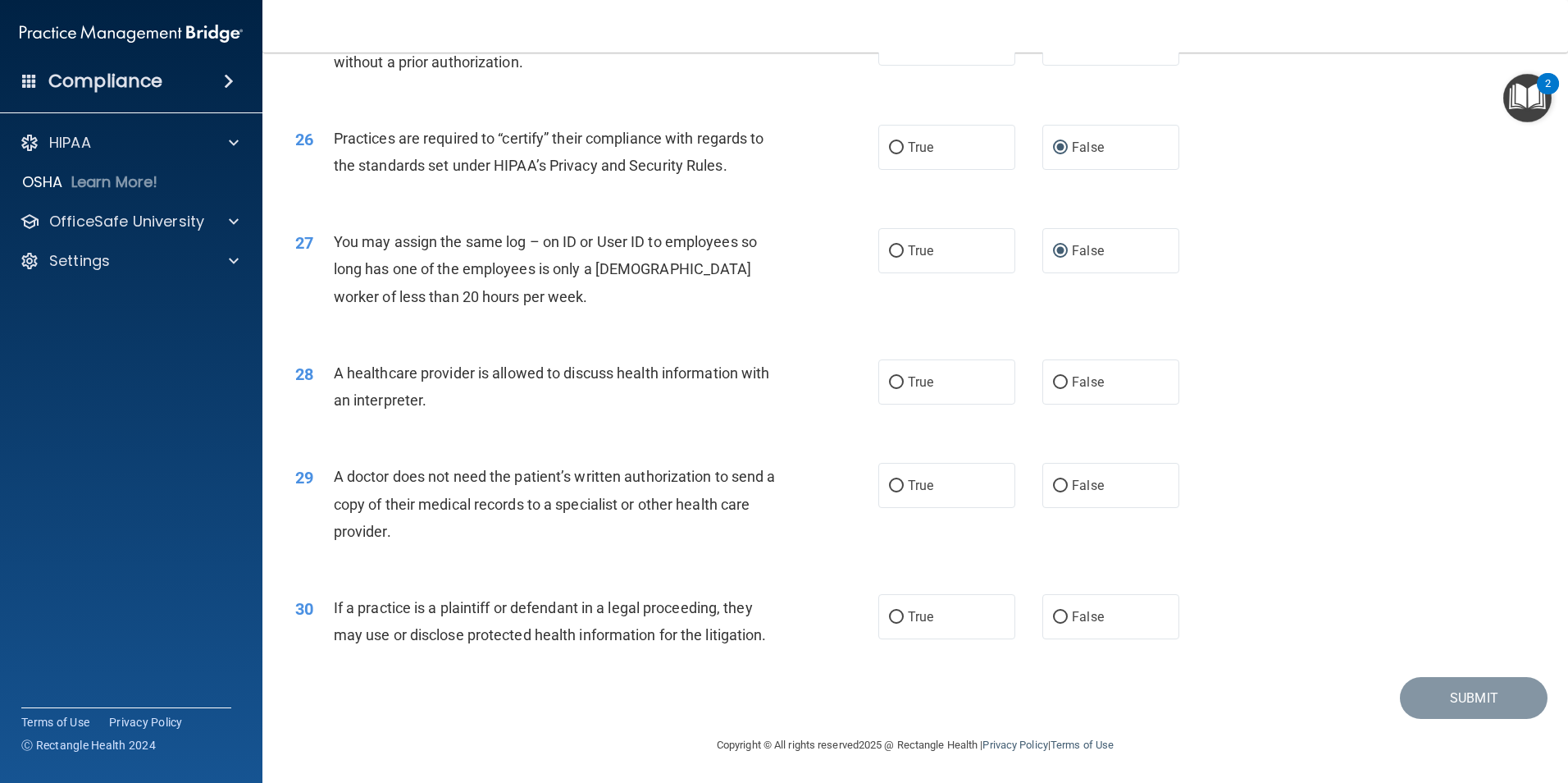
scroll to position [3036, 0]
click at [889, 382] on input "True" at bounding box center [896, 380] width 15 height 12
radio input "true"
click at [892, 482] on input "True" at bounding box center [896, 484] width 15 height 12
radio input "true"
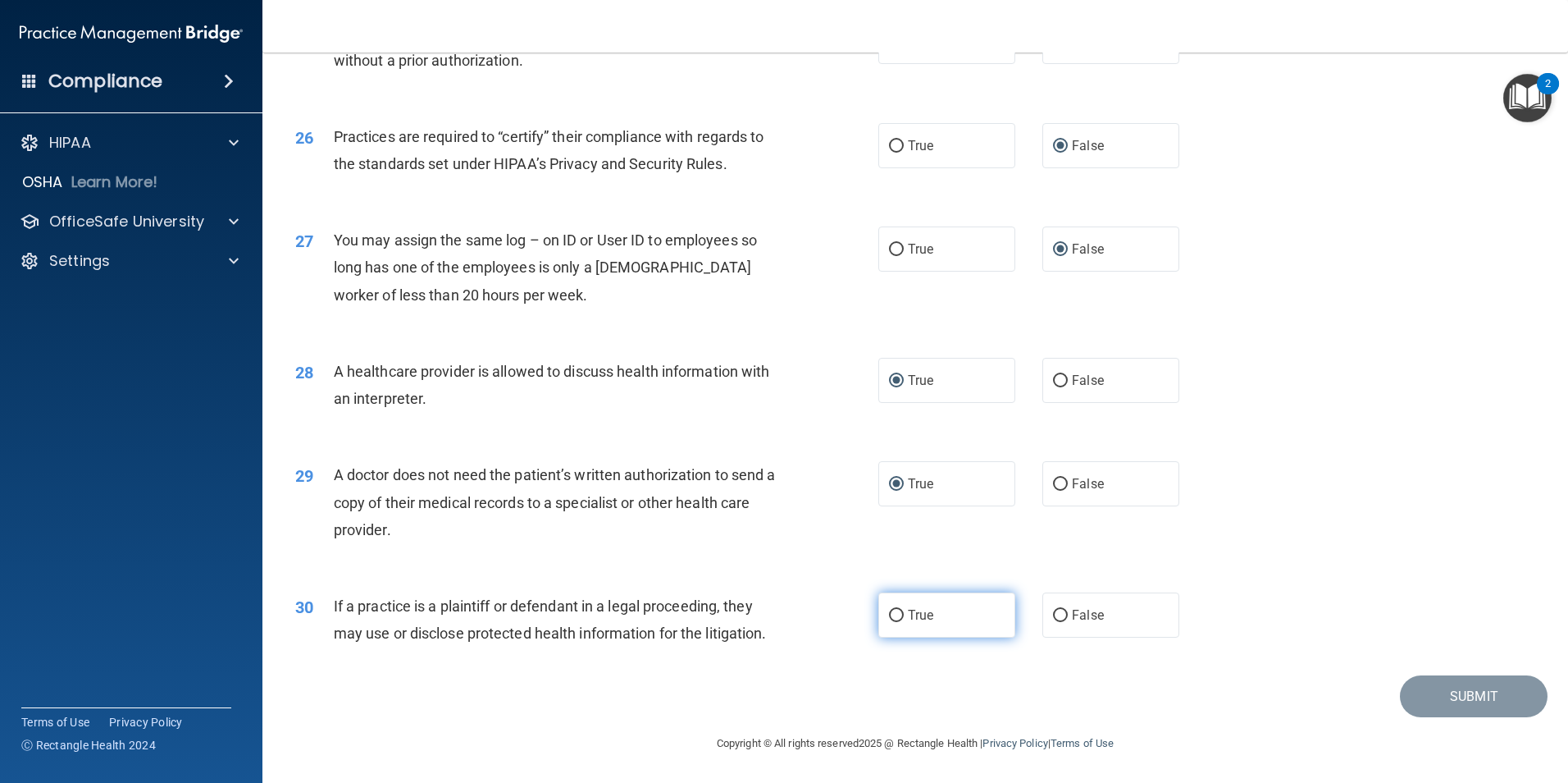
click at [890, 616] on input "True" at bounding box center [896, 615] width 15 height 12
radio input "true"
click at [1454, 698] on button "Submit" at bounding box center [1473, 696] width 147 height 42
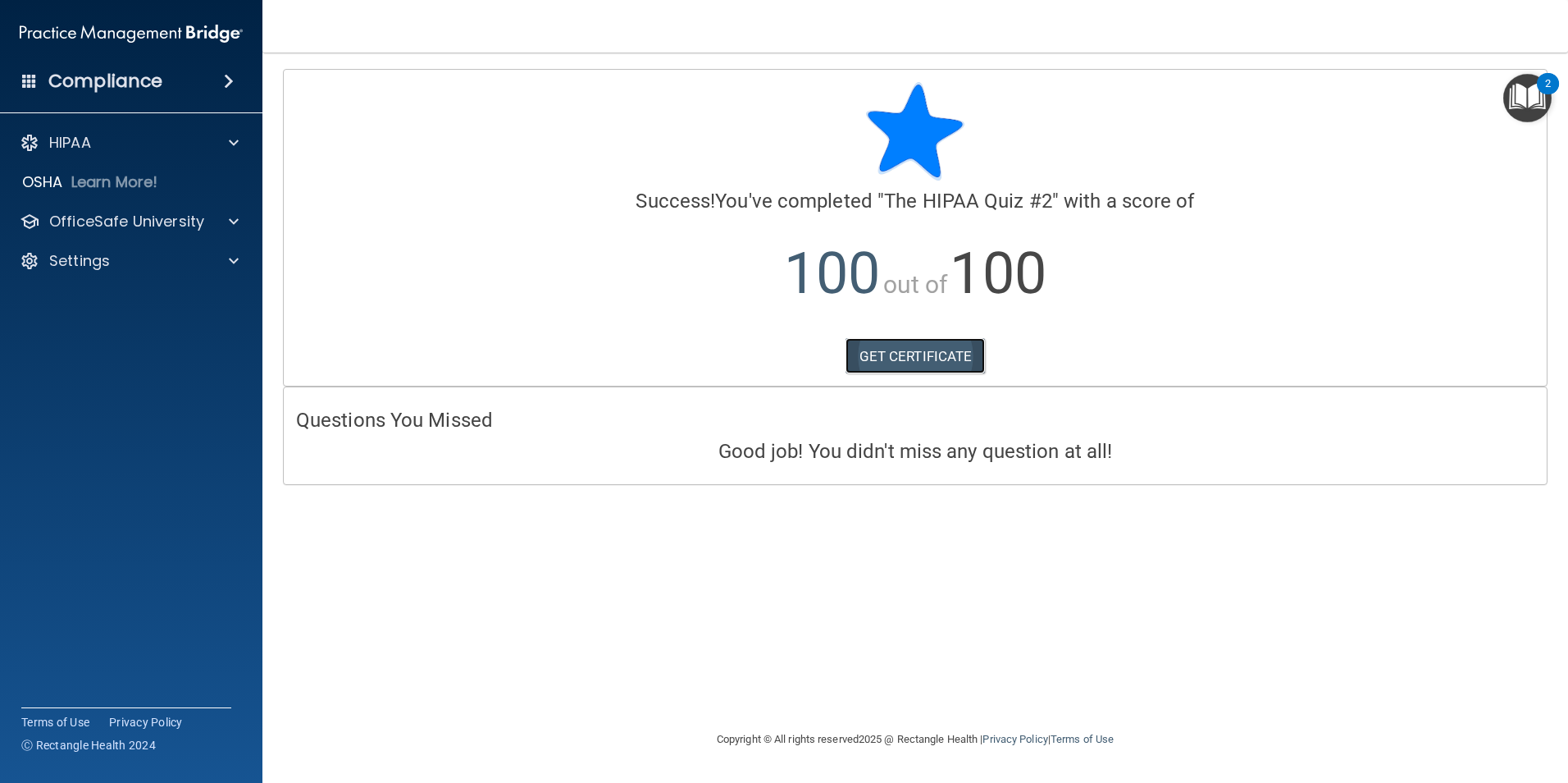
click at [892, 360] on link "GET CERTIFICATE" at bounding box center [915, 355] width 140 height 36
click at [228, 221] on div at bounding box center [231, 221] width 41 height 19
click at [184, 258] on div "HIPAA Training" at bounding box center [123, 261] width 224 height 16
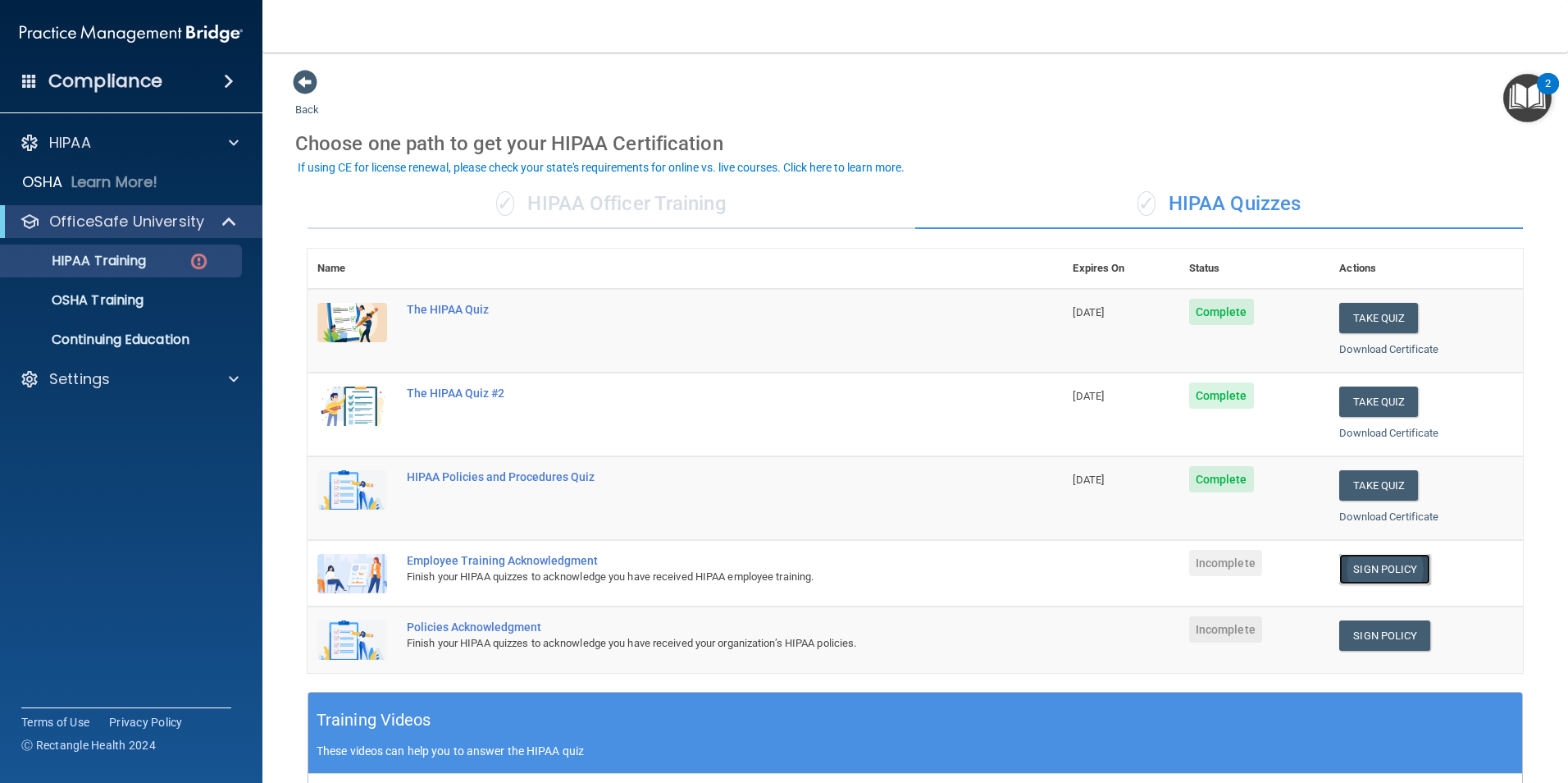
click at [1375, 570] on link "Sign Policy" at bounding box center [1384, 569] width 91 height 30
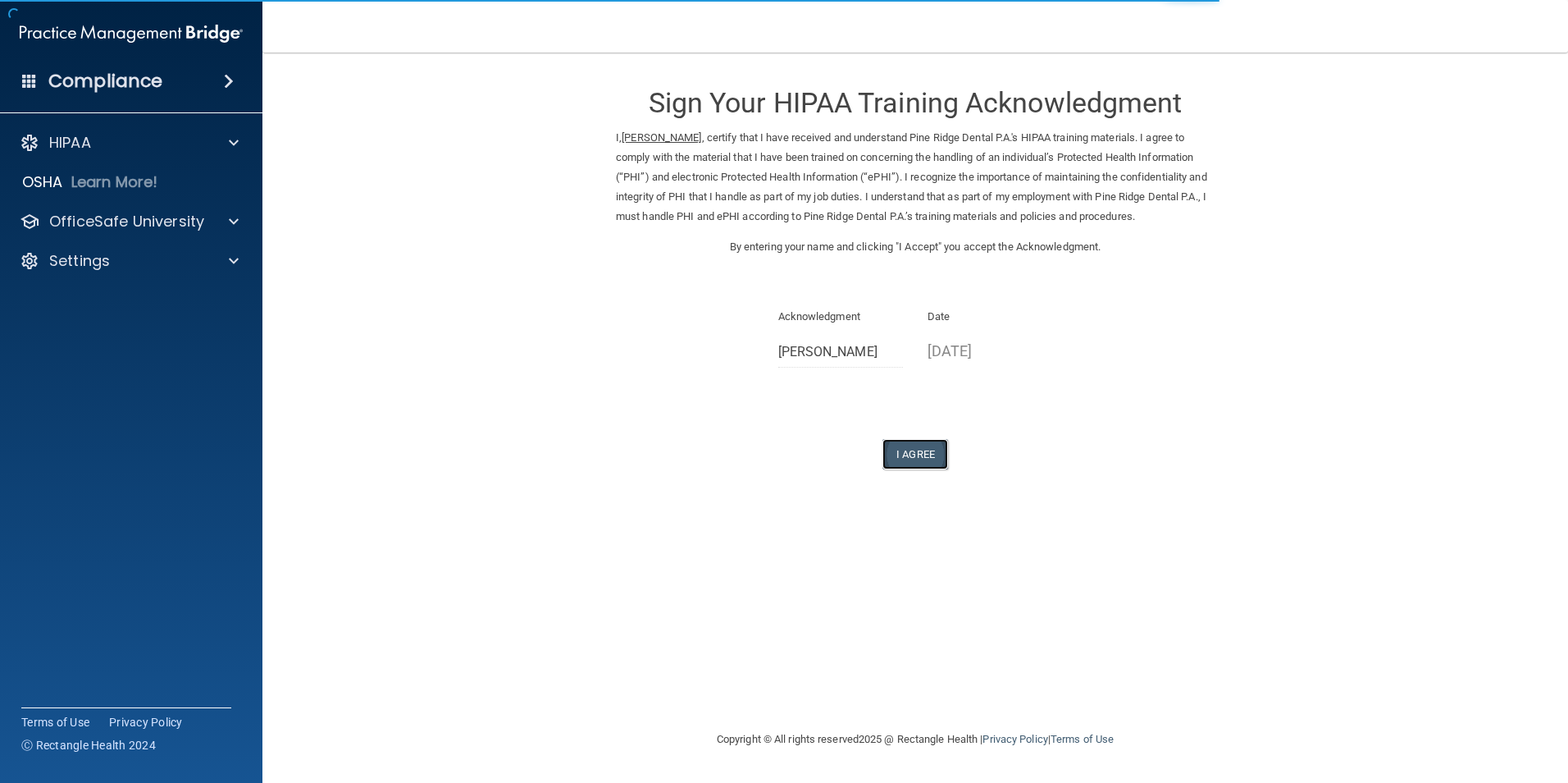
click at [914, 453] on button "I Agree" at bounding box center [915, 453] width 66 height 30
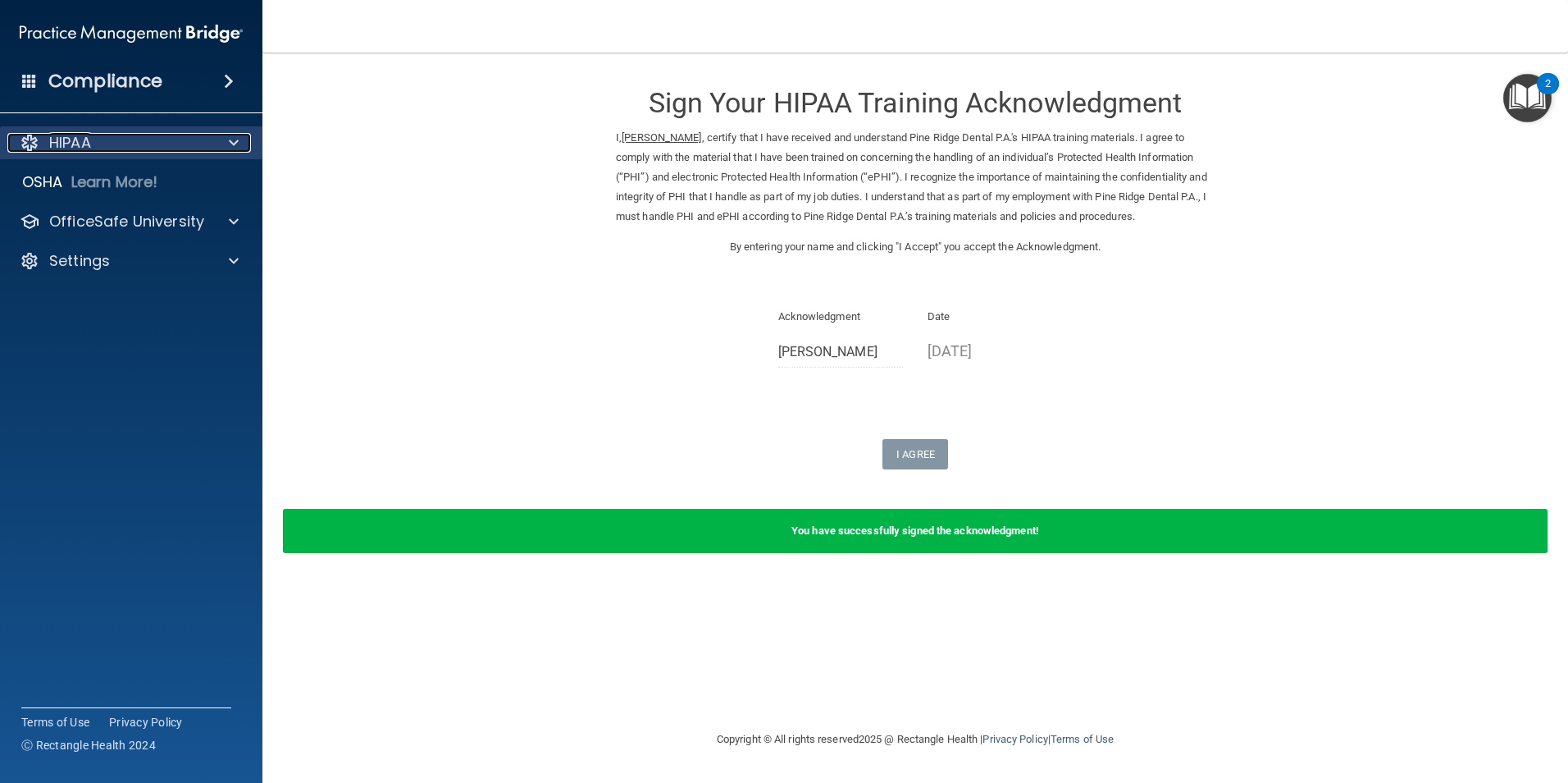
click at [232, 137] on span at bounding box center [233, 142] width 10 height 19
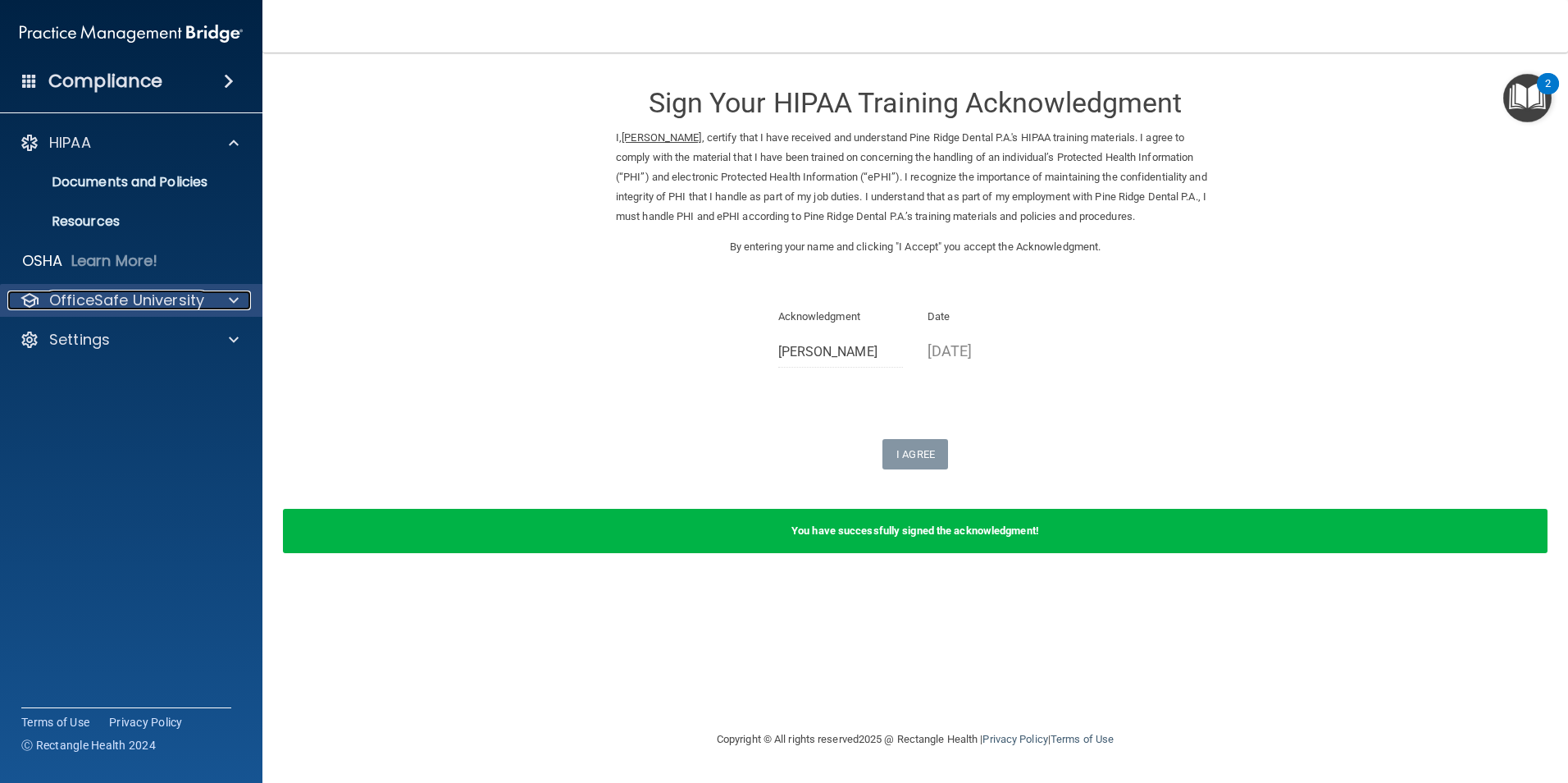
click at [230, 296] on span at bounding box center [233, 299] width 10 height 19
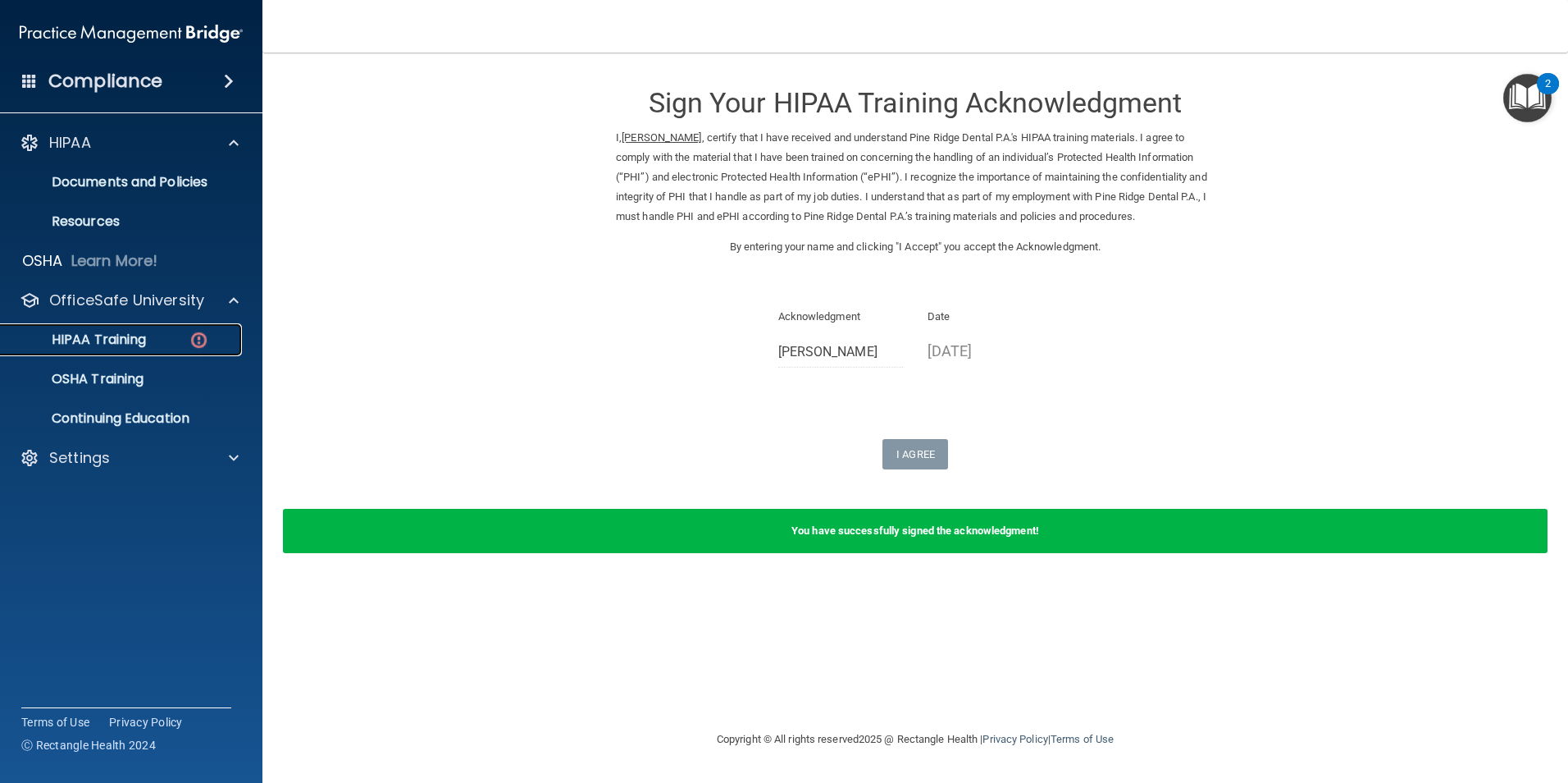
click at [193, 339] on img at bounding box center [199, 340] width 20 height 20
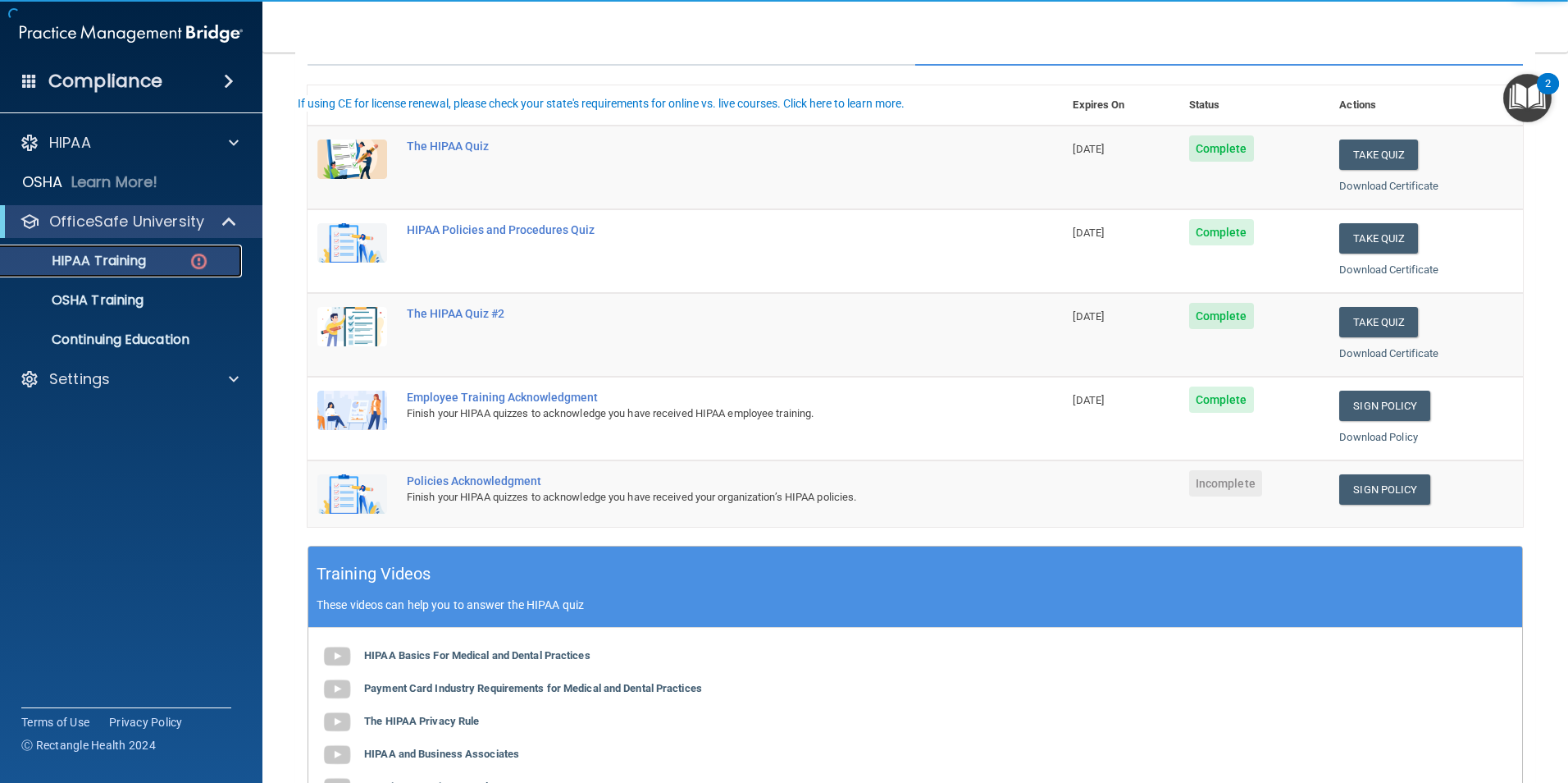
scroll to position [164, 0]
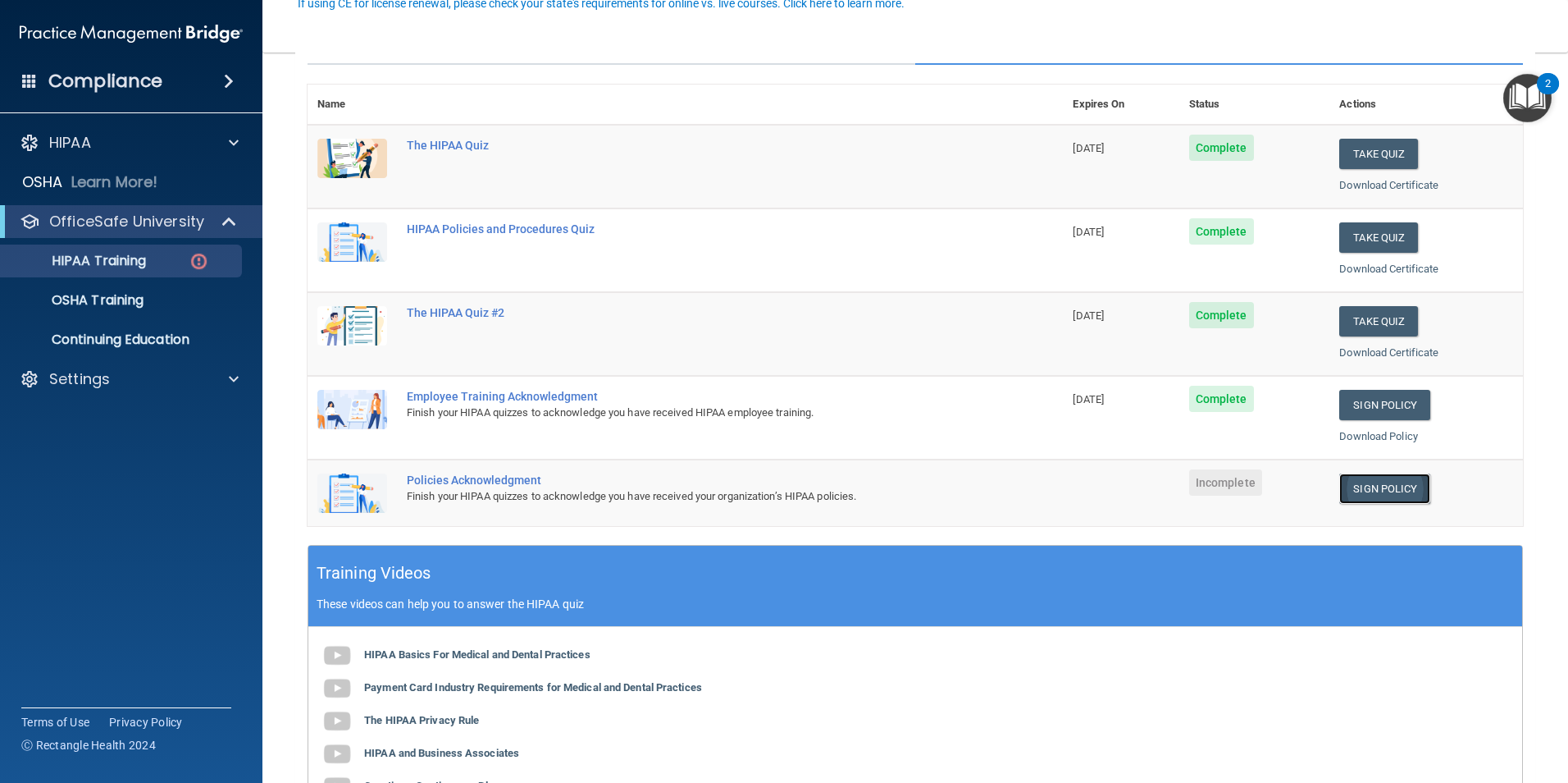
click at [1359, 484] on link "Sign Policy" at bounding box center [1384, 488] width 91 height 30
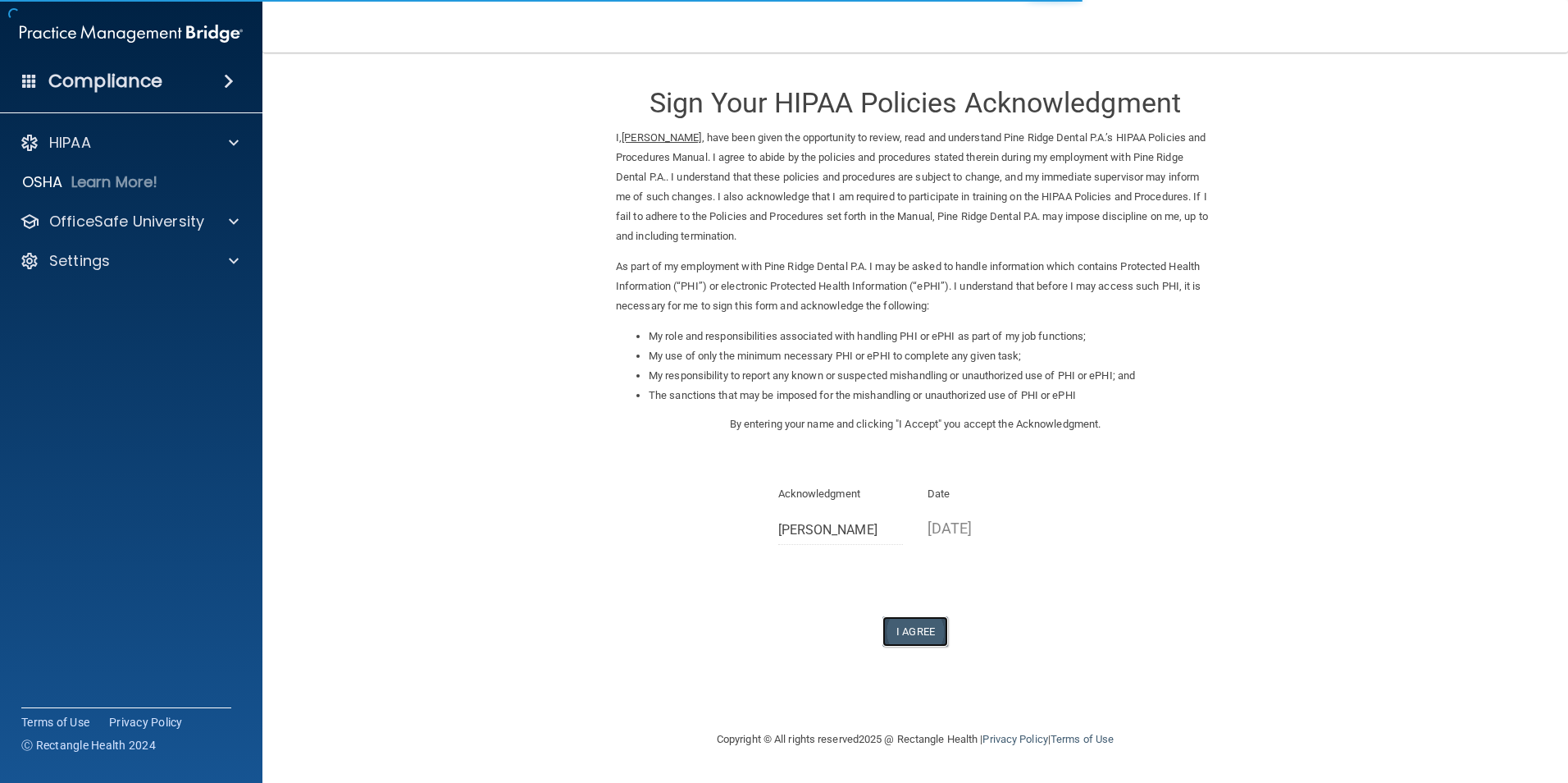
click at [910, 633] on button "I Agree" at bounding box center [915, 631] width 66 height 30
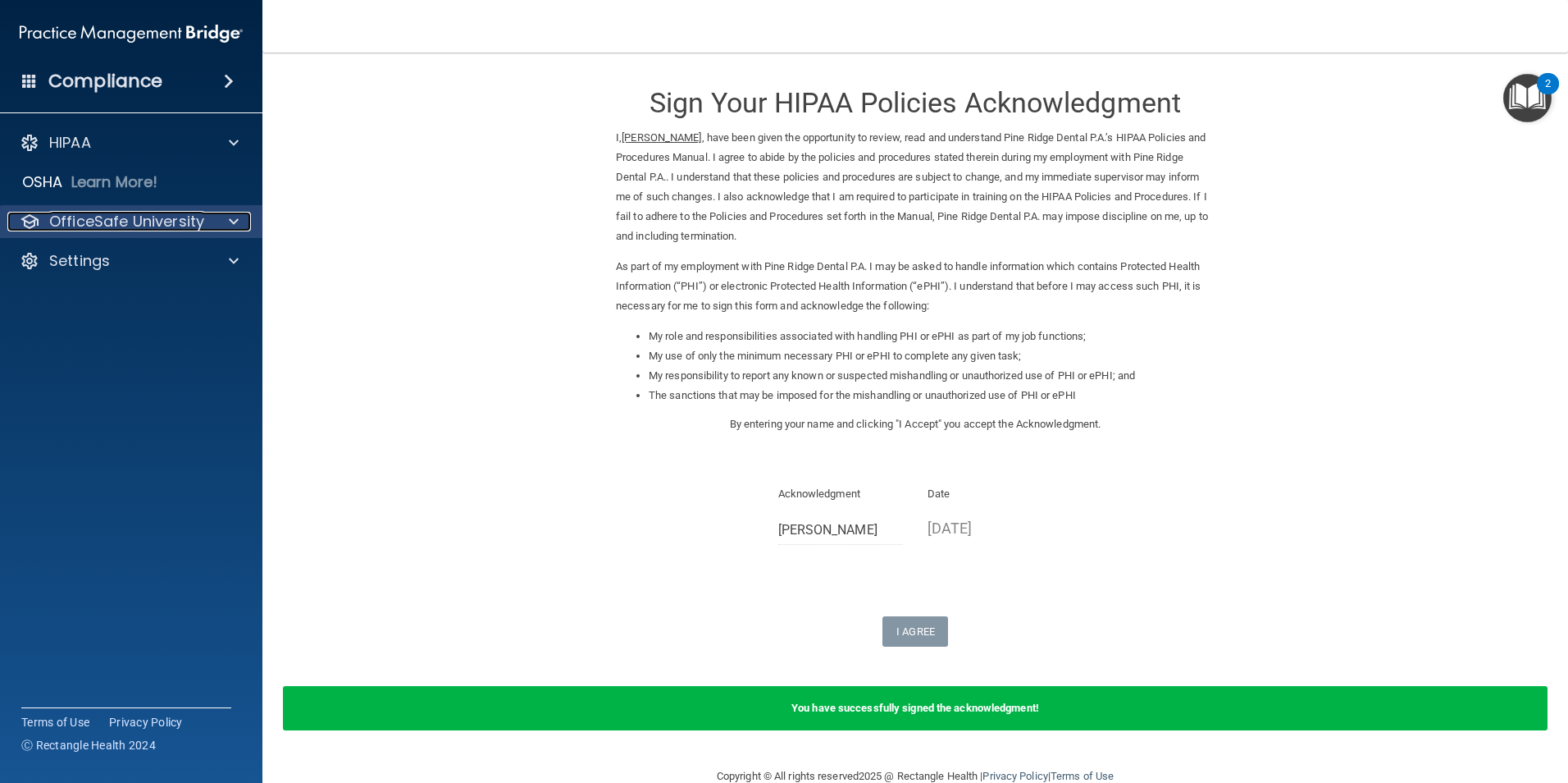
click at [232, 222] on span at bounding box center [233, 221] width 10 height 19
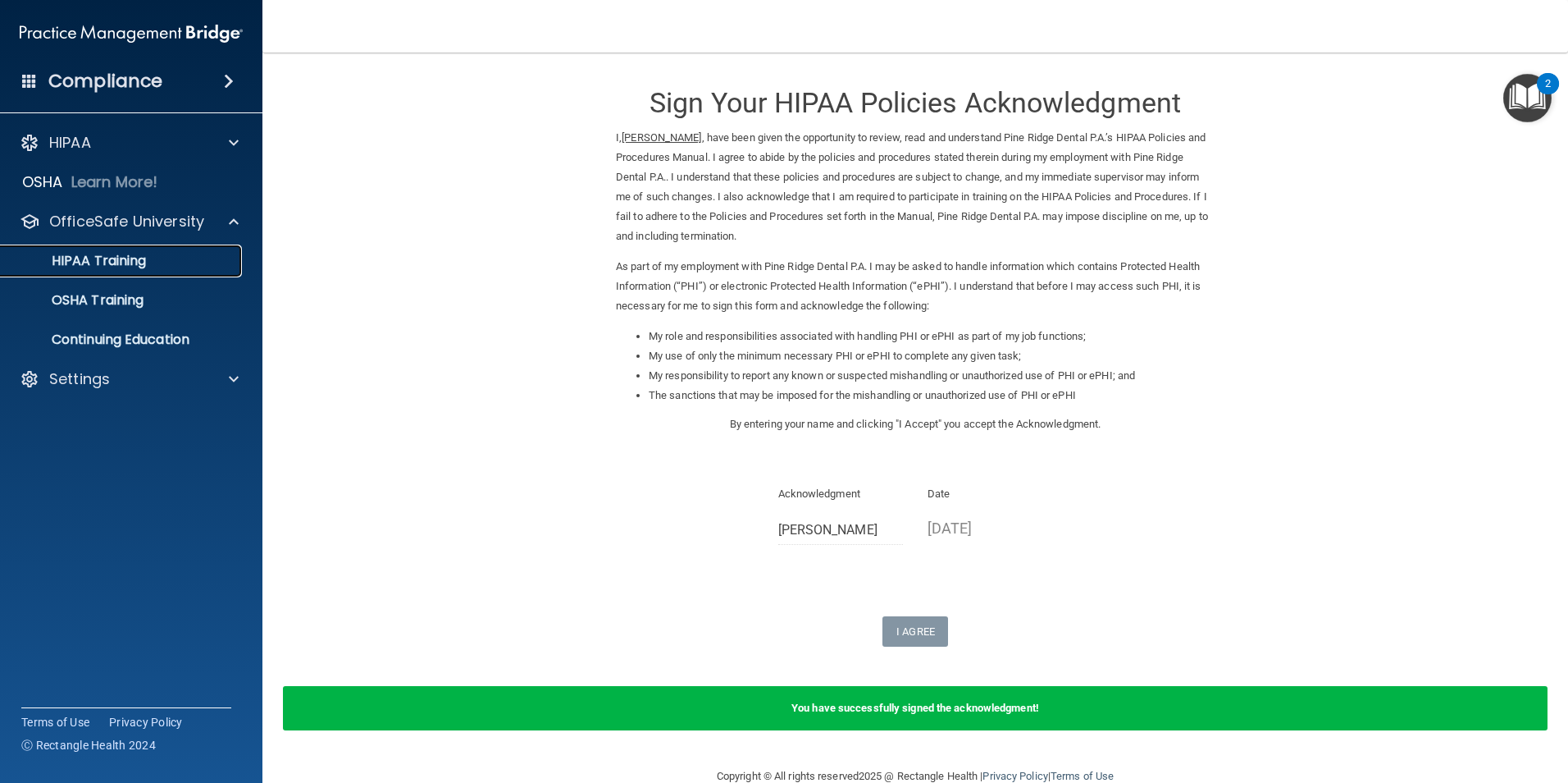
click at [212, 263] on div "HIPAA Training" at bounding box center [123, 261] width 224 height 16
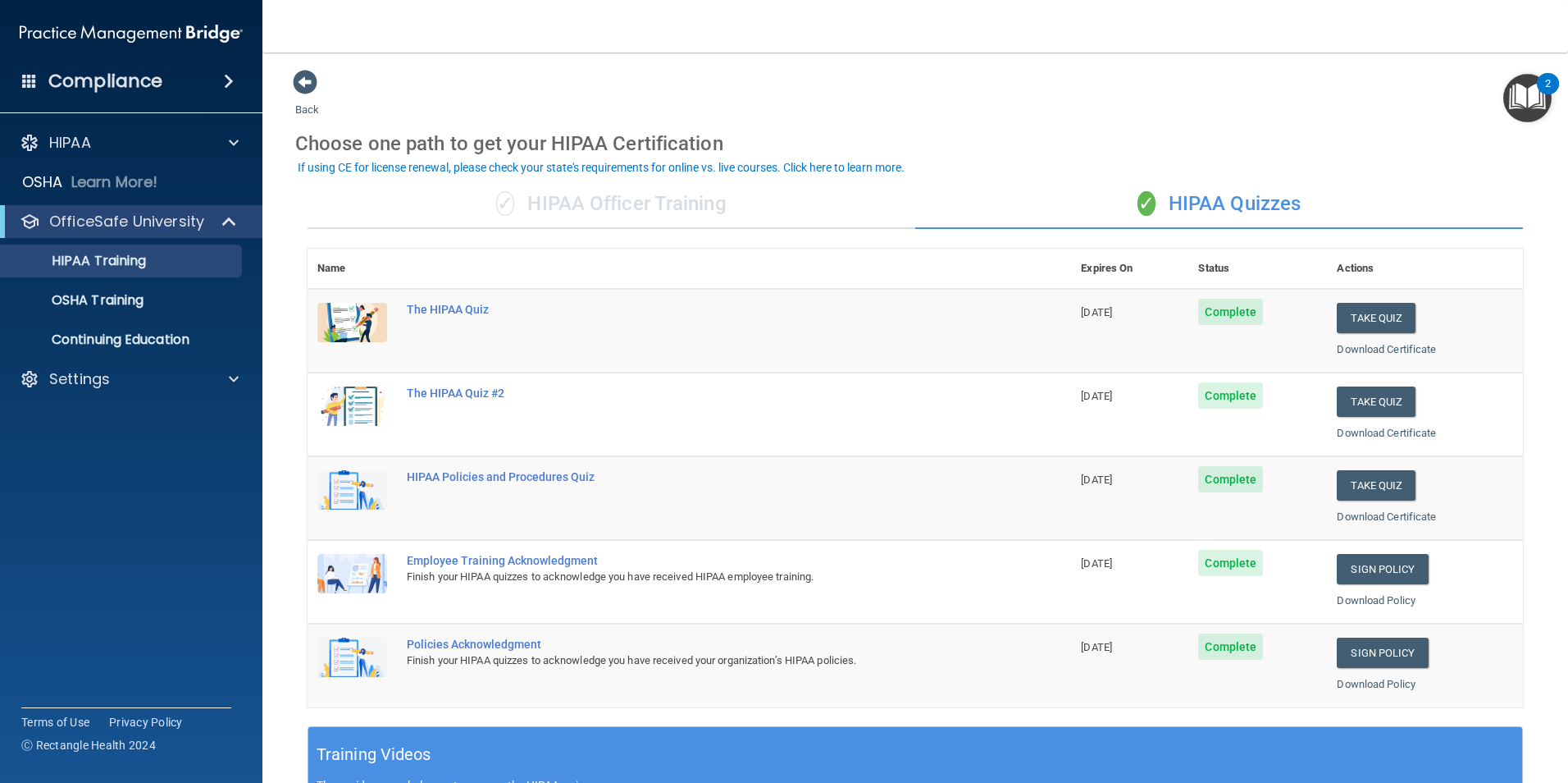
click at [839, 168] on div "If using CE for license renewal, please check your state's requirements for onl…" at bounding box center [600, 167] width 607 height 12
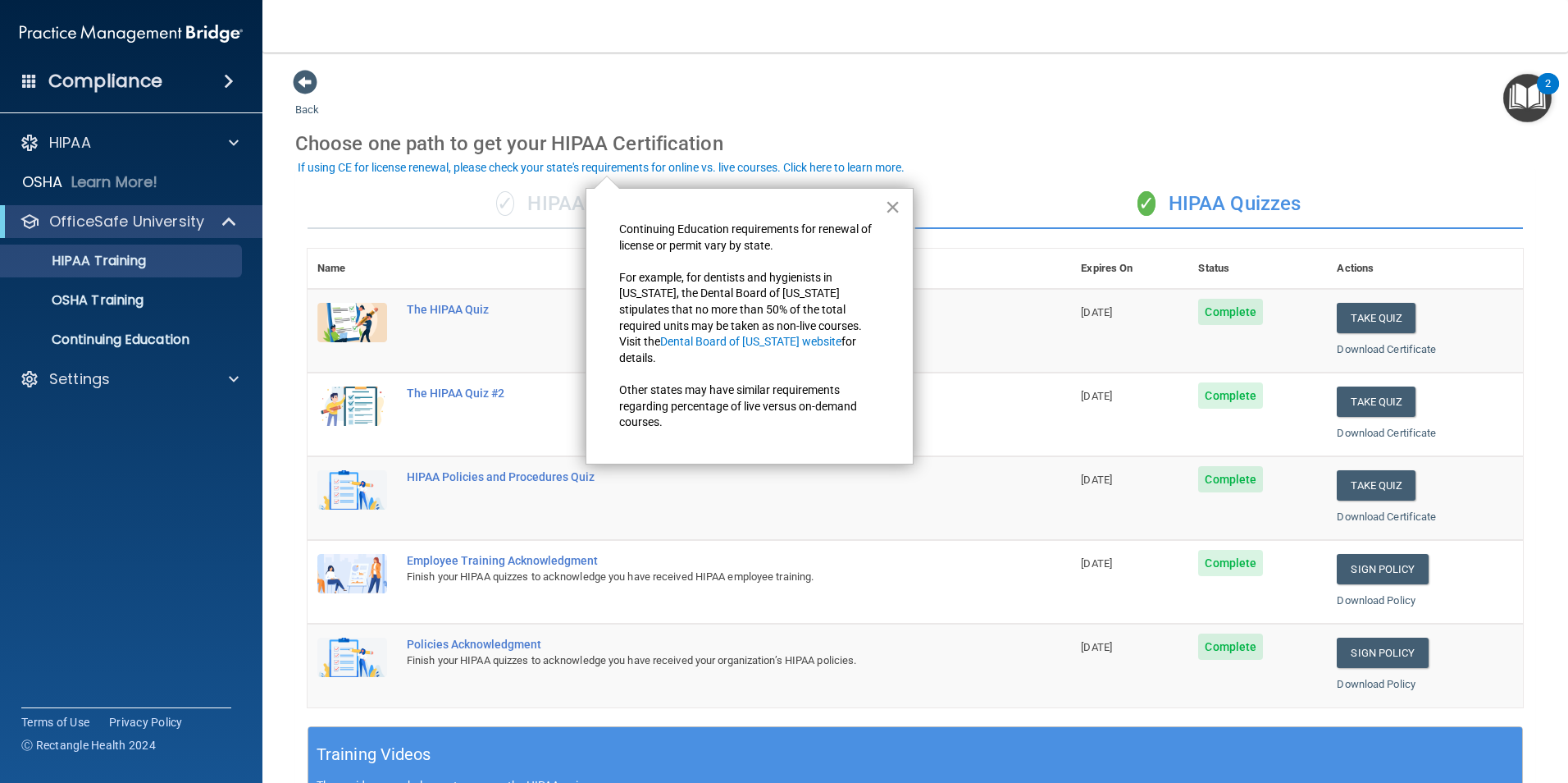
click at [892, 209] on button "×" at bounding box center [892, 206] width 16 height 27
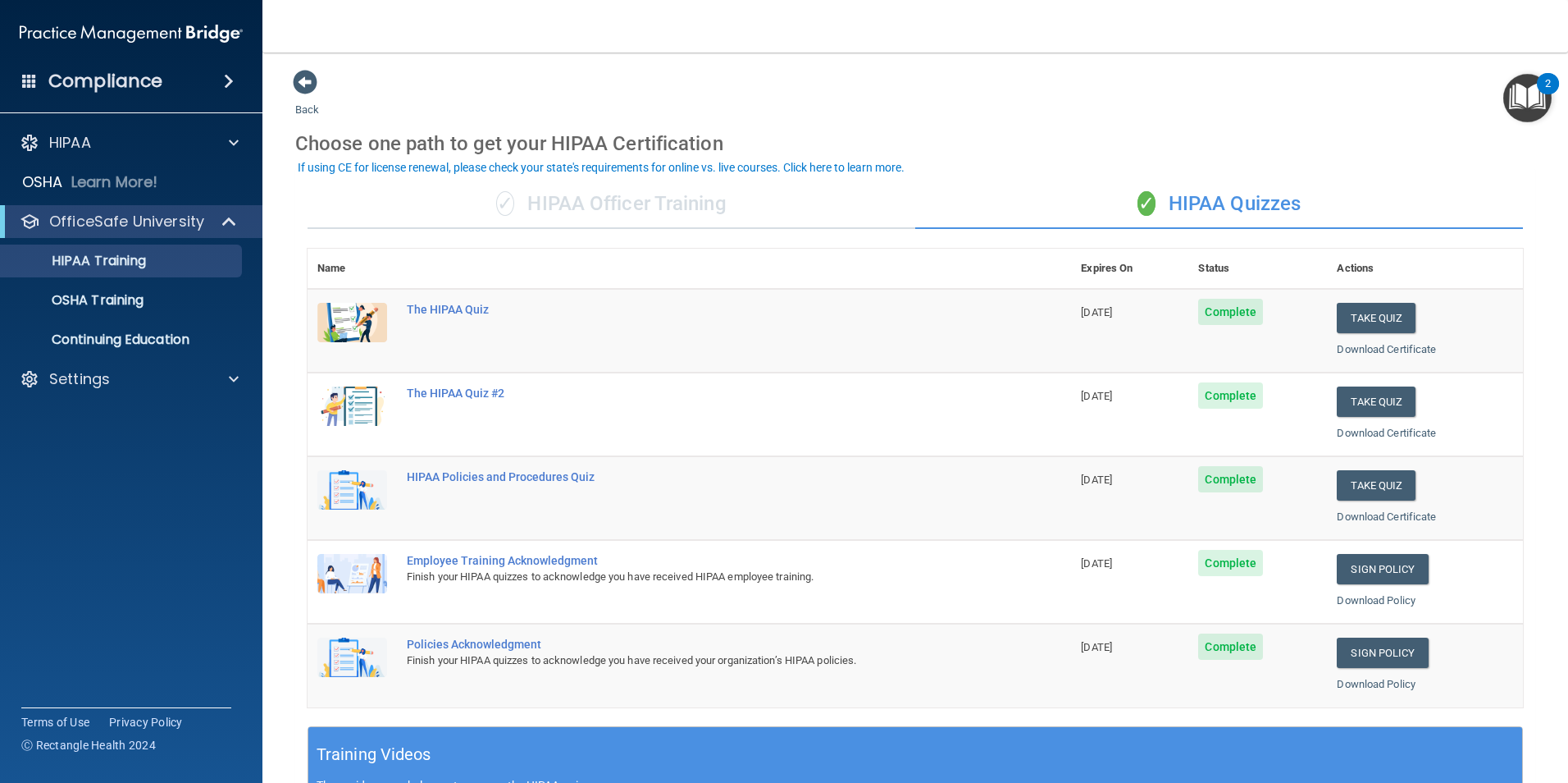
click at [470, 165] on div "If using CE for license renewal, please check your state's requirements for onl…" at bounding box center [600, 167] width 607 height 12
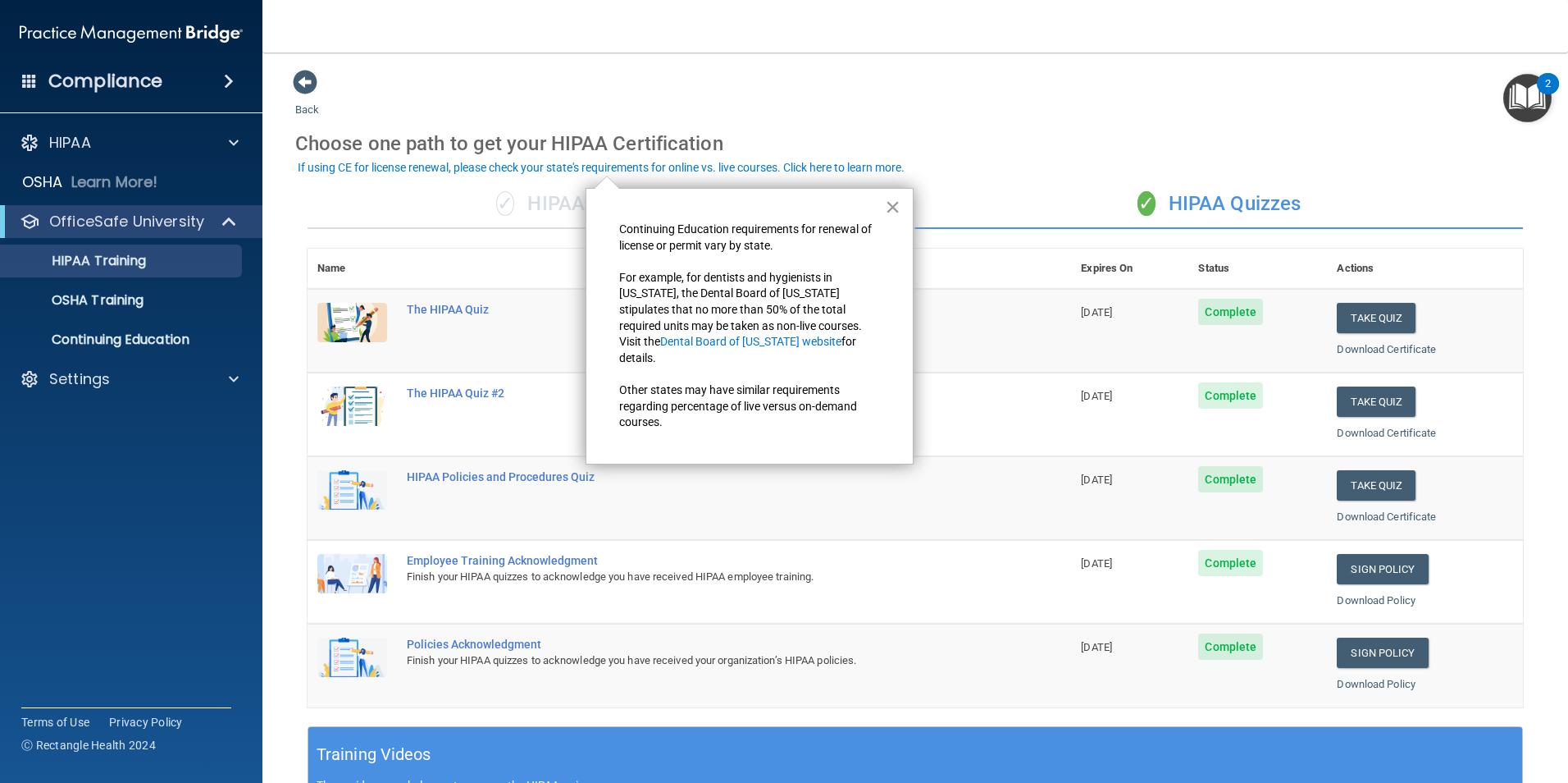
click at [892, 206] on button "×" at bounding box center [892, 206] width 16 height 27
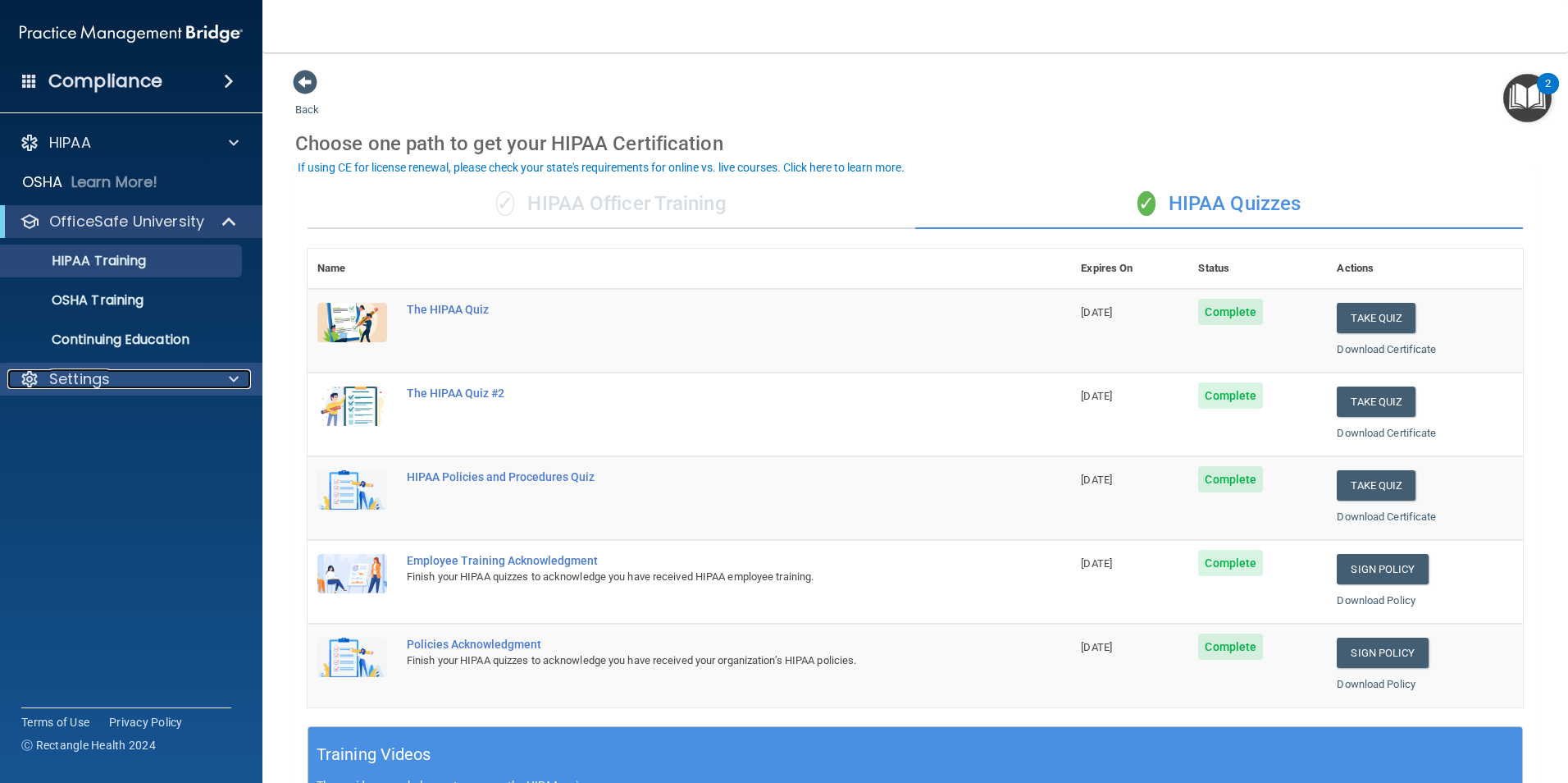
click at [232, 376] on span at bounding box center [233, 378] width 10 height 19
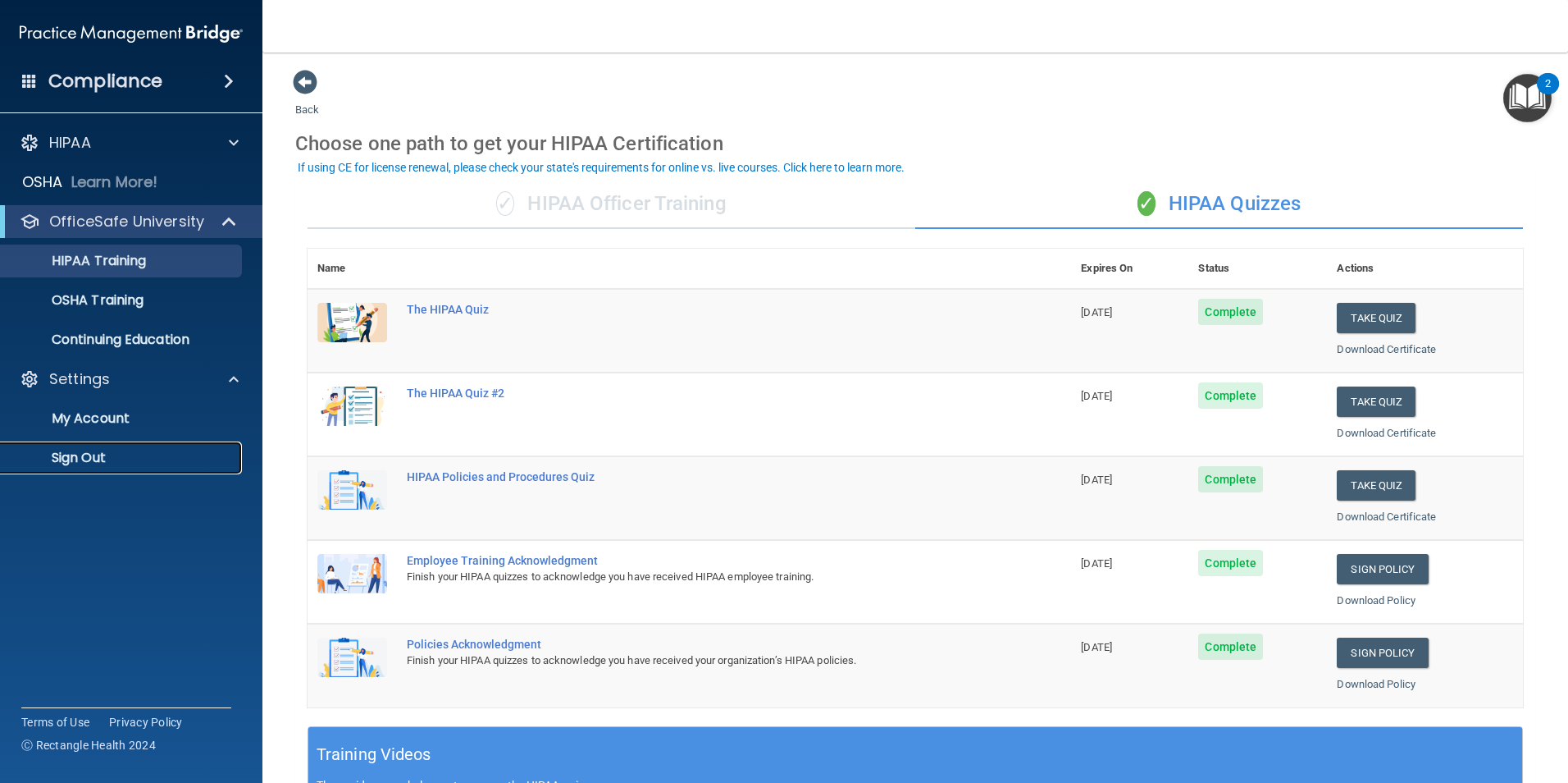
click at [86, 456] on p "Sign Out" at bounding box center [123, 458] width 224 height 16
